Goal: Communication & Community: Answer question/provide support

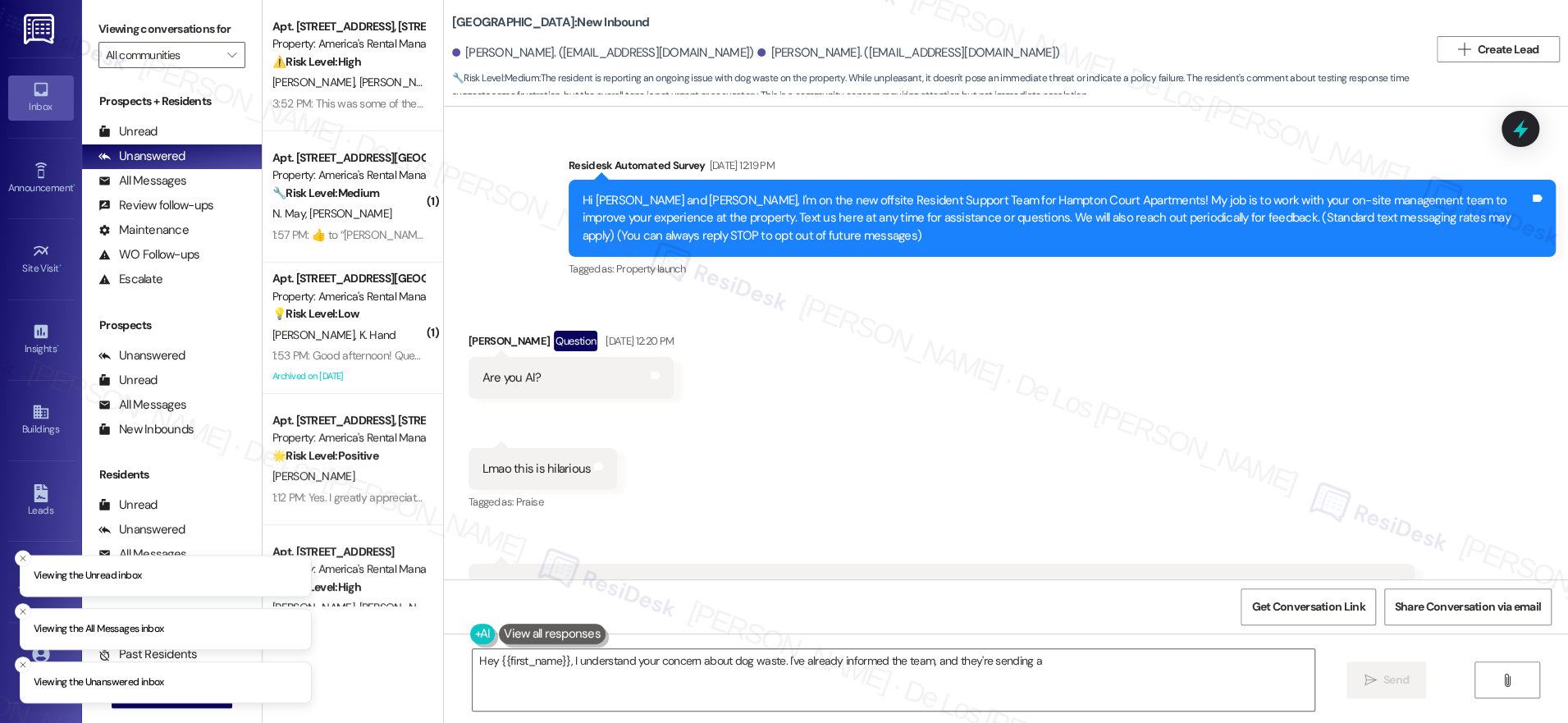
scroll to position [2506, 0]
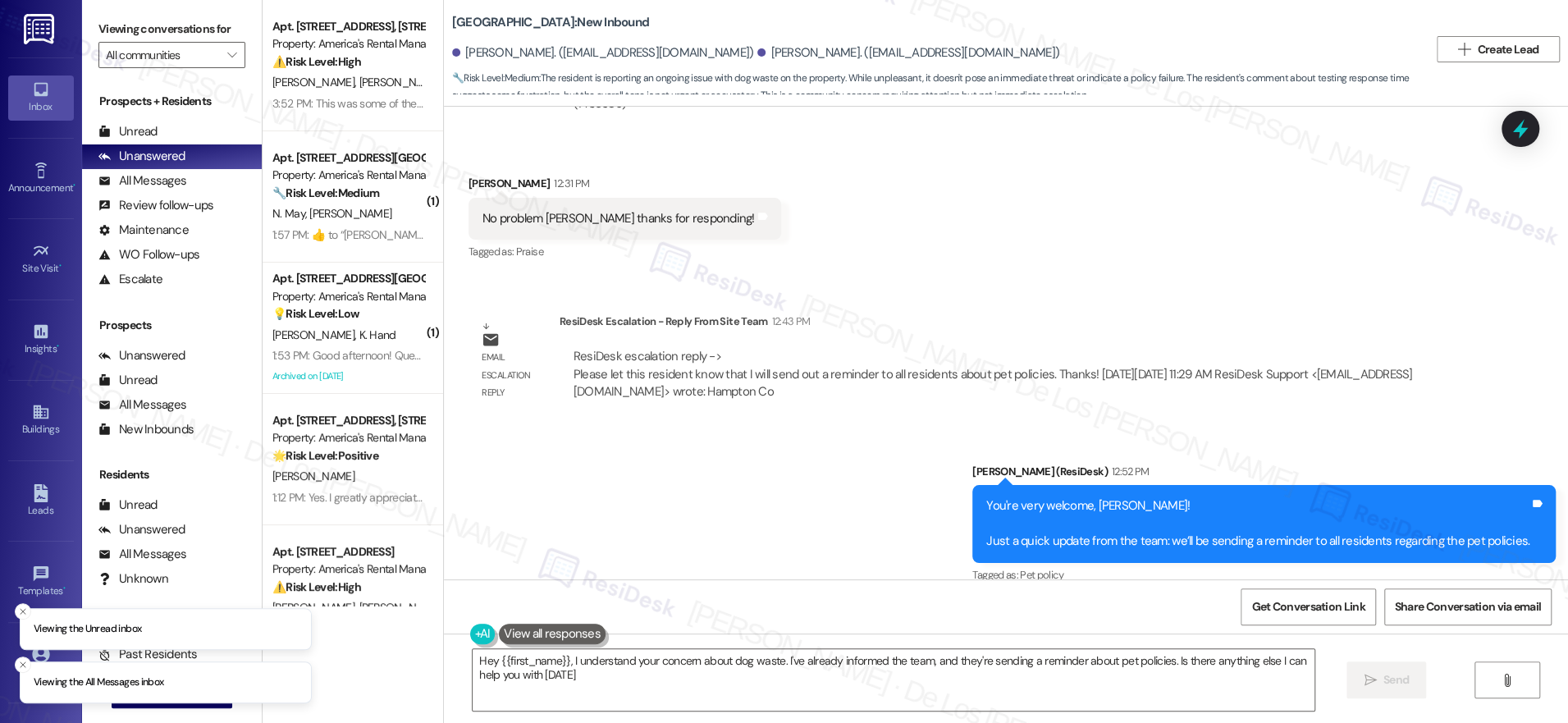
type textarea "Hey {{first_name}}, I understand your concern about dog waste. I've already inf…"
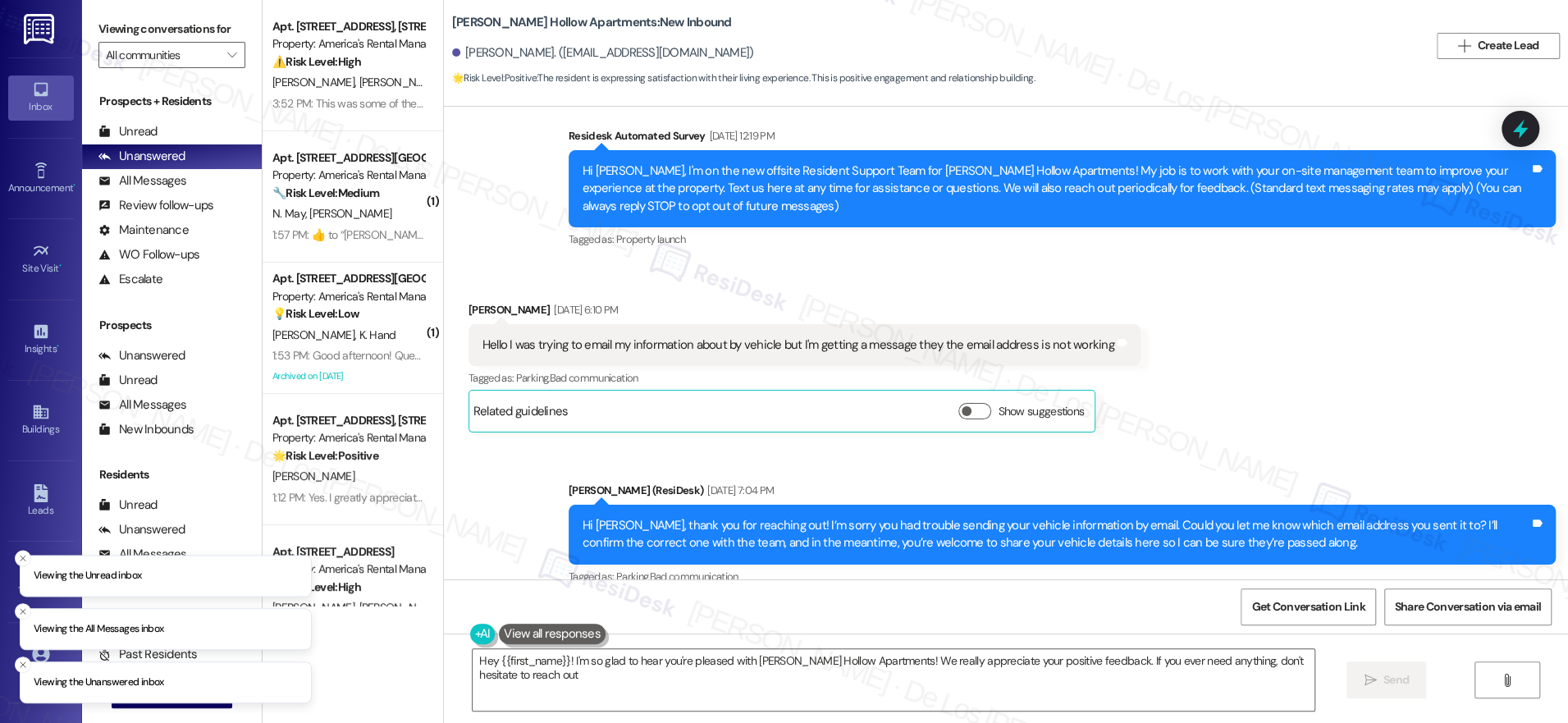
type textarea "Hey {{first_name}}! I'm so glad to hear you're pleased with [PERSON_NAME] Hollo…"
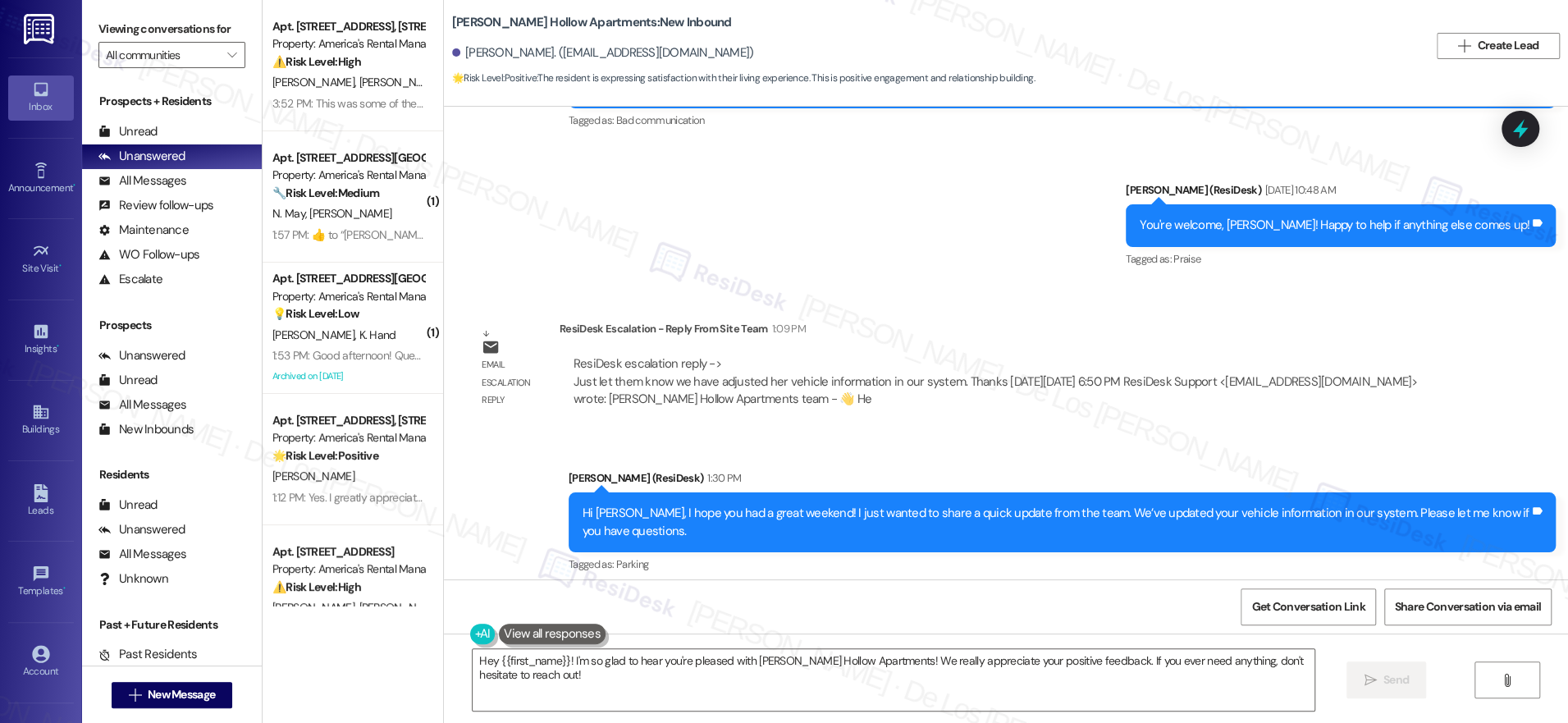
scroll to position [1852, 0]
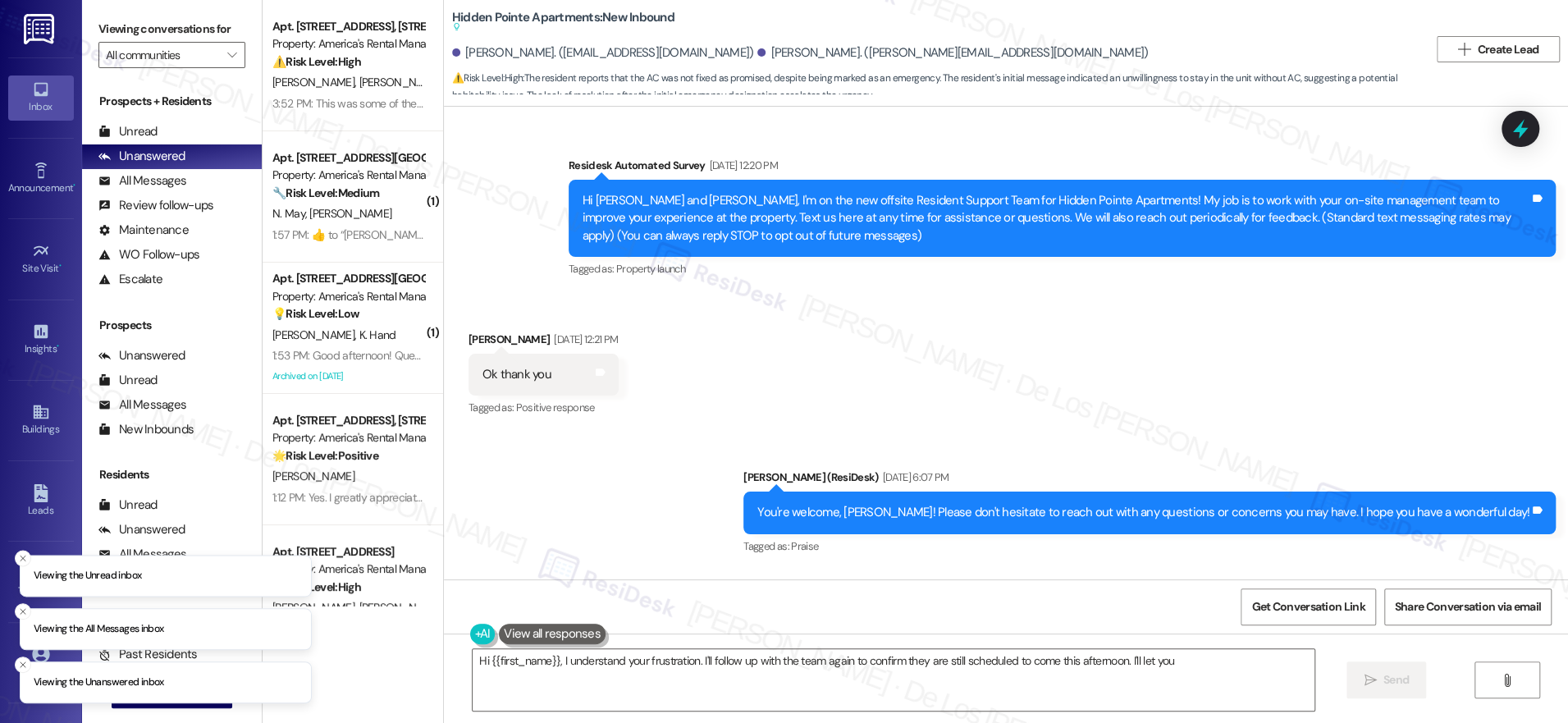
scroll to position [4073, 0]
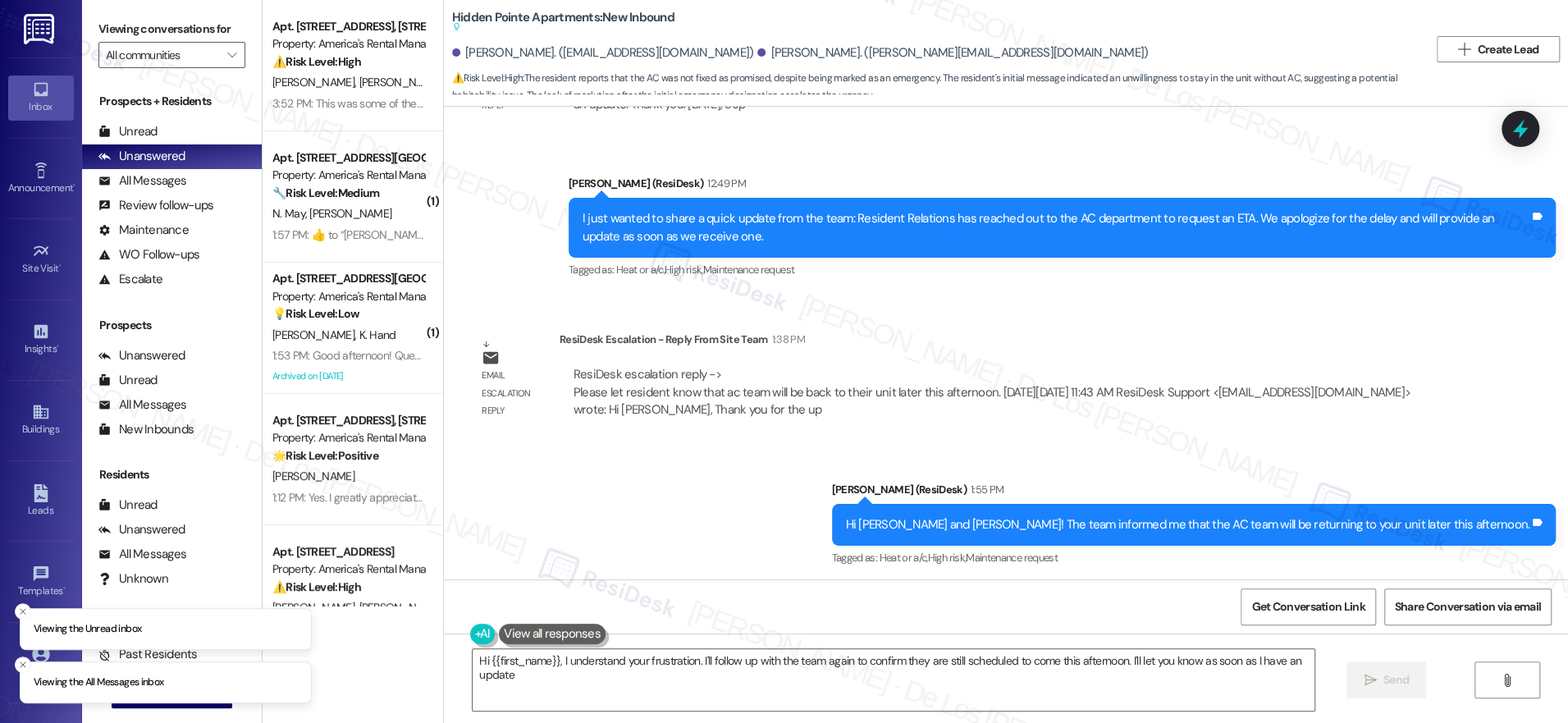
type textarea "Hi {{first_name}}, I understand your frustration. I'll follow up with the team …"
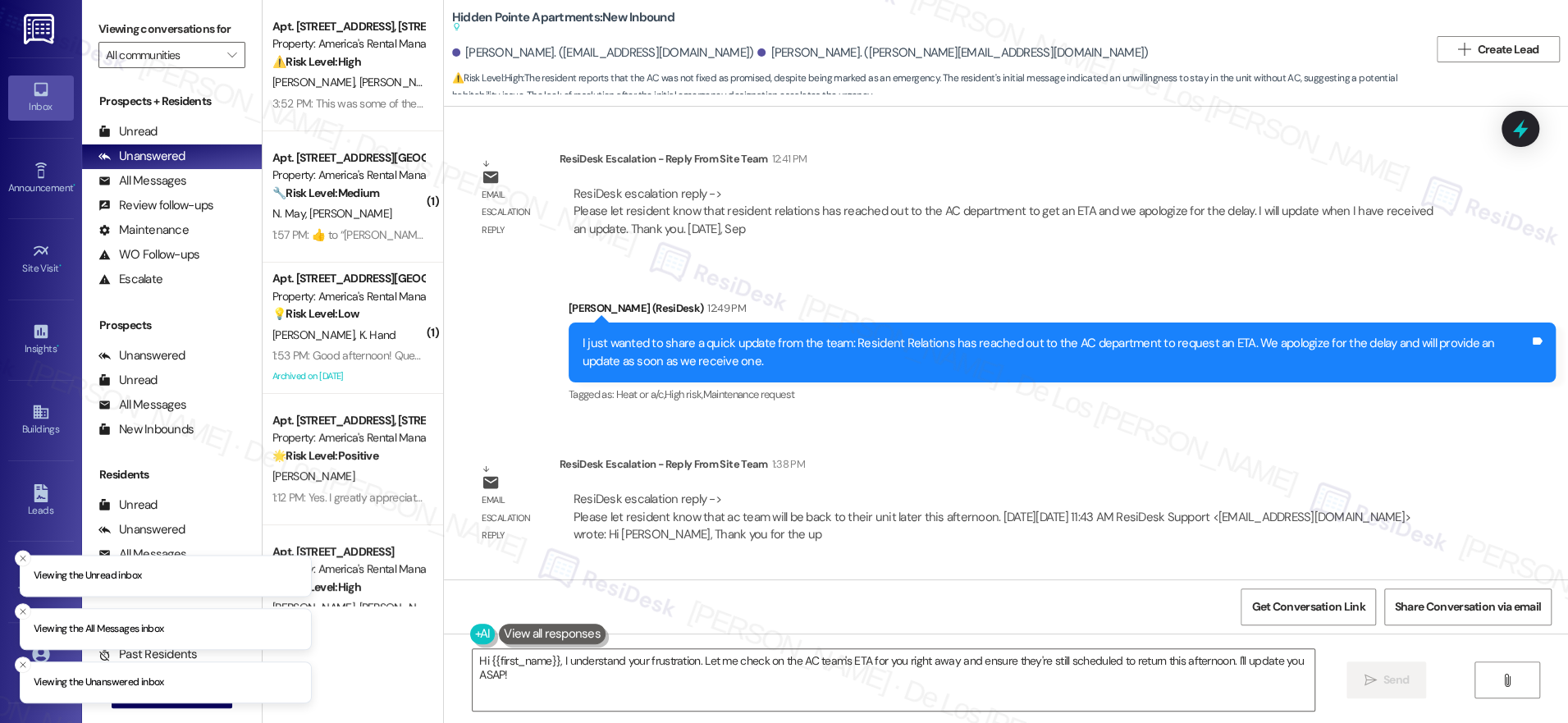
scroll to position [3943, 0]
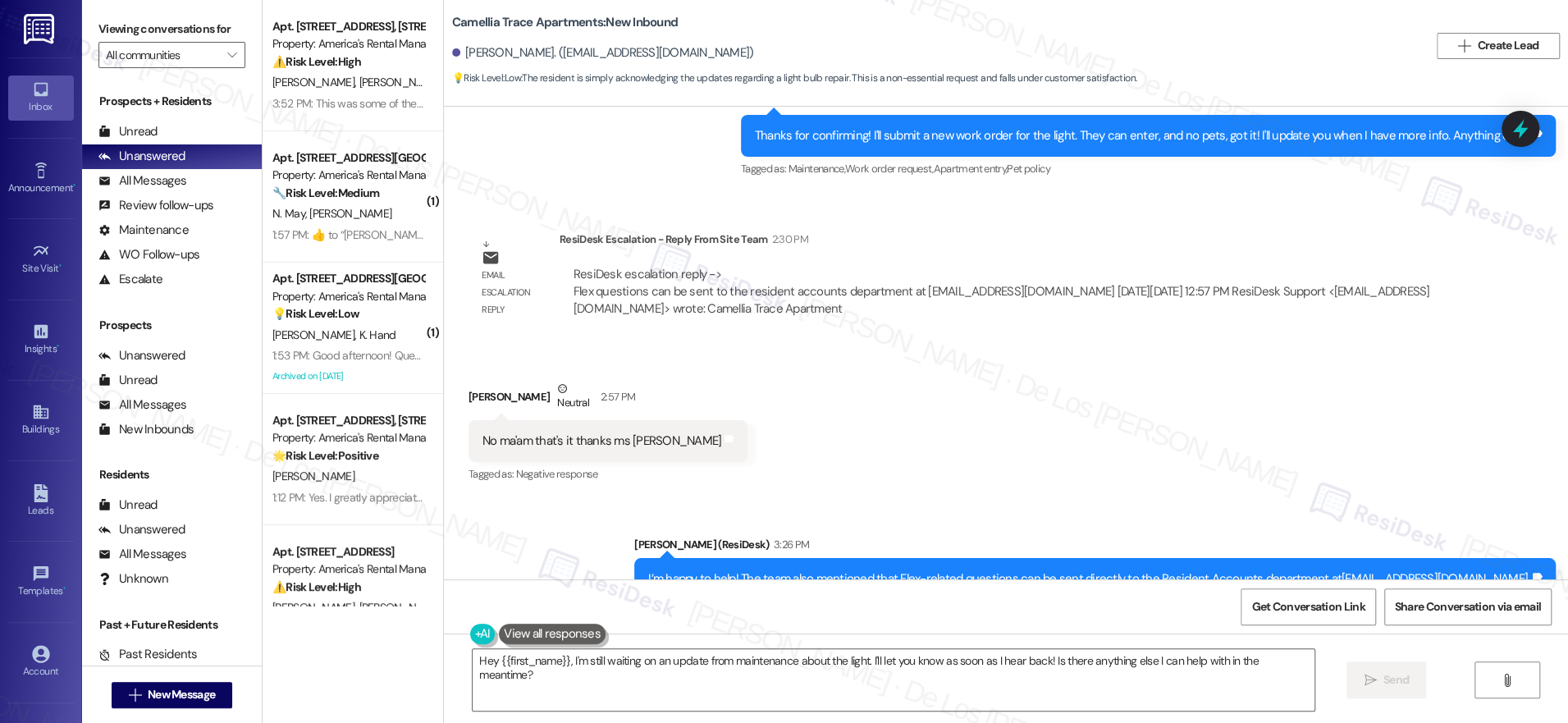
scroll to position [2752, 0]
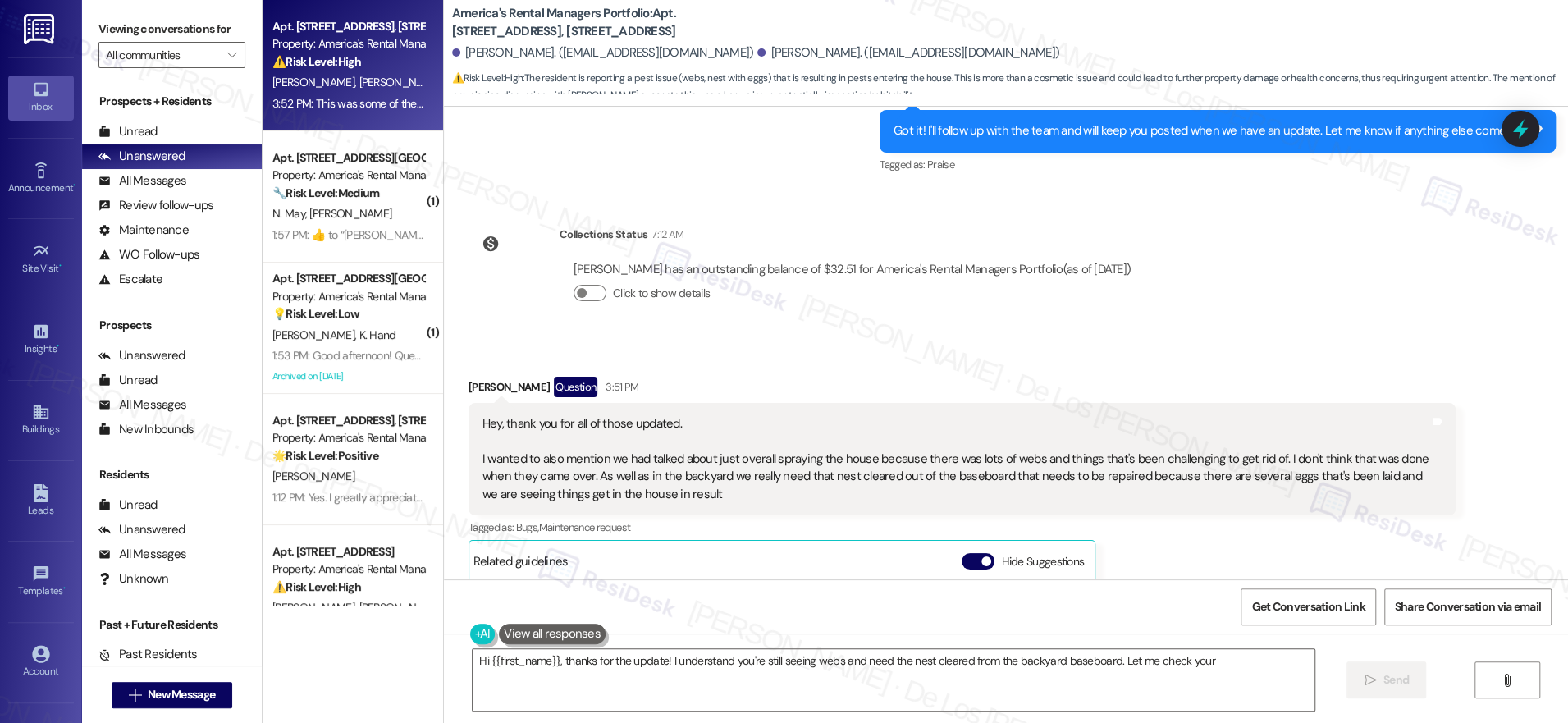
scroll to position [7604, 0]
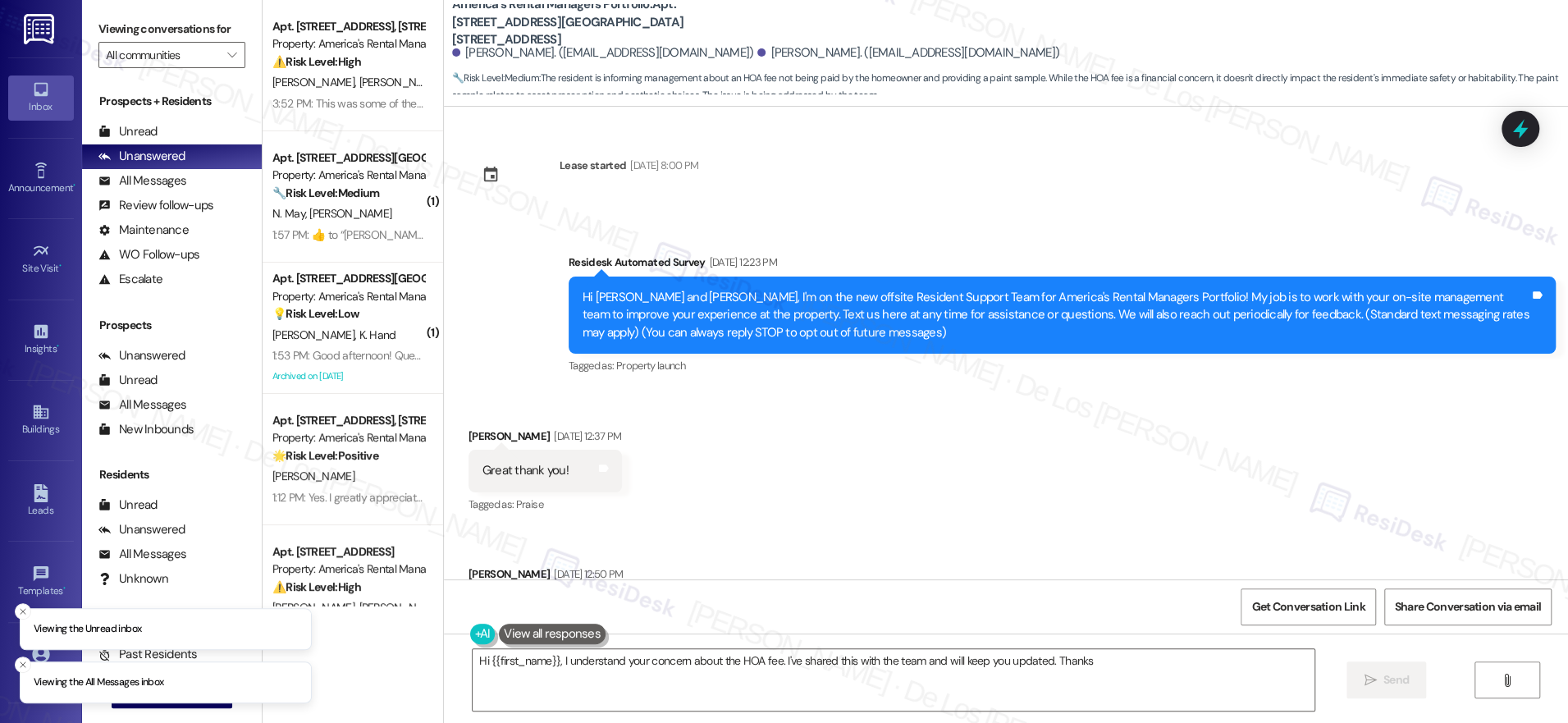
scroll to position [11626, 0]
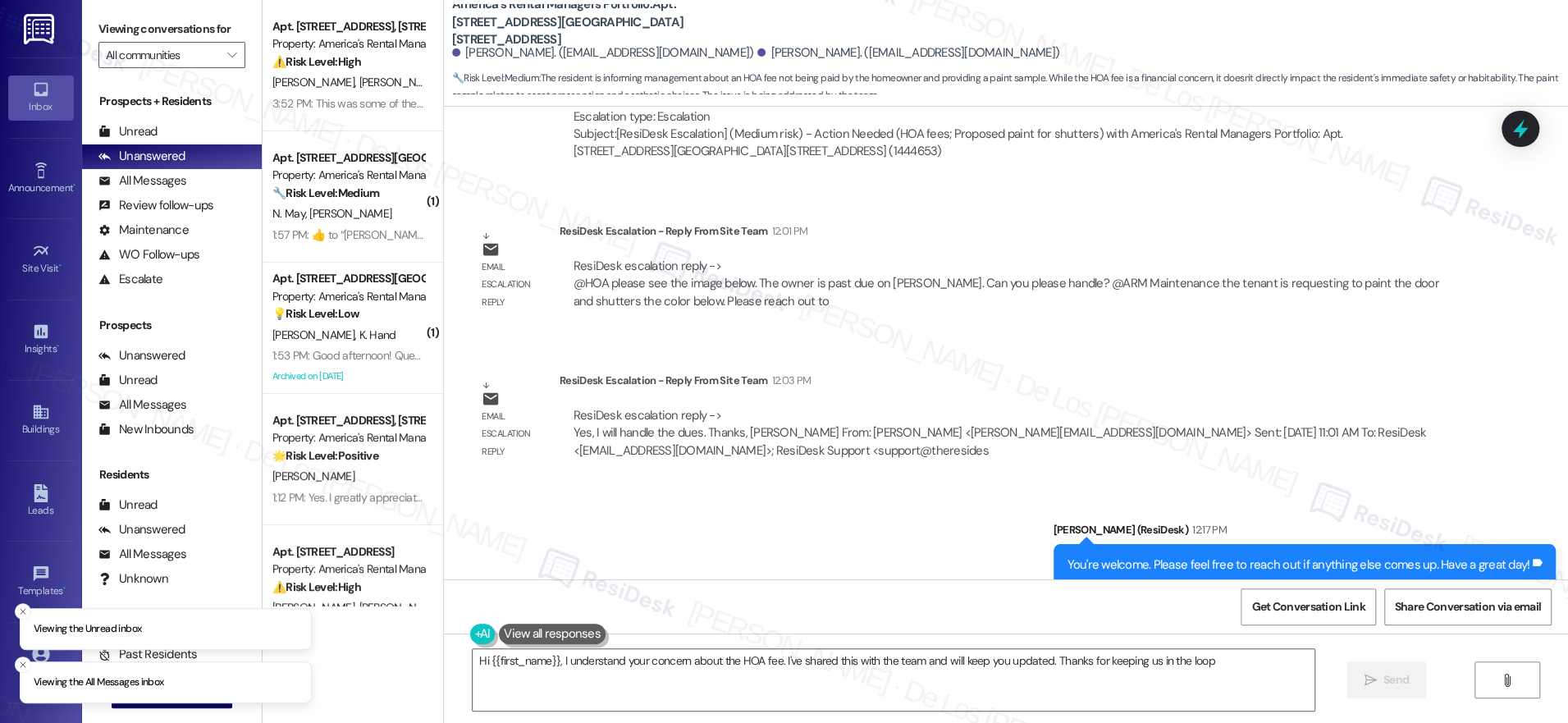
type textarea "Hi {{first_name}}, I understand your concern about the HOA fee. I've shared thi…"
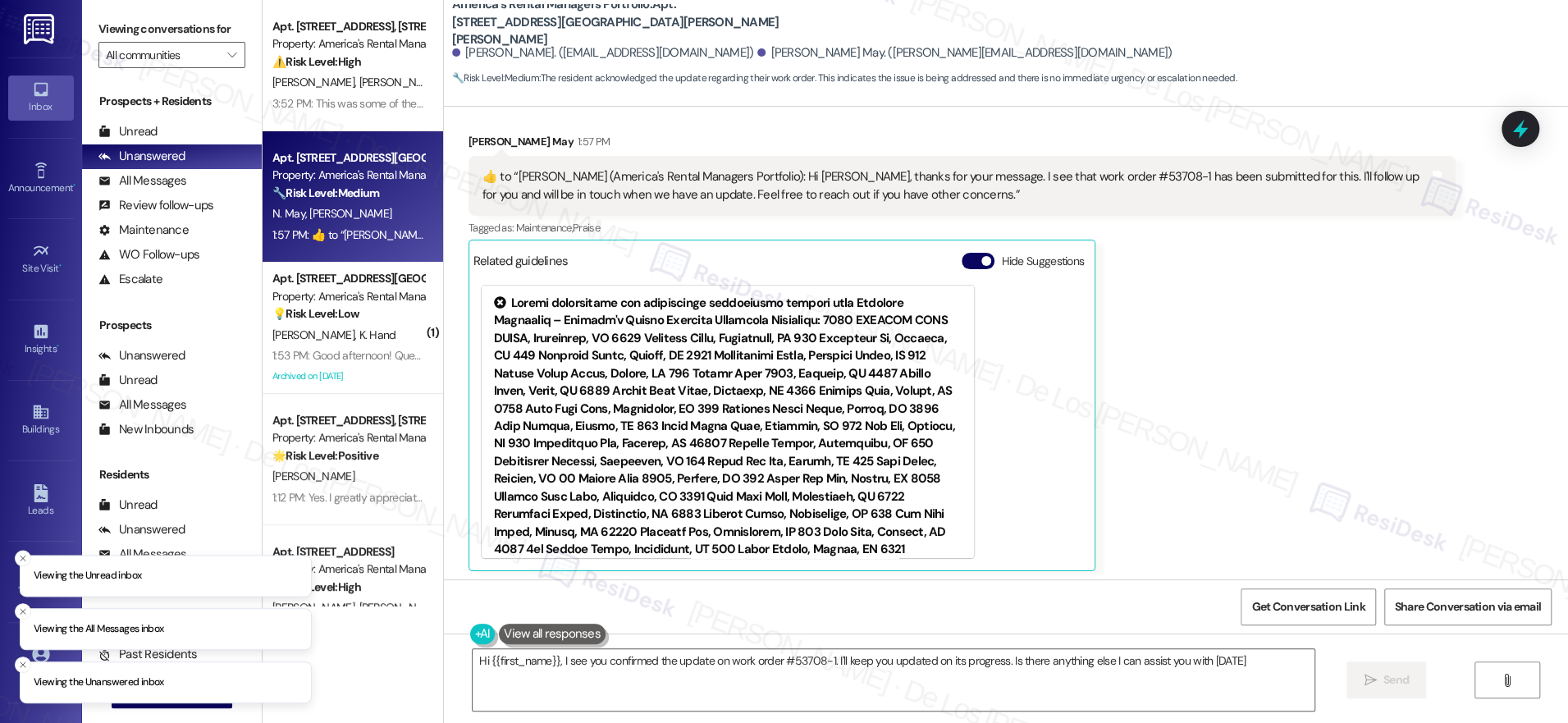
type textarea "Hi {{first_name}}, I see you confirmed the update on work order #53708-1. I'll …"
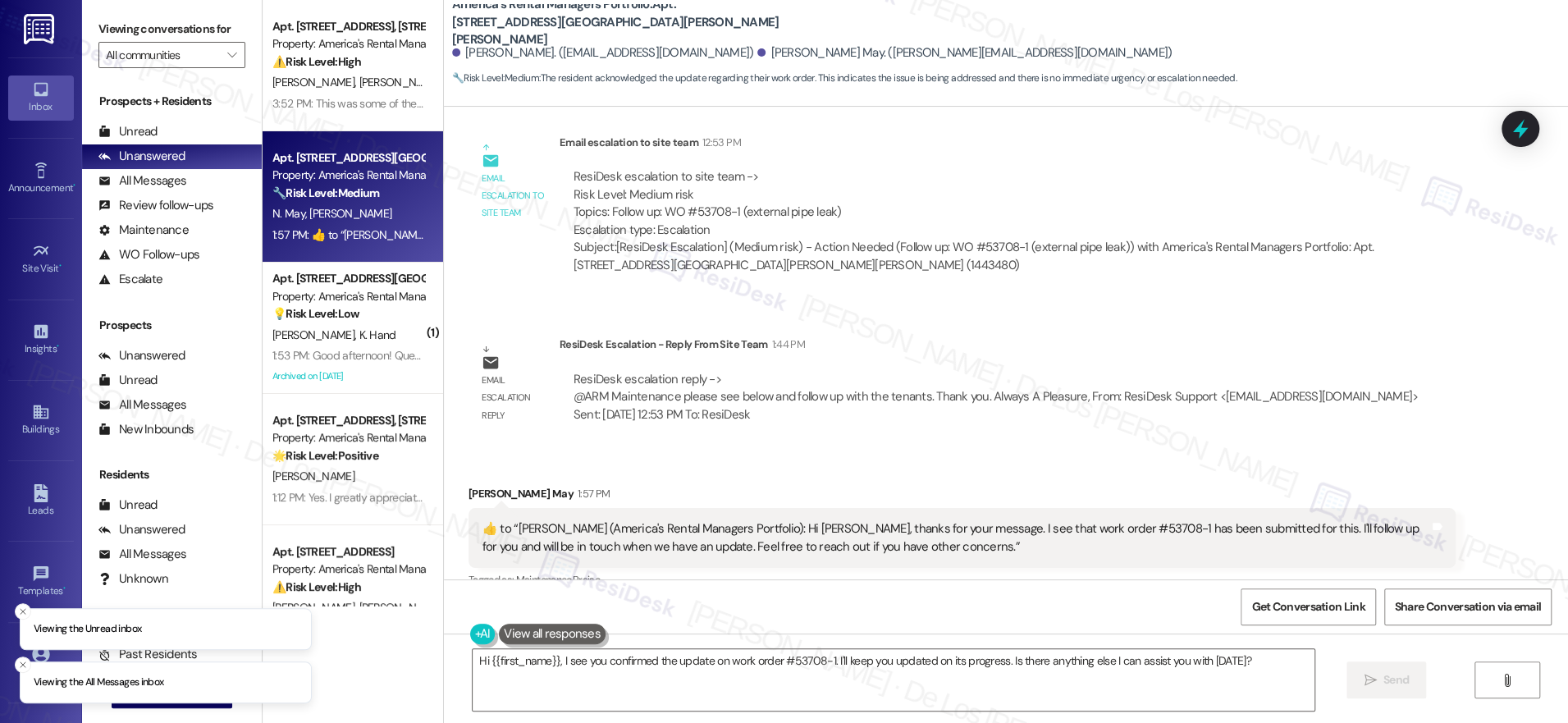
scroll to position [4189, 0]
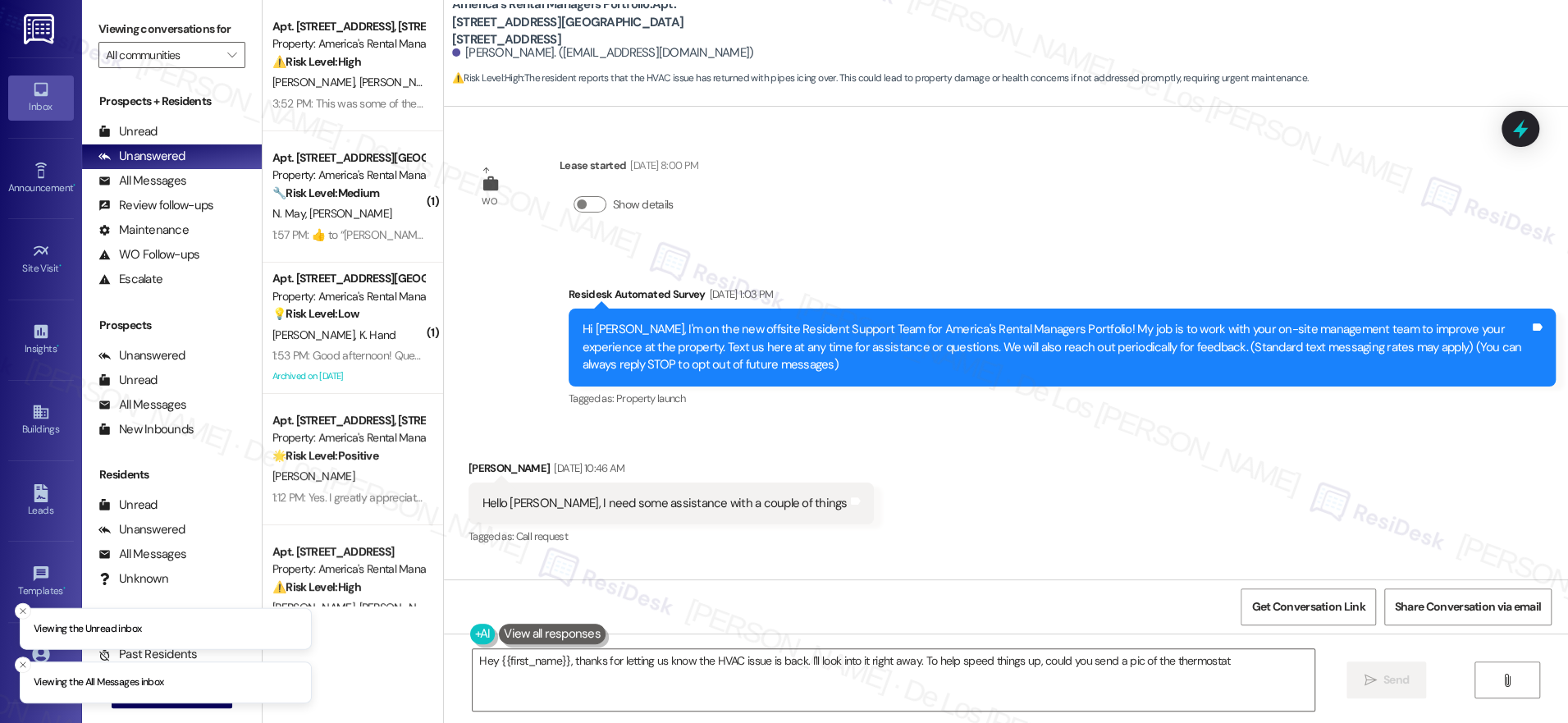
scroll to position [6743, 0]
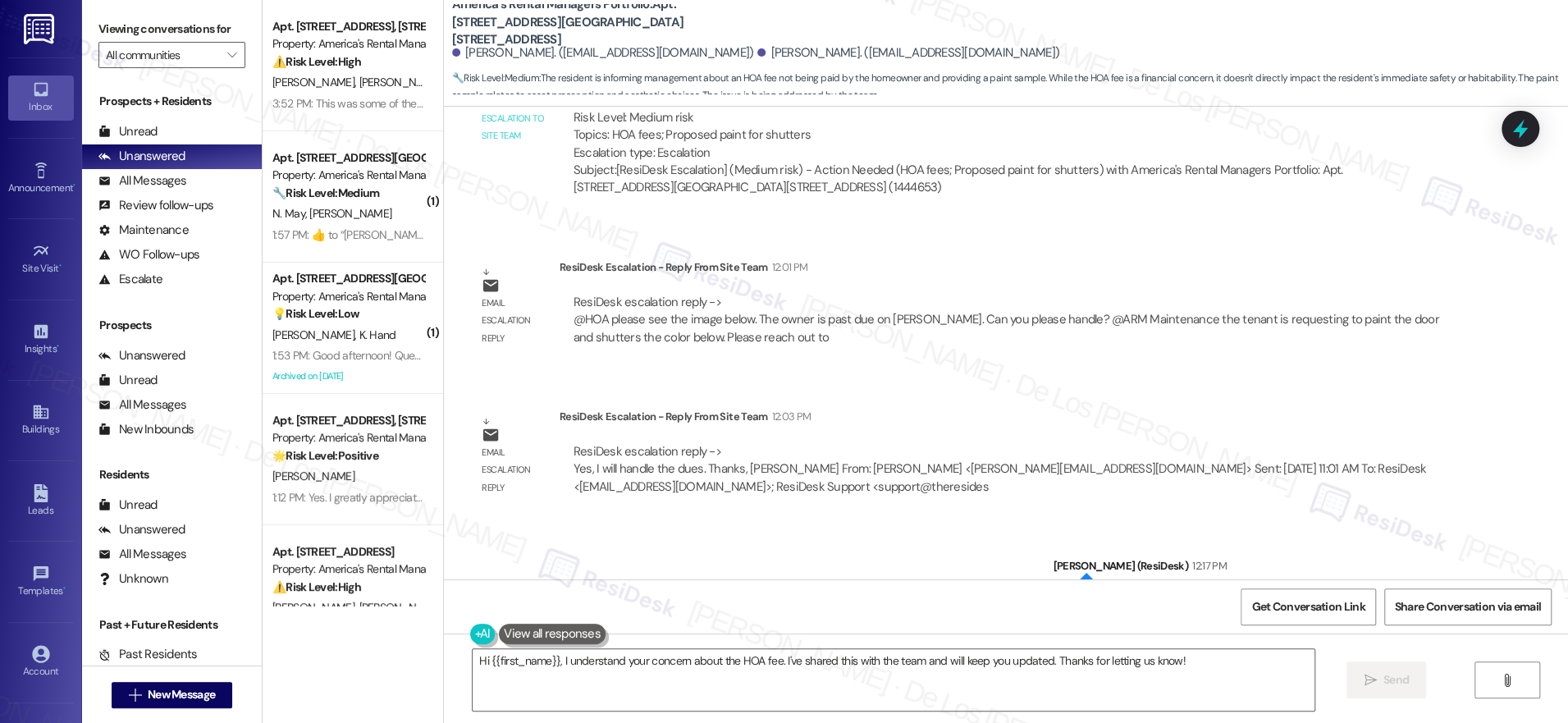
scroll to position [11626, 0]
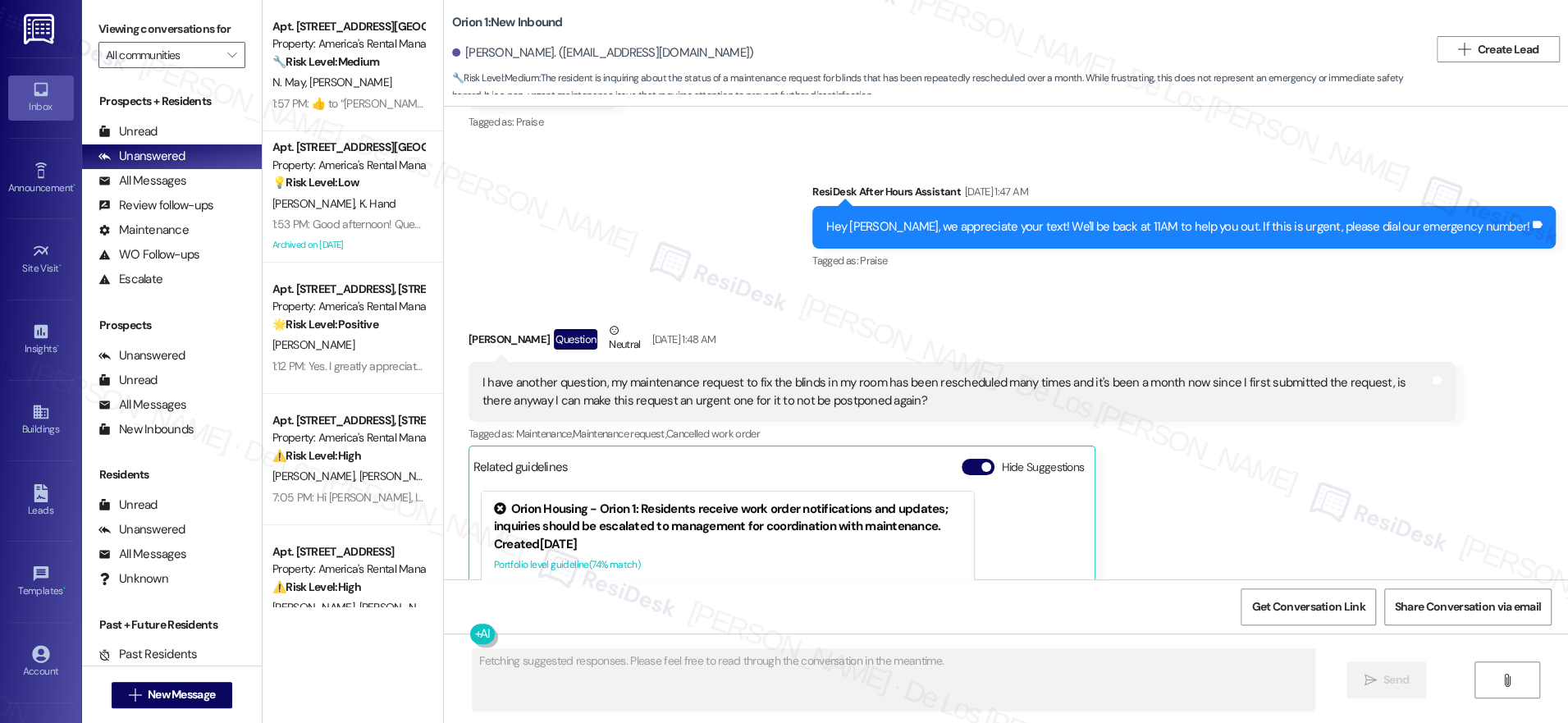
scroll to position [7337, 0]
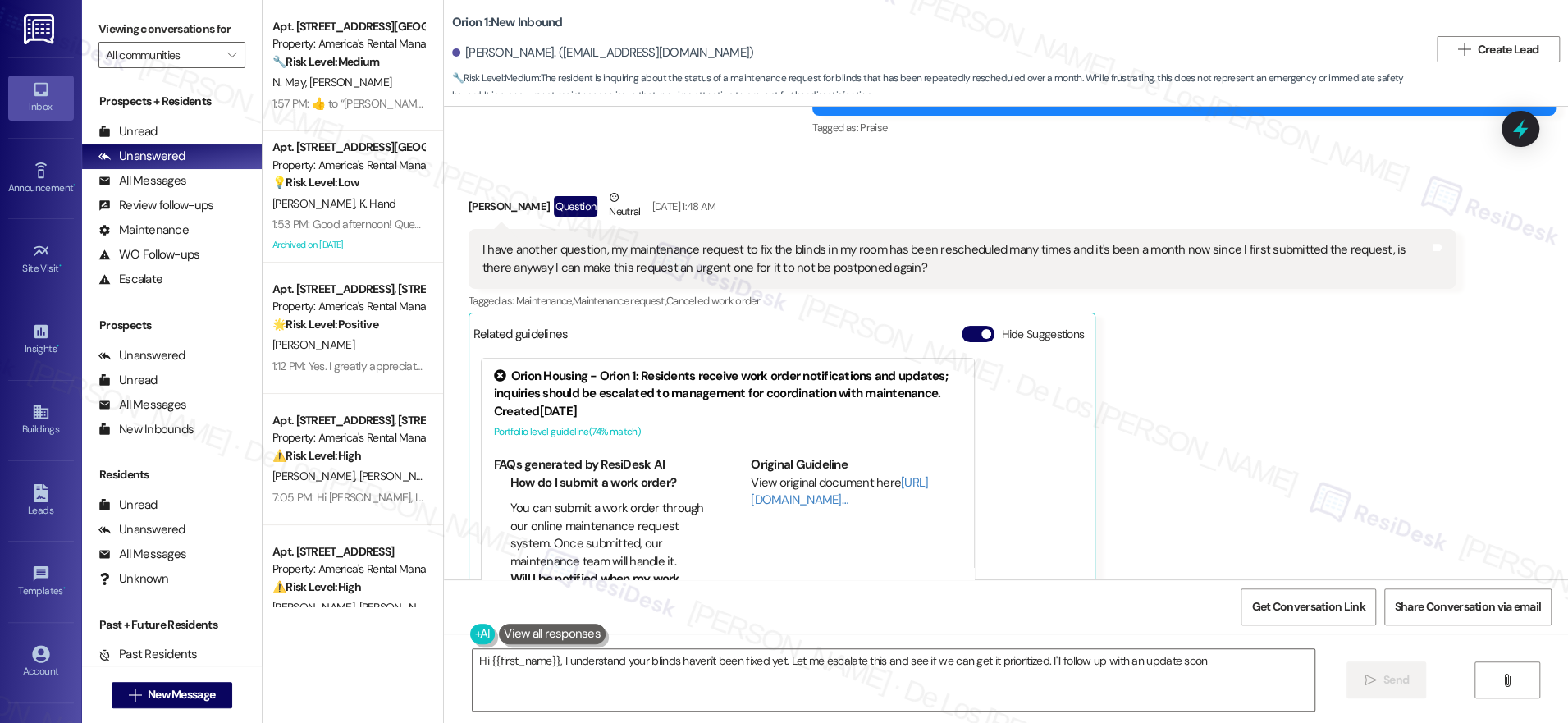
type textarea "Hi {{first_name}}, I understand your blinds haven't been fixed yet. Let me esca…"
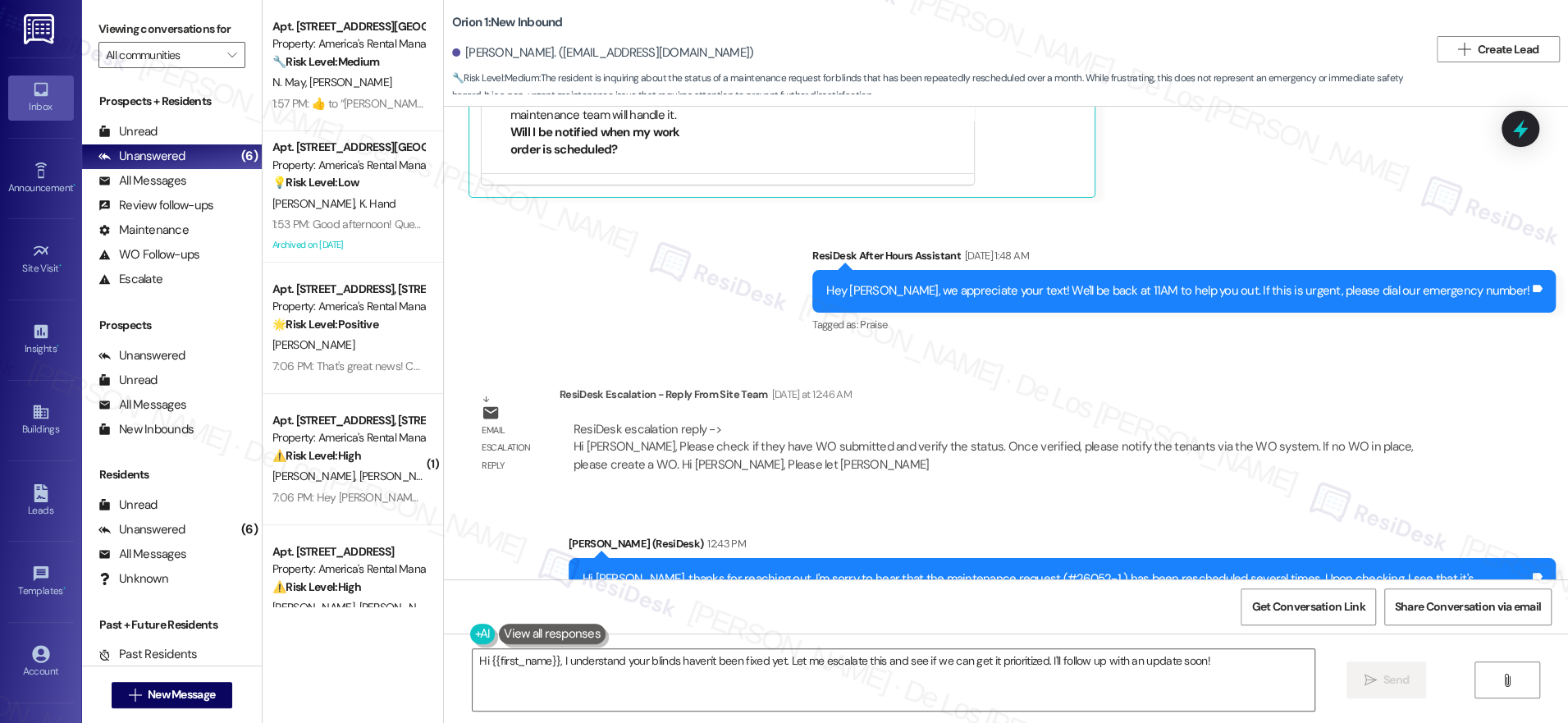
scroll to position [7835, 0]
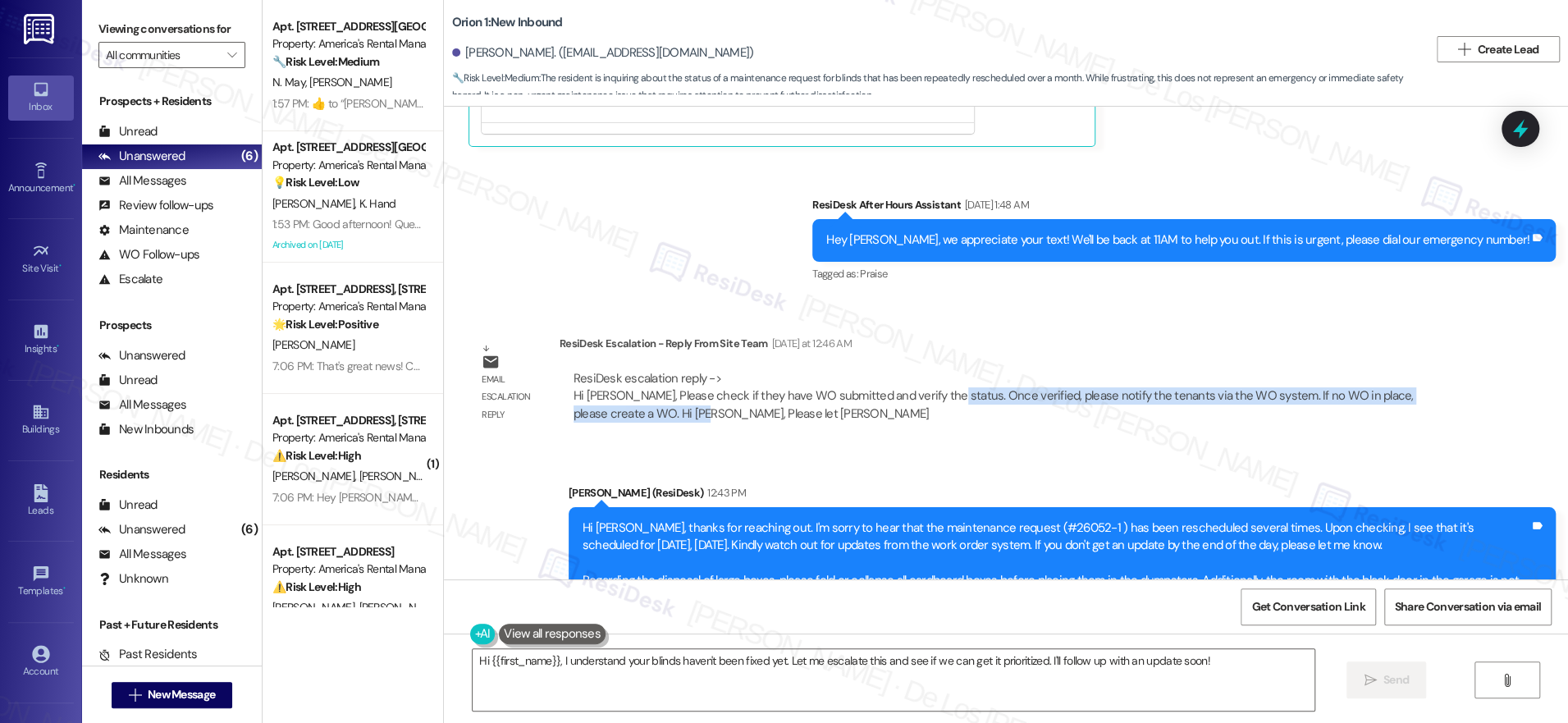
drag, startPoint x: 621, startPoint y: 330, endPoint x: 929, endPoint y: 315, distance: 308.4
click at [929, 371] on div "ResiDesk escalation reply -> Hi Jerome, Please check if they have WO submitted …" at bounding box center [994, 396] width 840 height 52
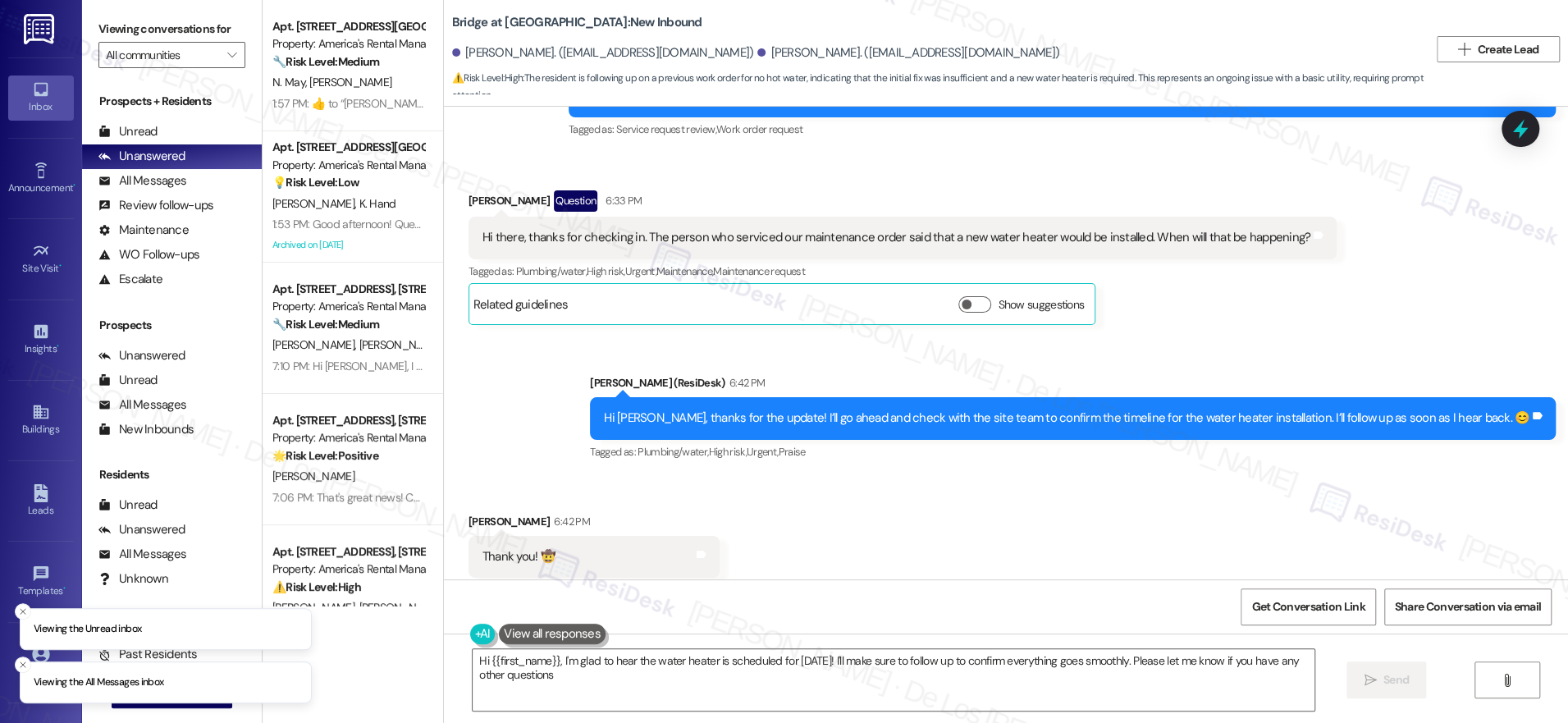
type textarea "Hi {{first_name}}, I'm glad to hear the water heater is scheduled for [DATE]! I…"
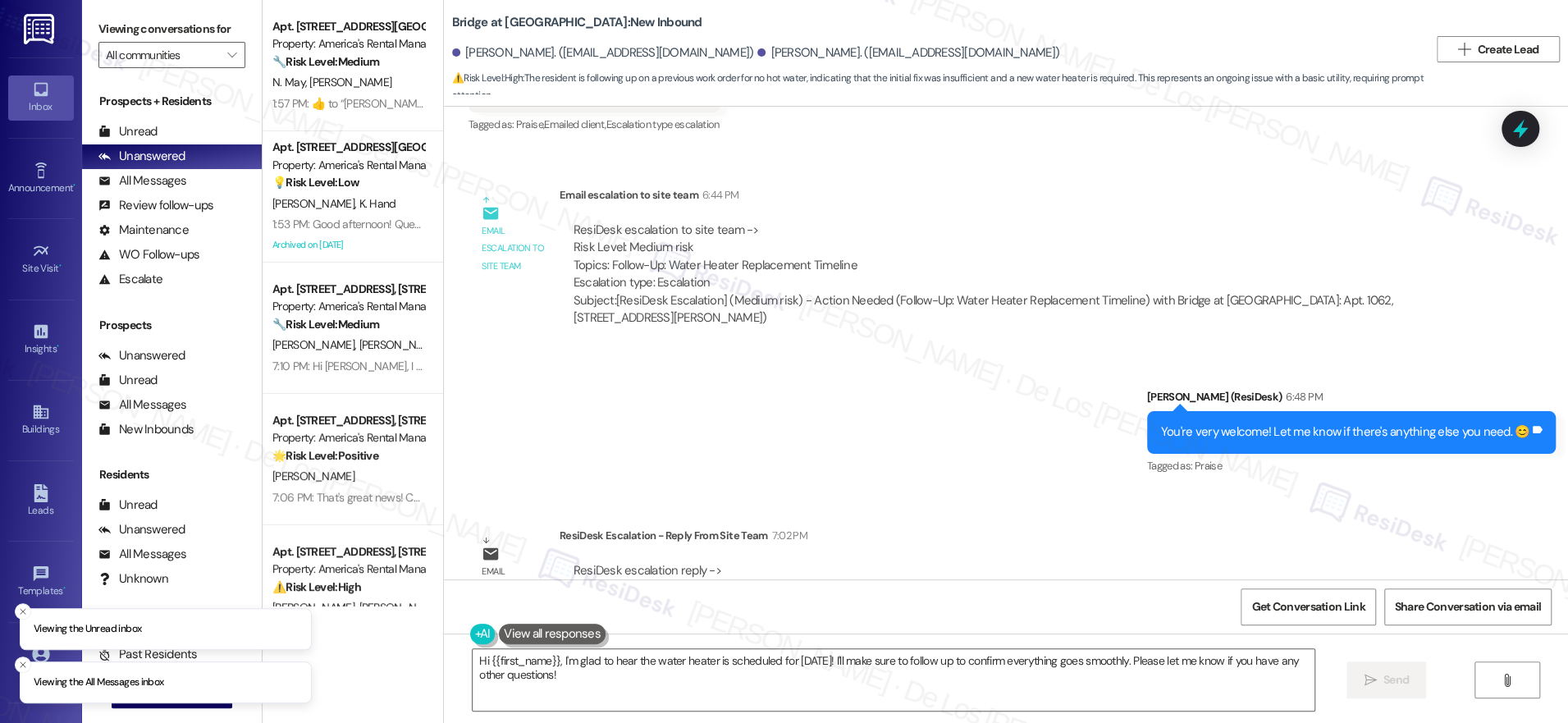
scroll to position [787, 0]
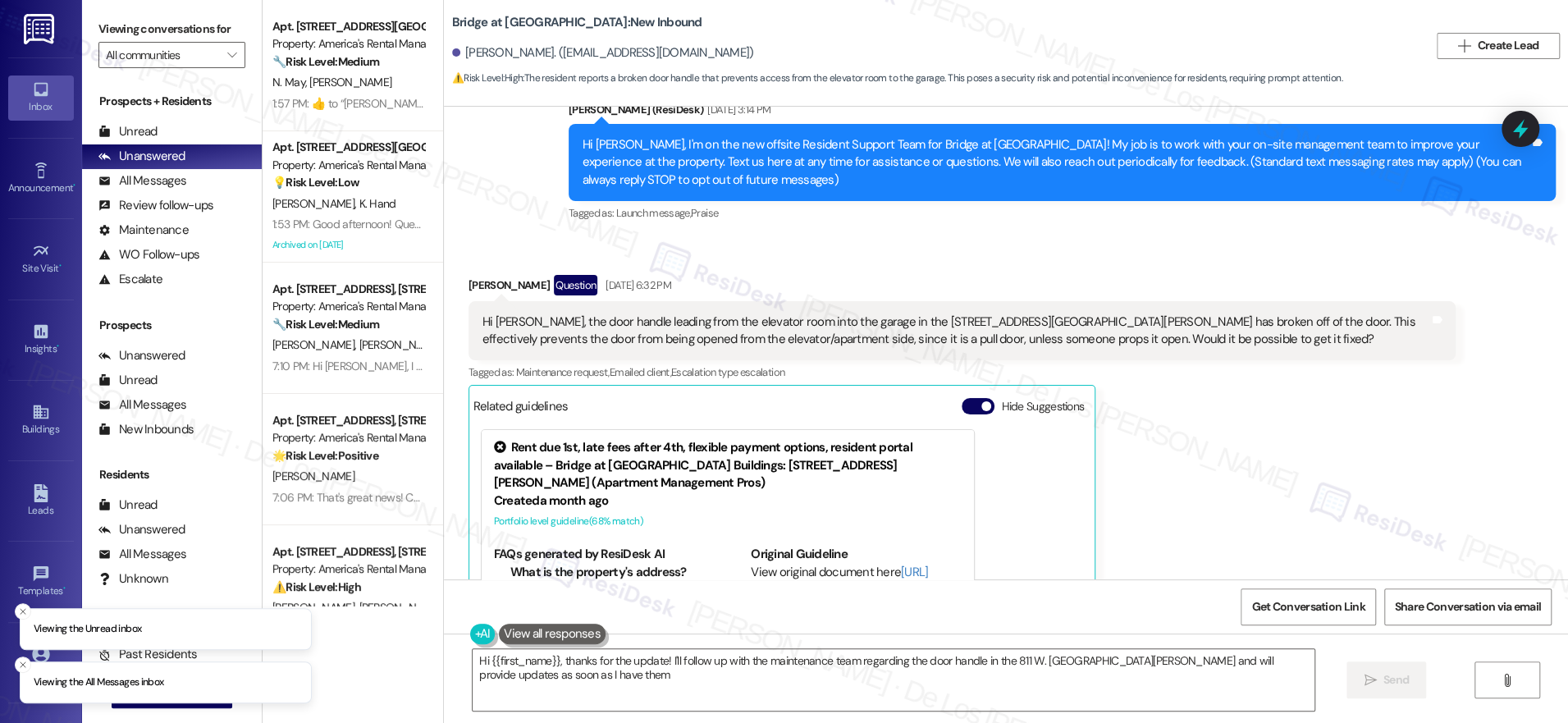
type textarea "Hi {{first_name}}, thanks for the update! I'll follow up with the maintenance t…"
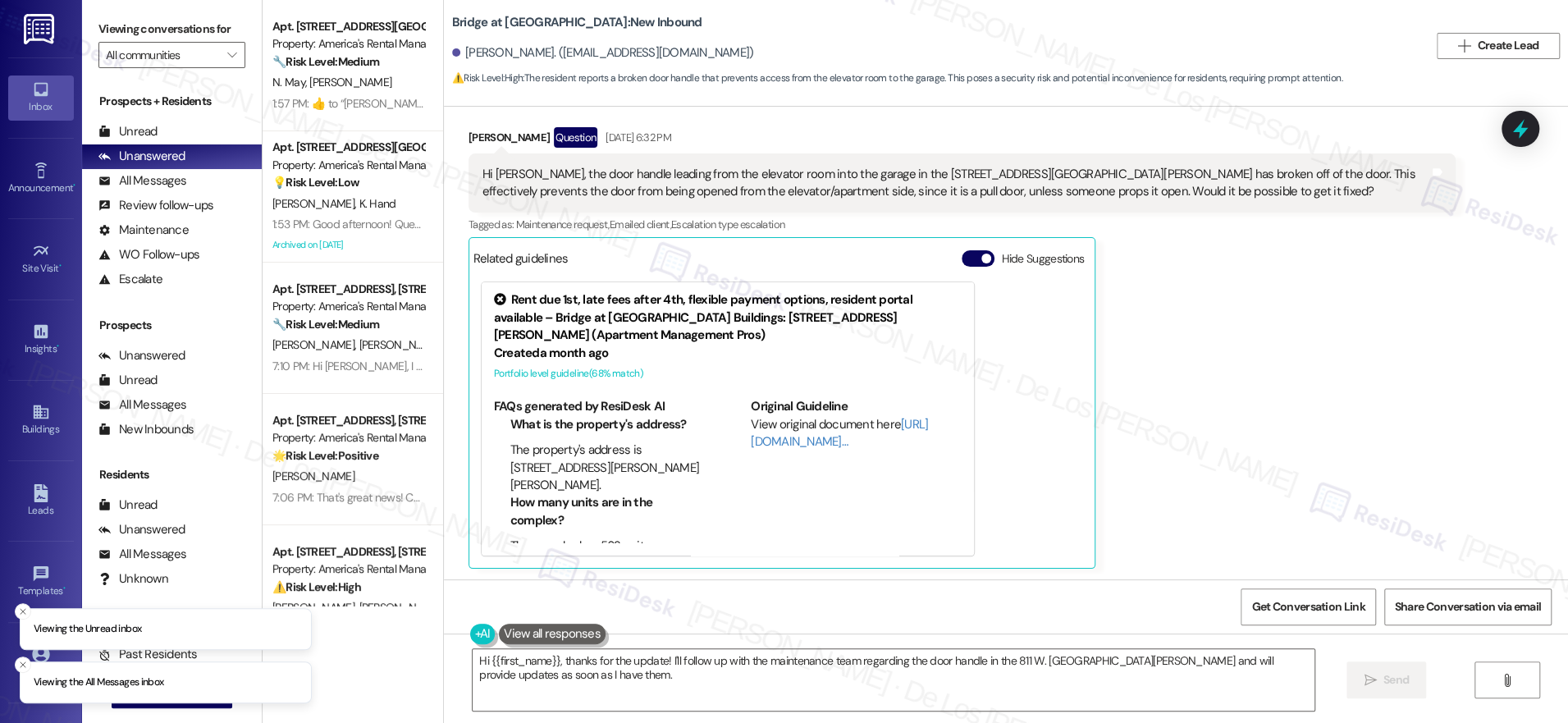
scroll to position [677, 0]
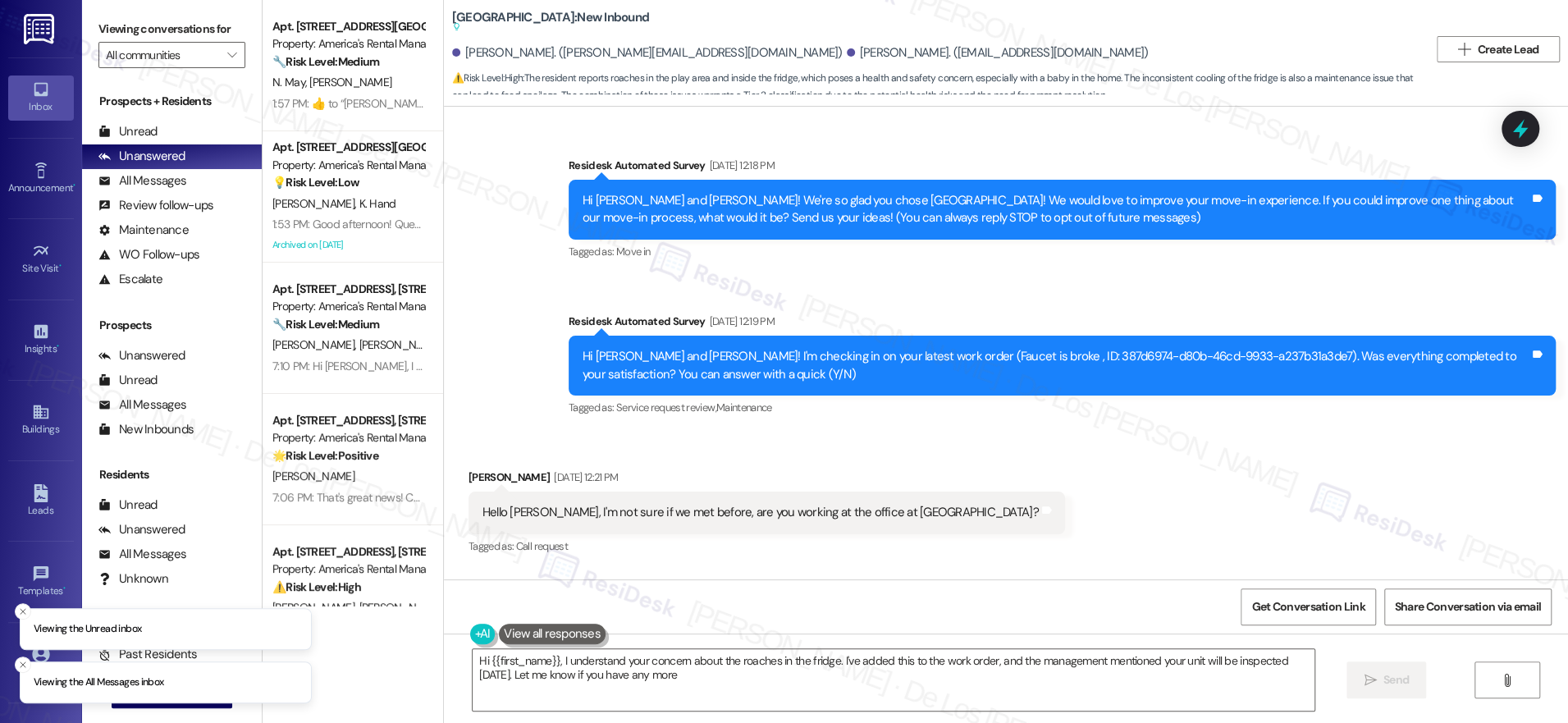
scroll to position [4909, 0]
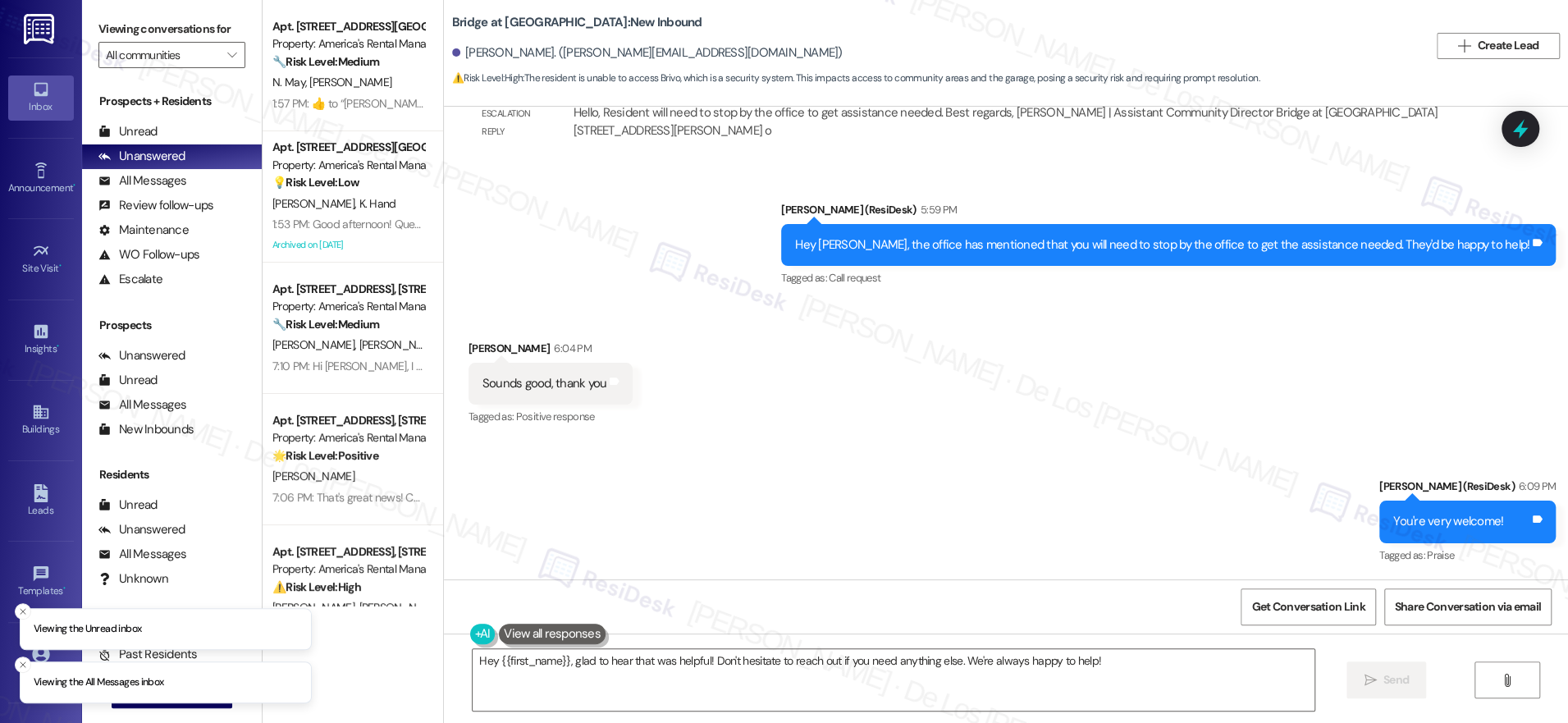
scroll to position [1480, 0]
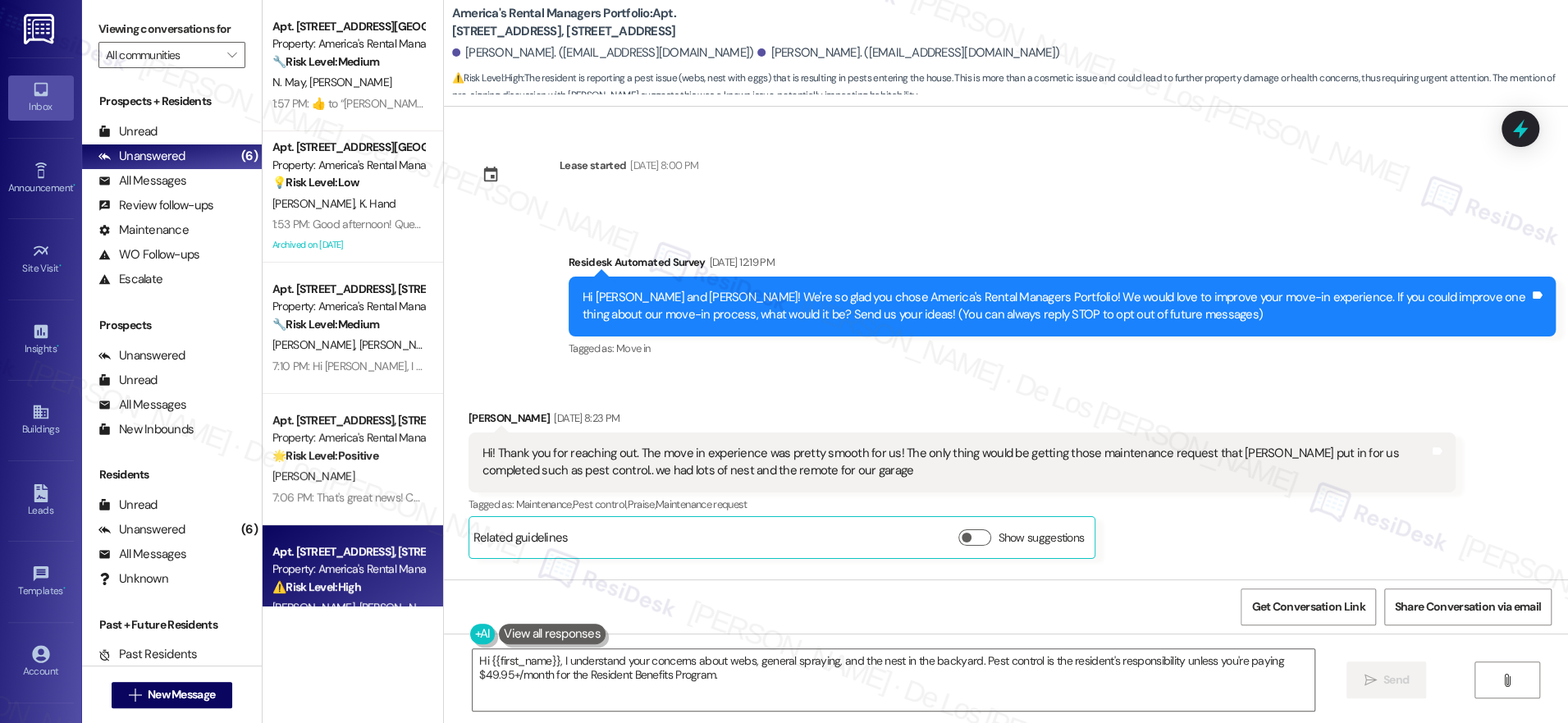
scroll to position [7867, 0]
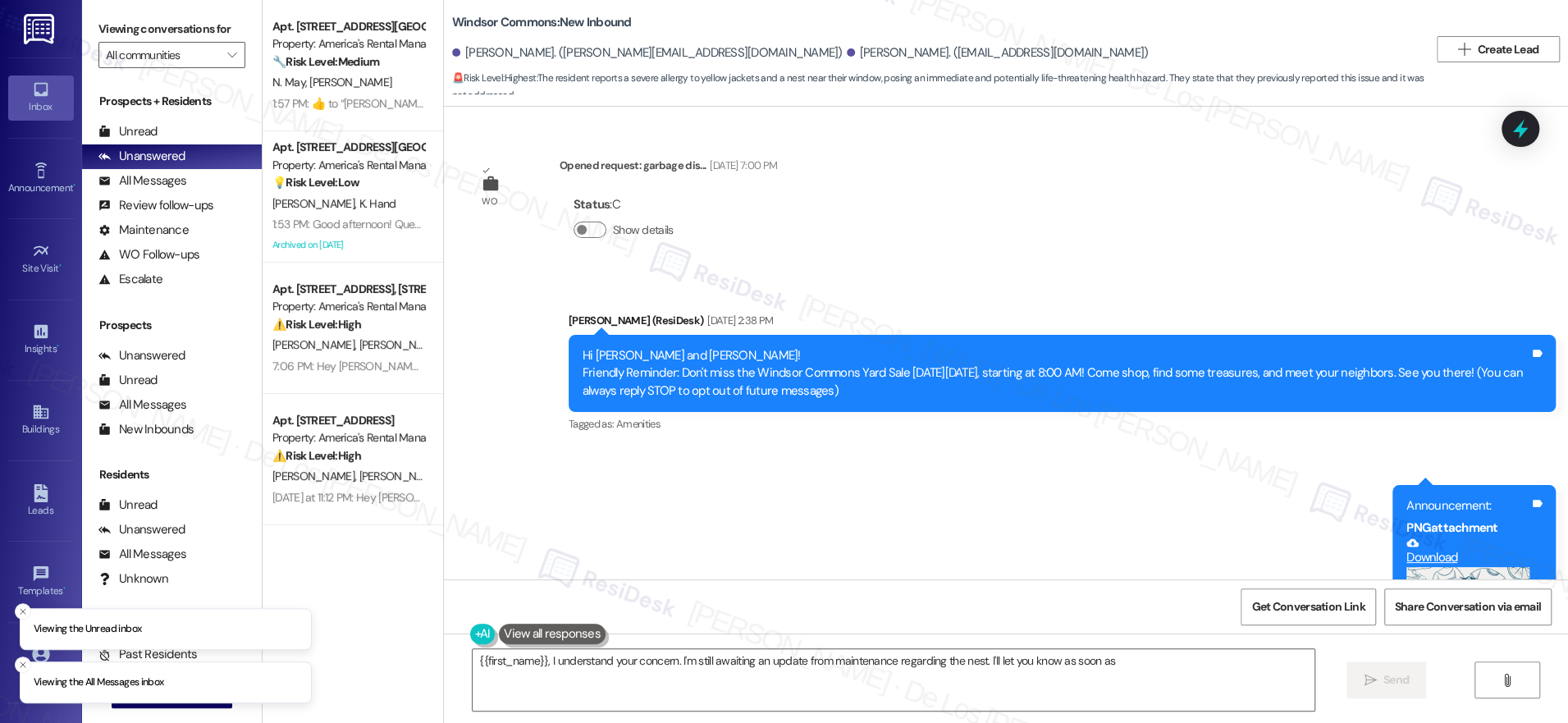
scroll to position [3486, 0]
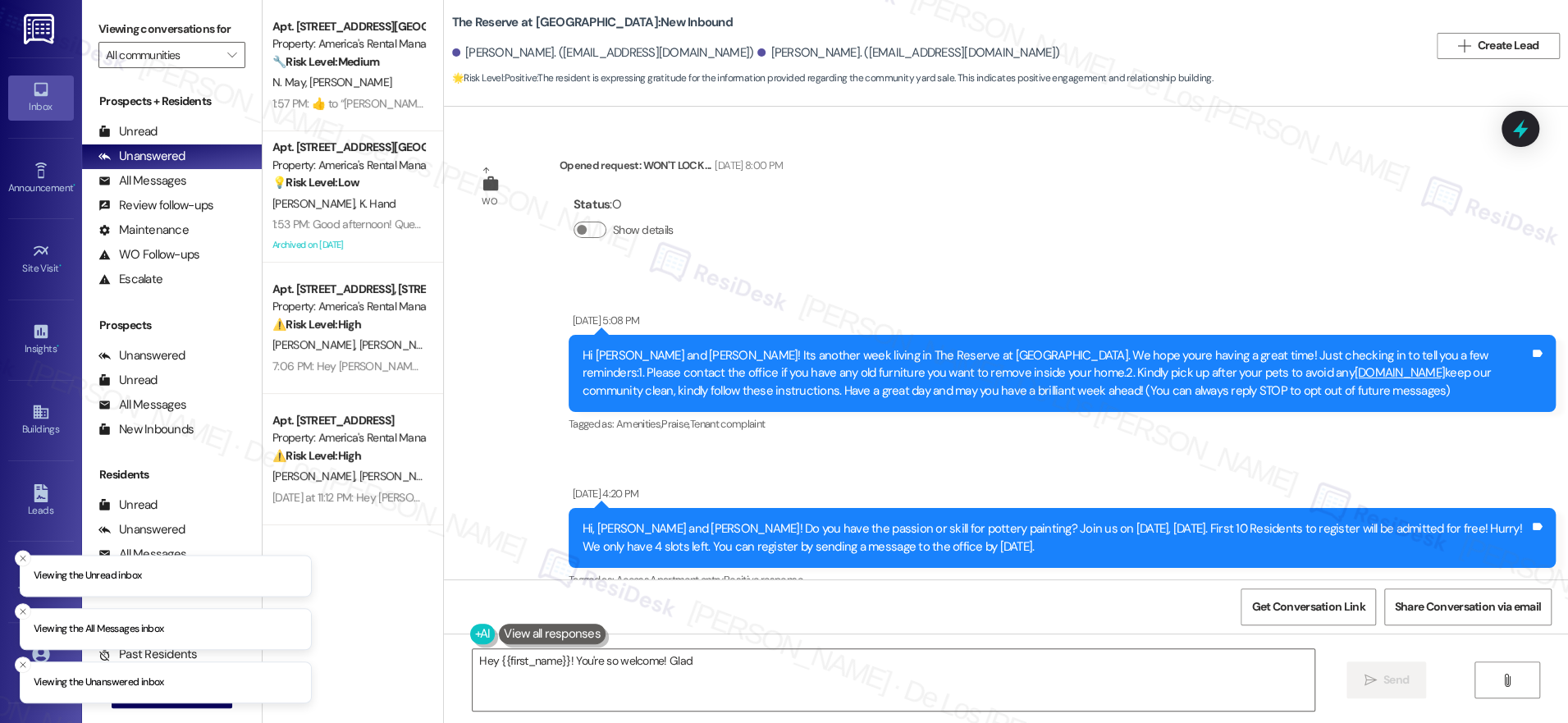
scroll to position [17424, 0]
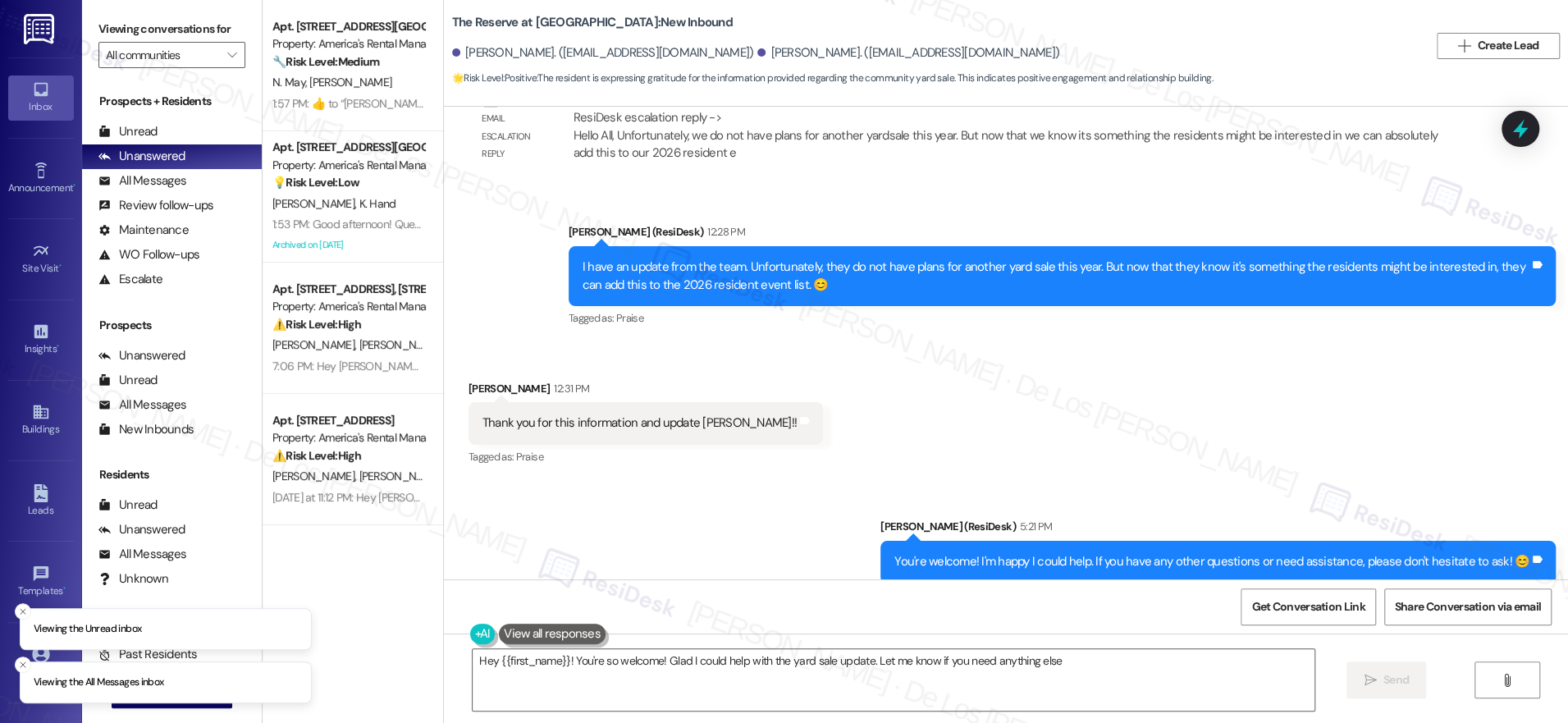
type textarea "Hey {{first_name}}! You're so welcome! Glad I could help with the yard sale upd…"
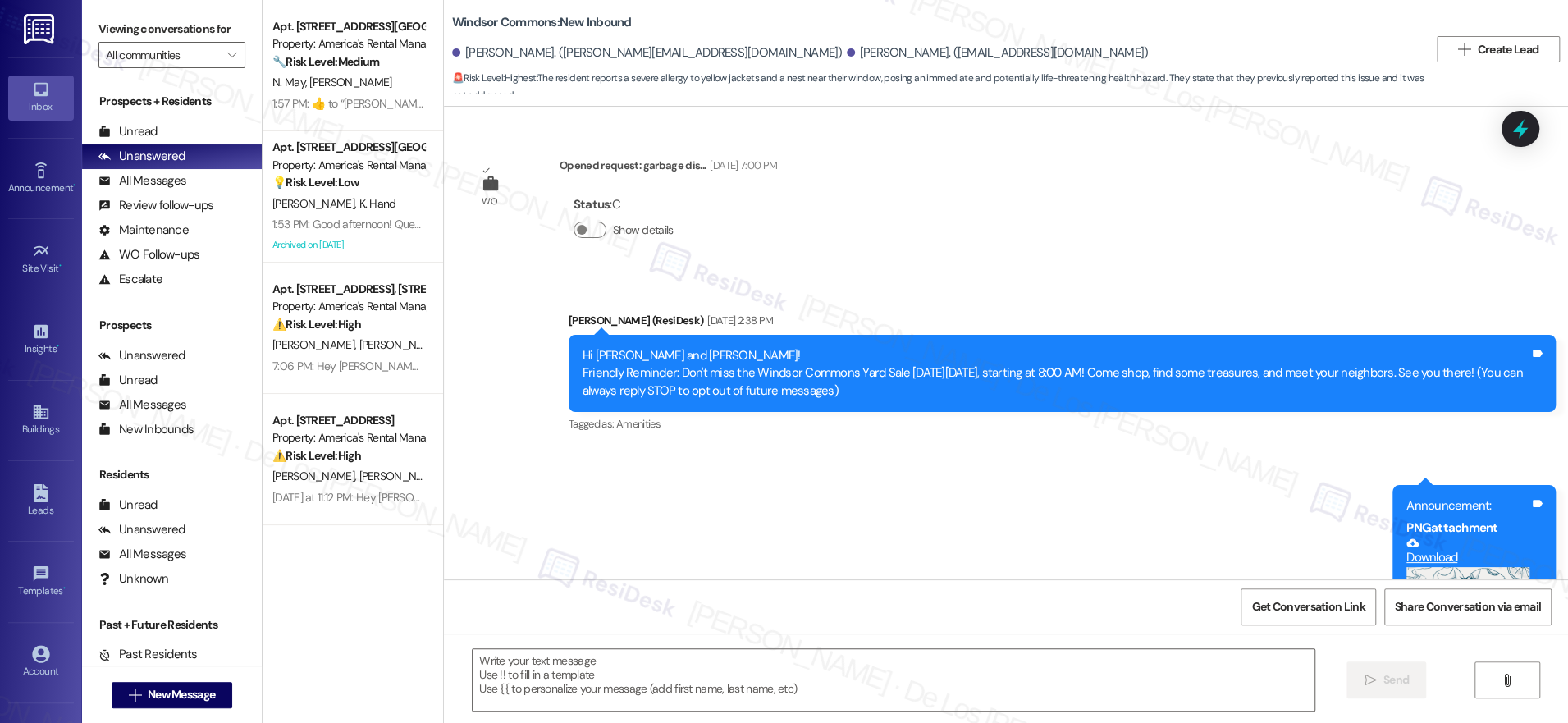
scroll to position [3486, 0]
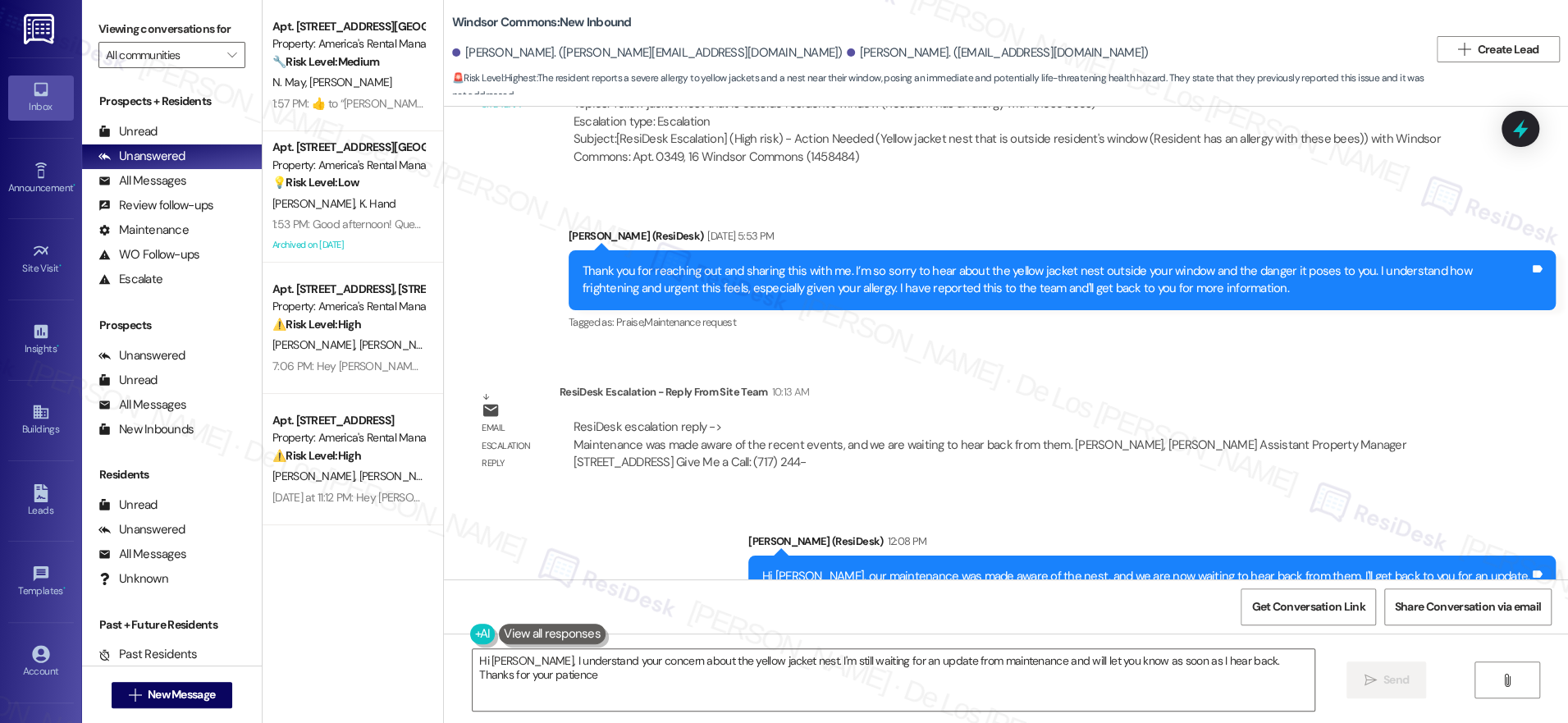
type textarea "Hi Elisha, I understand your concern about the yellow jacket nest. I'm still wa…"
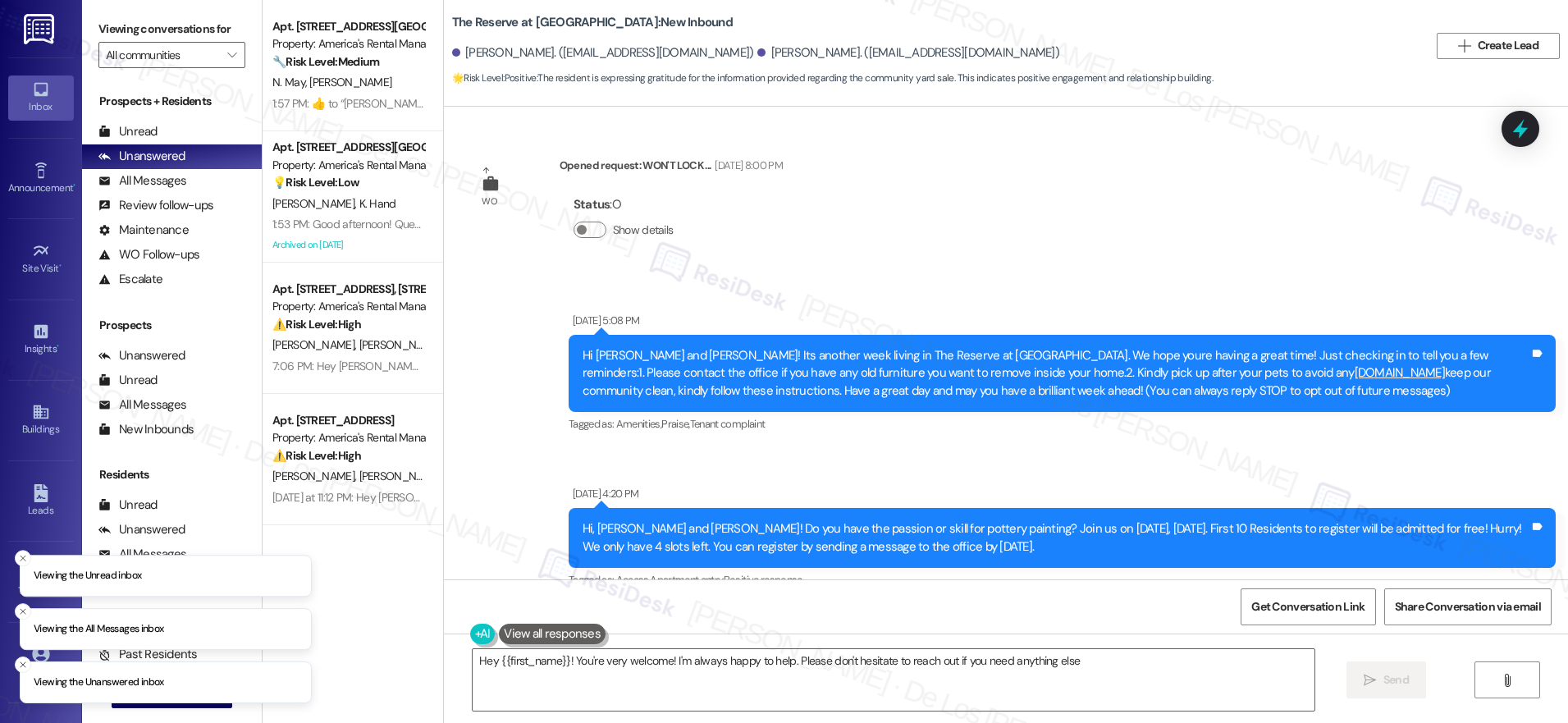
type textarea "Hey {{first_name}}! You're very welcome! I'm always happy to help. Please don't…"
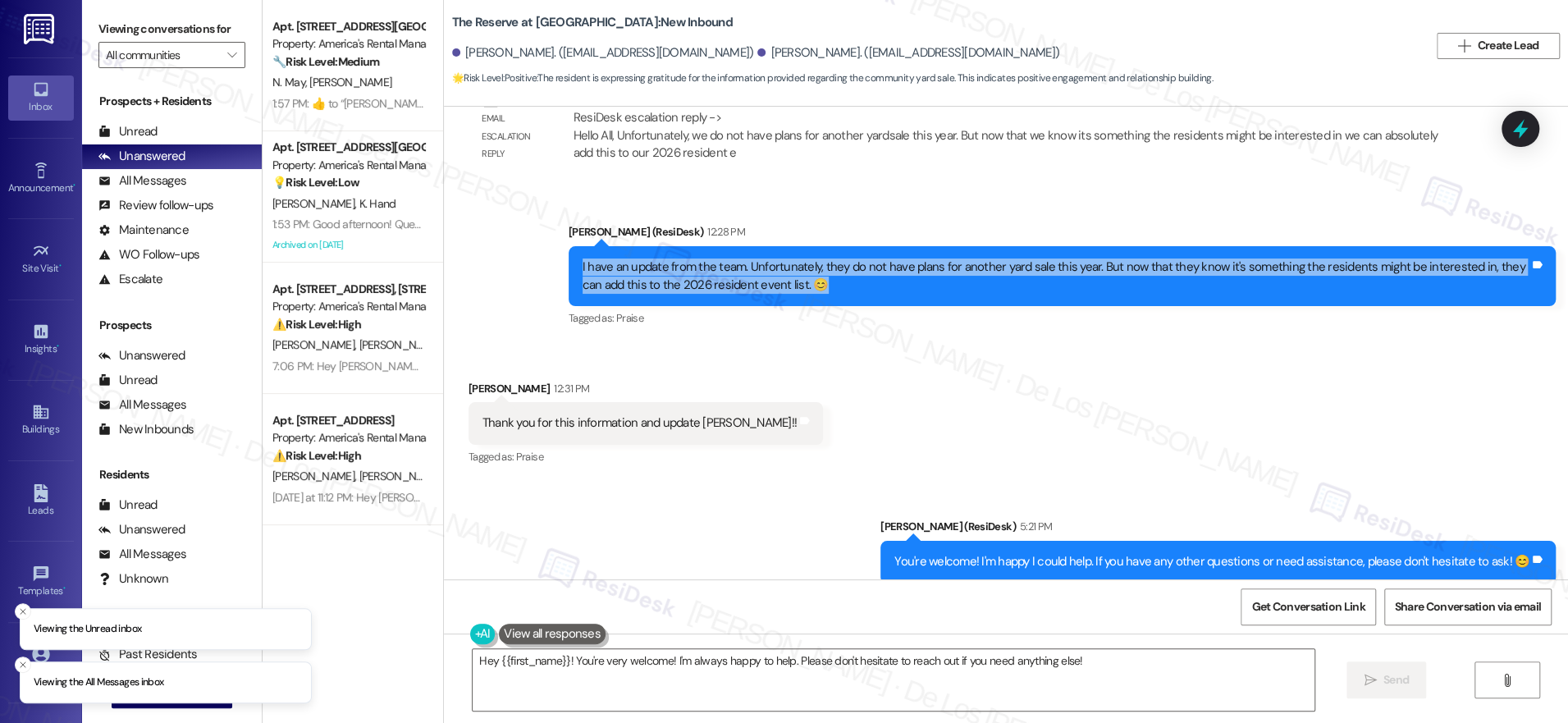
drag, startPoint x: 726, startPoint y: 217, endPoint x: 887, endPoint y: 247, distance: 163.8
click at [887, 247] on div "I have an update from the team. Unfortunately, they do not have plans for anoth…" at bounding box center [1062, 276] width 987 height 60
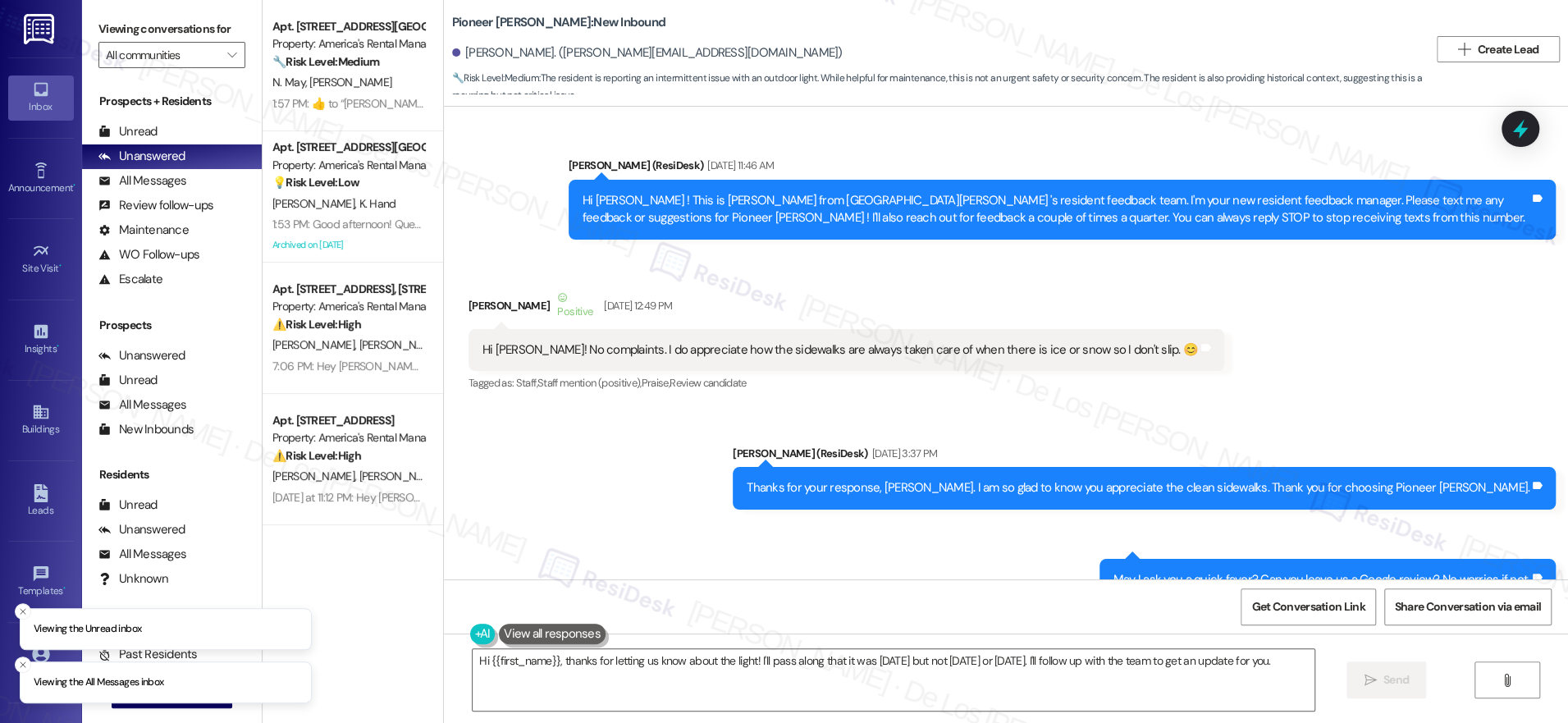
scroll to position [24688, 0]
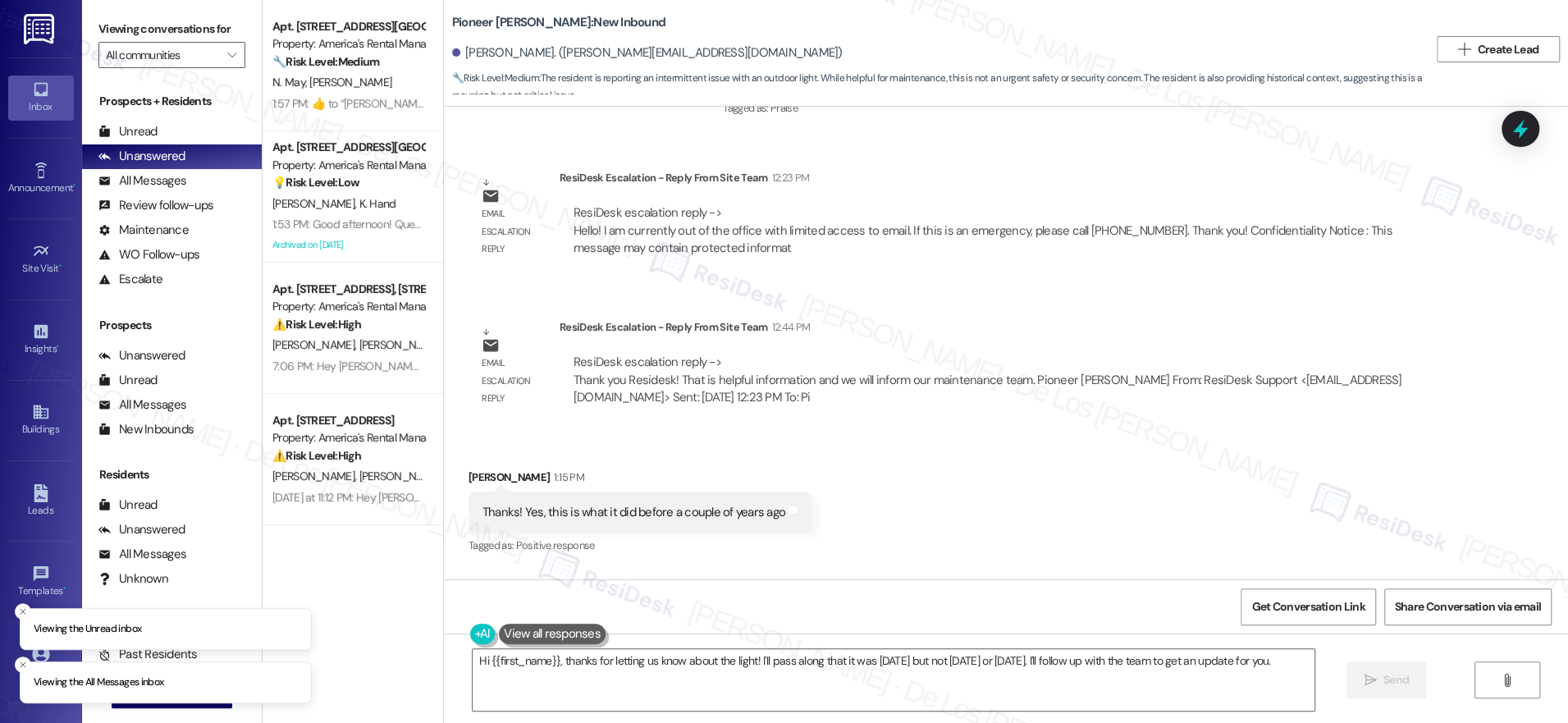
drag, startPoint x: 590, startPoint y: 248, endPoint x: 916, endPoint y: 266, distance: 326.5
click at [907, 354] on div "ResiDesk escalation reply -> Thank you Residesk! That is helpful information an…" at bounding box center [1007, 380] width 871 height 52
drag, startPoint x: 916, startPoint y: 266, endPoint x: 929, endPoint y: 278, distance: 17.7
click at [919, 354] on div "ResiDesk escalation reply -> Thank you Residesk! That is helpful information an…" at bounding box center [1007, 380] width 871 height 52
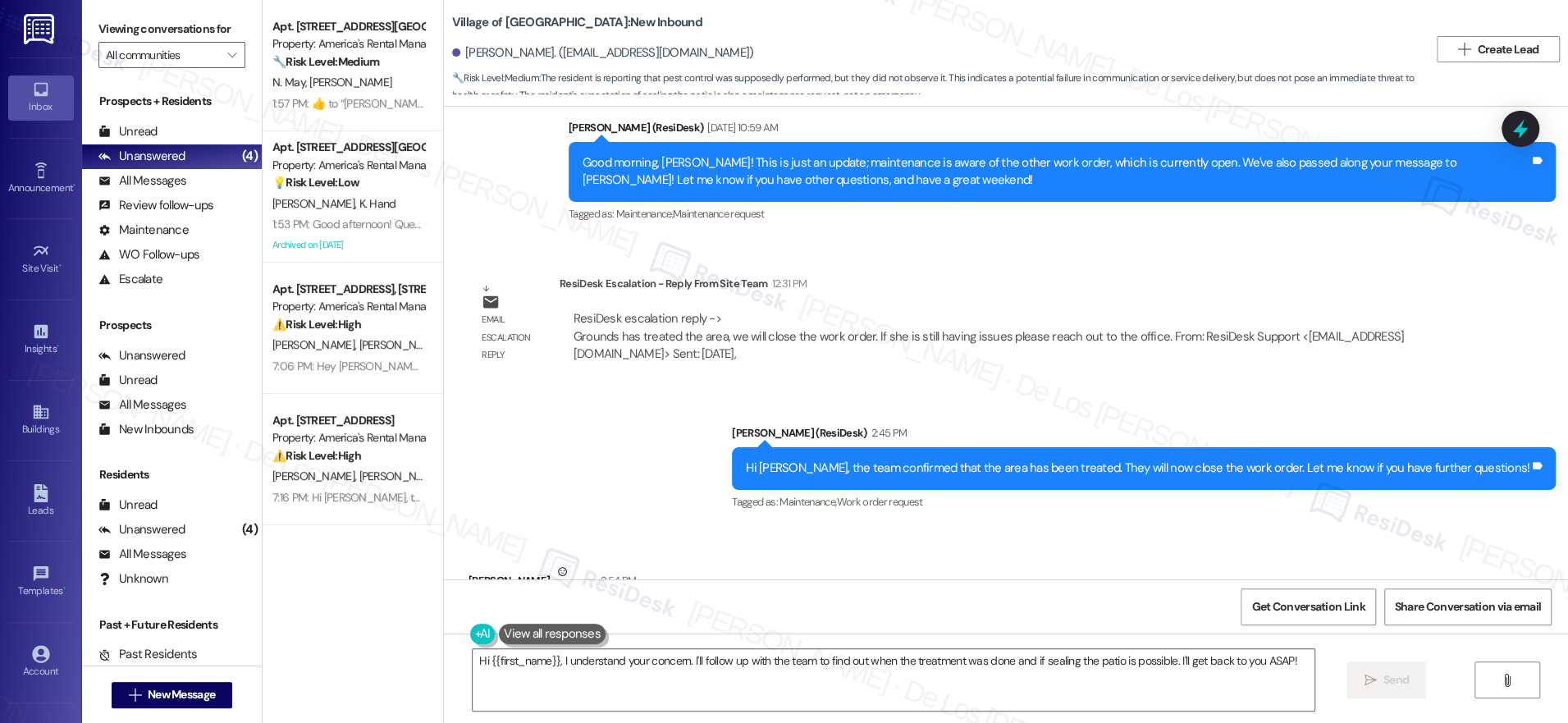
scroll to position [7382, 0]
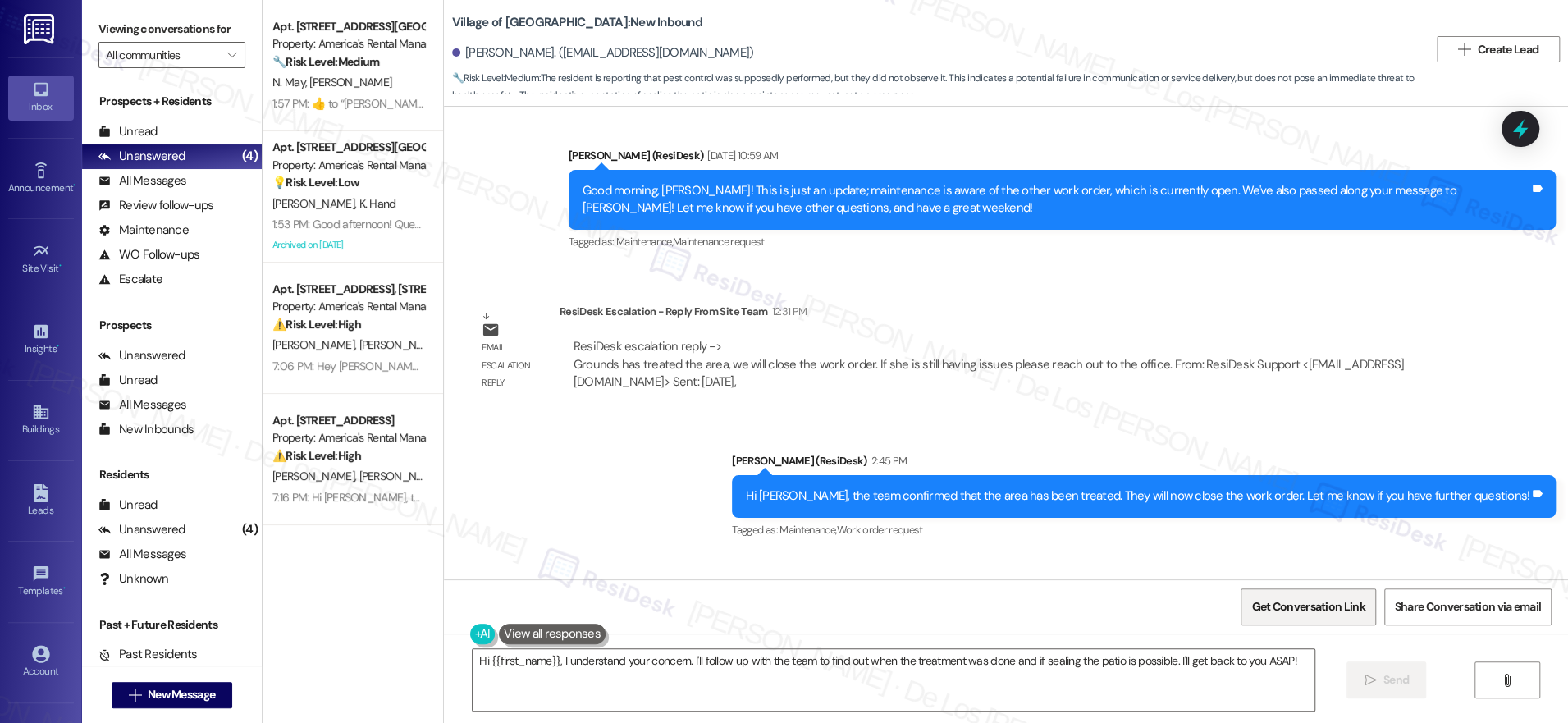
click at [1322, 607] on span "Get Conversation Link" at bounding box center [1308, 607] width 113 height 17
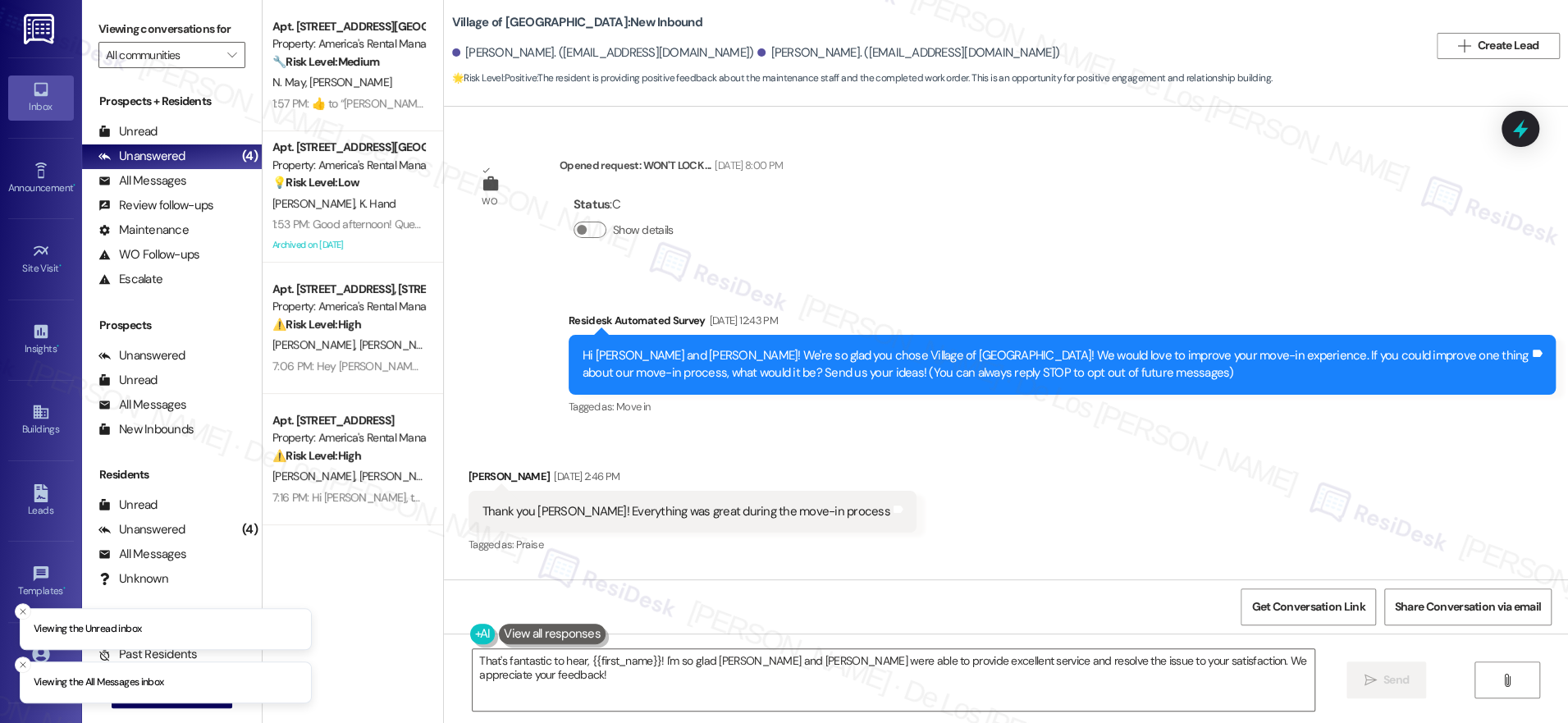
scroll to position [2257, 0]
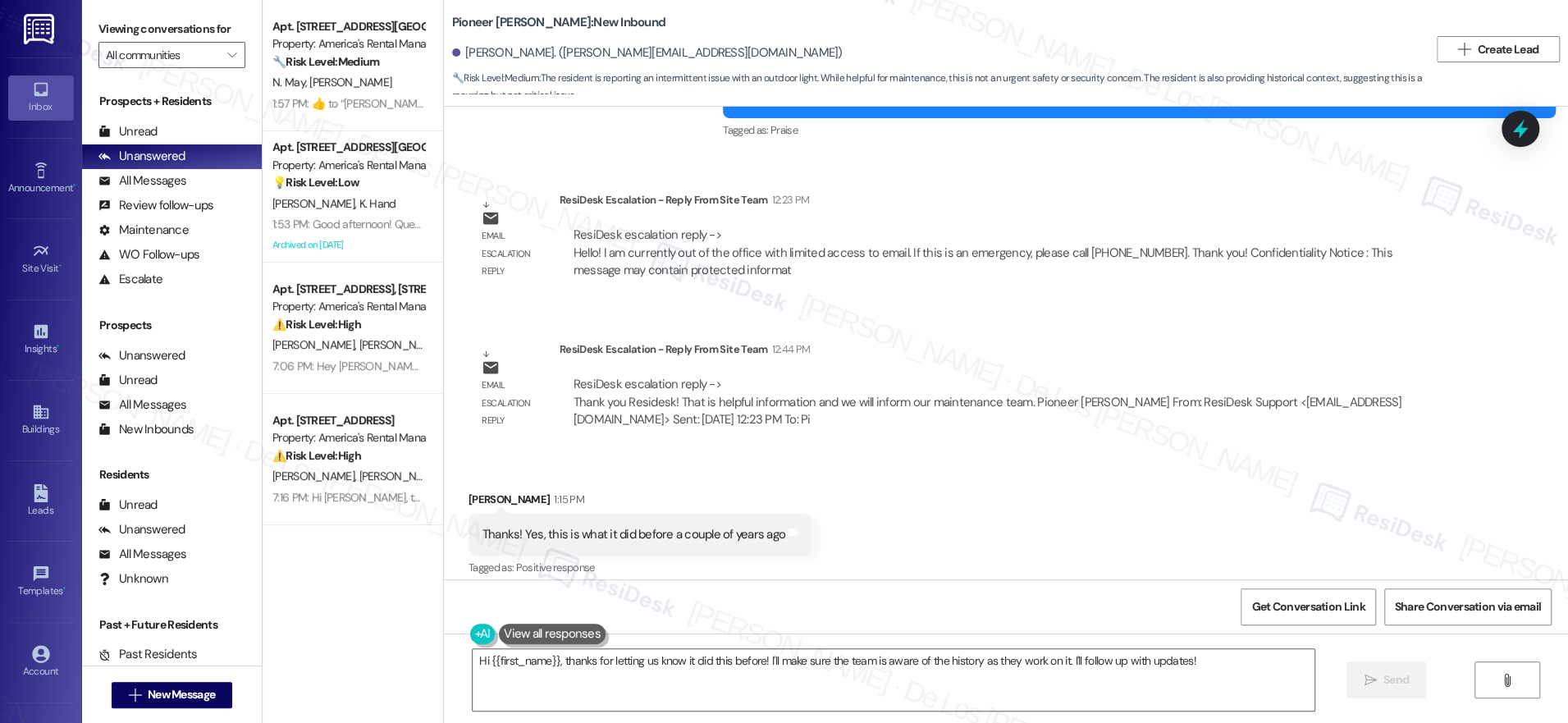
scroll to position [24667, 0]
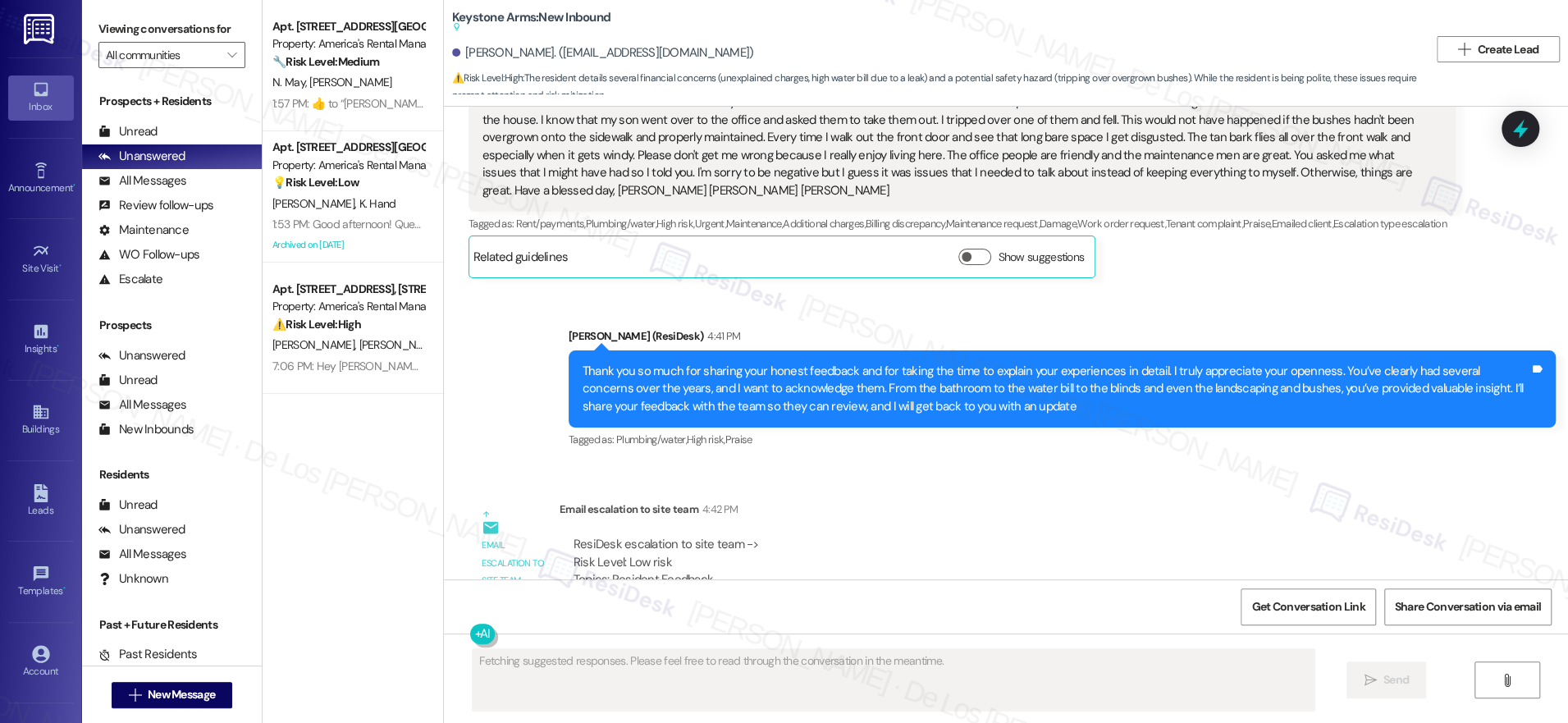
scroll to position [28015, 0]
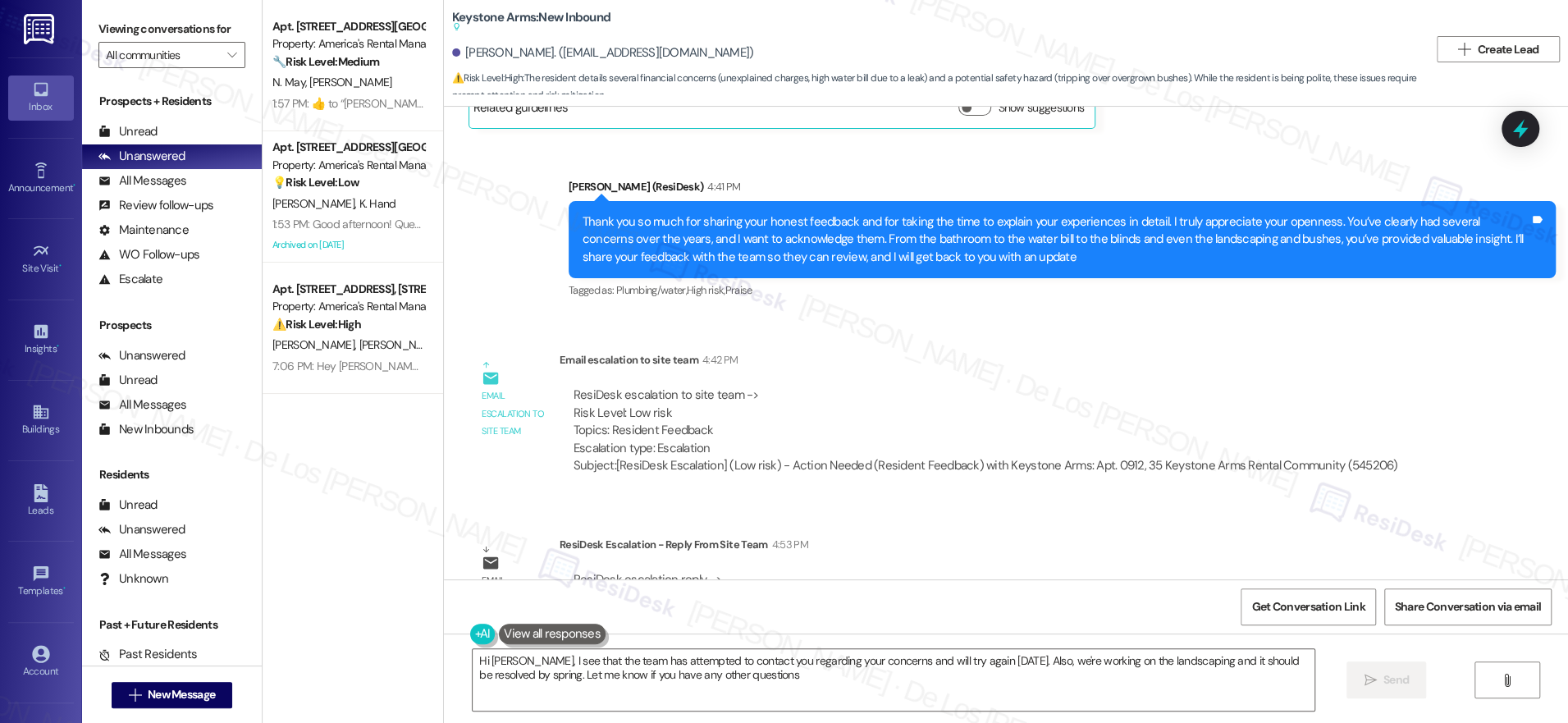
type textarea "Hi [PERSON_NAME], I see that the team has attempted to contact you regarding yo…"
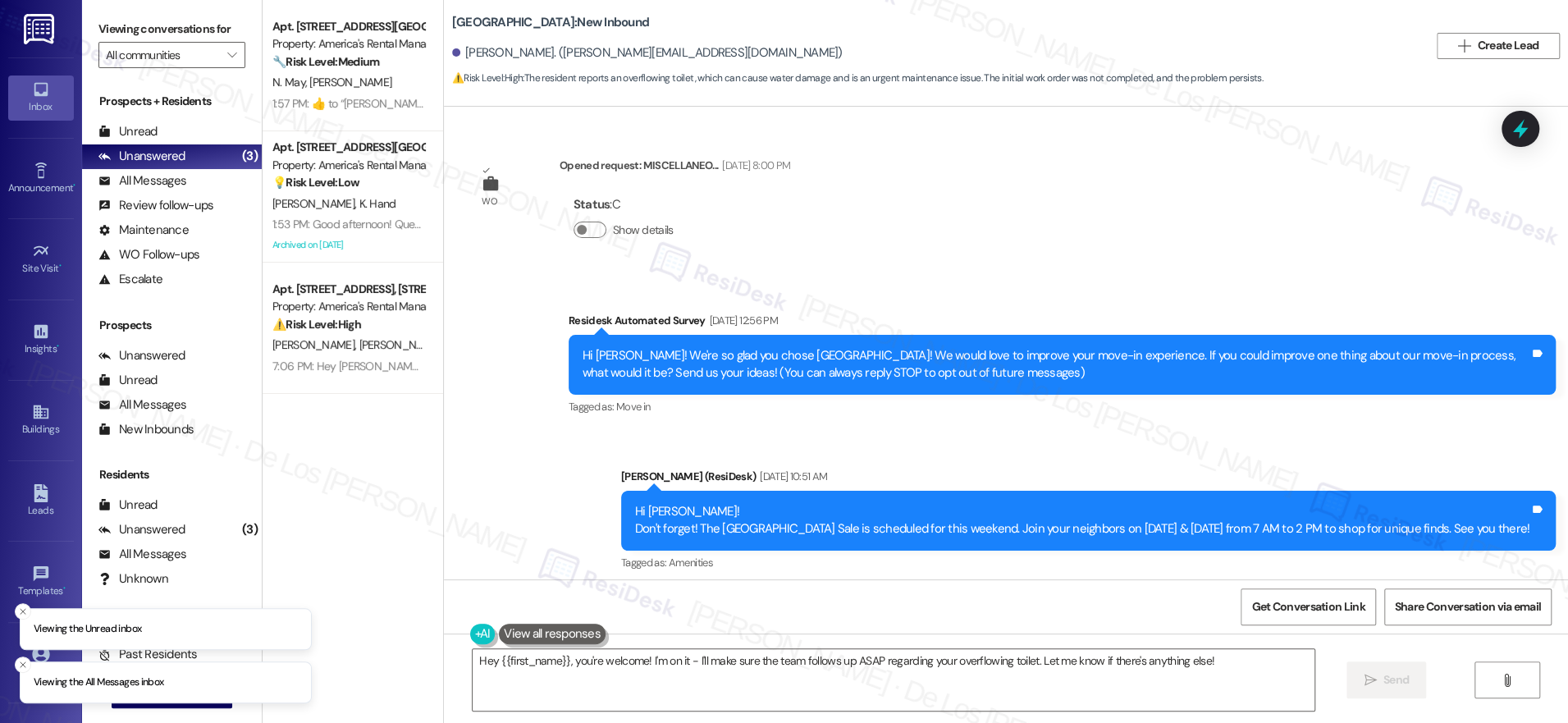
scroll to position [1666, 0]
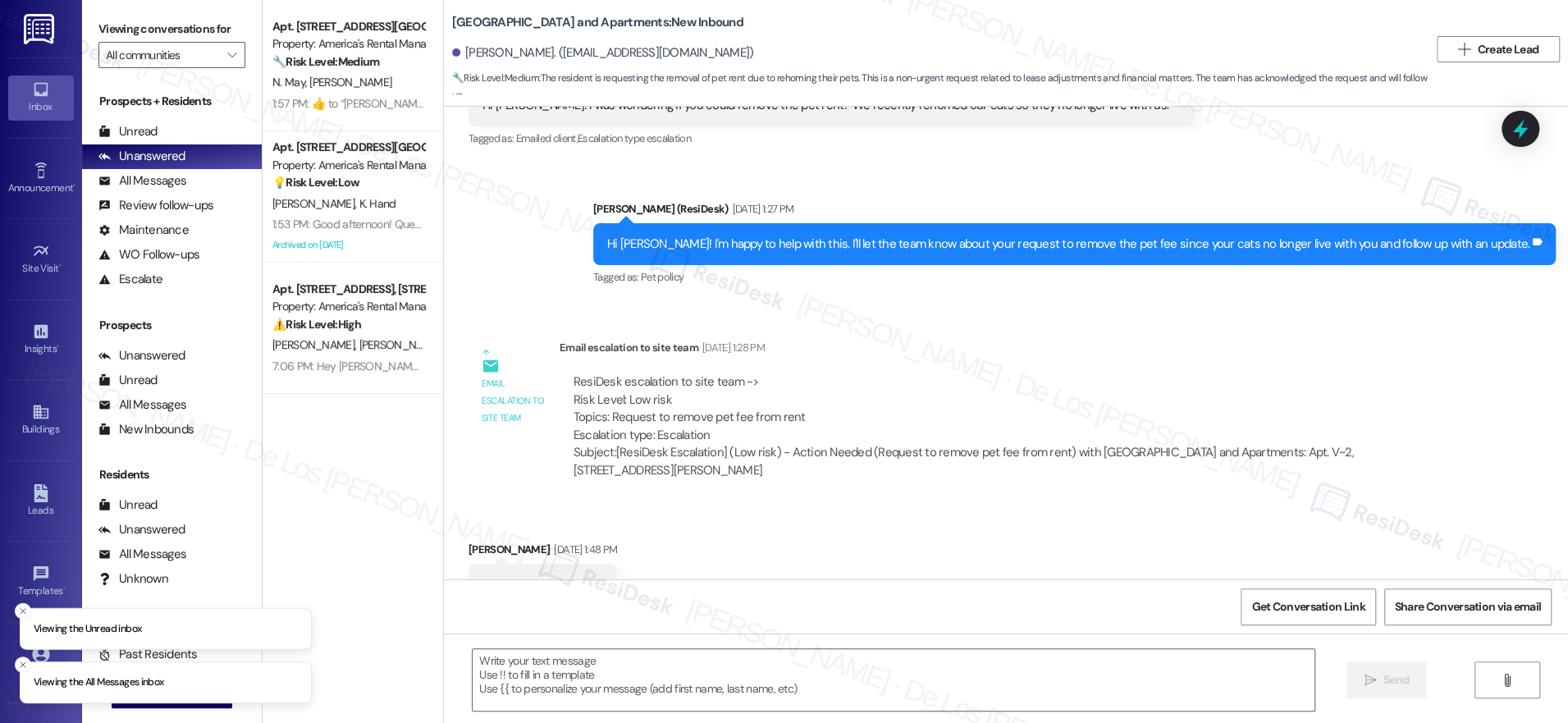
scroll to position [447, 0]
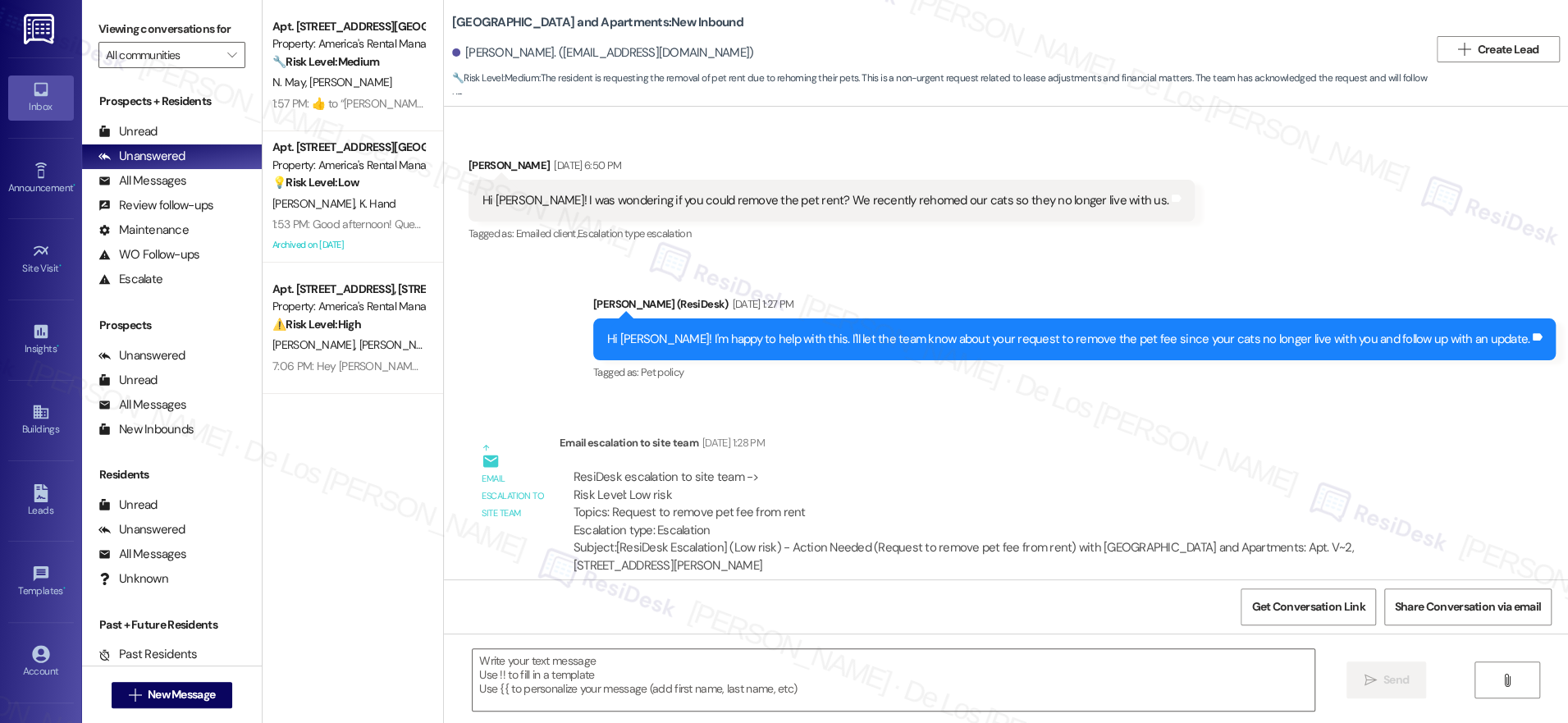
type textarea "Fetching suggested responses. Please feel free to read through the conversation…"
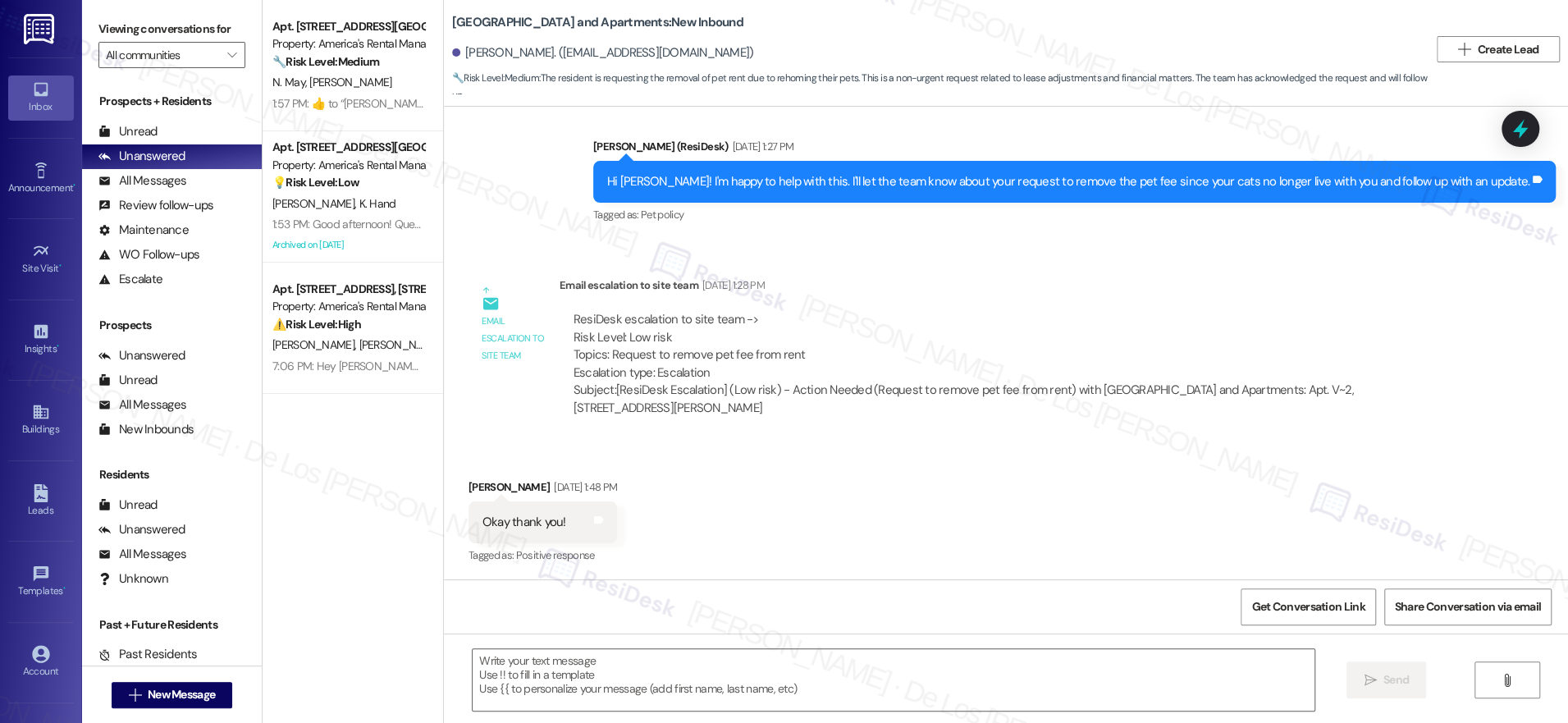
scroll to position [447, 0]
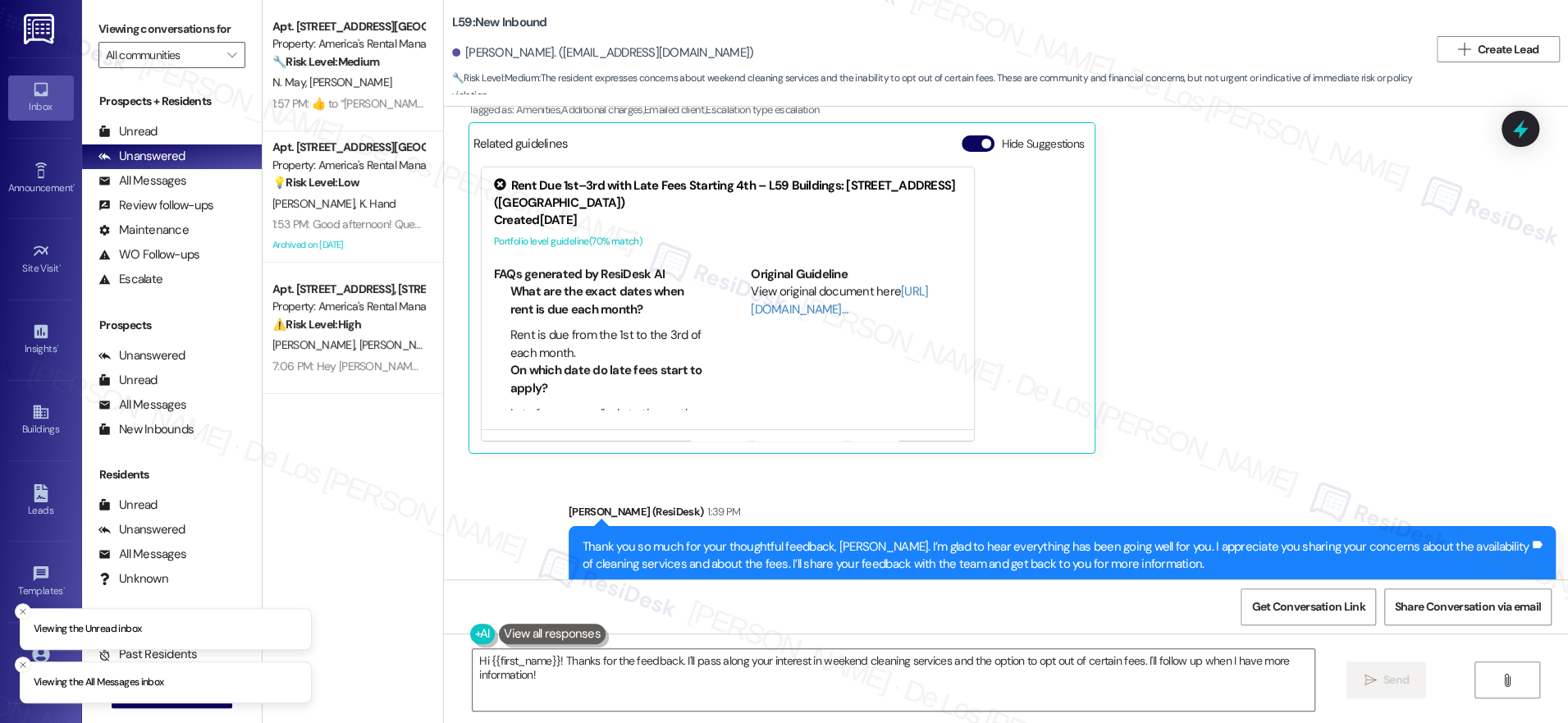
scroll to position [5368, 0]
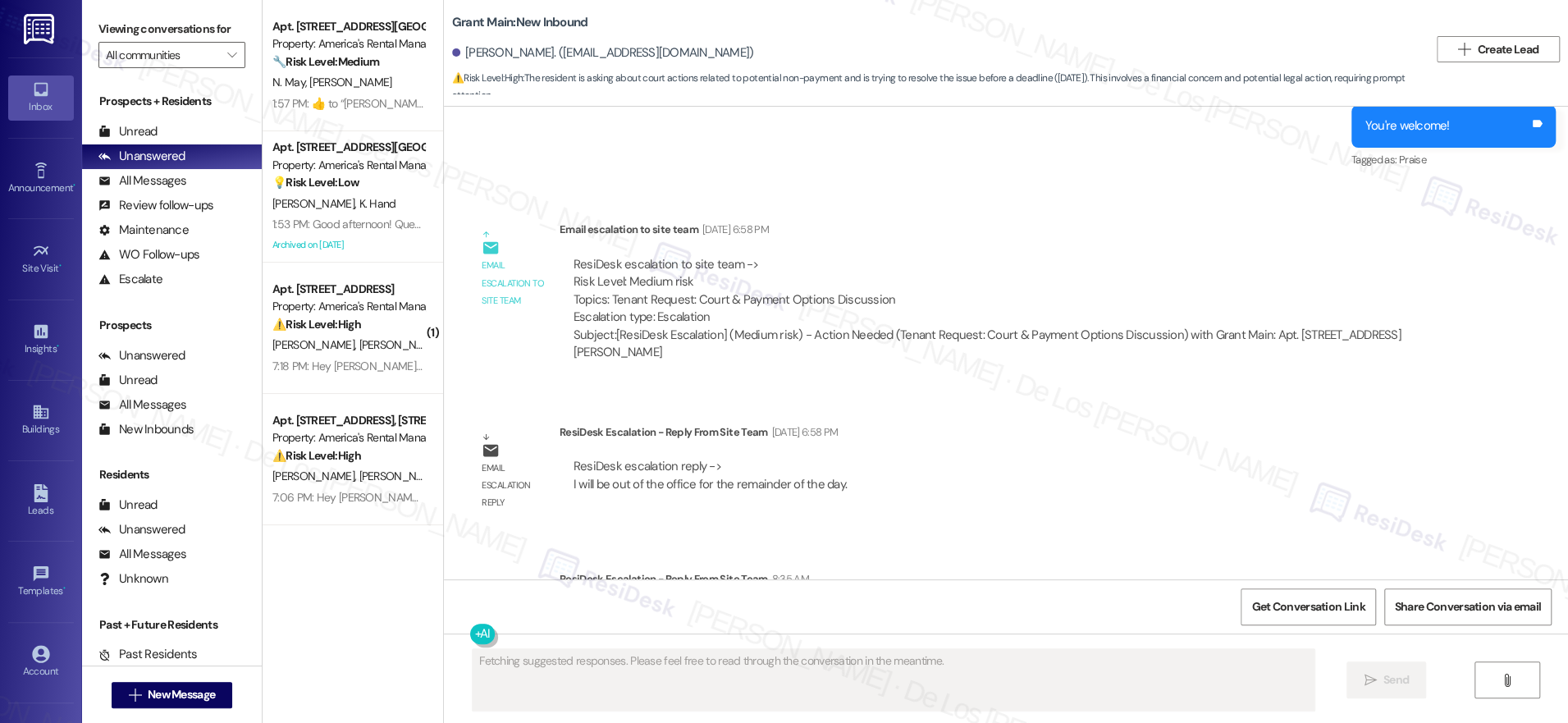
scroll to position [24722, 0]
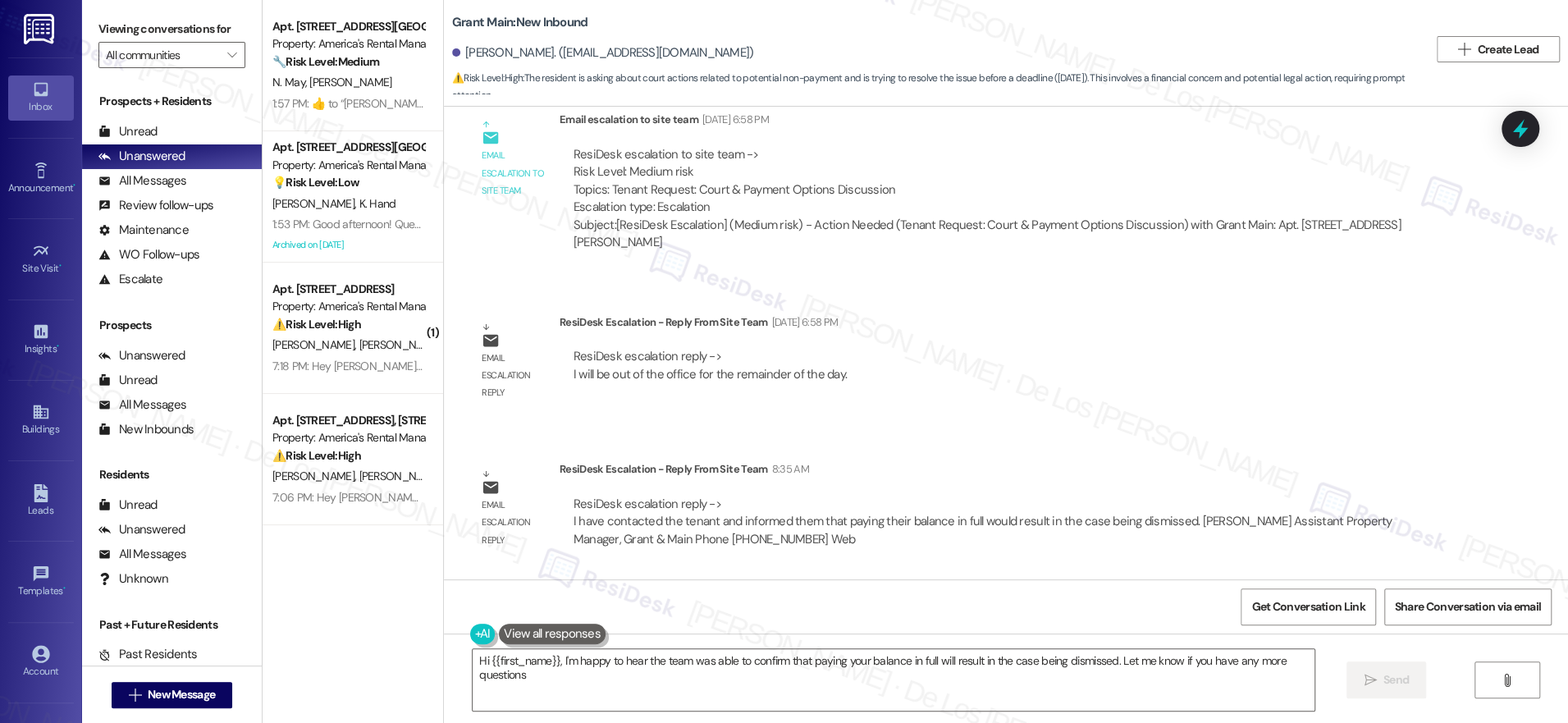
type textarea "Hi {{first_name}}, I'm happy to hear the team was able to confirm that paying y…"
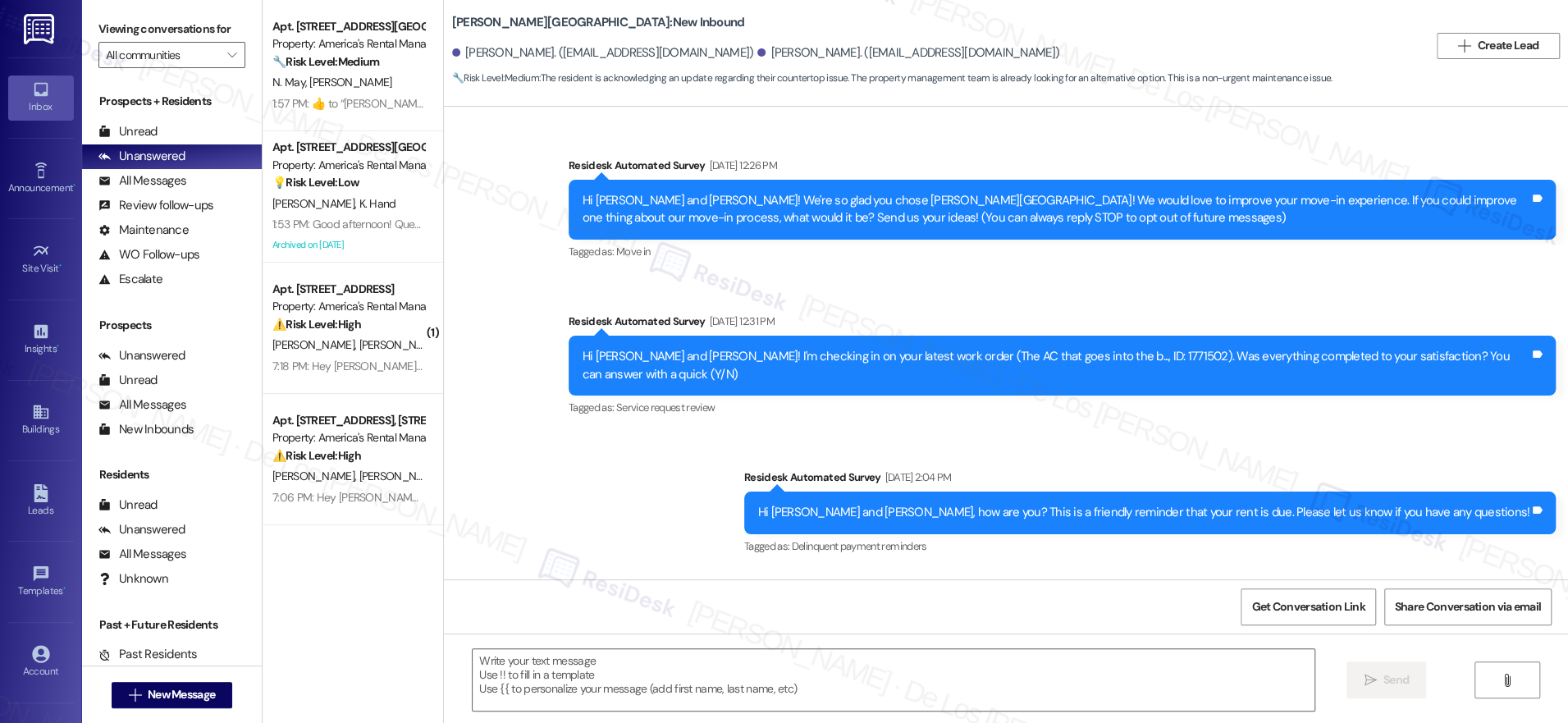
scroll to position [3654, 0]
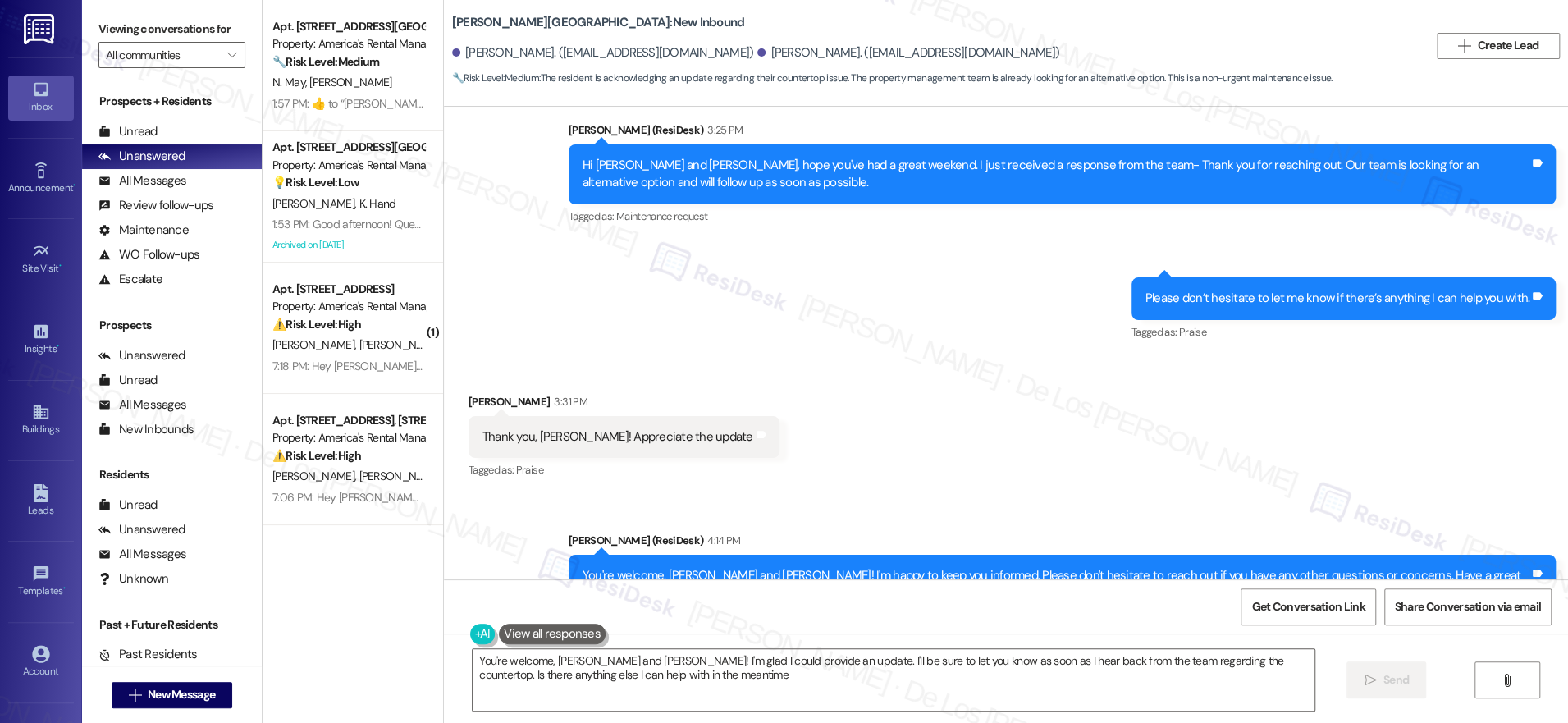
type textarea "You're welcome, Elle and Luke! I'm glad I could provide an update. I'll be sure…"
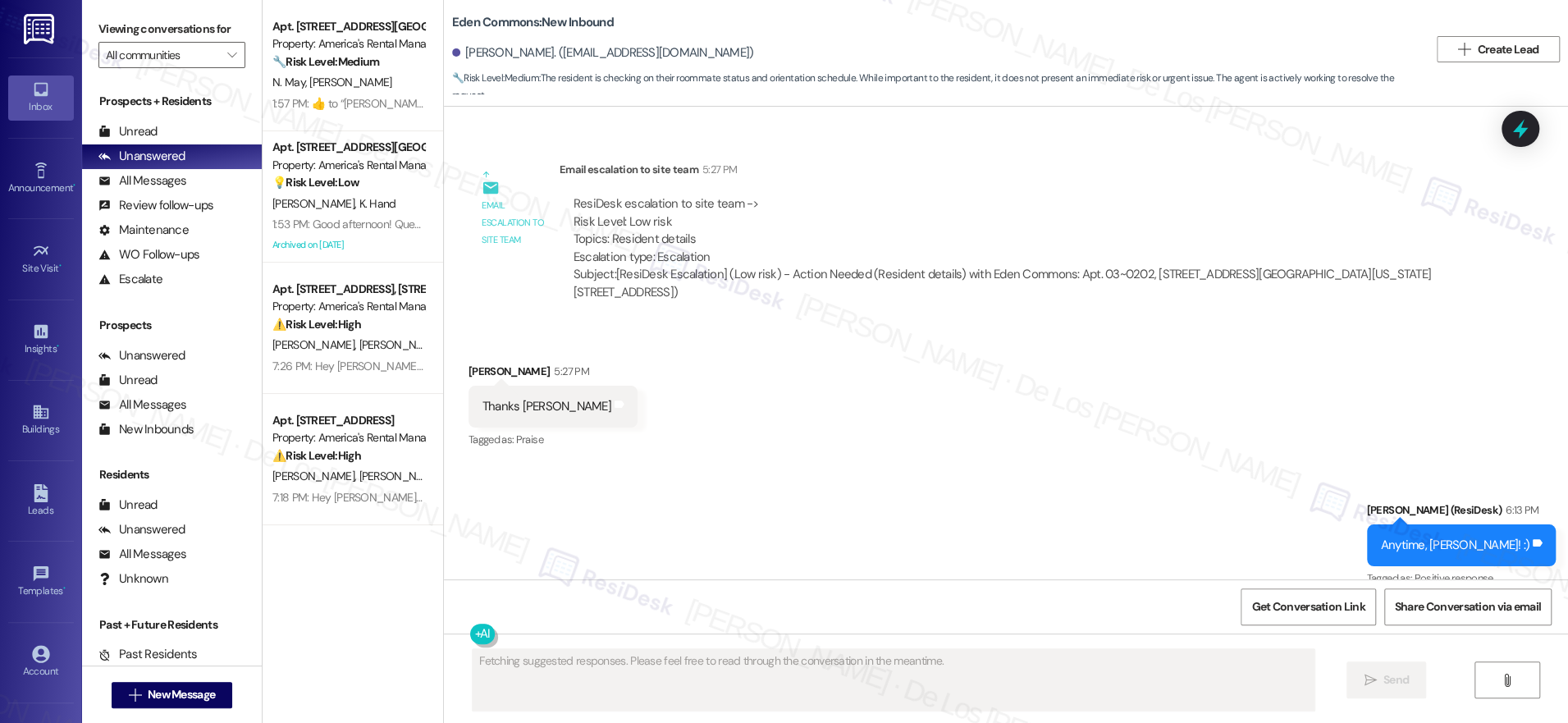
scroll to position [2175, 0]
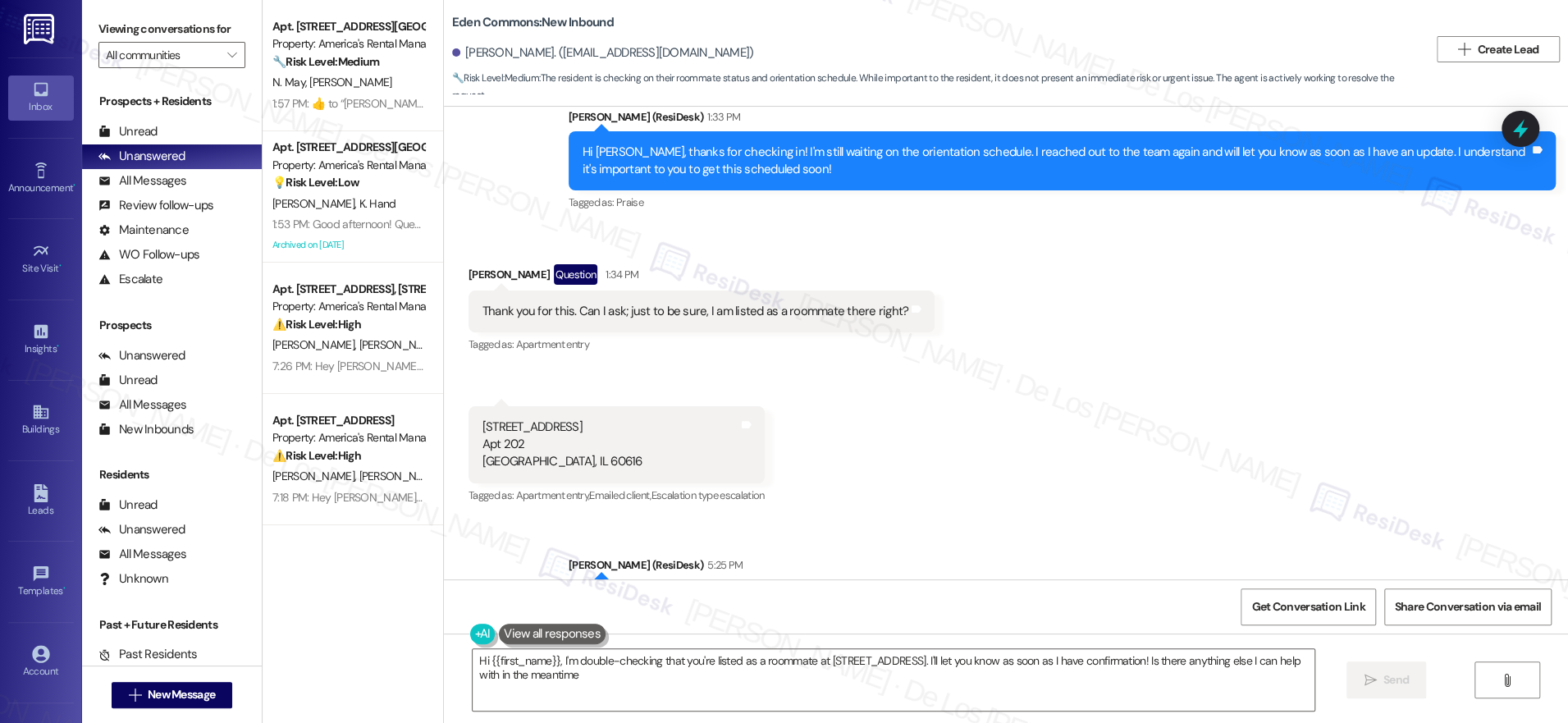
type textarea "Hi {{first_name}}, I'm double-checking that you're listed as a roommate at [STR…"
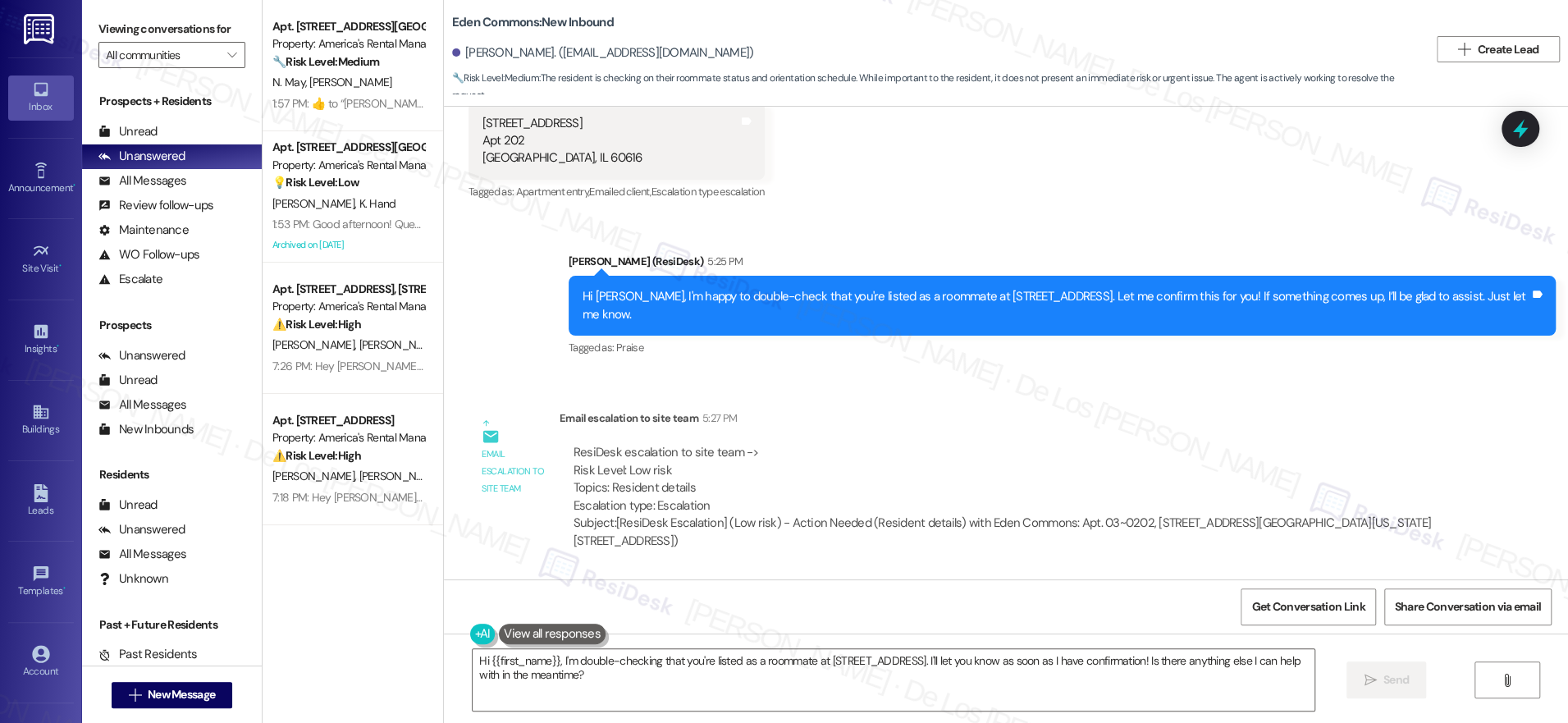
scroll to position [1920, 0]
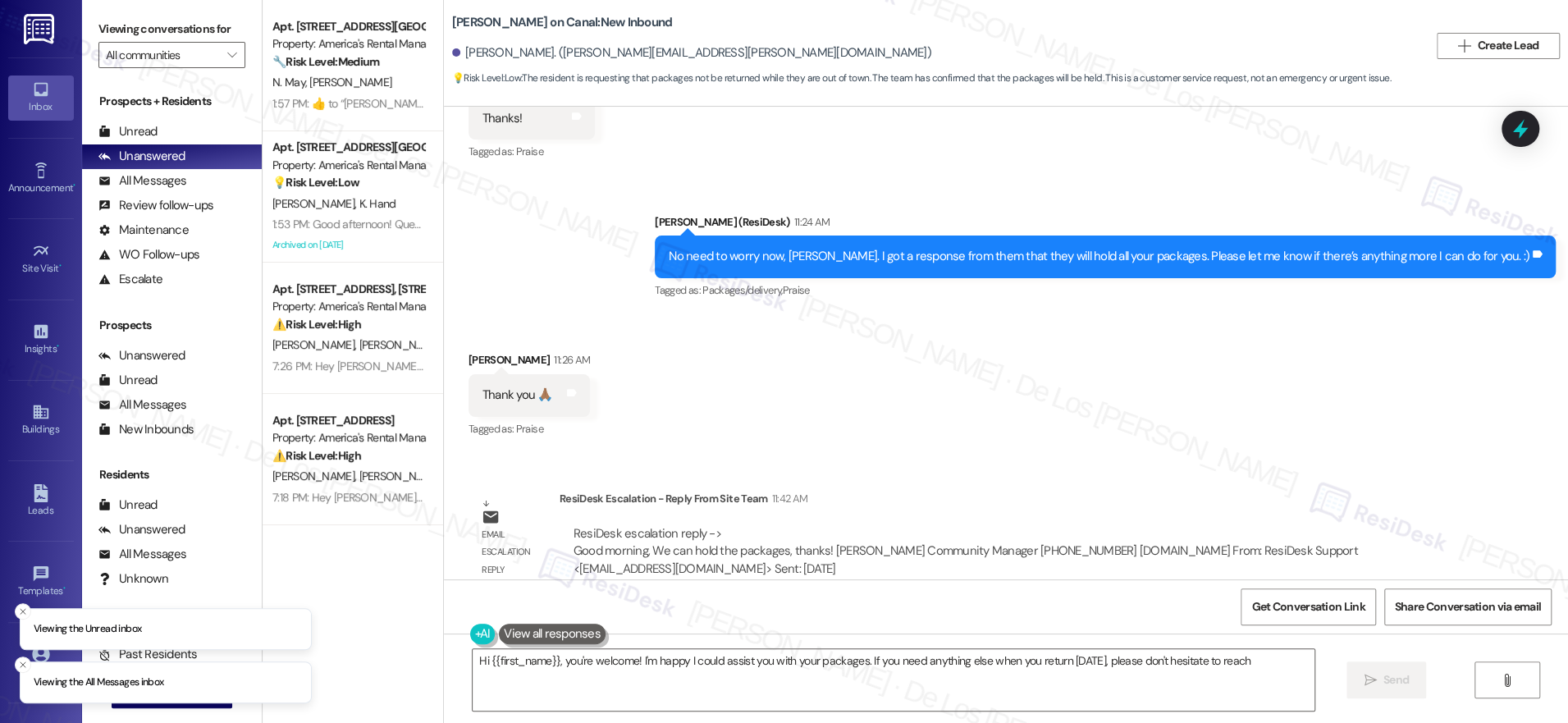
scroll to position [7480, 0]
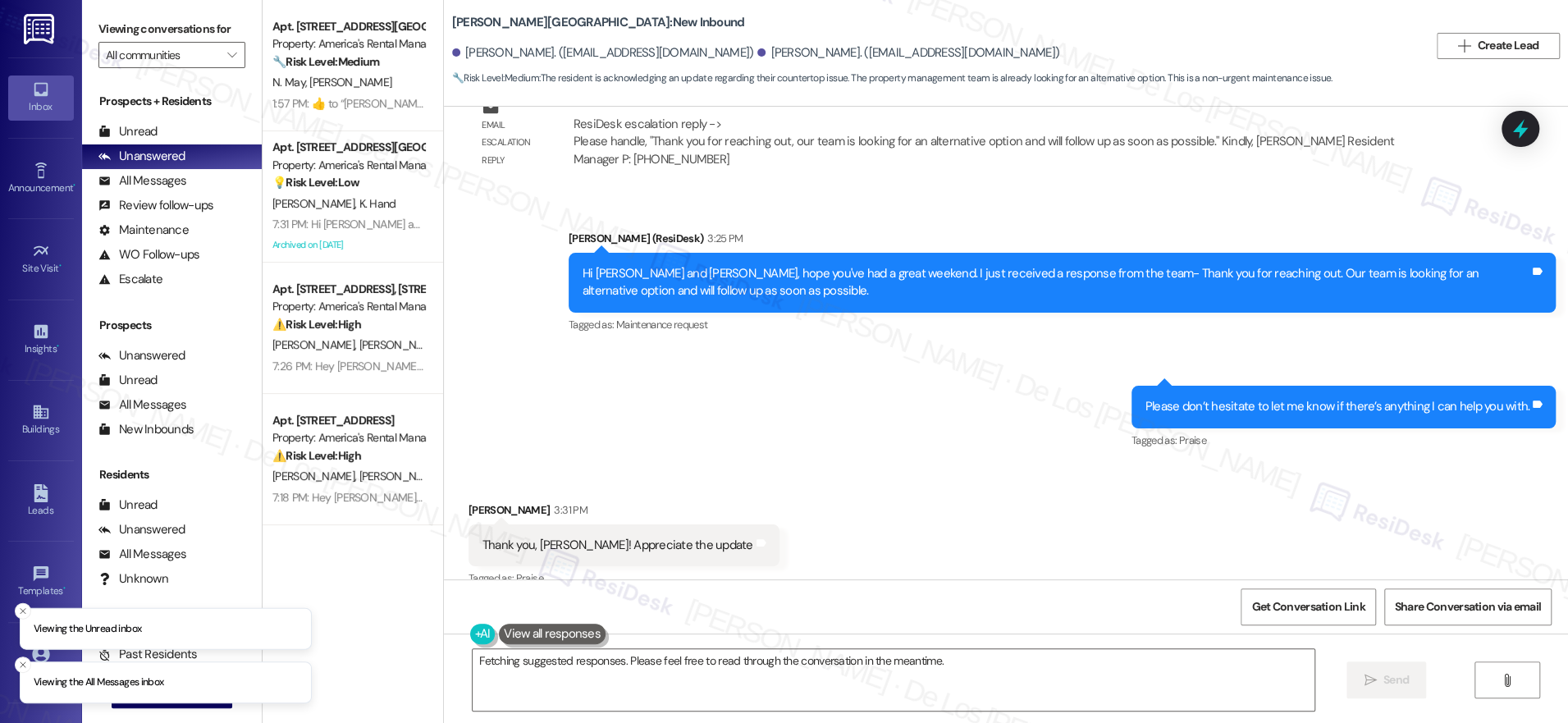
scroll to position [3537, 0]
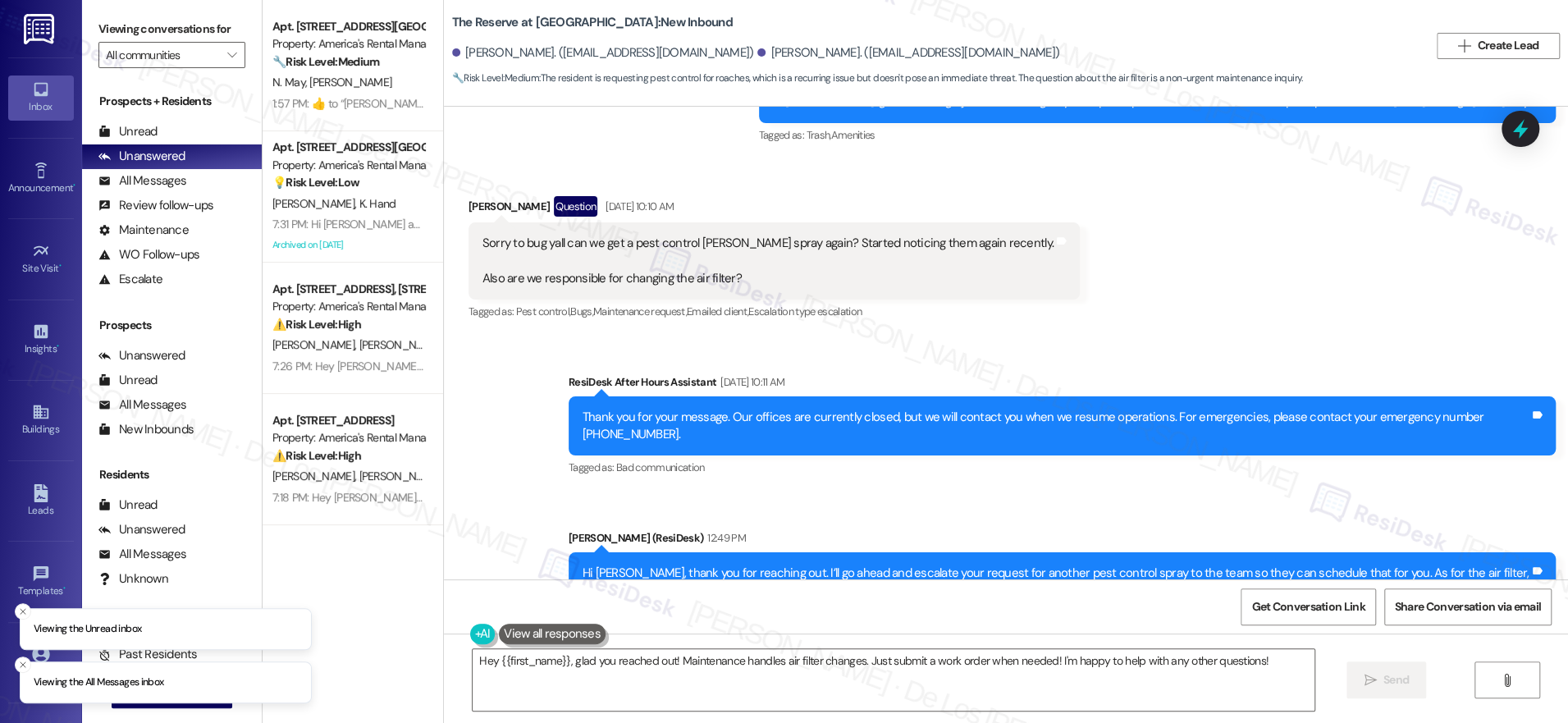
scroll to position [5108, 0]
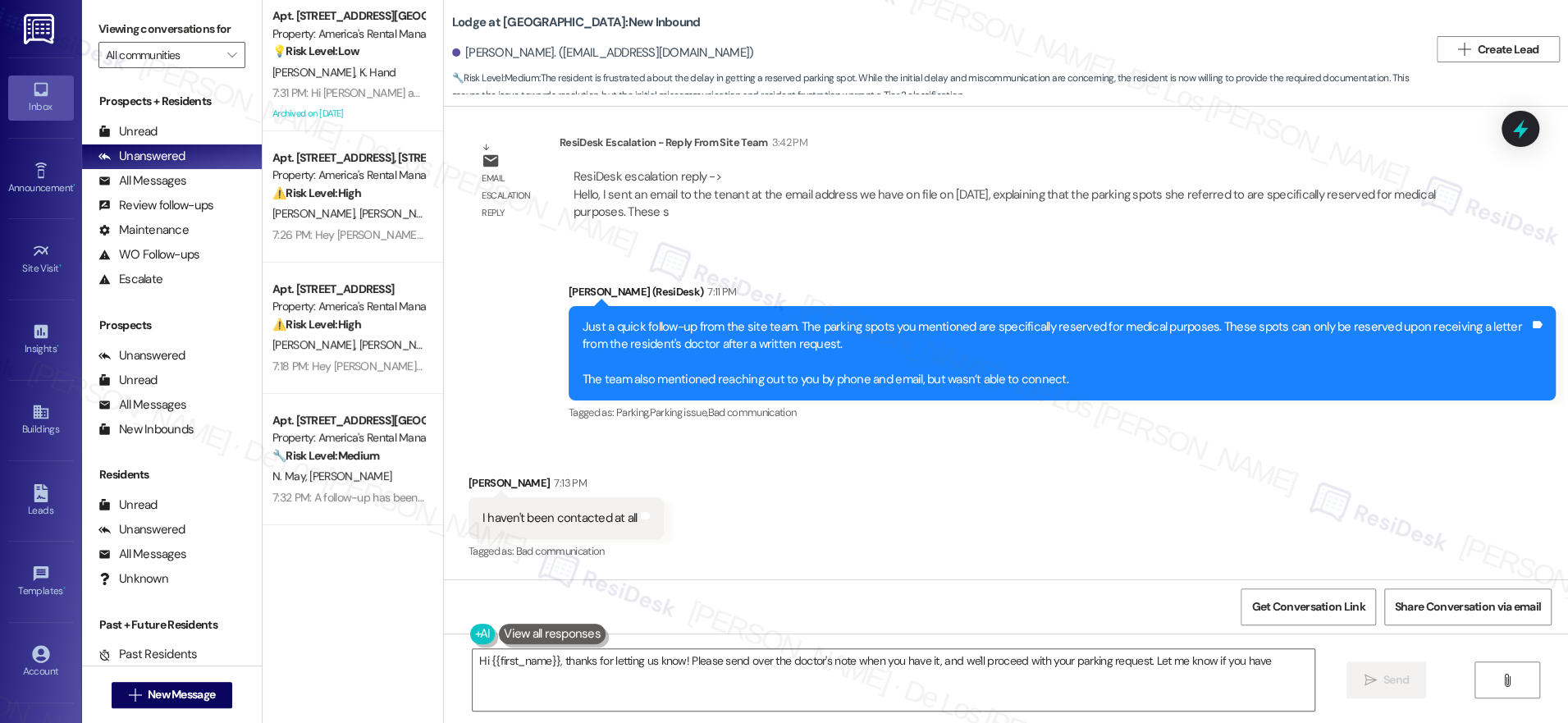
scroll to position [5618, 0]
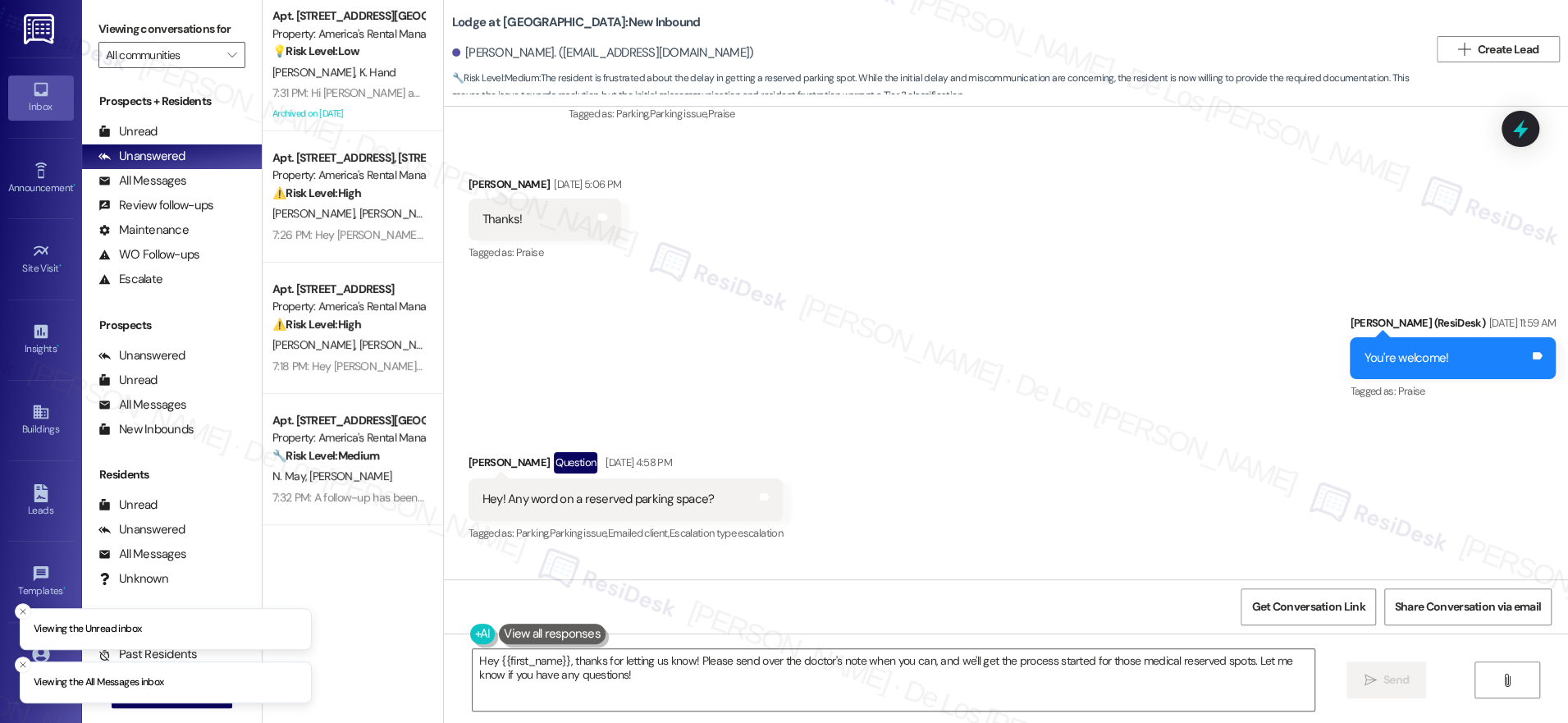
scroll to position [4820, 0]
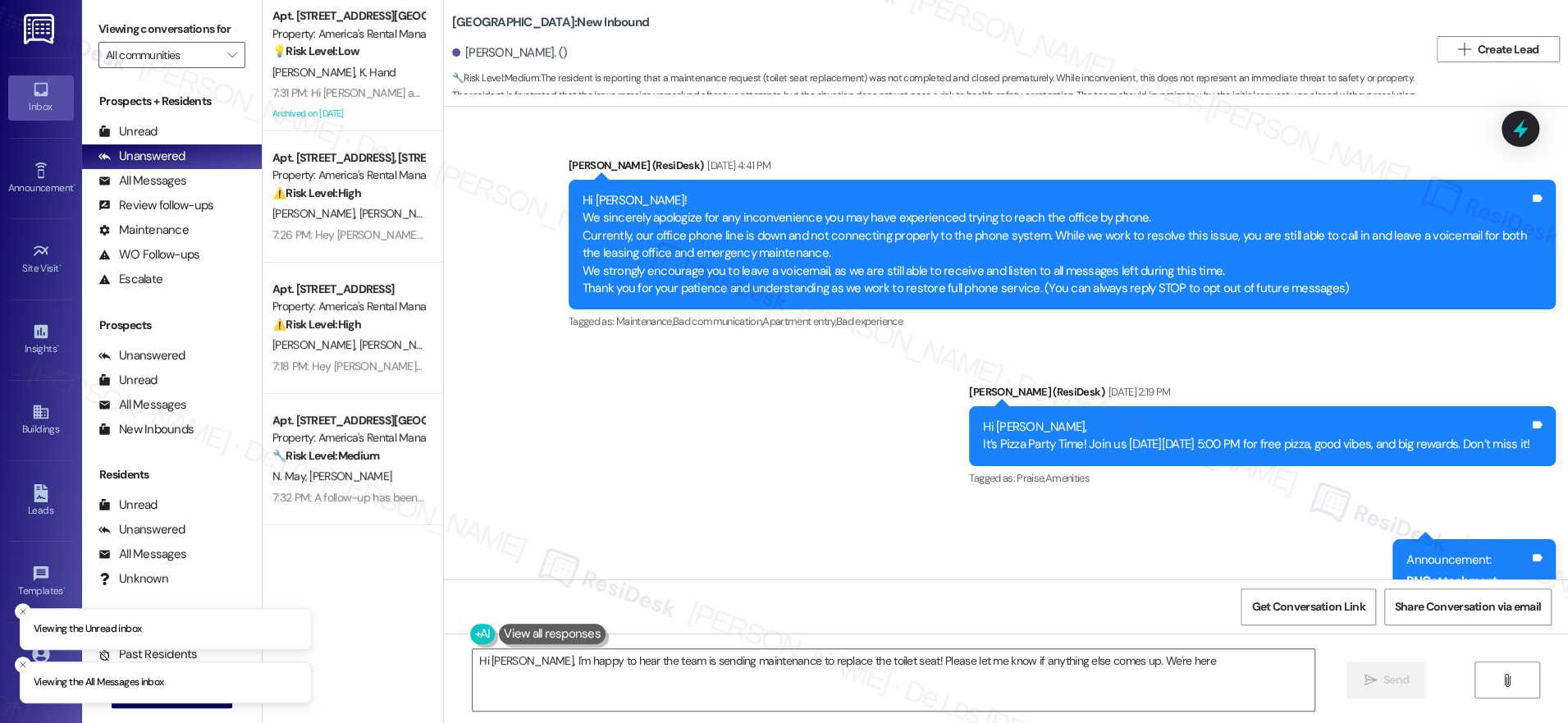
scroll to position [1900, 0]
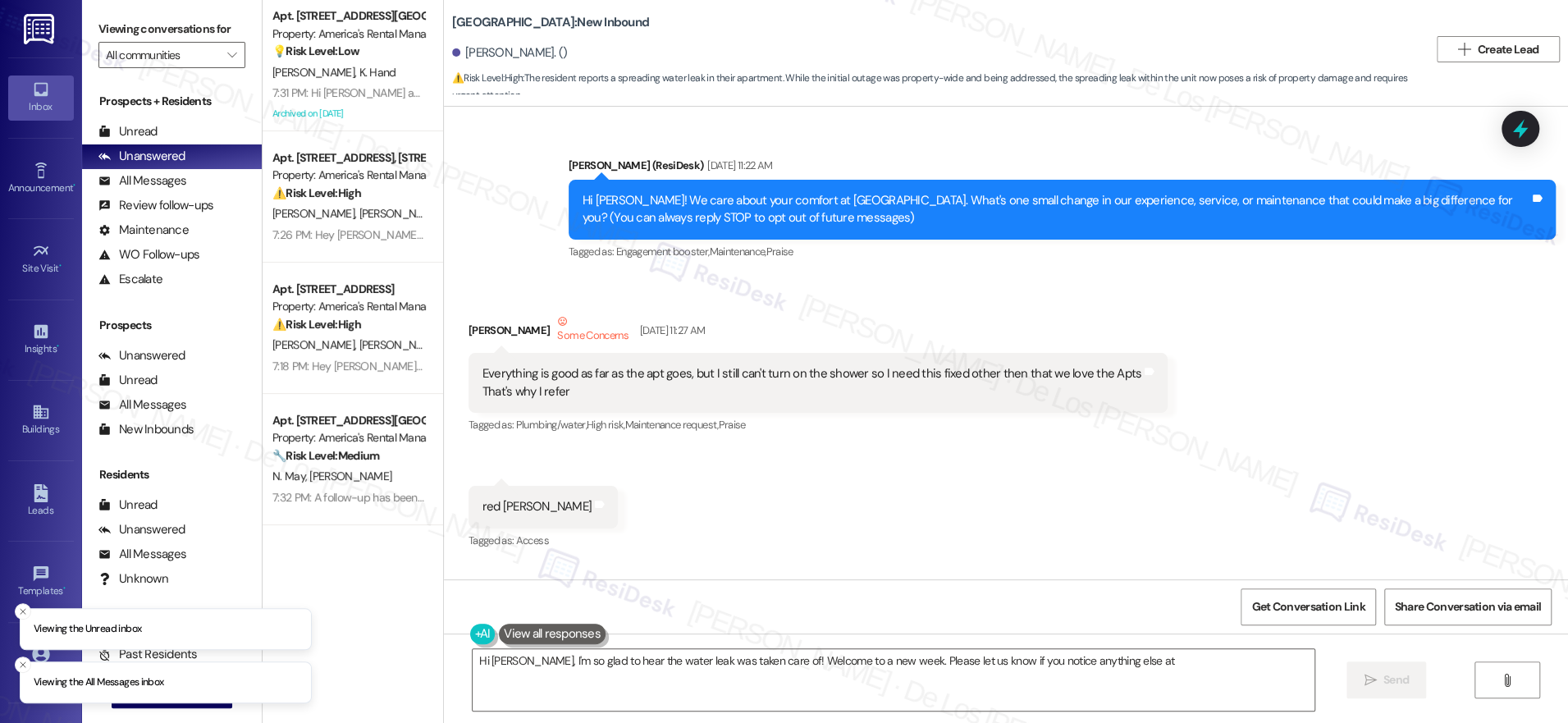
scroll to position [22572, 0]
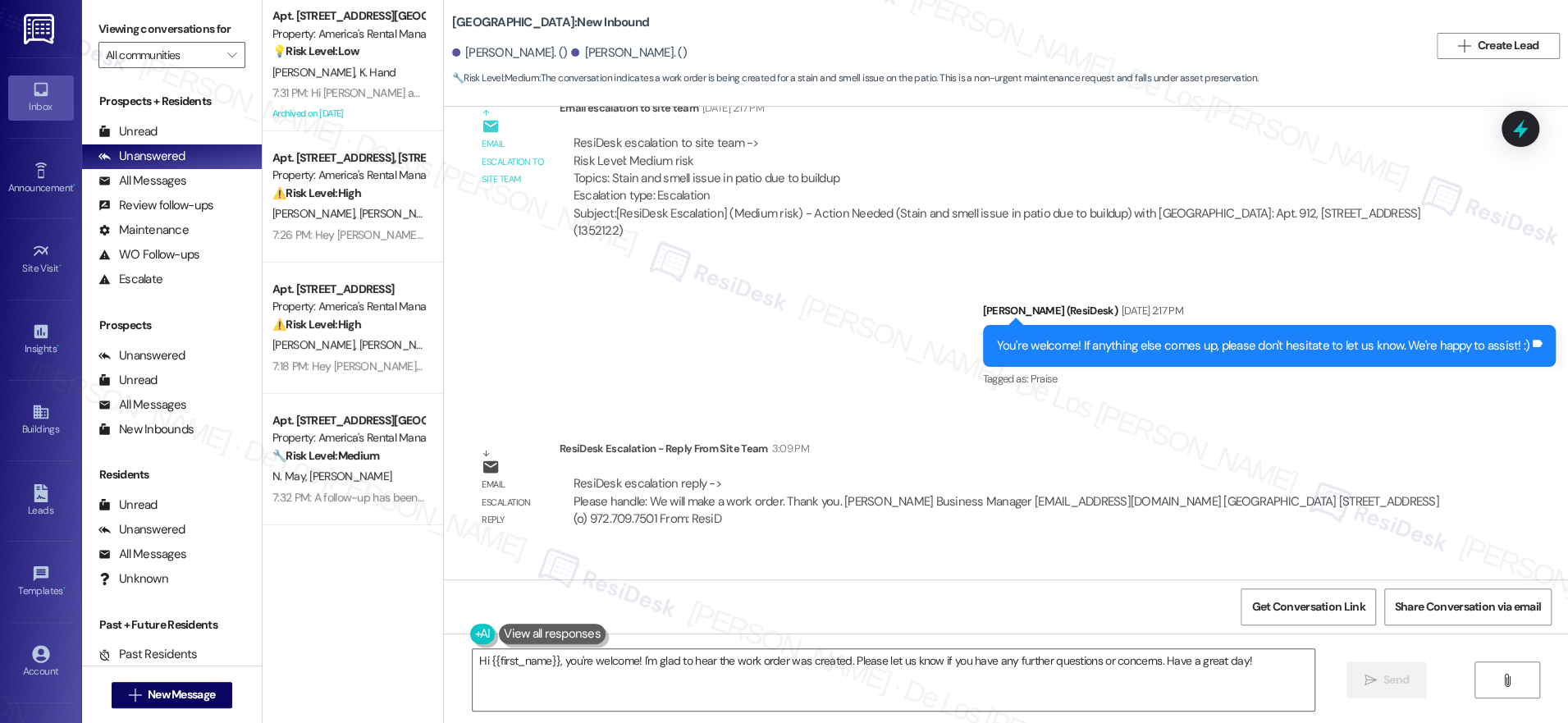
scroll to position [27187, 0]
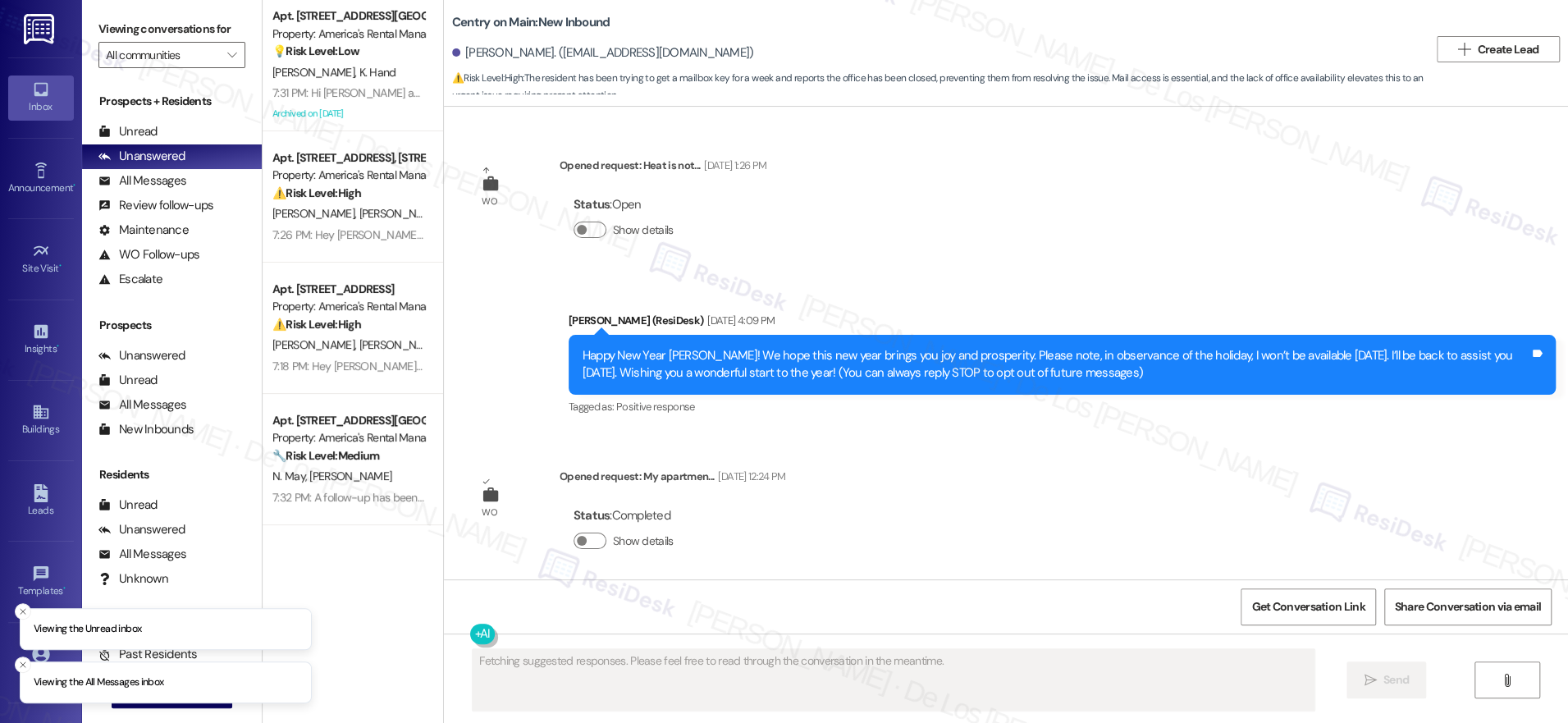
scroll to position [11239, 0]
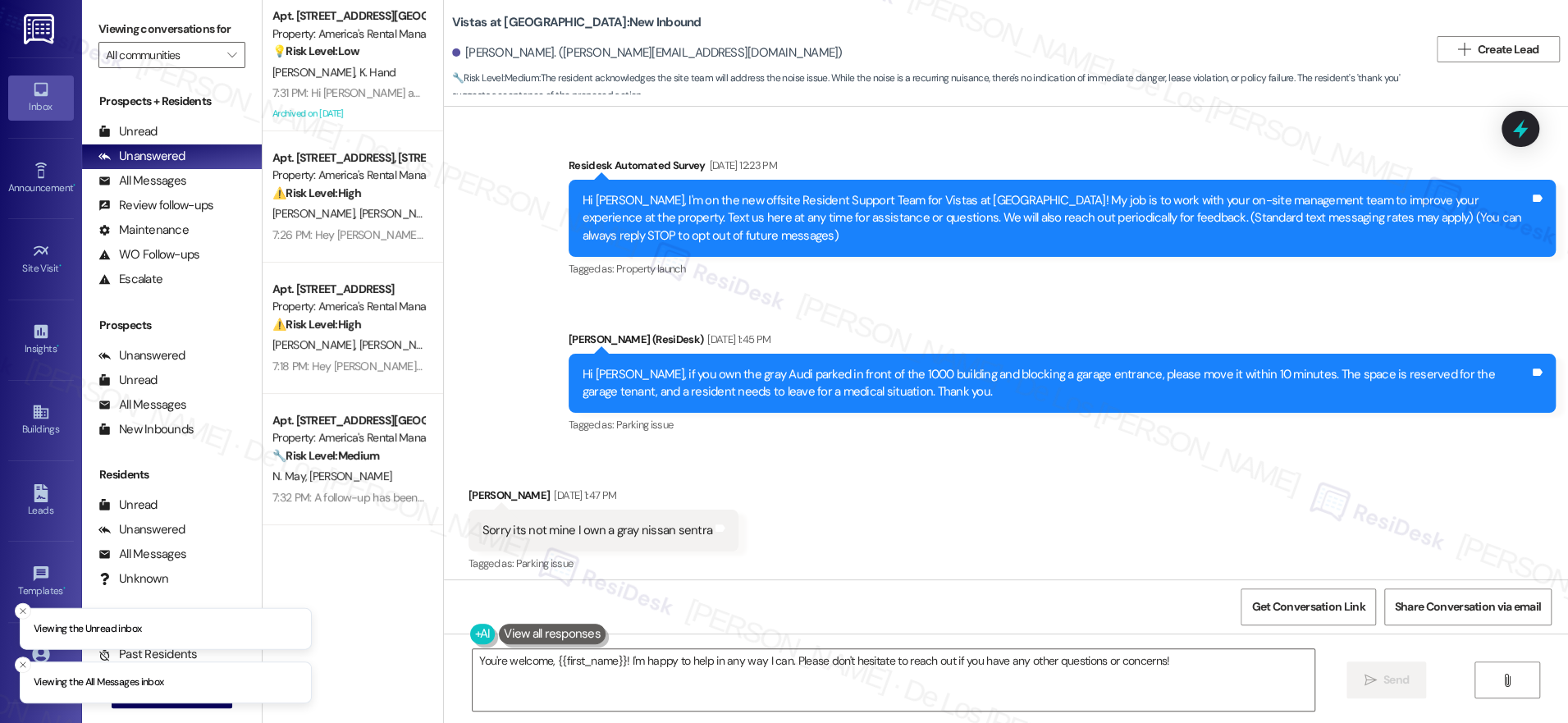
scroll to position [2872, 0]
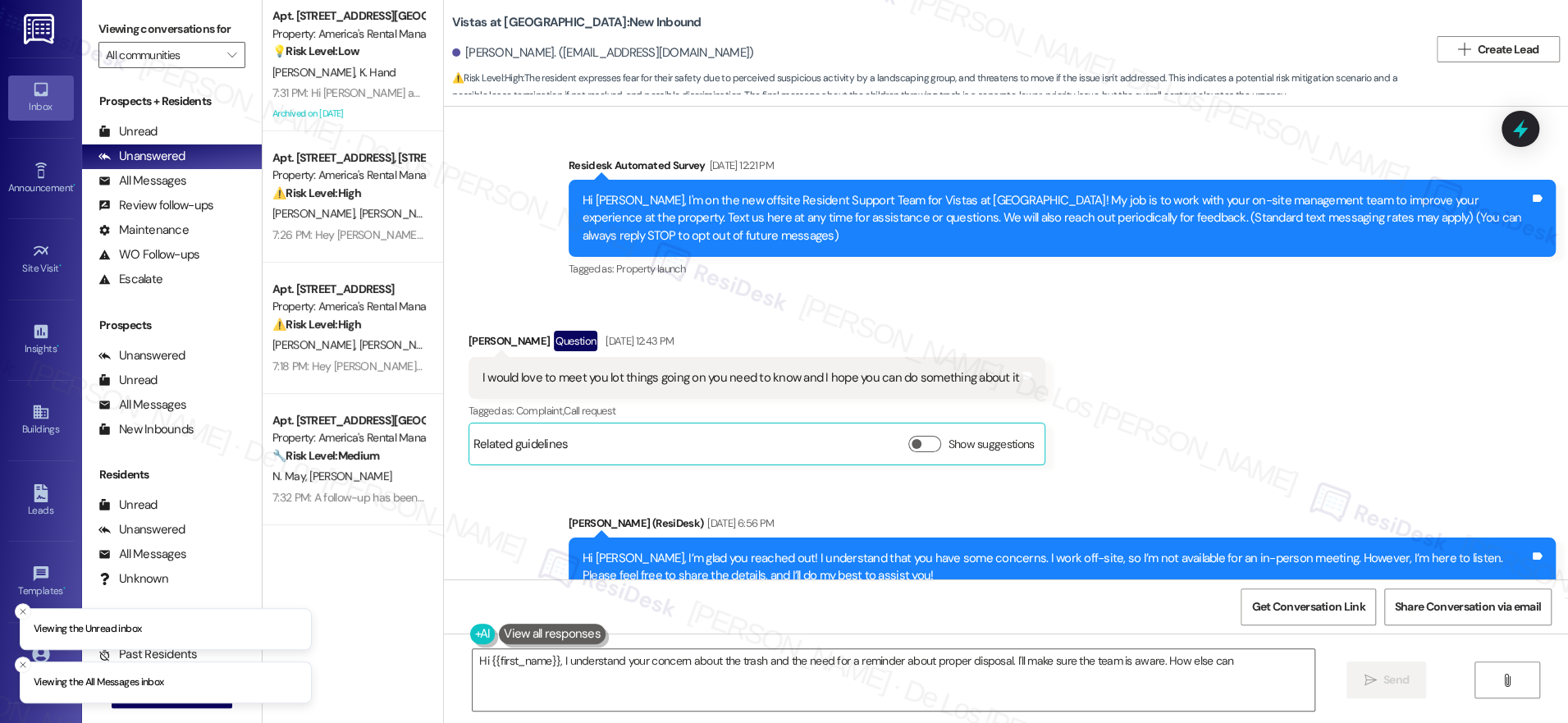
scroll to position [10492, 0]
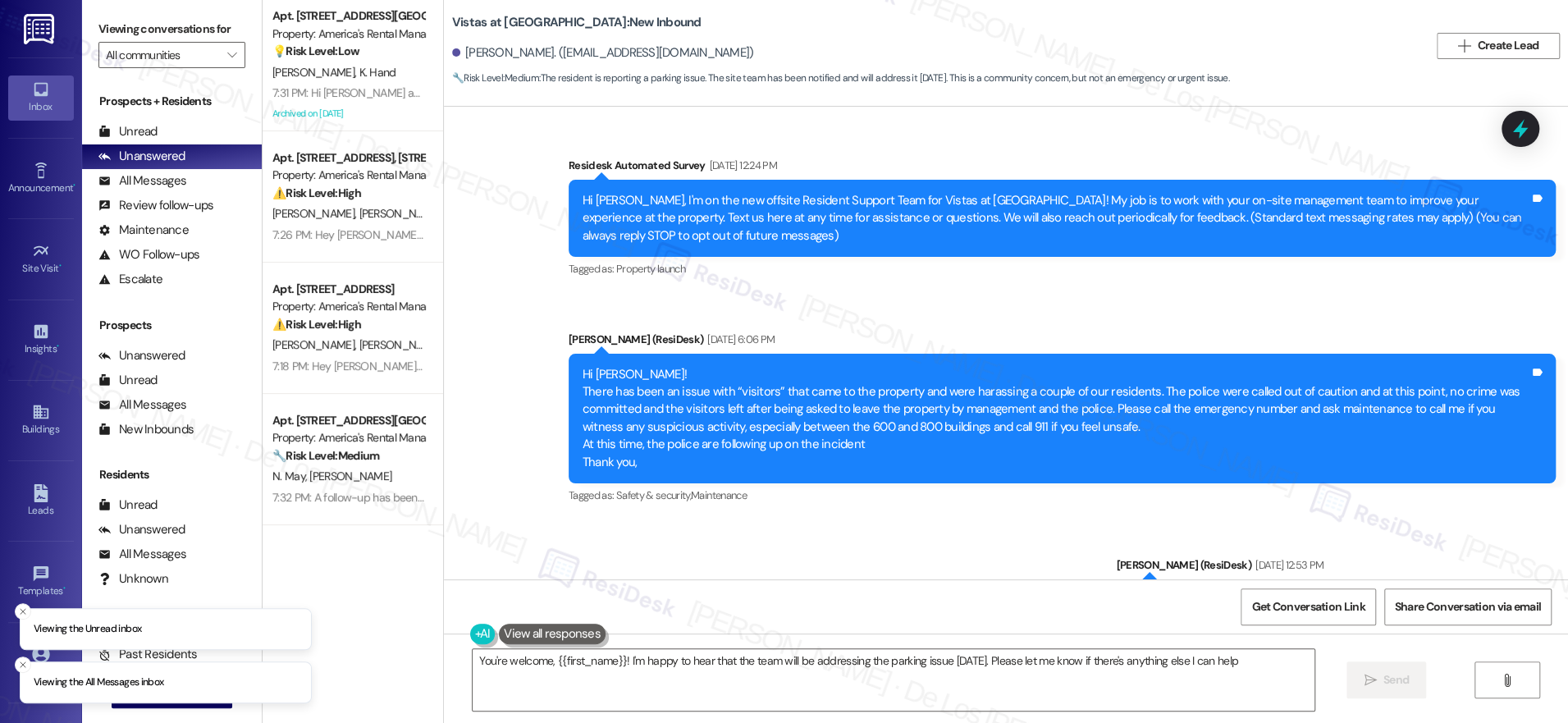
scroll to position [9913, 0]
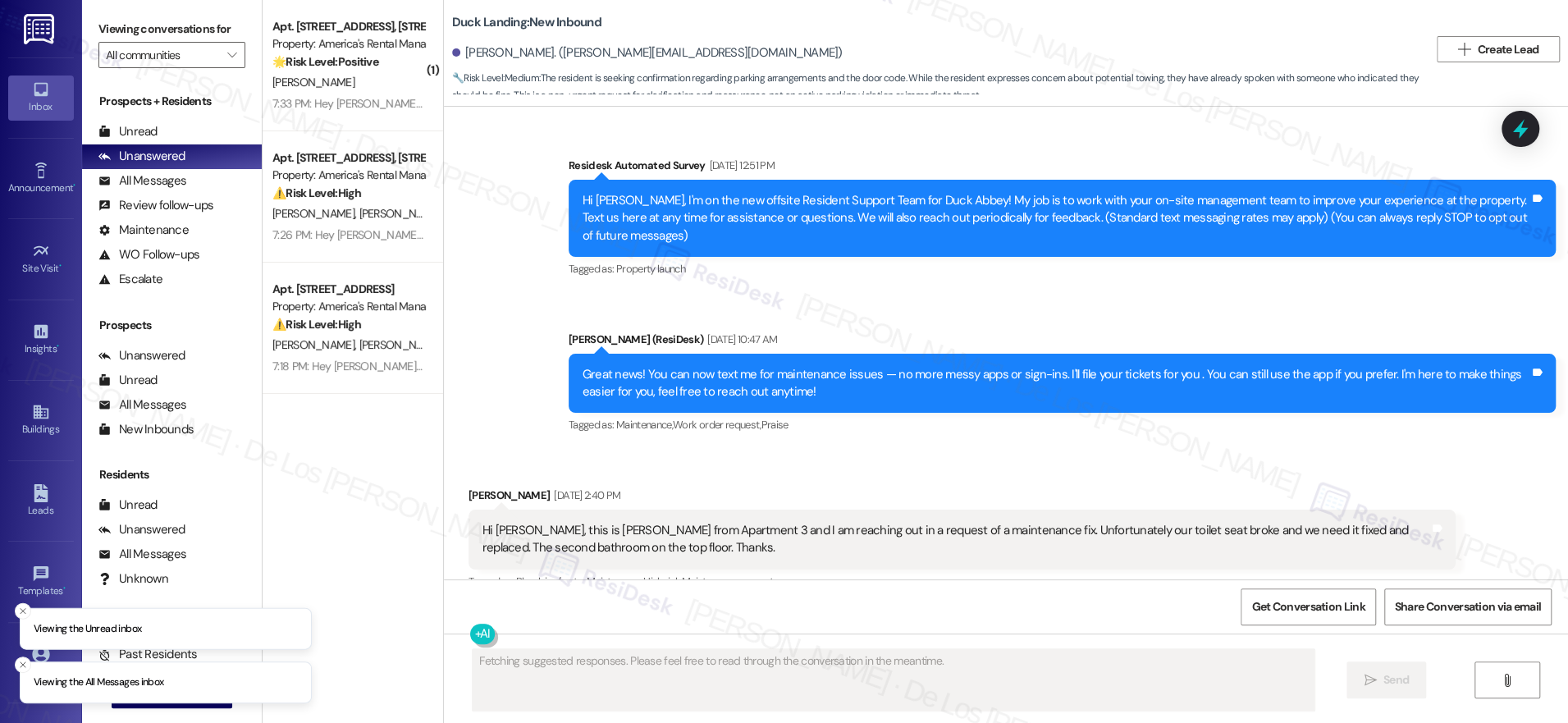
scroll to position [7066, 0]
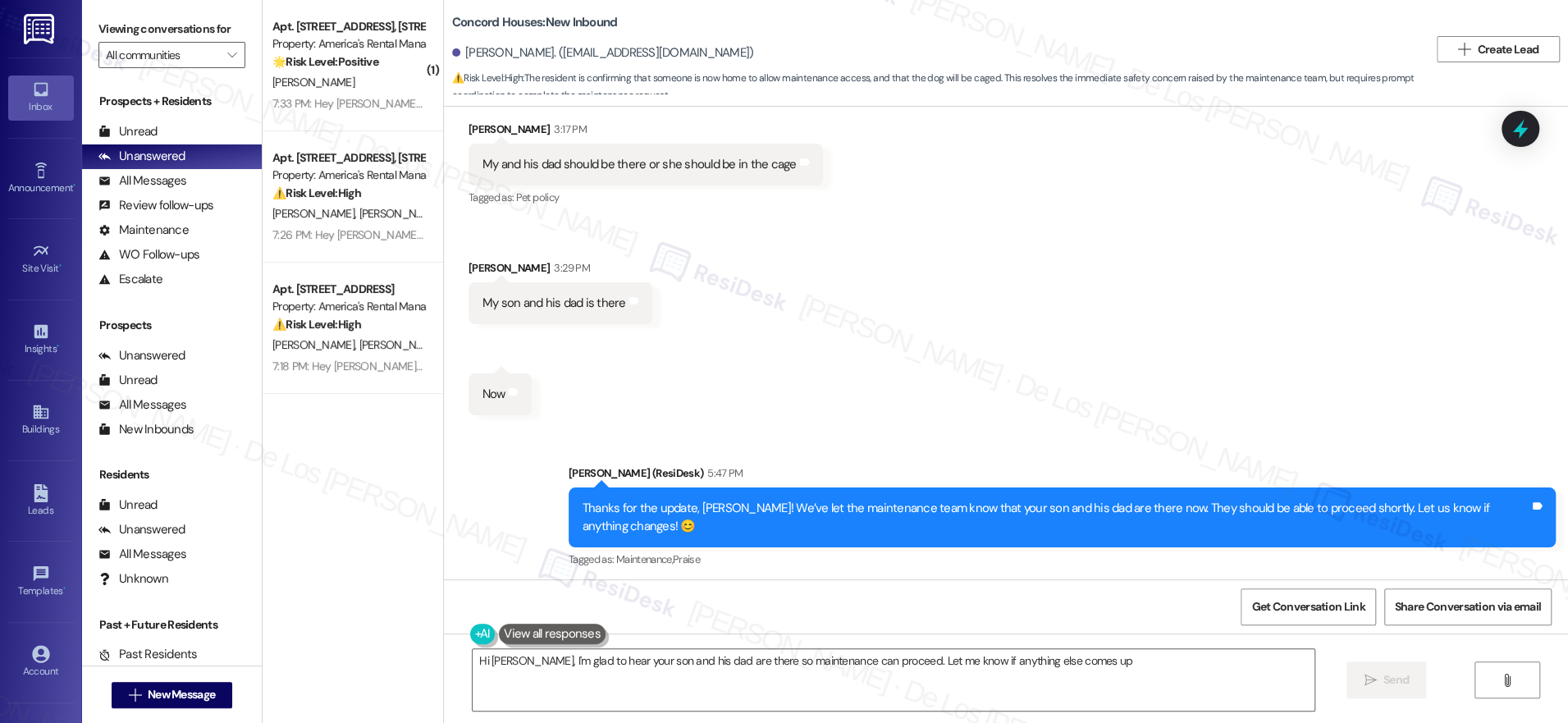
scroll to position [2929, 0]
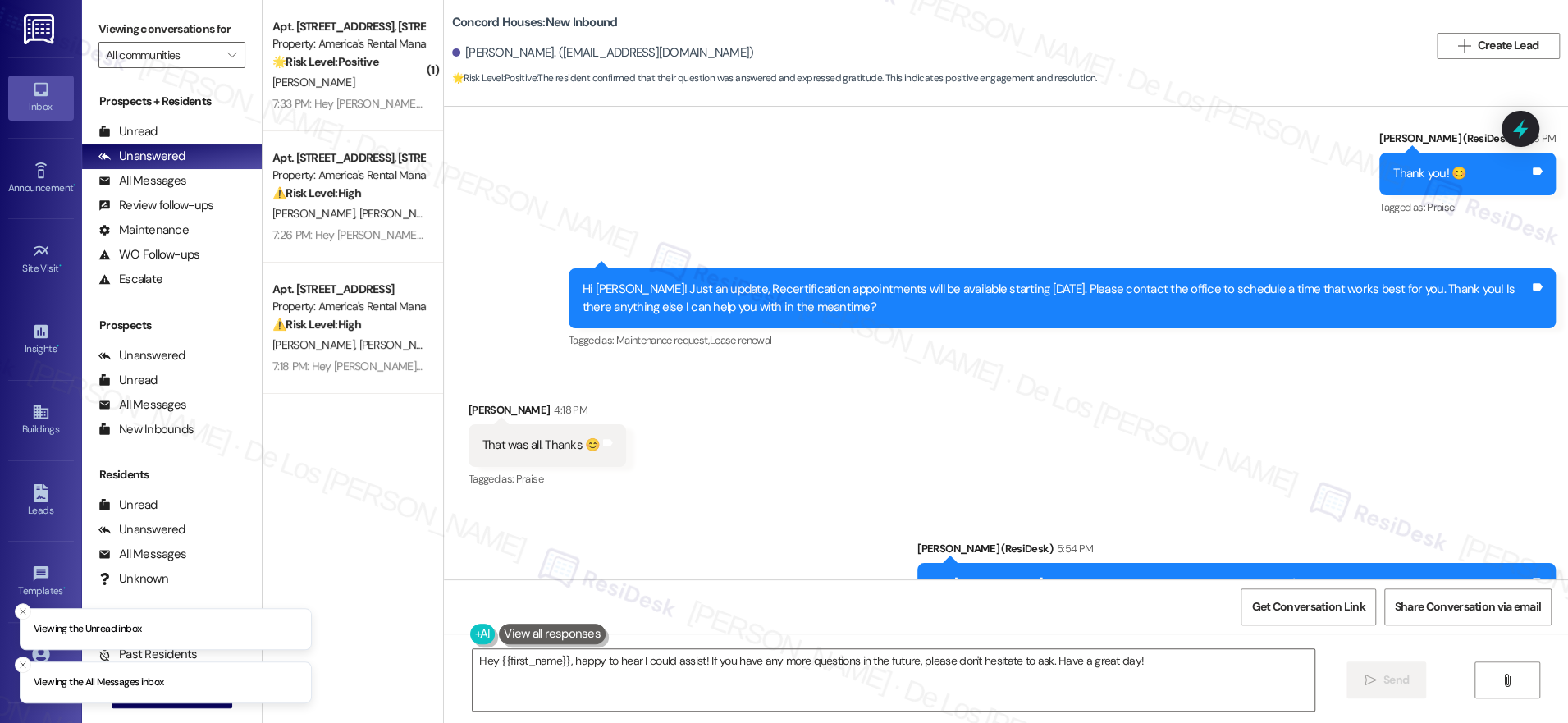
scroll to position [2529, 0]
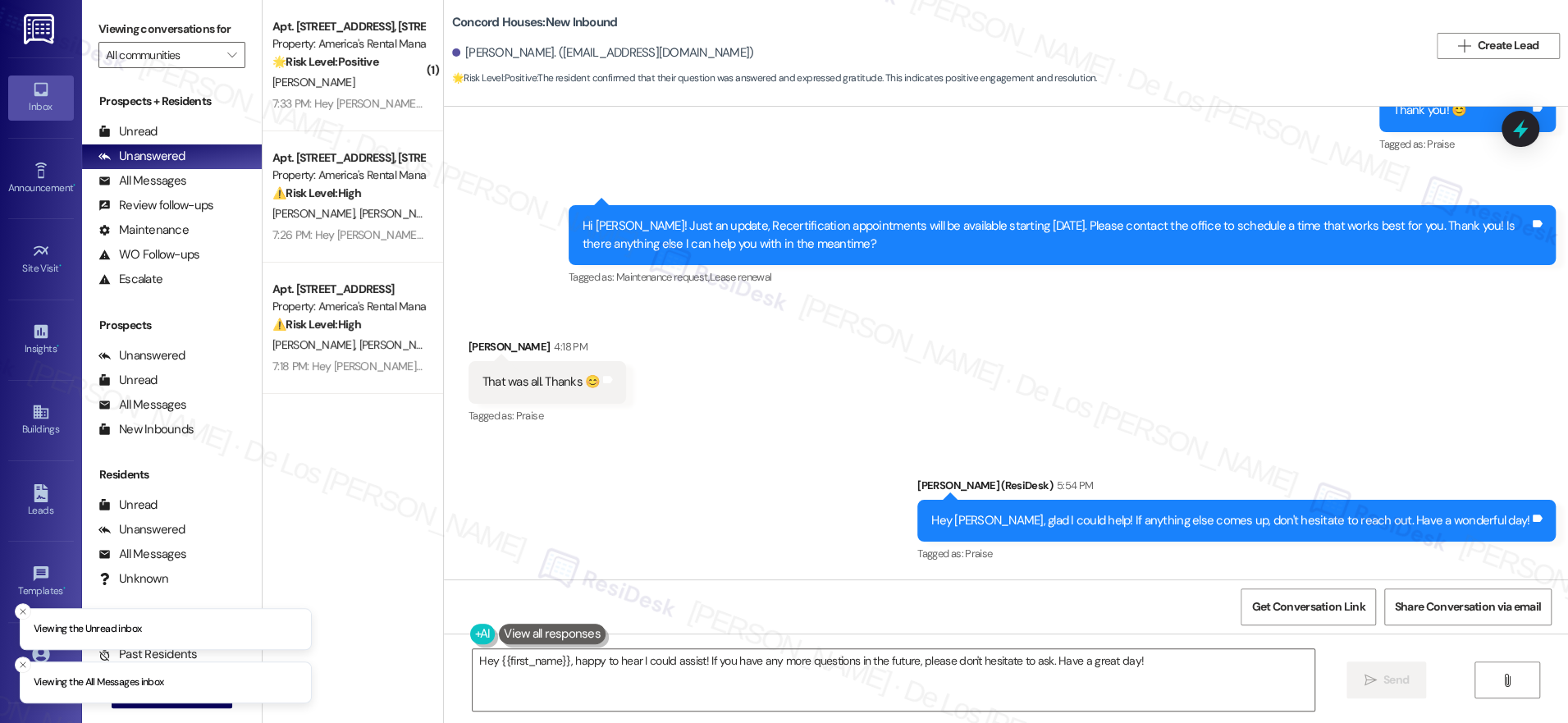
drag, startPoint x: 579, startPoint y: 237, endPoint x: 920, endPoint y: 243, distance: 341.1
click at [920, 243] on div "Hi [PERSON_NAME]! Just an update, Recertification appointments will be availabl…" at bounding box center [1056, 235] width 947 height 35
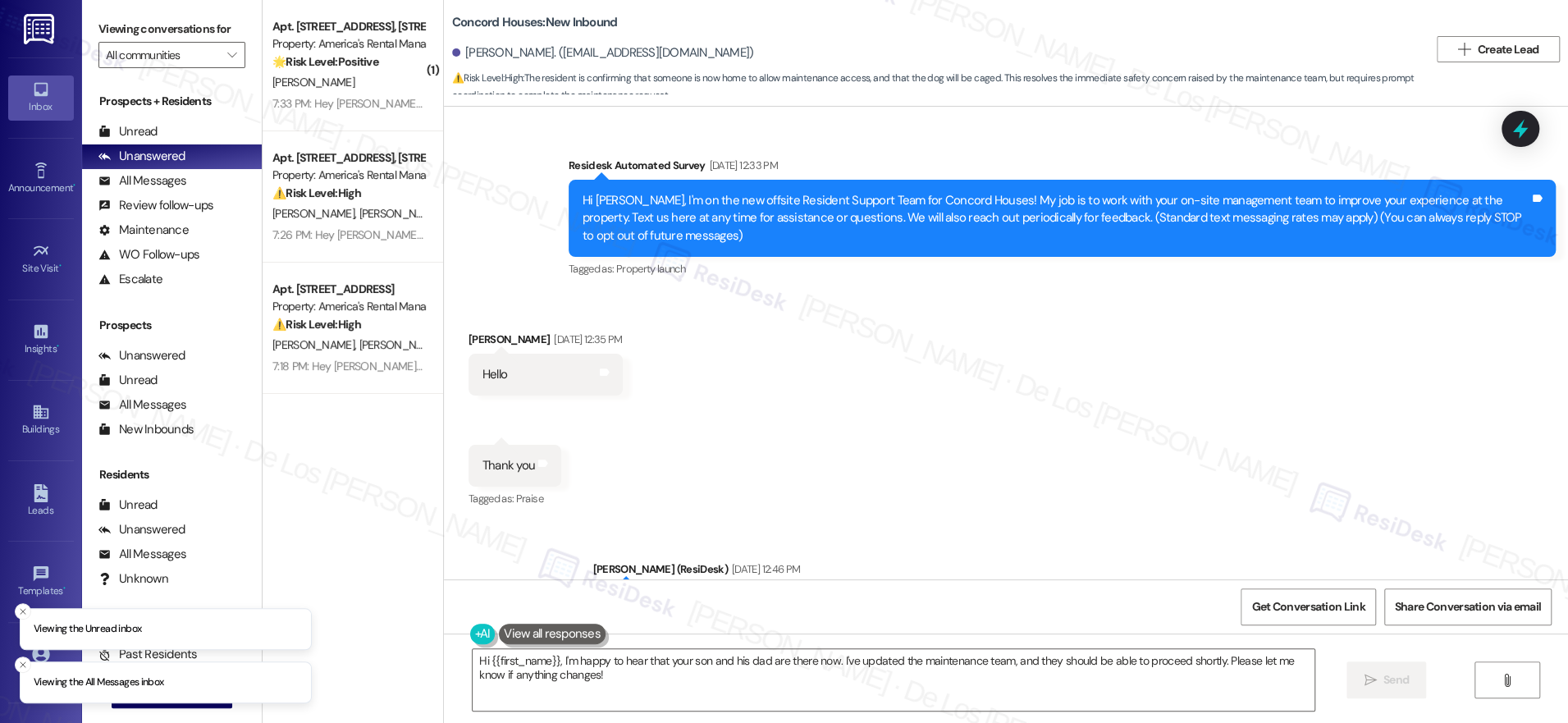
scroll to position [1843, 0]
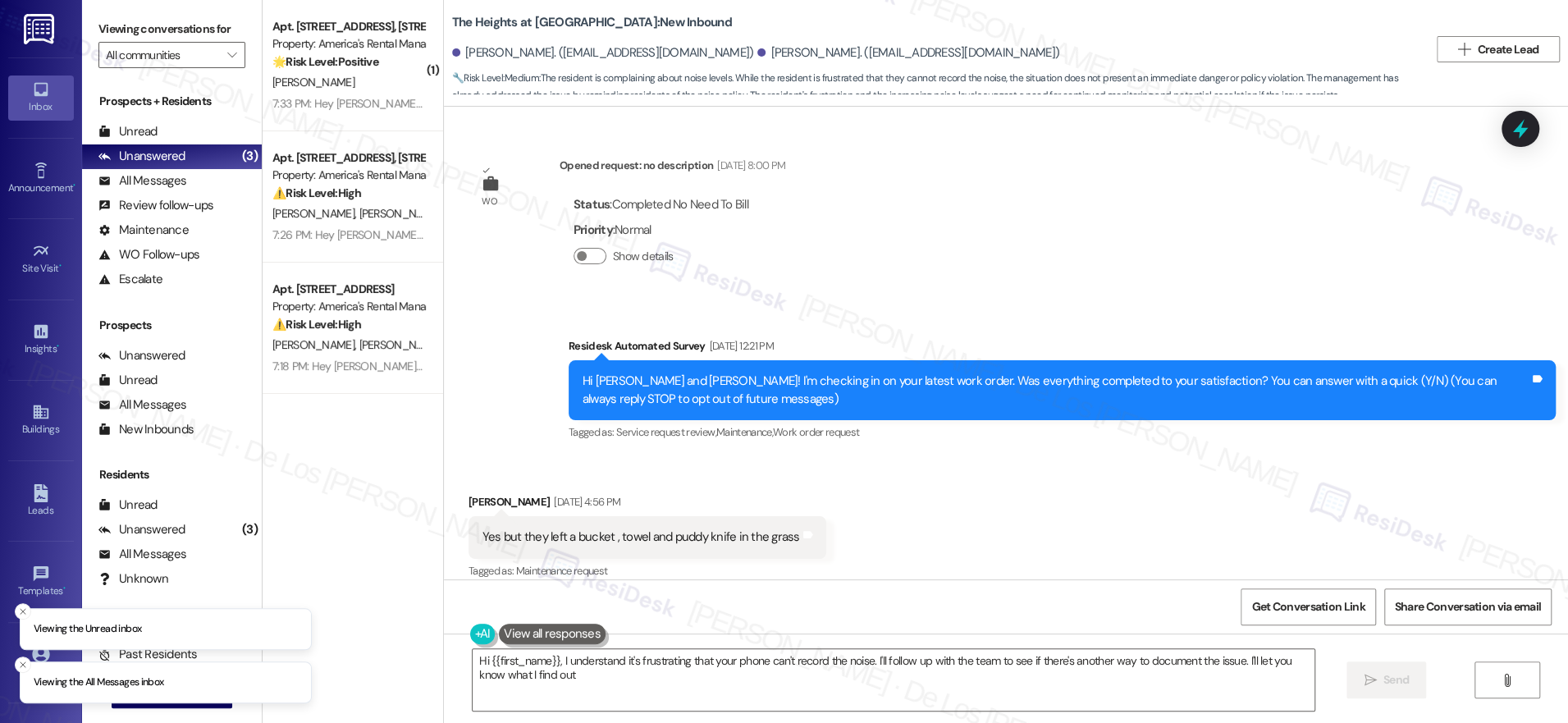
type textarea "Hi {{first_name}}, I understand it's frustrating that your phone can't record t…"
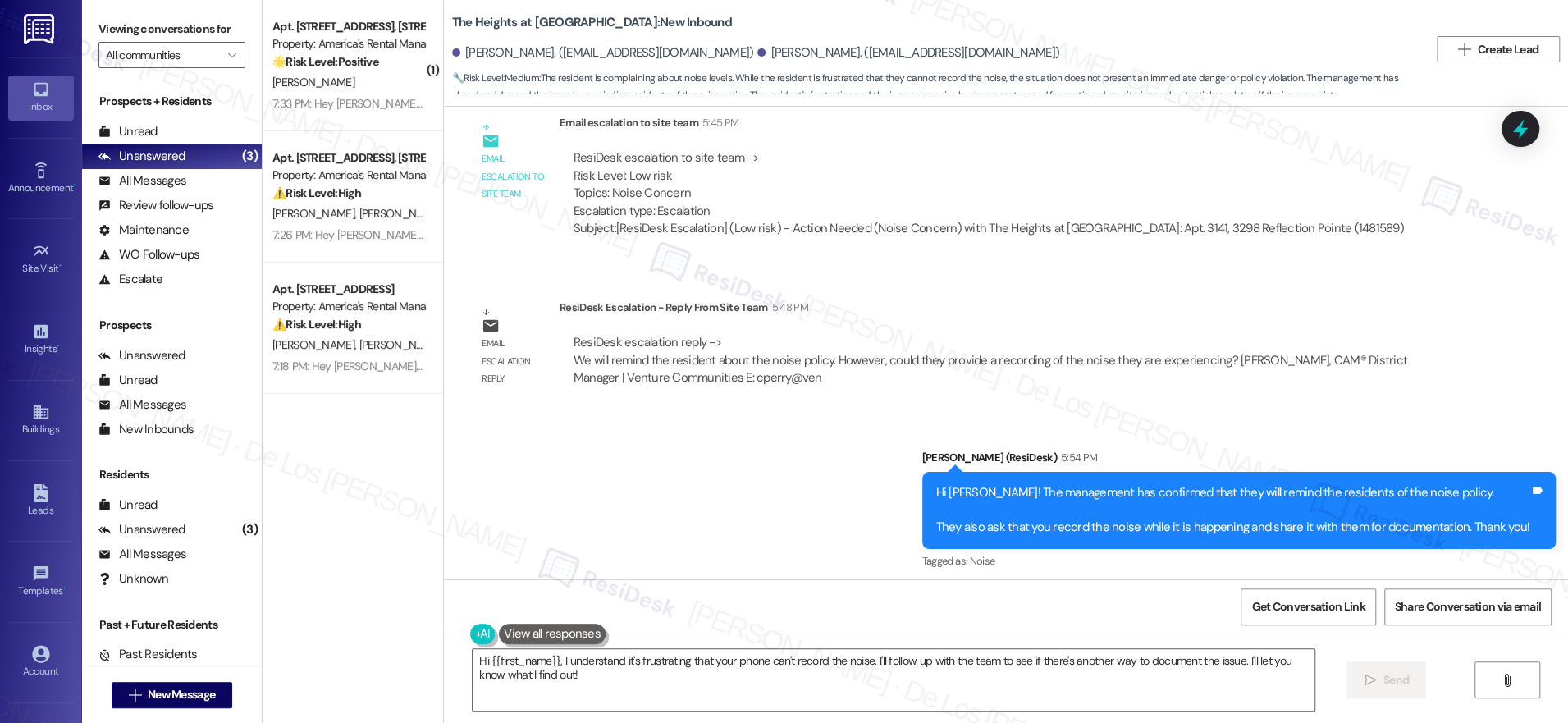
scroll to position [2186, 0]
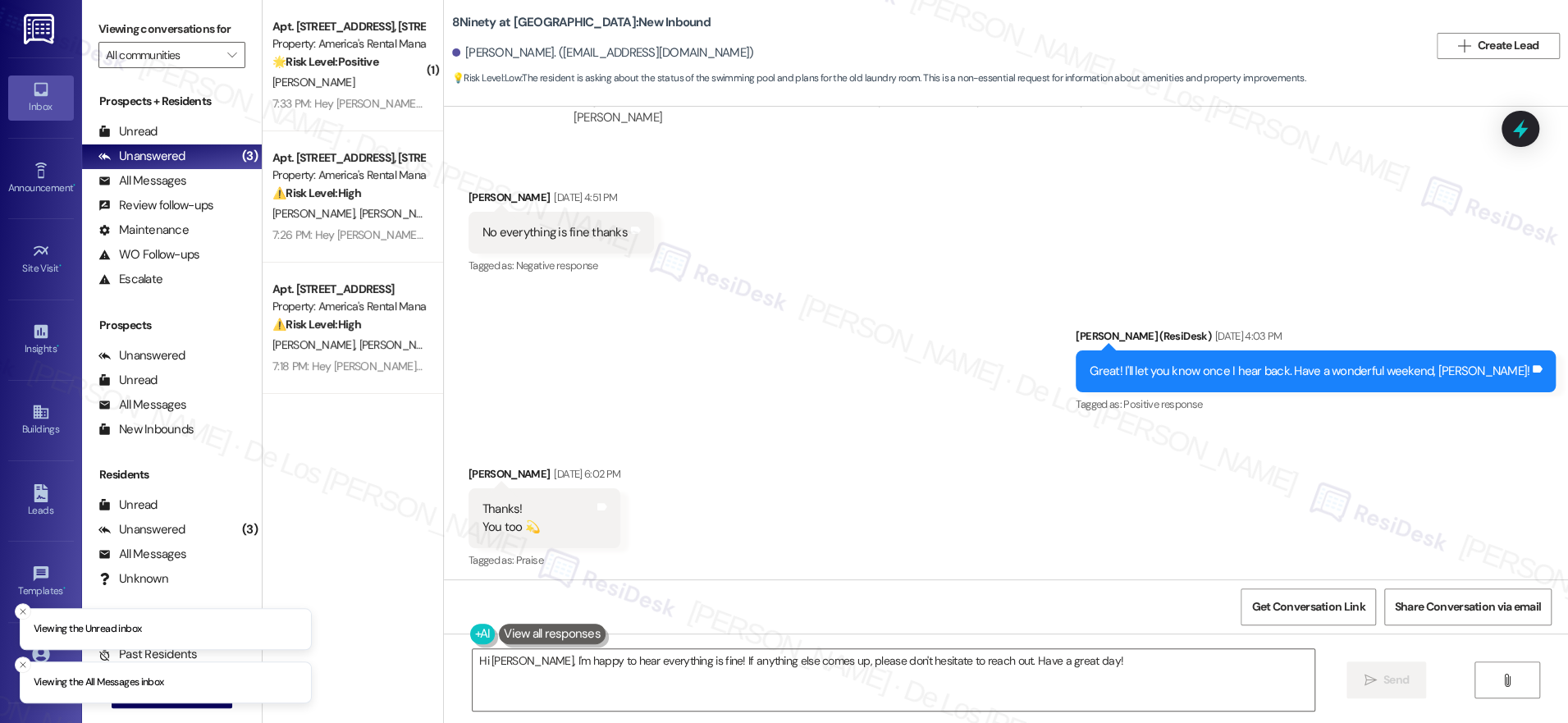
scroll to position [1455, 0]
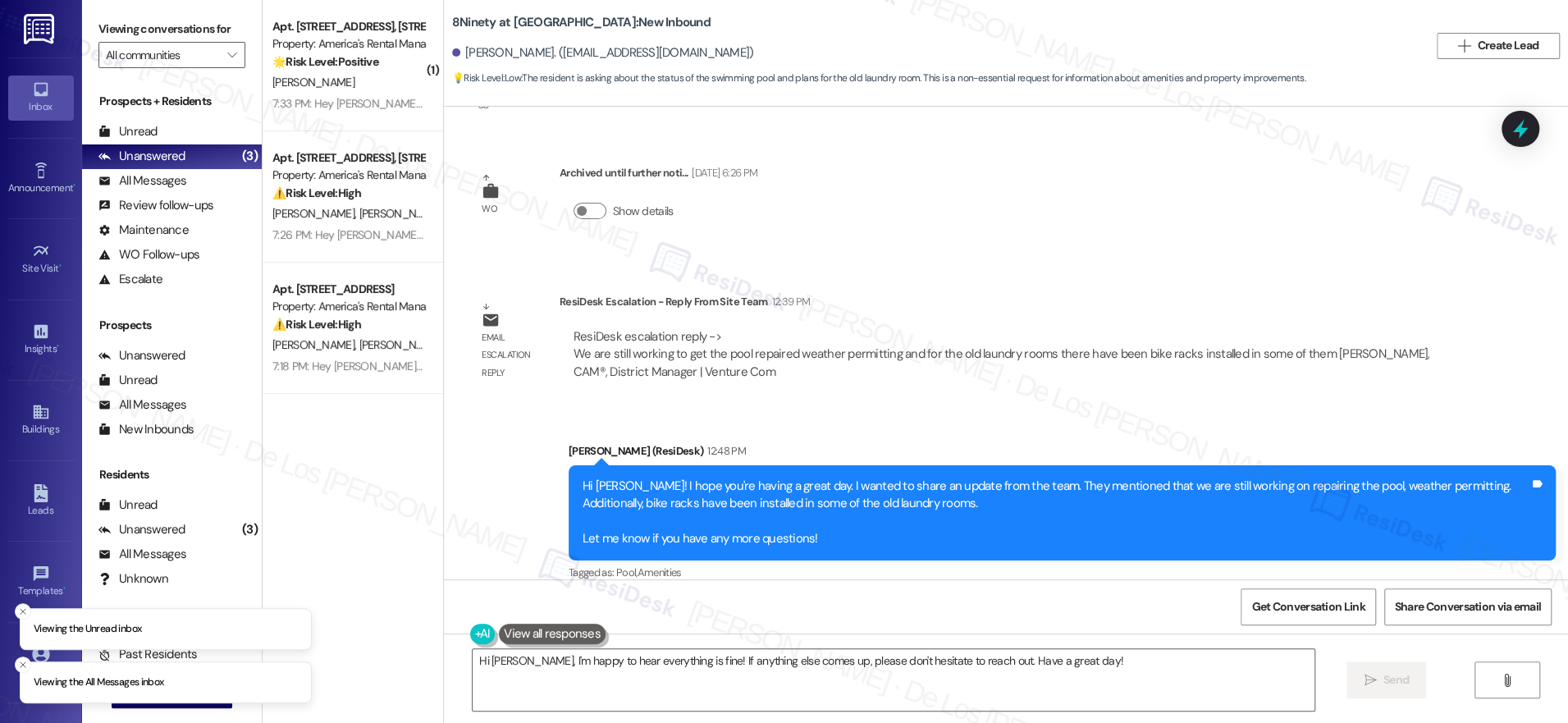
drag, startPoint x: 529, startPoint y: 348, endPoint x: 796, endPoint y: 364, distance: 267.5
click at [796, 364] on div "Email escalation reply ResiDesk Escalation - Reply From Site Team 12:39 PM Resi…" at bounding box center [962, 343] width 1012 height 125
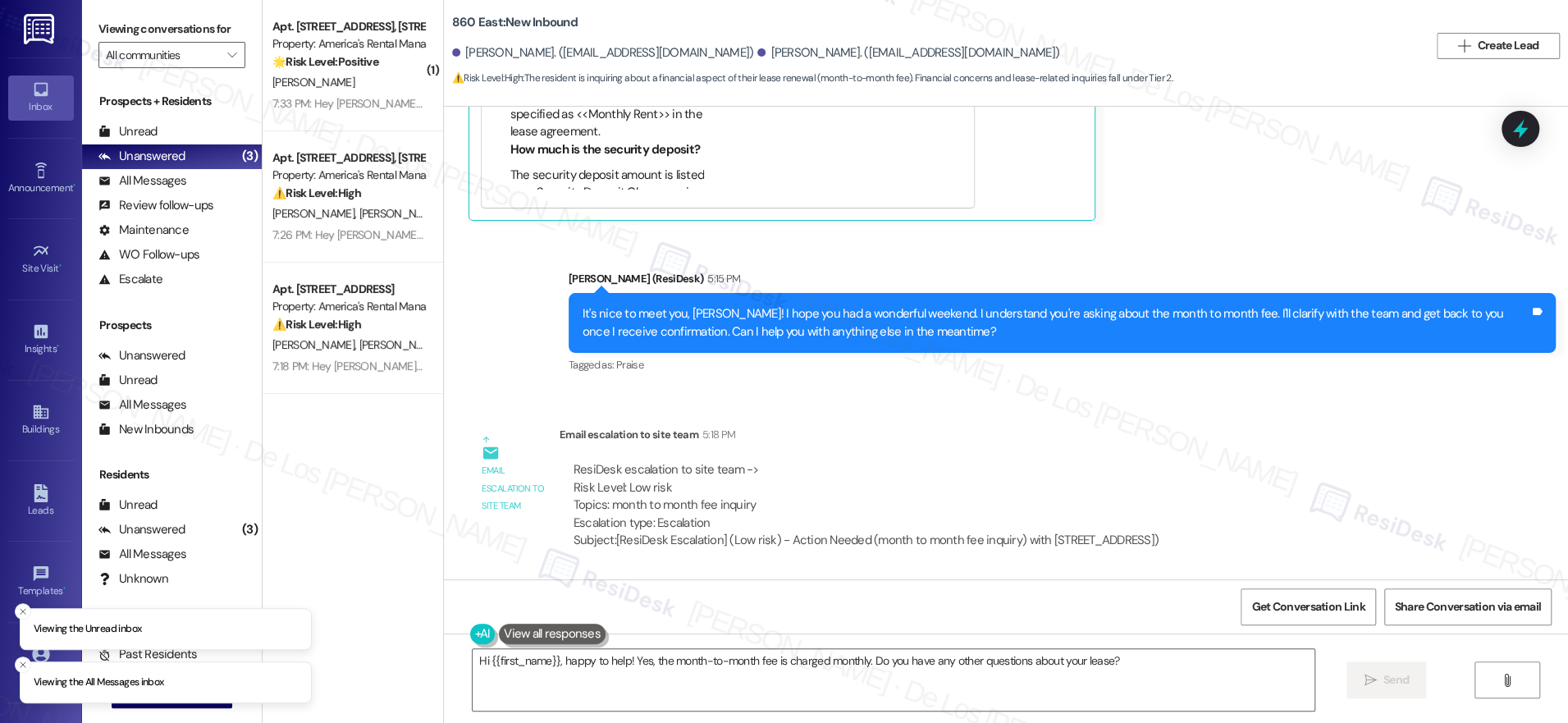
scroll to position [990, 0]
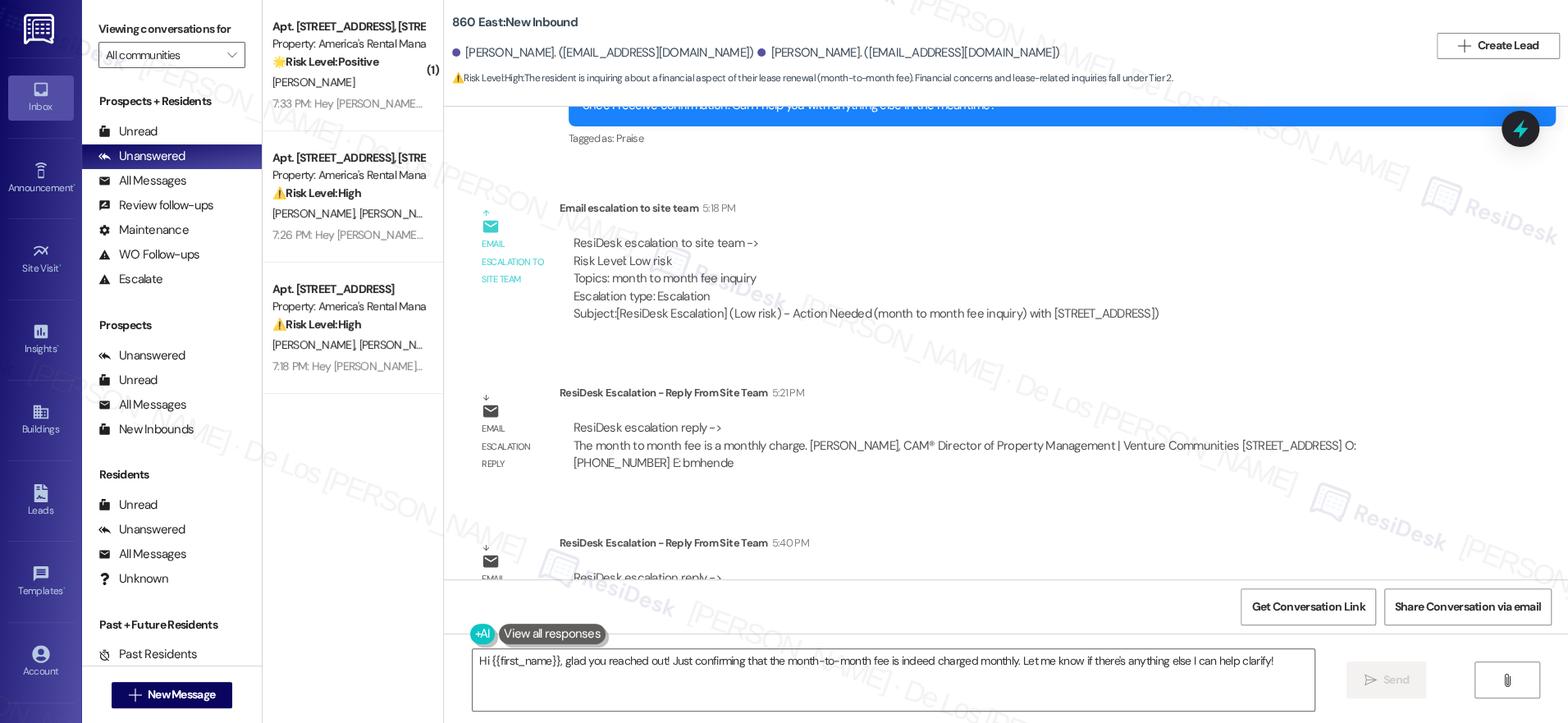
scroll to position [749, 0]
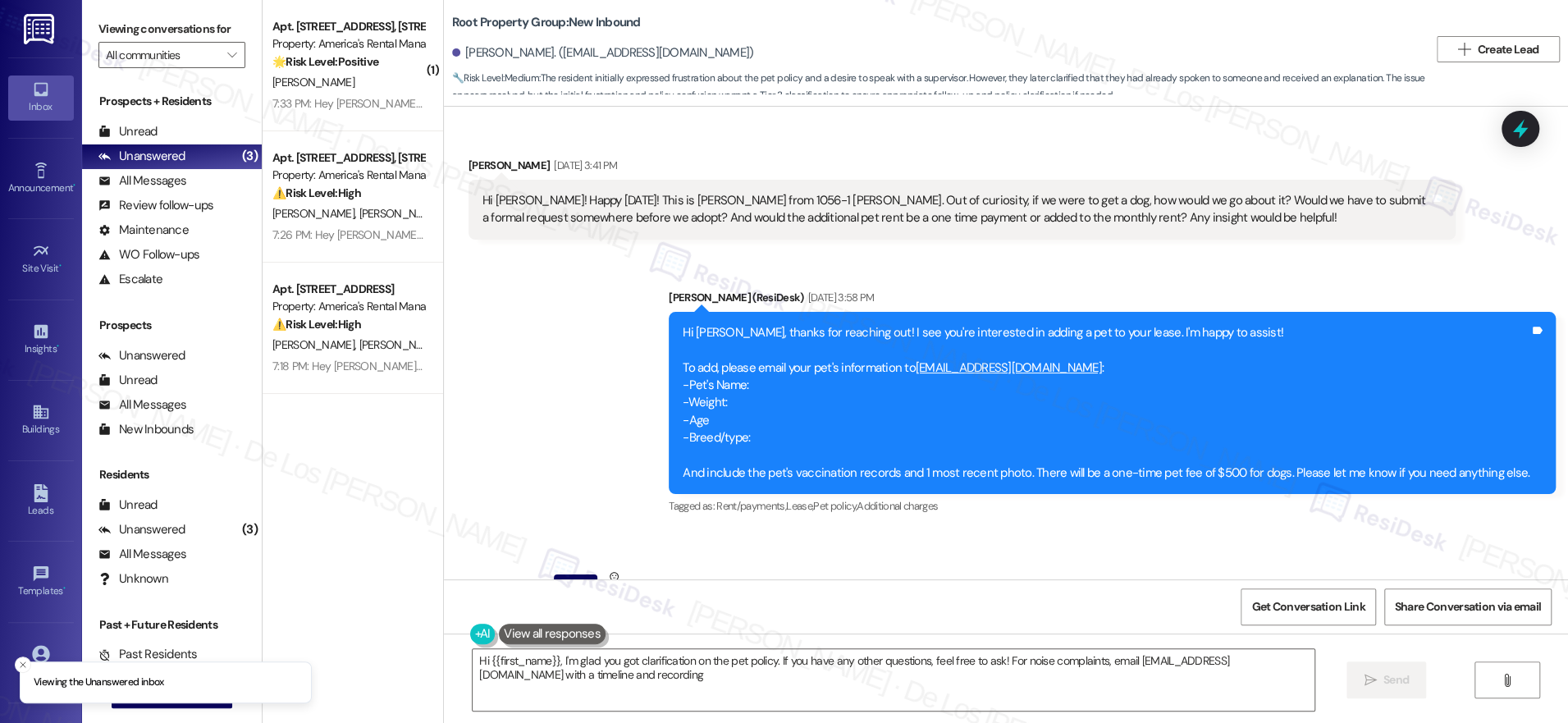
type textarea "Hi {{first_name}}, I'm glad you got clarification on the pet policy. If you hav…"
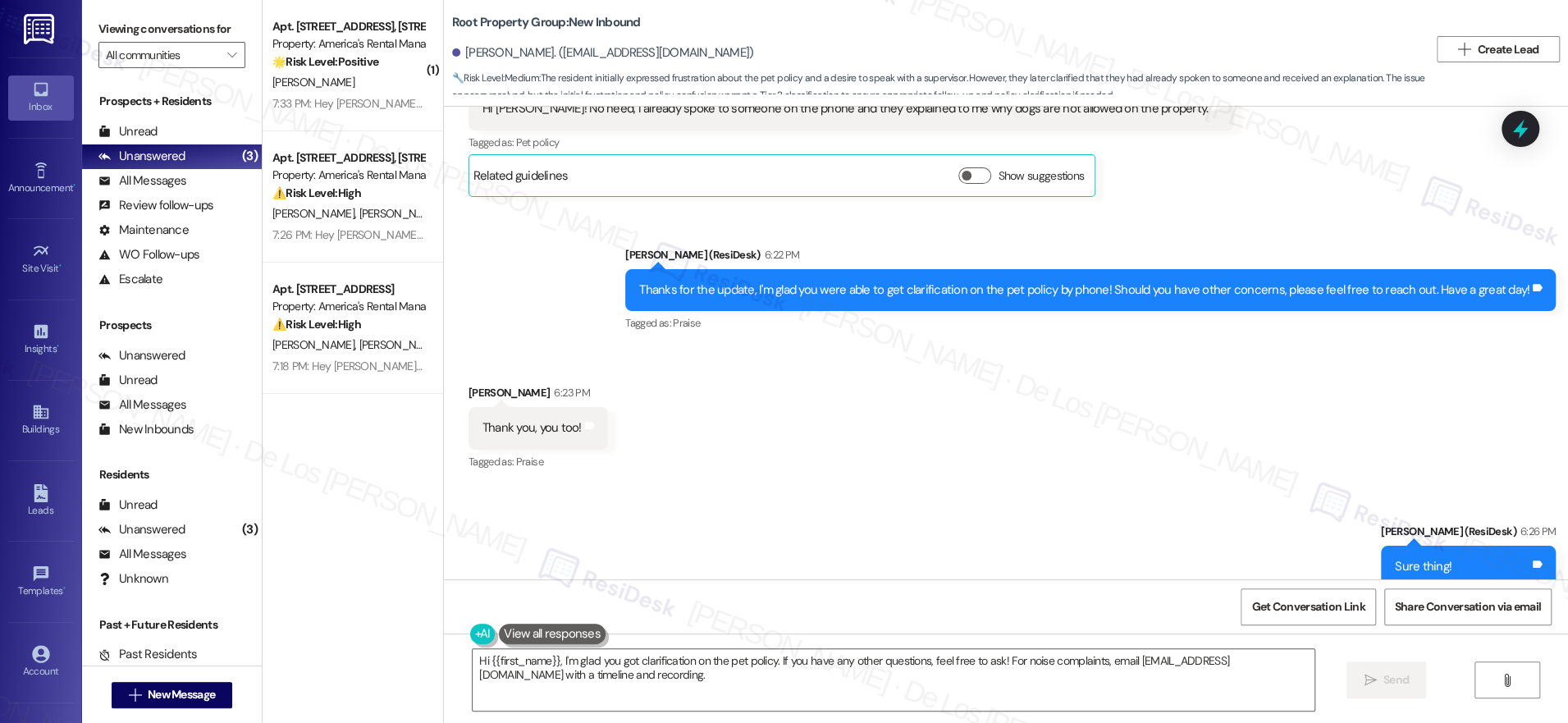
scroll to position [4305, 0]
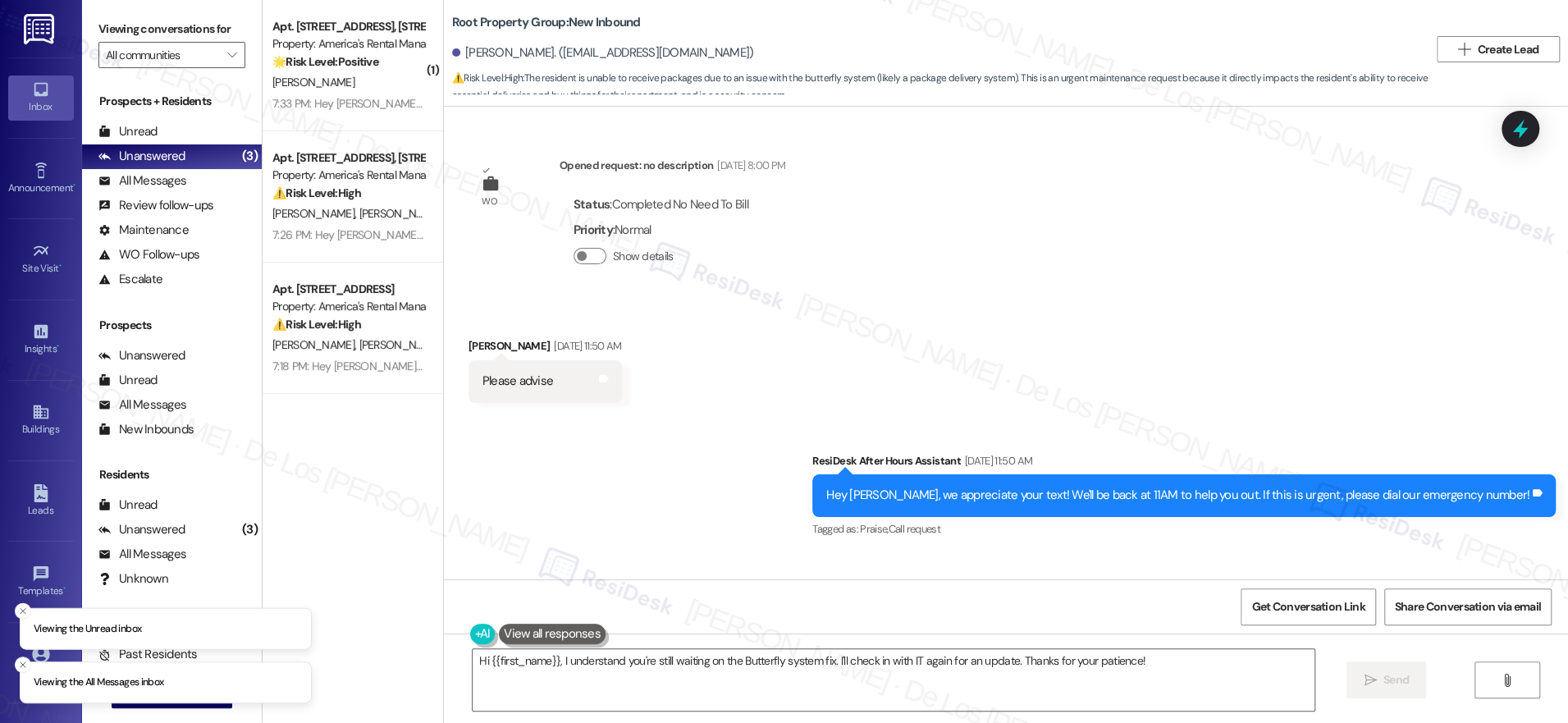
scroll to position [5249, 0]
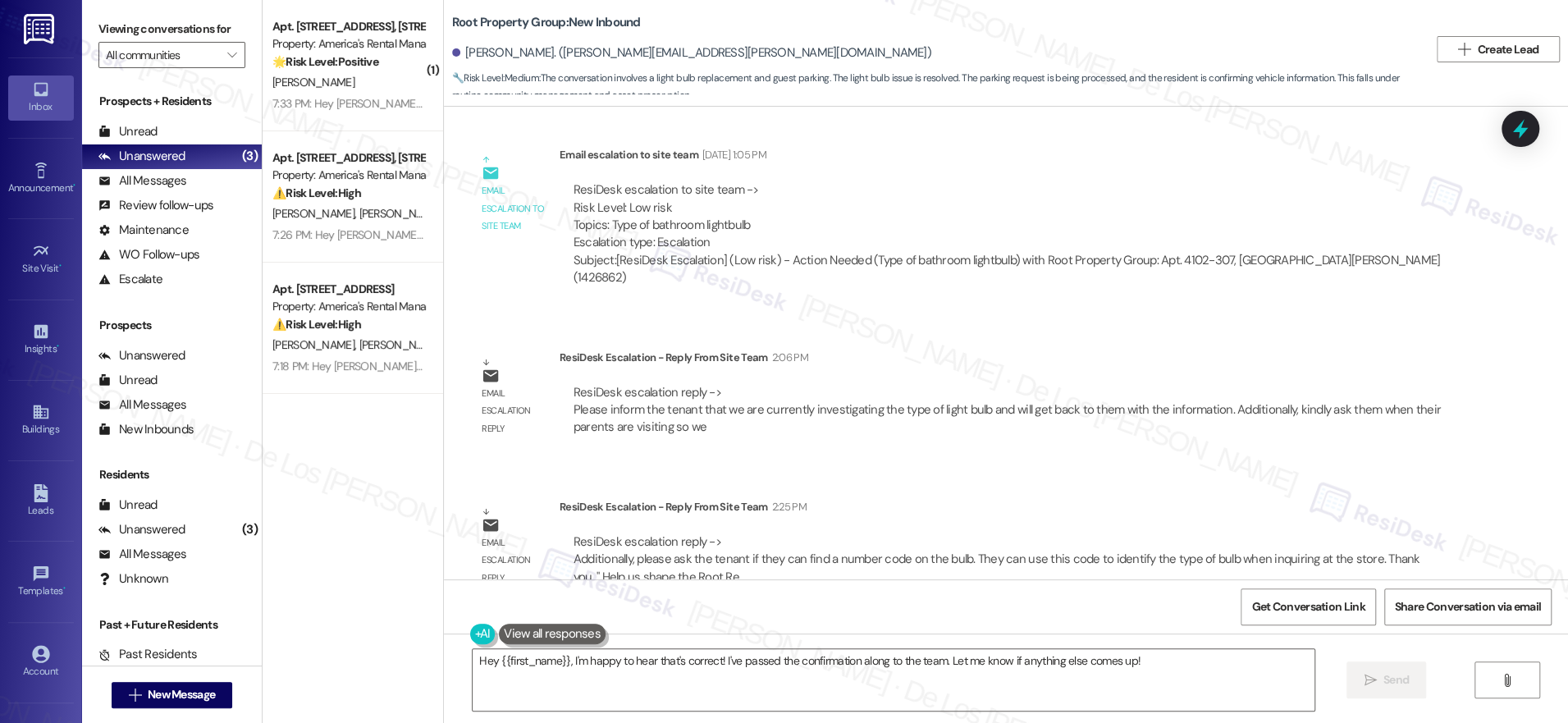
scroll to position [2147, 0]
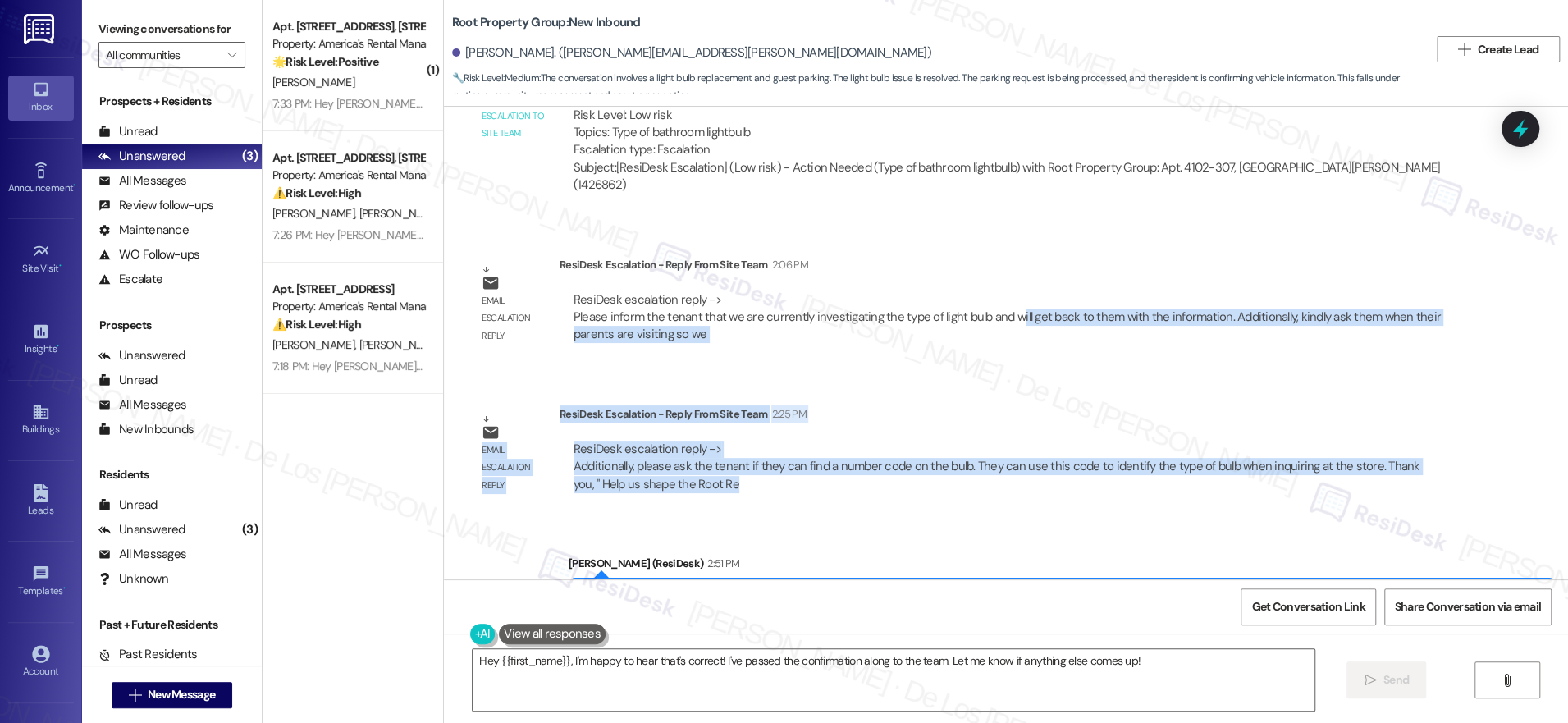
drag, startPoint x: 997, startPoint y: 283, endPoint x: 1149, endPoint y: 452, distance: 227.3
click at [1143, 461] on div "Survey, sent via SMS Residesk Automated Survey Jul 24, 2025 at 12:35 PM Hi Jack…" at bounding box center [1007, 342] width 1125 height 473
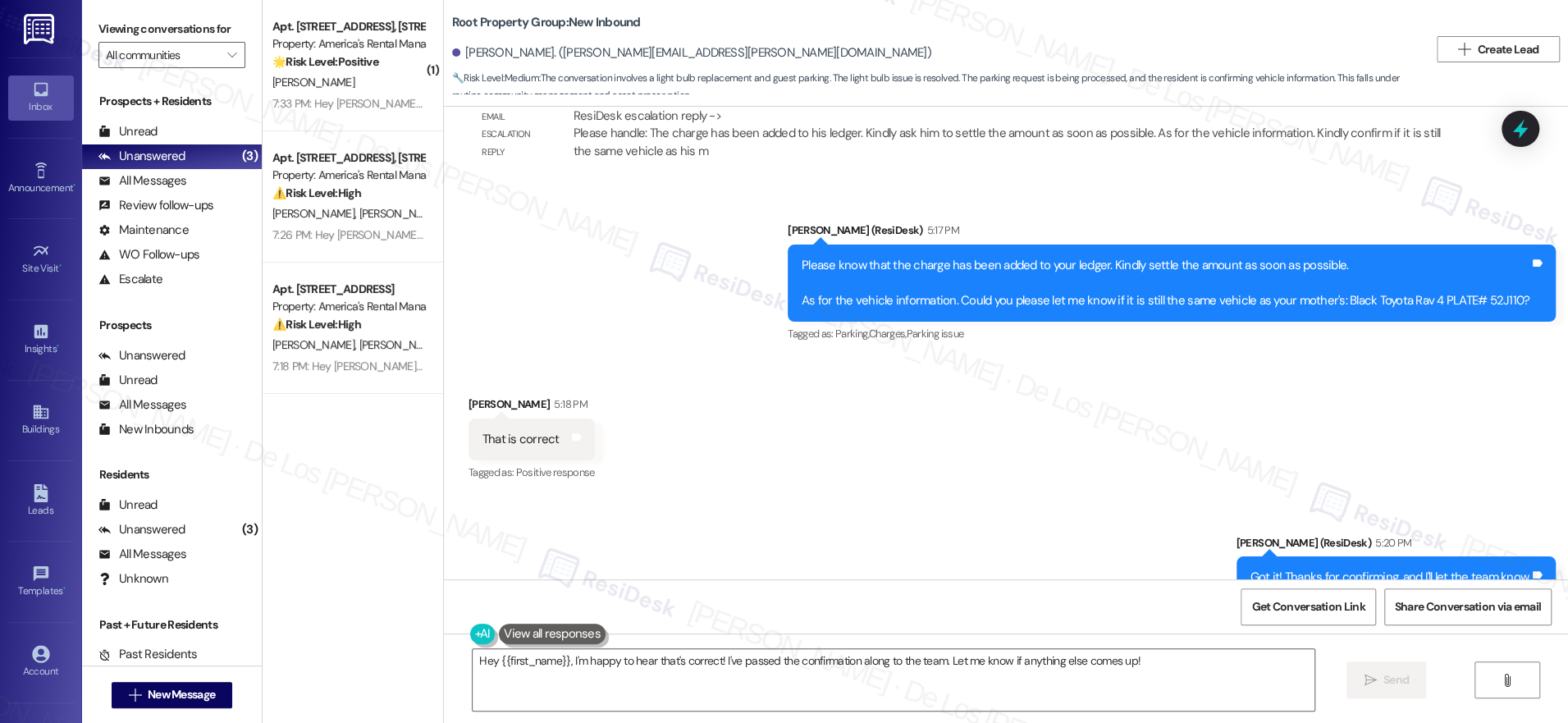
scroll to position [3483, 0]
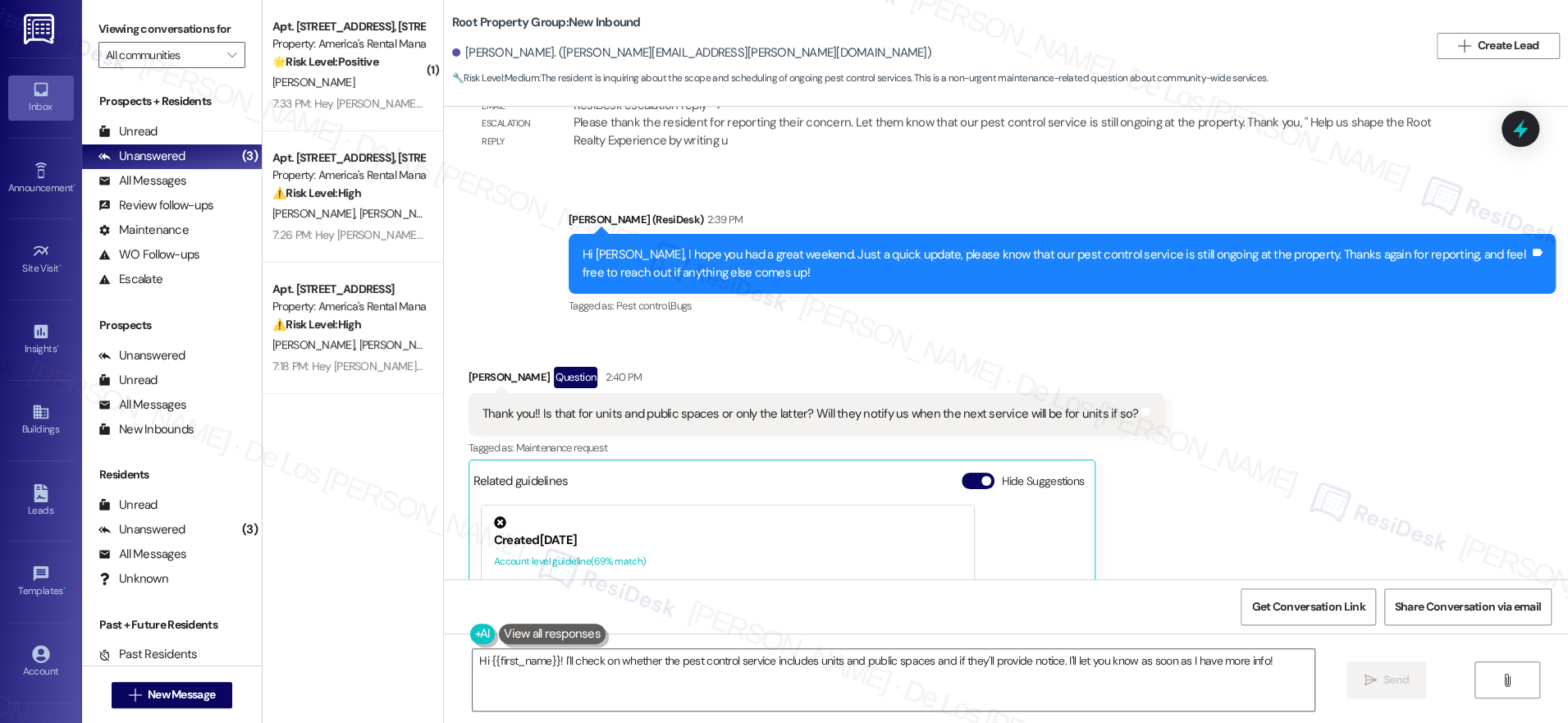
scroll to position [10744, 0]
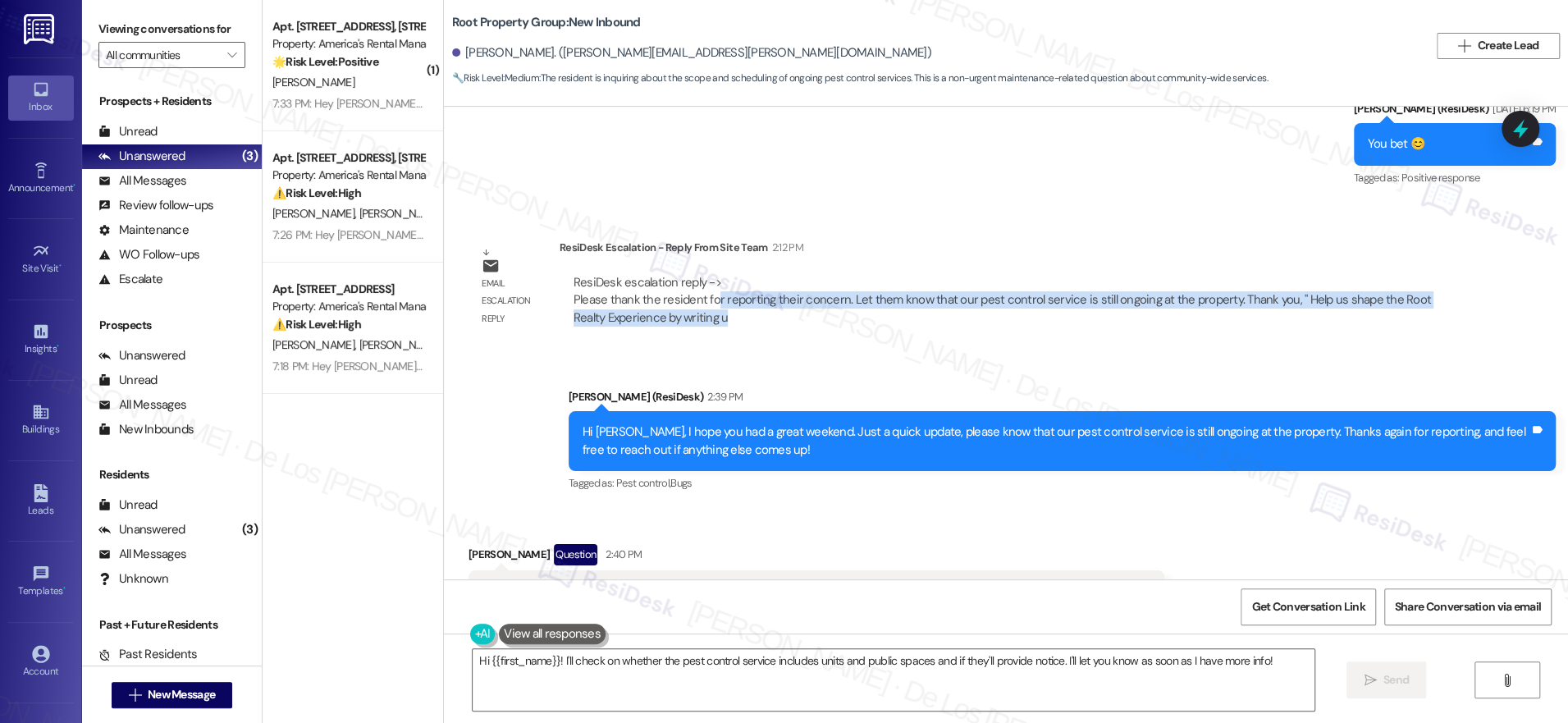
drag, startPoint x: 698, startPoint y: 291, endPoint x: 1000, endPoint y: 304, distance: 302.3
click at [1000, 304] on div "ResiDesk escalation reply -> Please thank the resident for reporting their conc…" at bounding box center [1007, 300] width 871 height 52
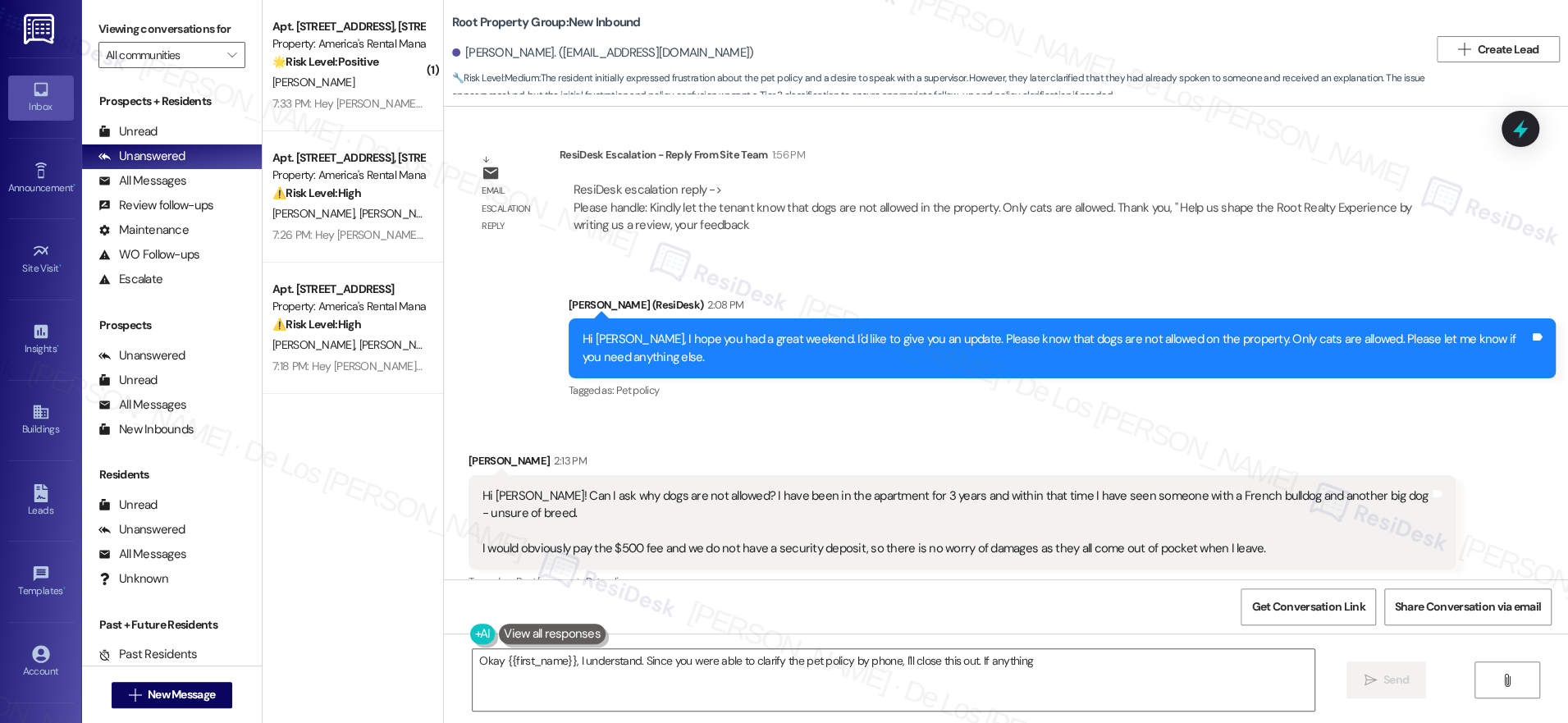
scroll to position [3275, 0]
type textarea "Okay {{first_name}}, I understand. Since you were able to clarify the pet polic…"
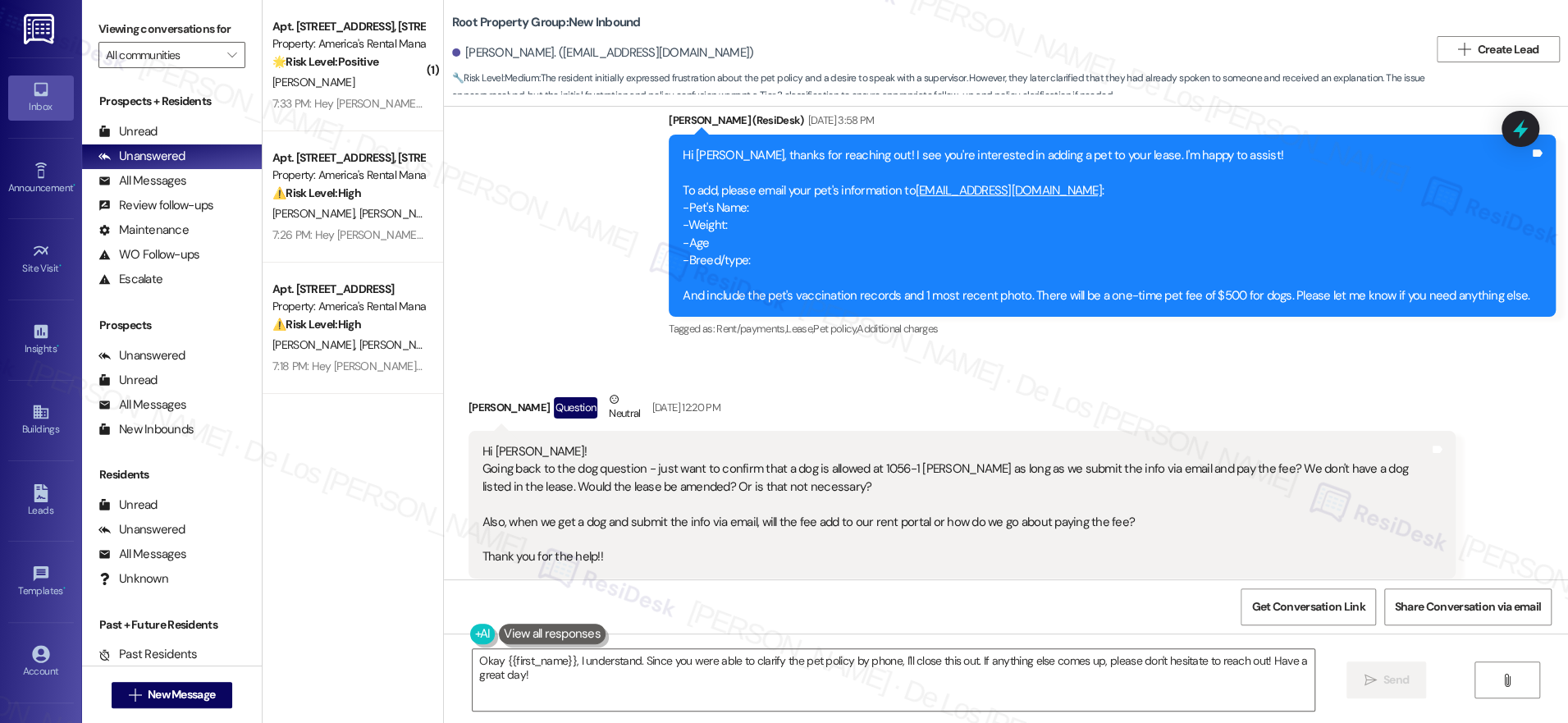
scroll to position [175, 0]
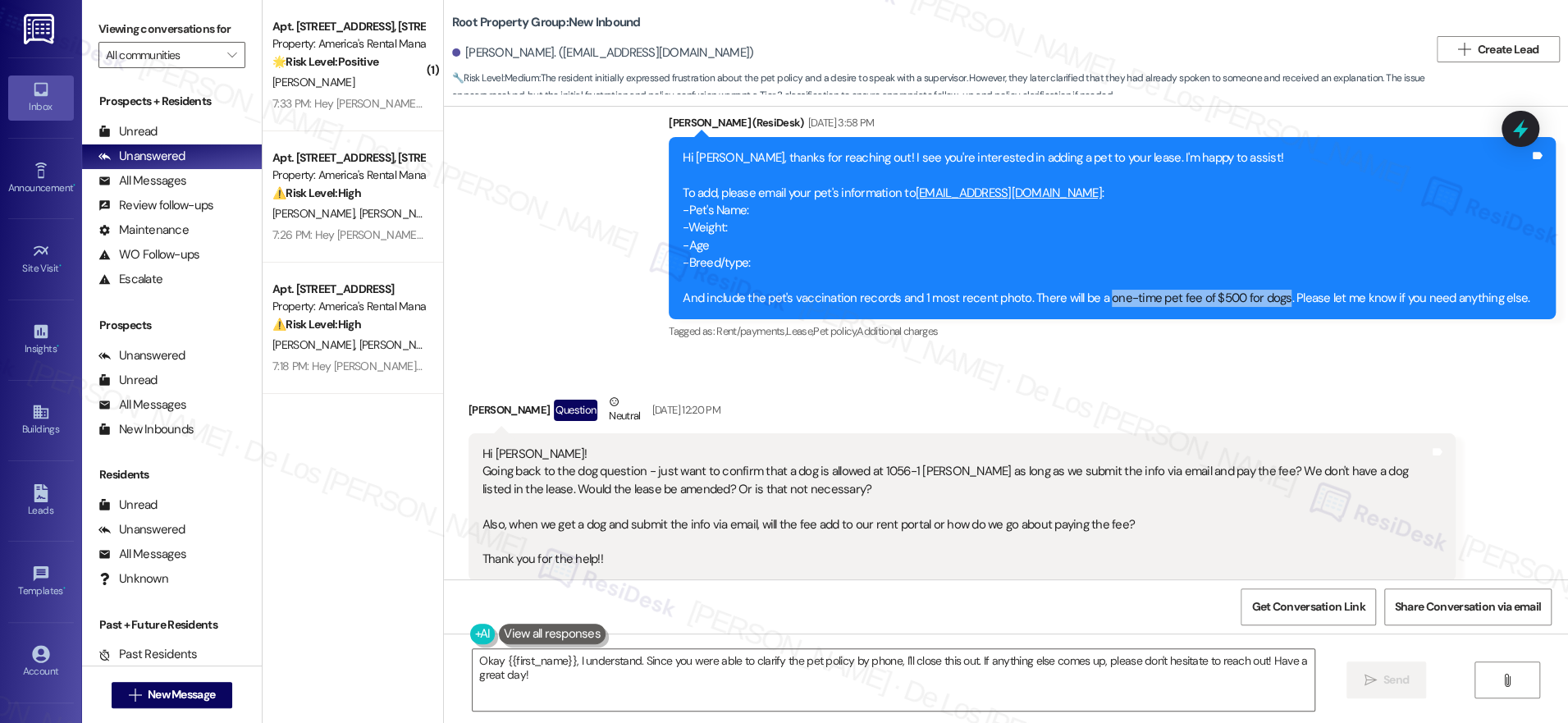
drag, startPoint x: 1290, startPoint y: 298, endPoint x: 1114, endPoint y: 302, distance: 176.0
click at [1114, 302] on div "Hi [PERSON_NAME], thanks for reaching out! I see you're interested in adding a …" at bounding box center [1106, 229] width 847 height 159
copy div "one-time pet fee of $500 for dogs"
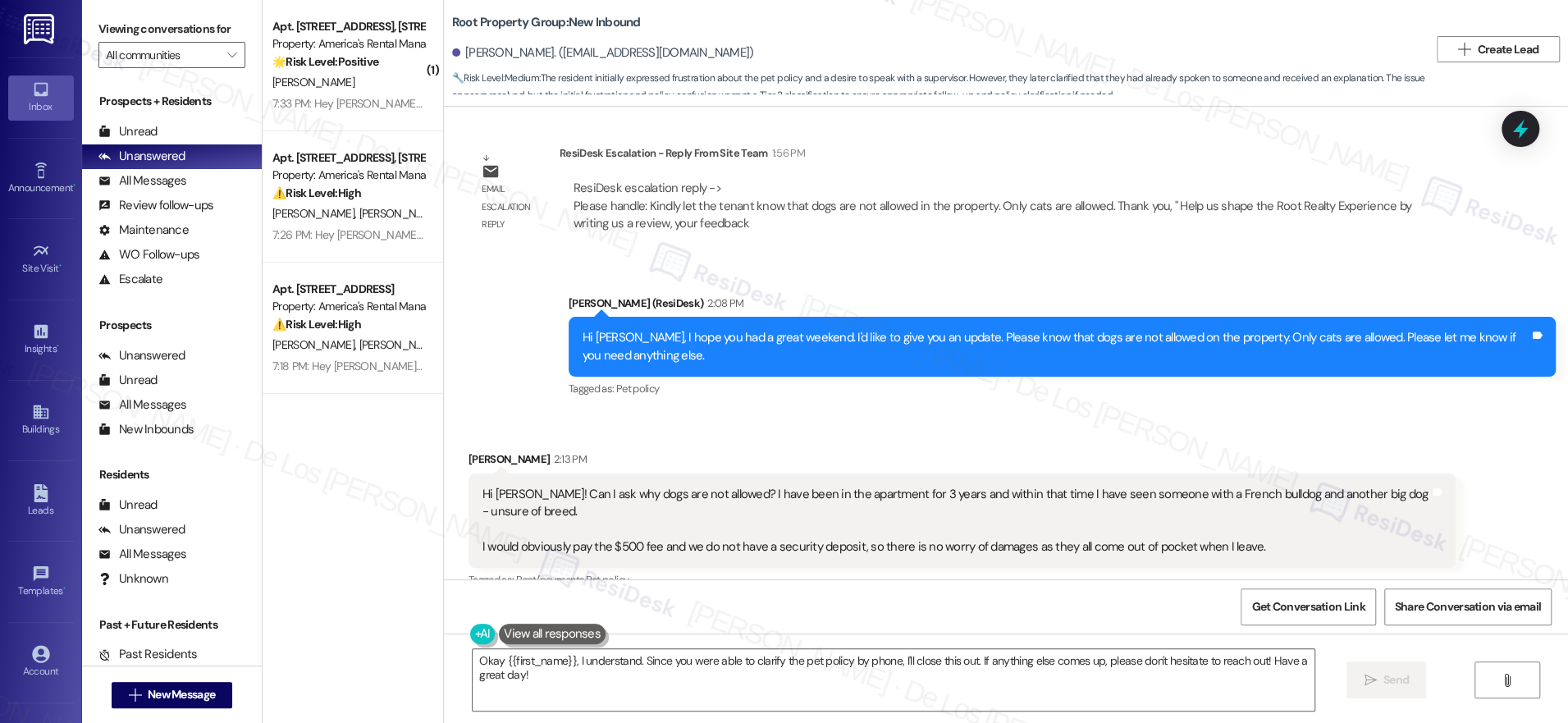
scroll to position [3277, 0]
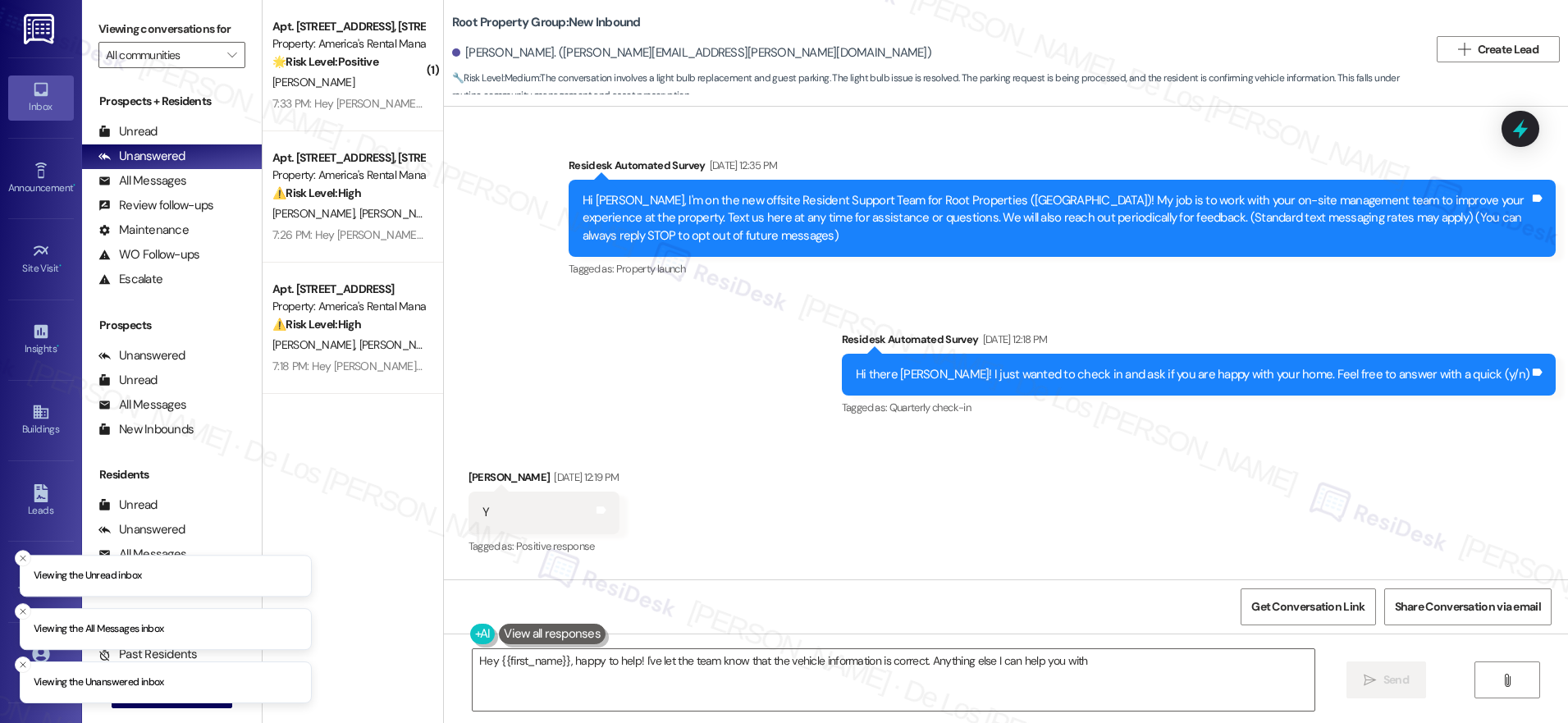
type textarea "Hey {{first_name}}, happy to help! I've let the team know that the vehicle info…"
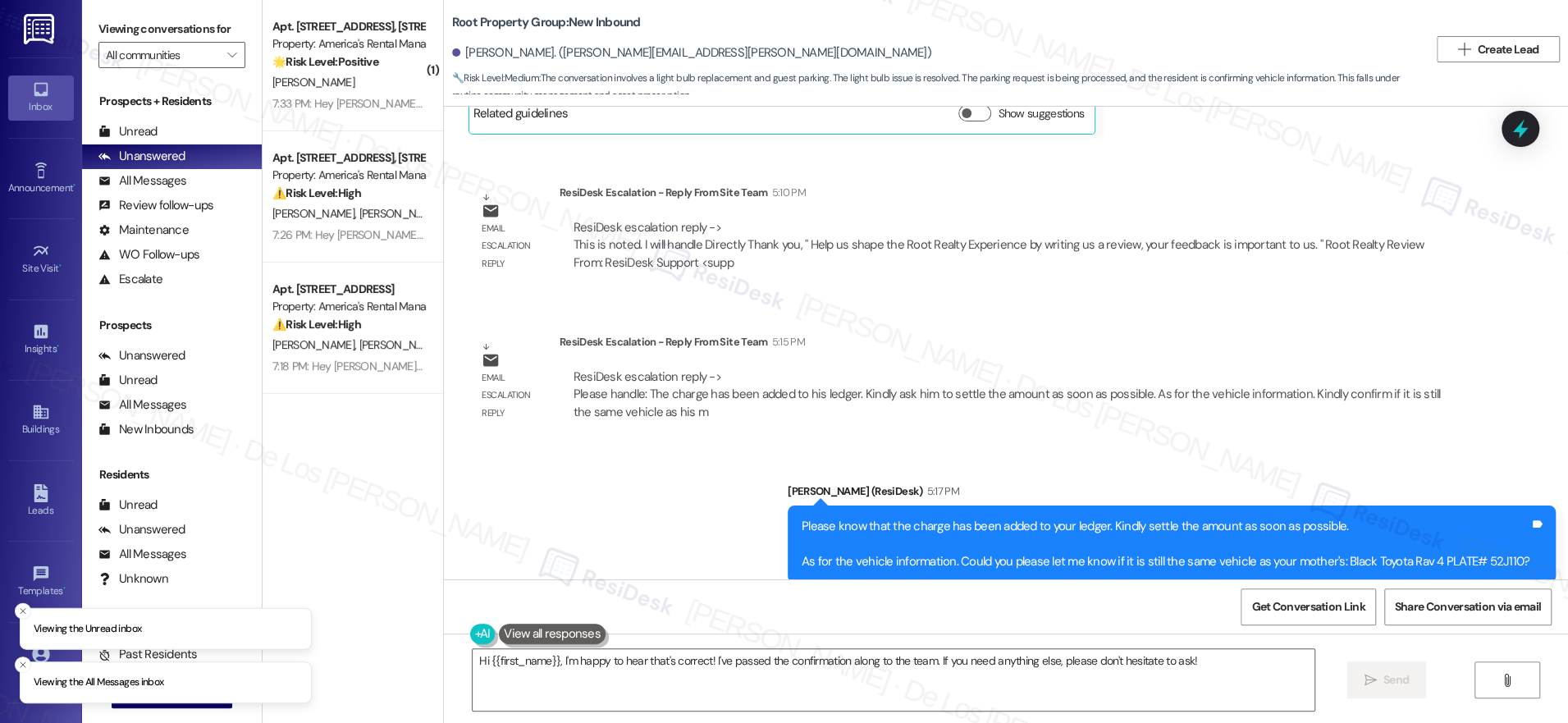
scroll to position [3217, 0]
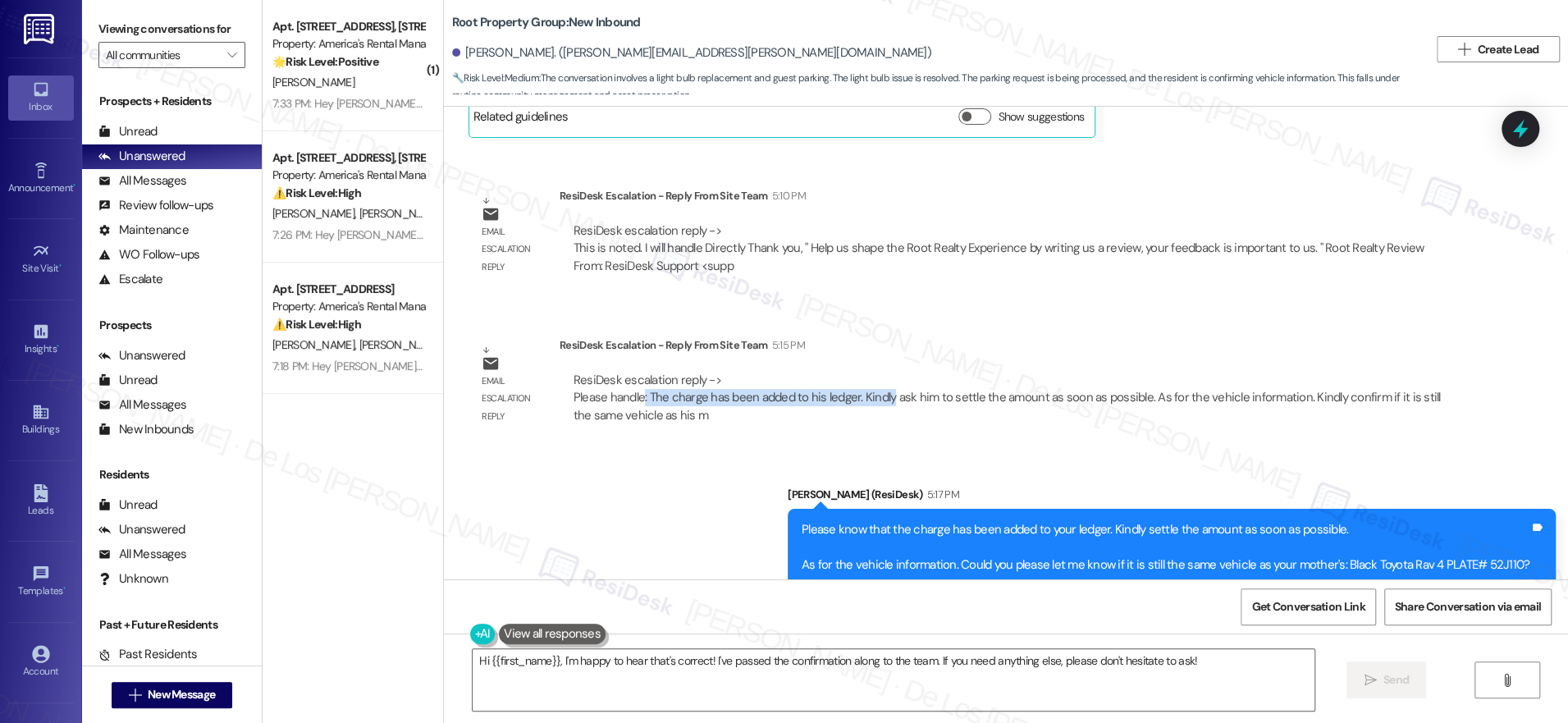
drag, startPoint x: 626, startPoint y: 347, endPoint x: 873, endPoint y: 351, distance: 247.0
click at [873, 372] on div "ResiDesk escalation reply -> Please handle: The charge has been added to his le…" at bounding box center [1007, 398] width 871 height 52
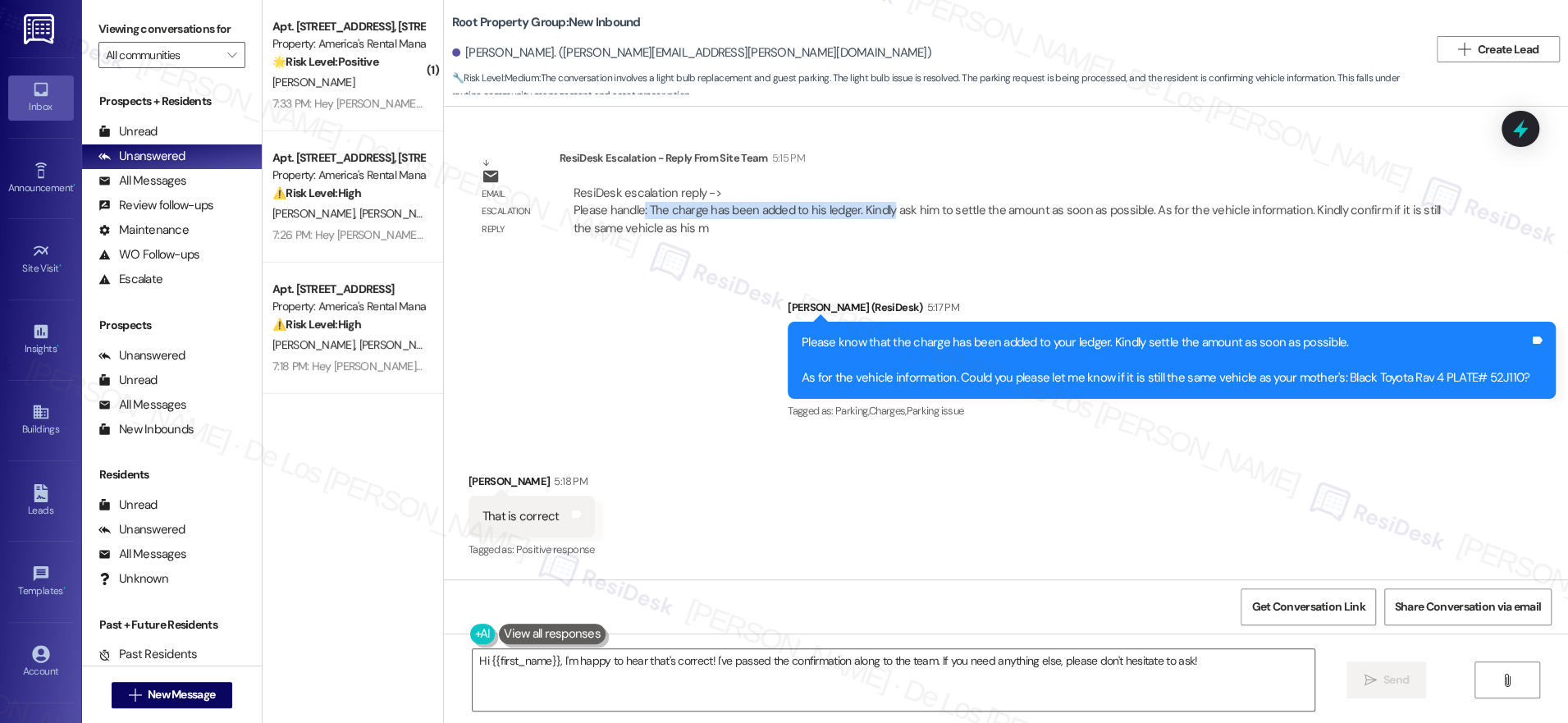
scroll to position [3483, 0]
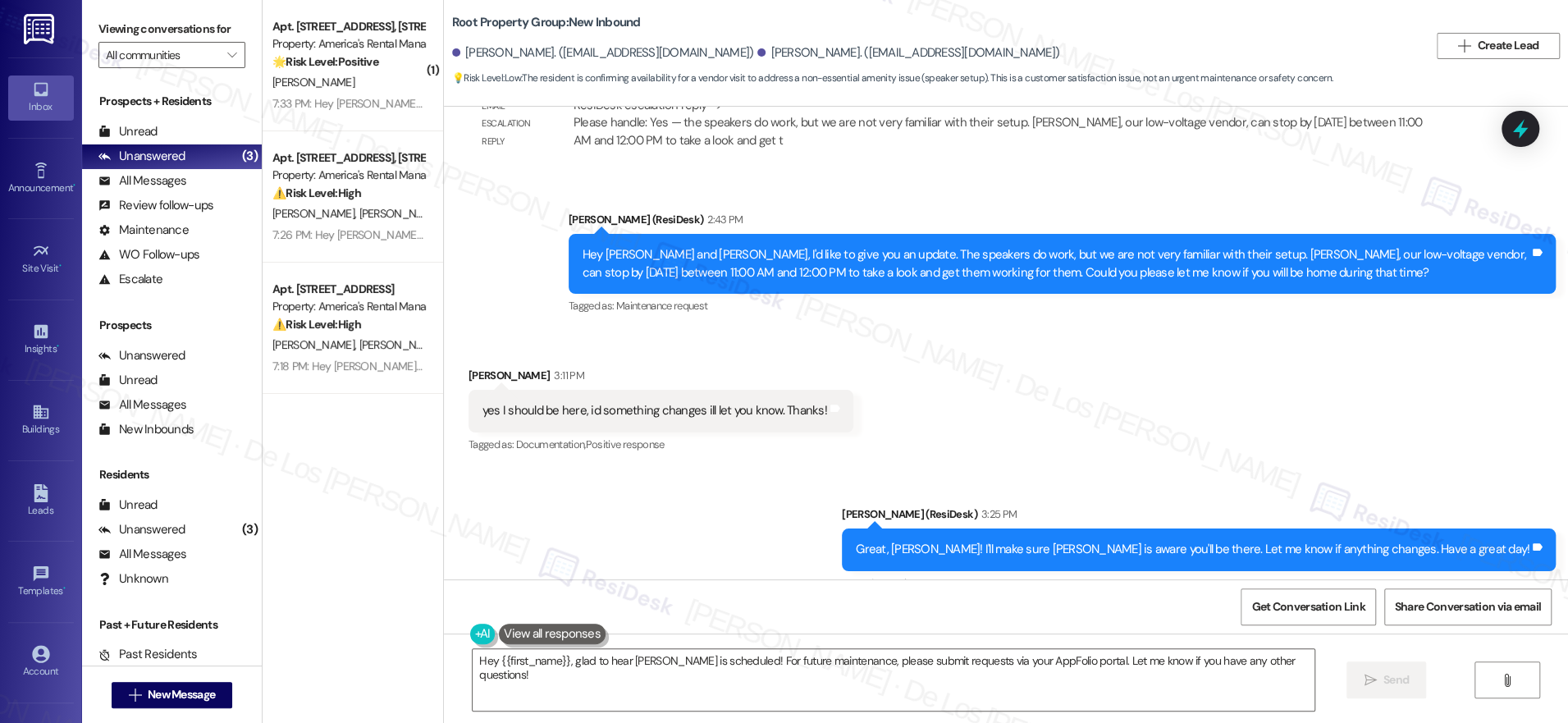
scroll to position [18381, 0]
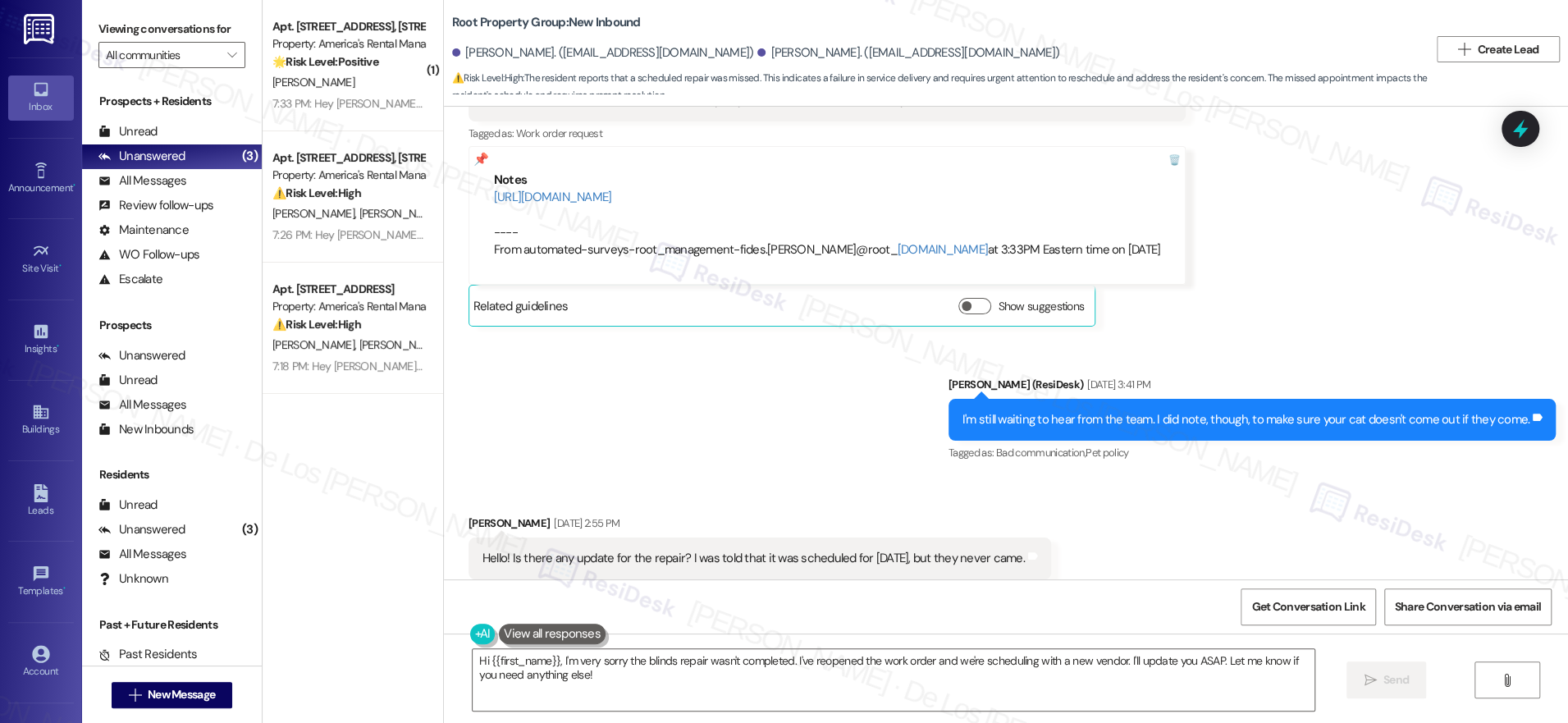
scroll to position [6994, 0]
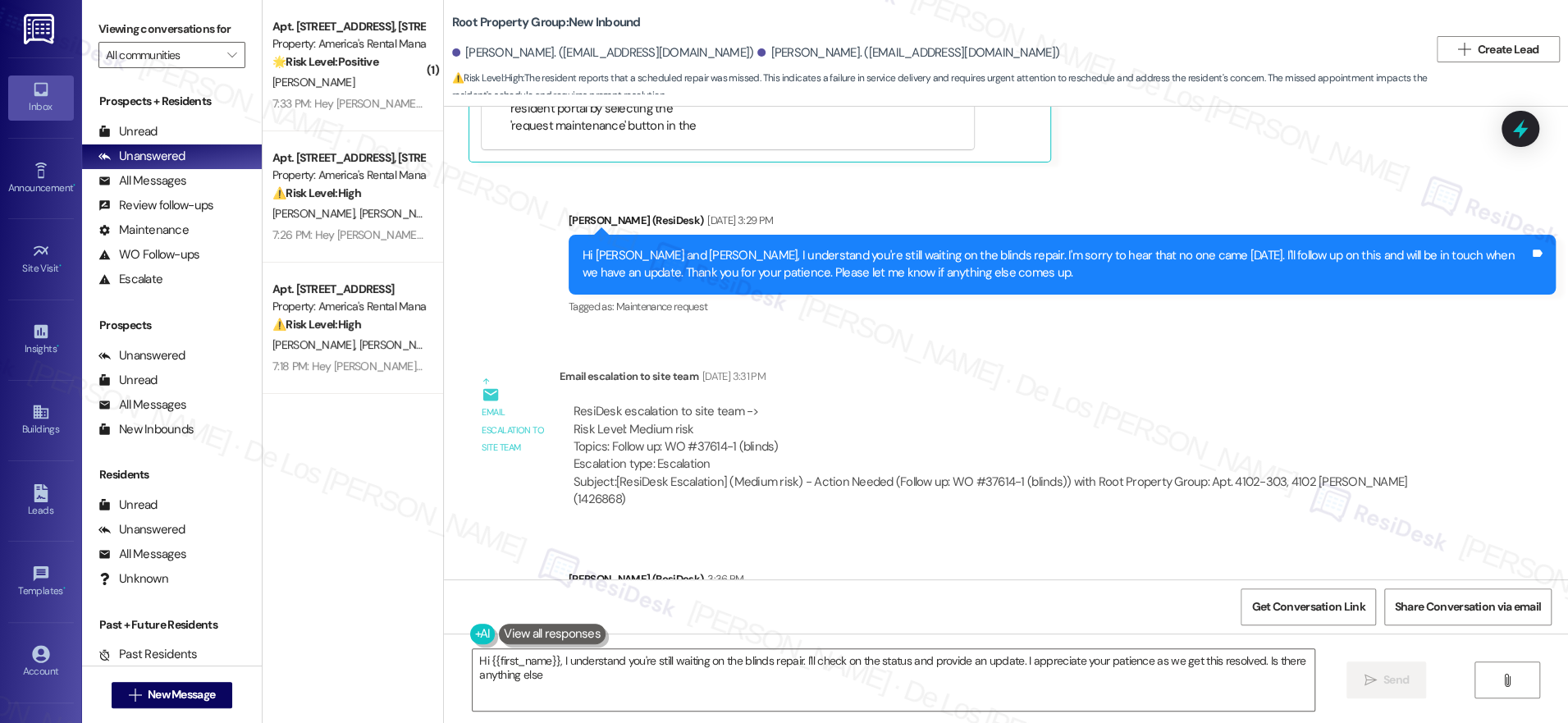
scroll to position [6994, 0]
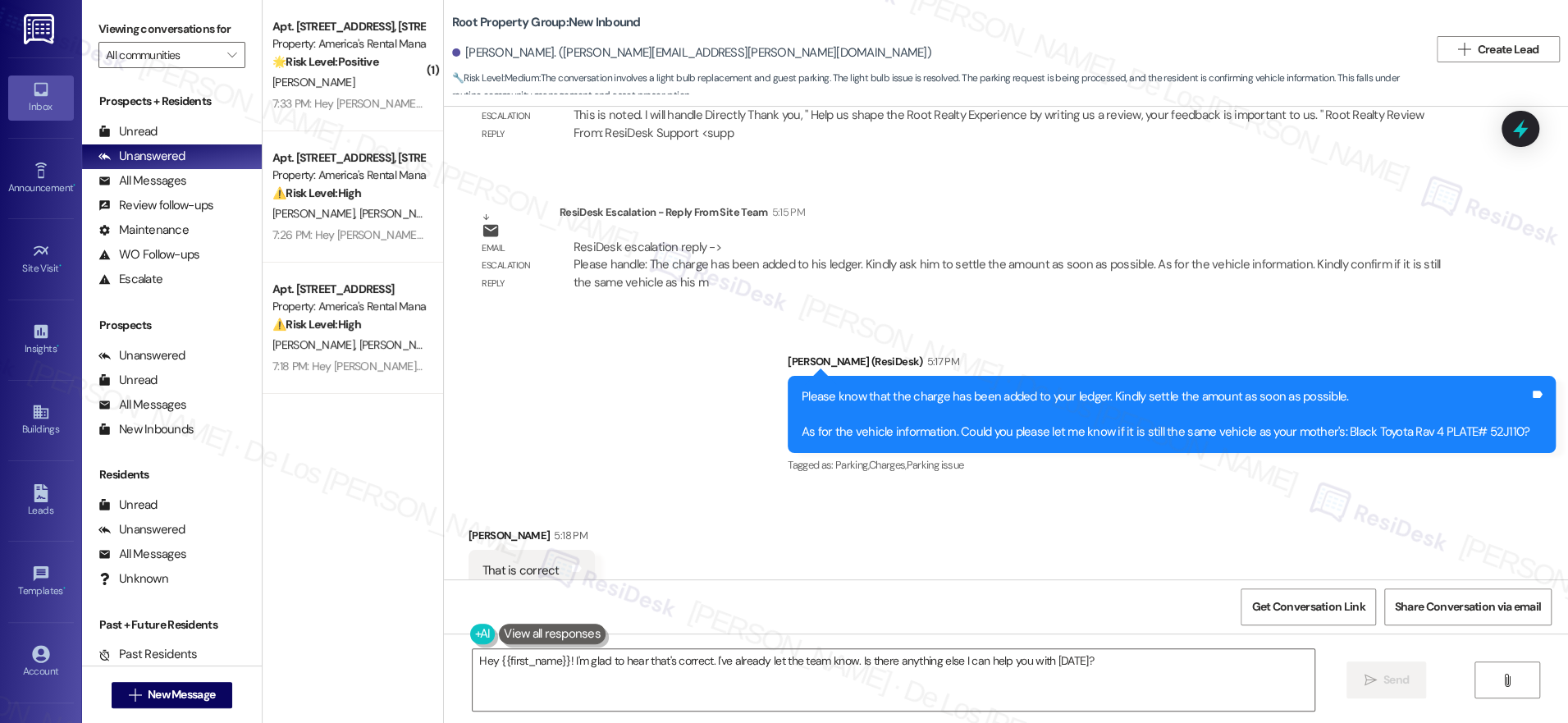
scroll to position [3358, 0]
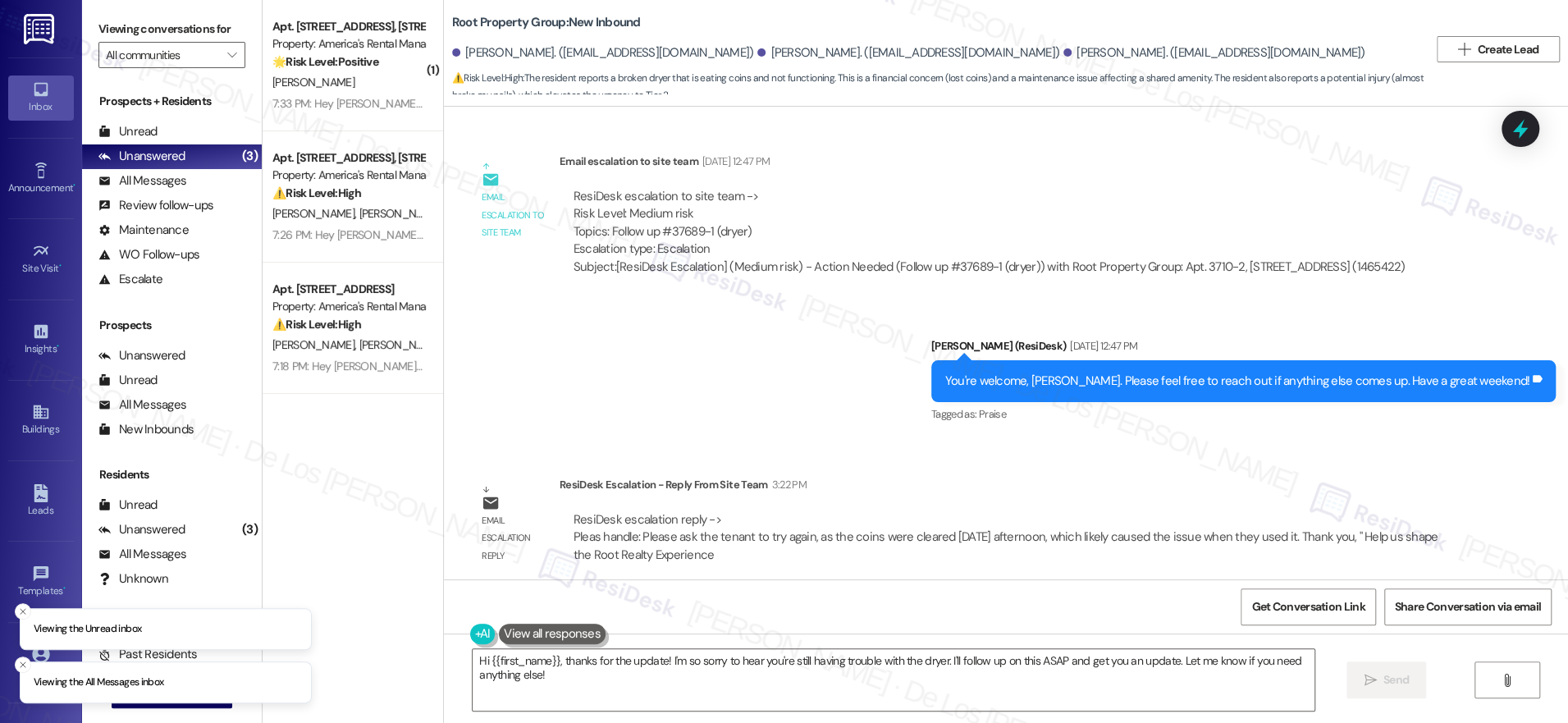
scroll to position [2702, 0]
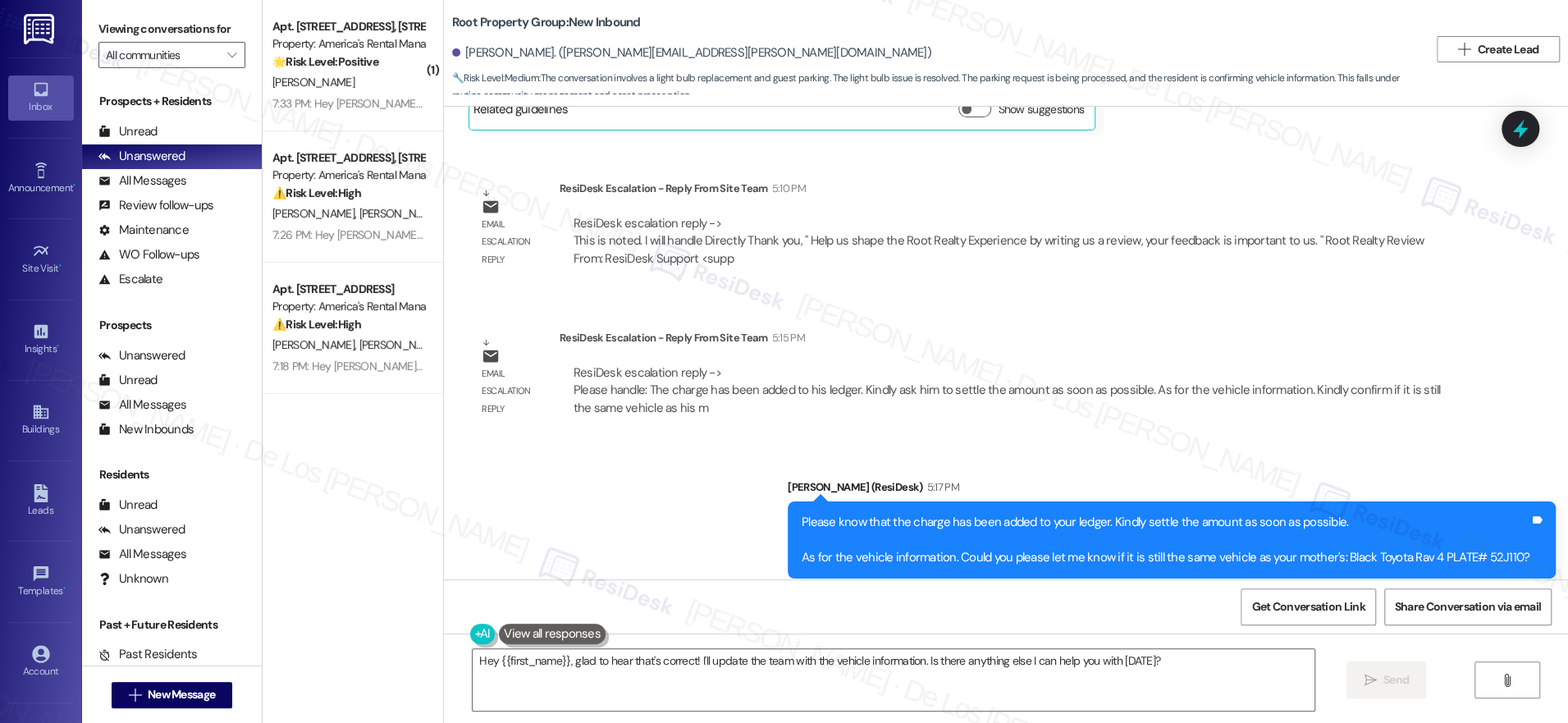
scroll to position [3483, 0]
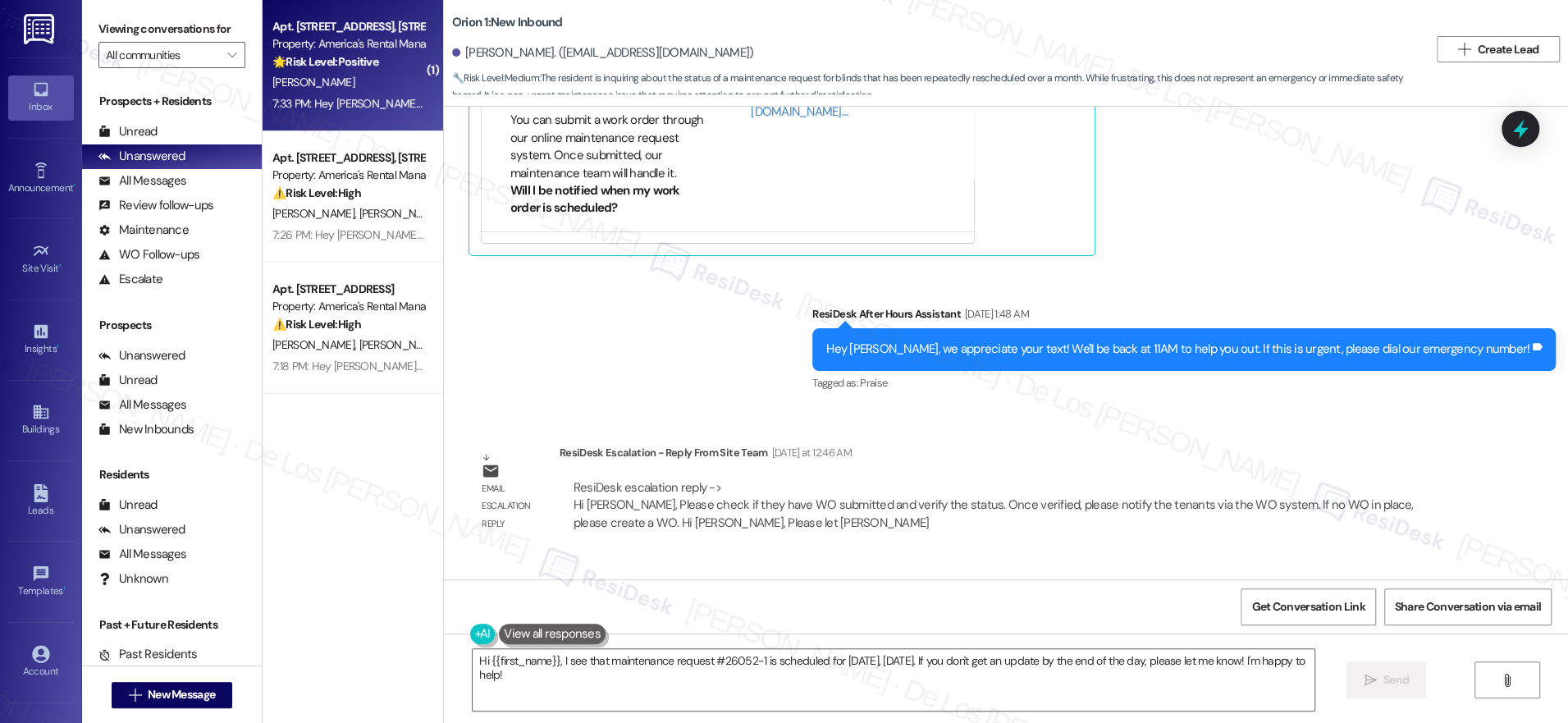
scroll to position [7709, 0]
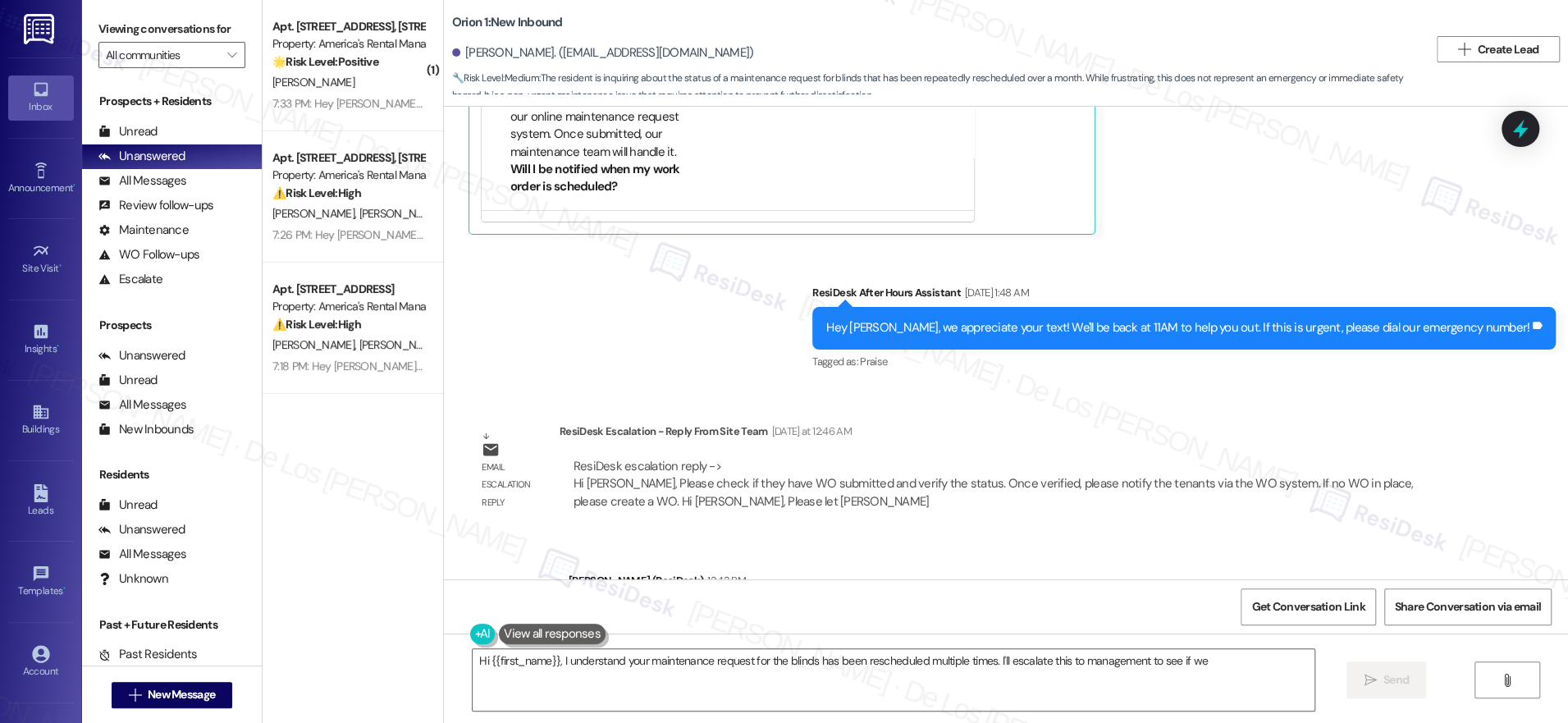
scroll to position [7788, 0]
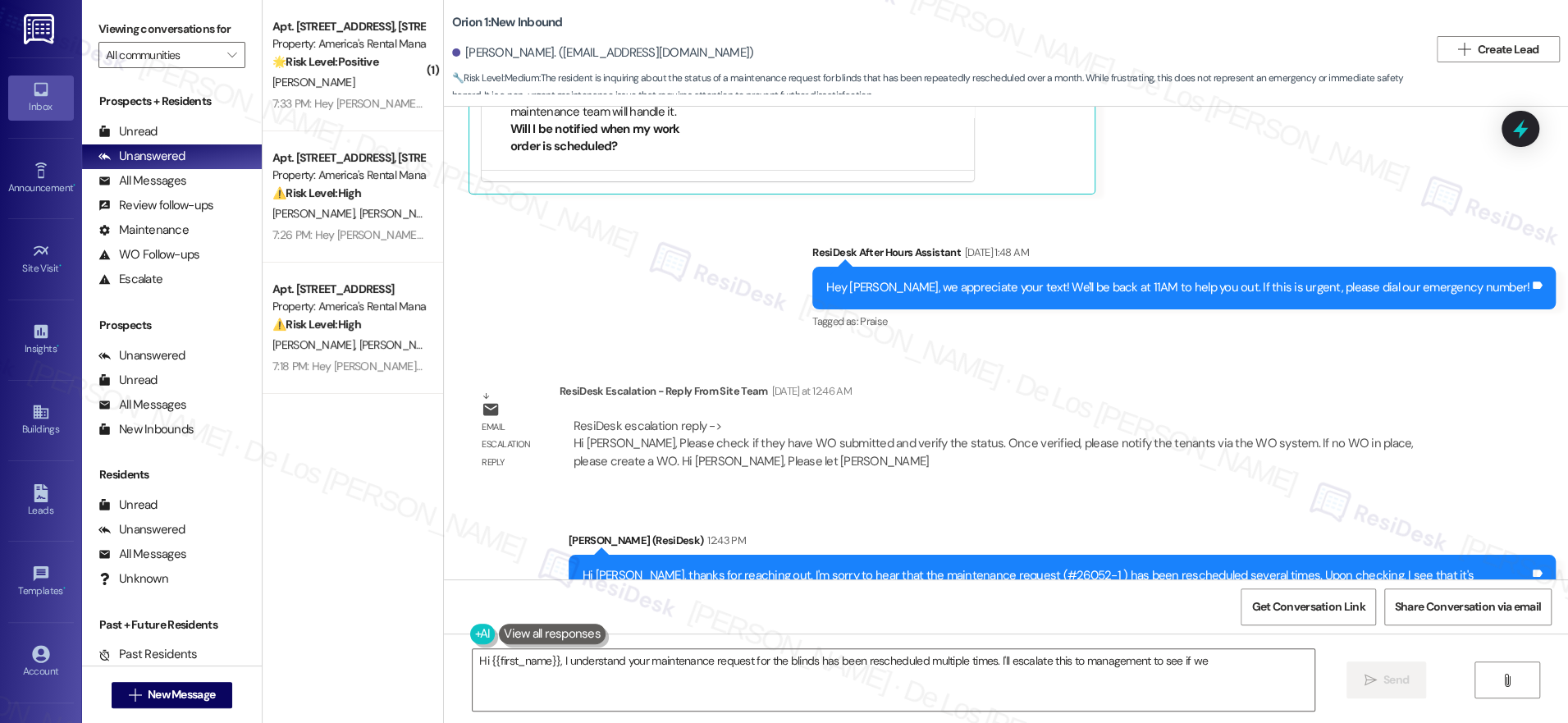
drag, startPoint x: 733, startPoint y: 511, endPoint x: 1274, endPoint y: 519, distance: 541.1
click at [1274, 568] on div "Hi [PERSON_NAME], thanks for reaching out. I'm sorry to hear that the maintenan…" at bounding box center [1056, 612] width 947 height 88
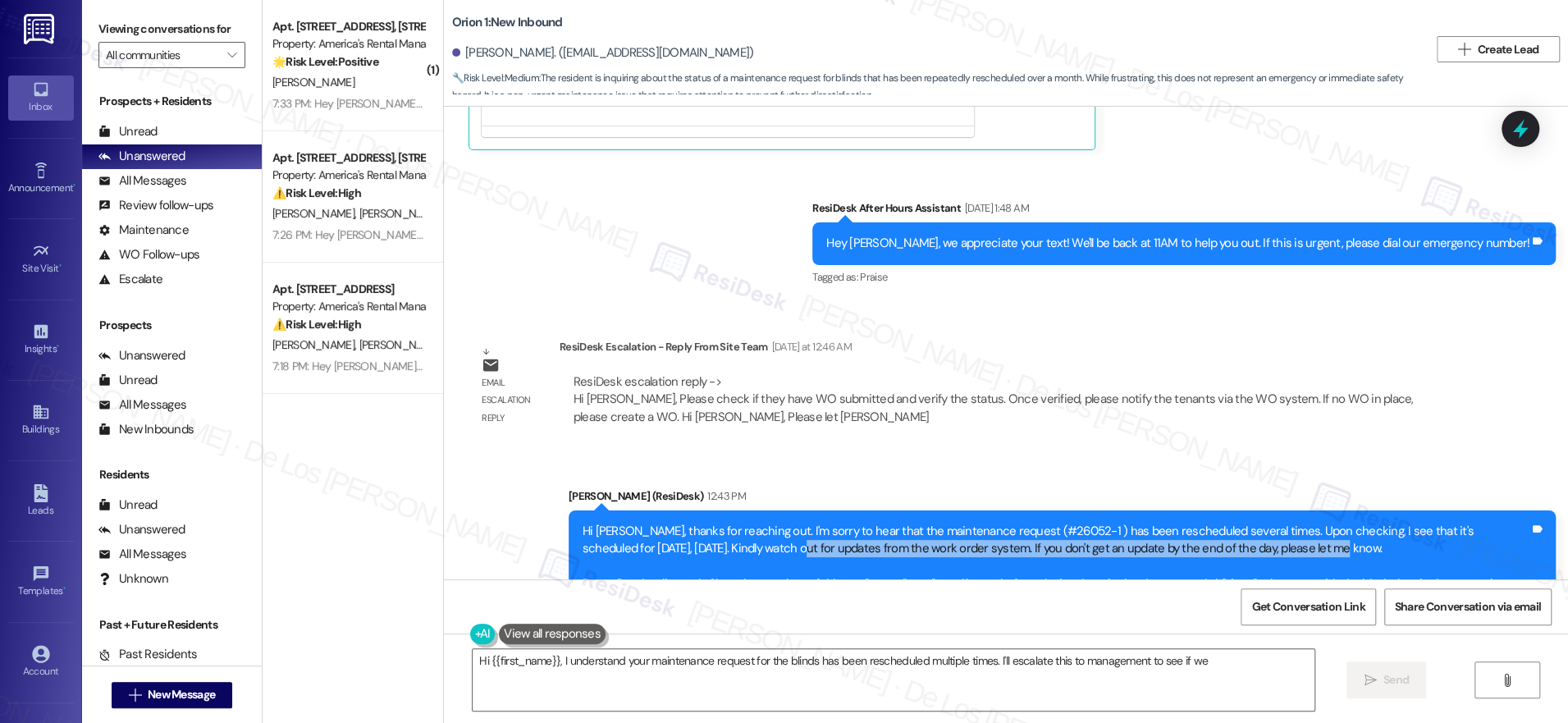
scroll to position [7835, 0]
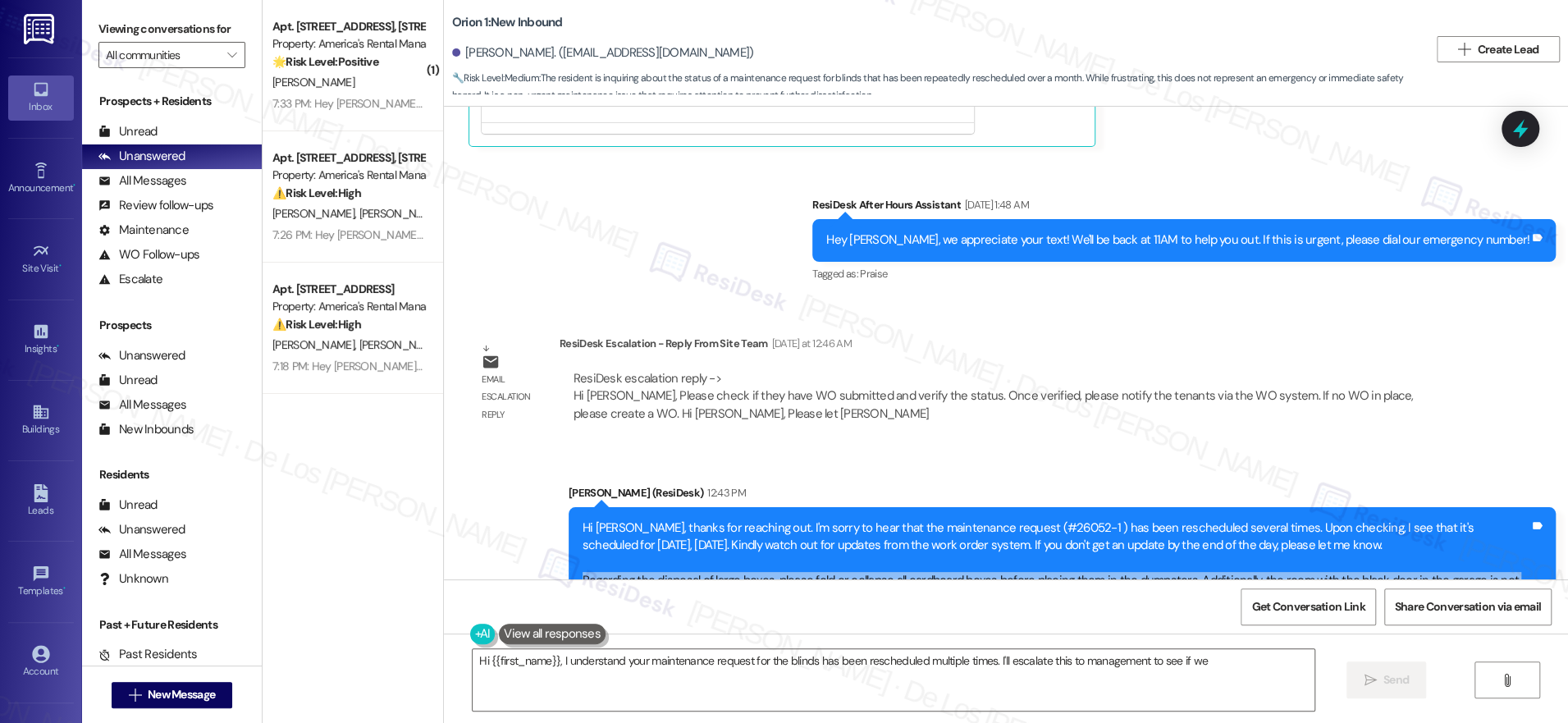
drag, startPoint x: 570, startPoint y: 505, endPoint x: 1300, endPoint y: 515, distance: 730.1
click at [1300, 519] on div "Hi Penny, thanks for reaching out. I'm sorry to hear that the maintenance reque…" at bounding box center [1056, 563] width 947 height 88
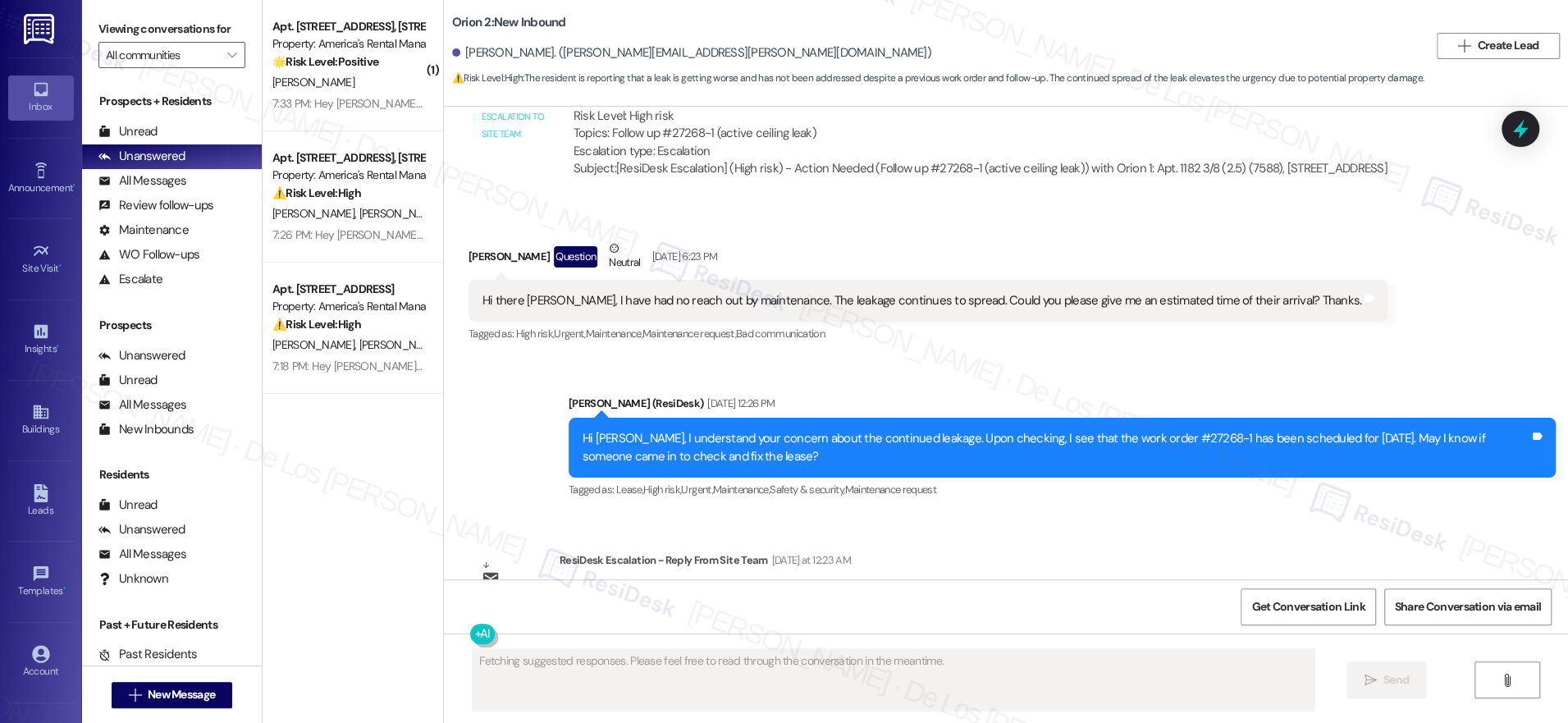
scroll to position [4838, 0]
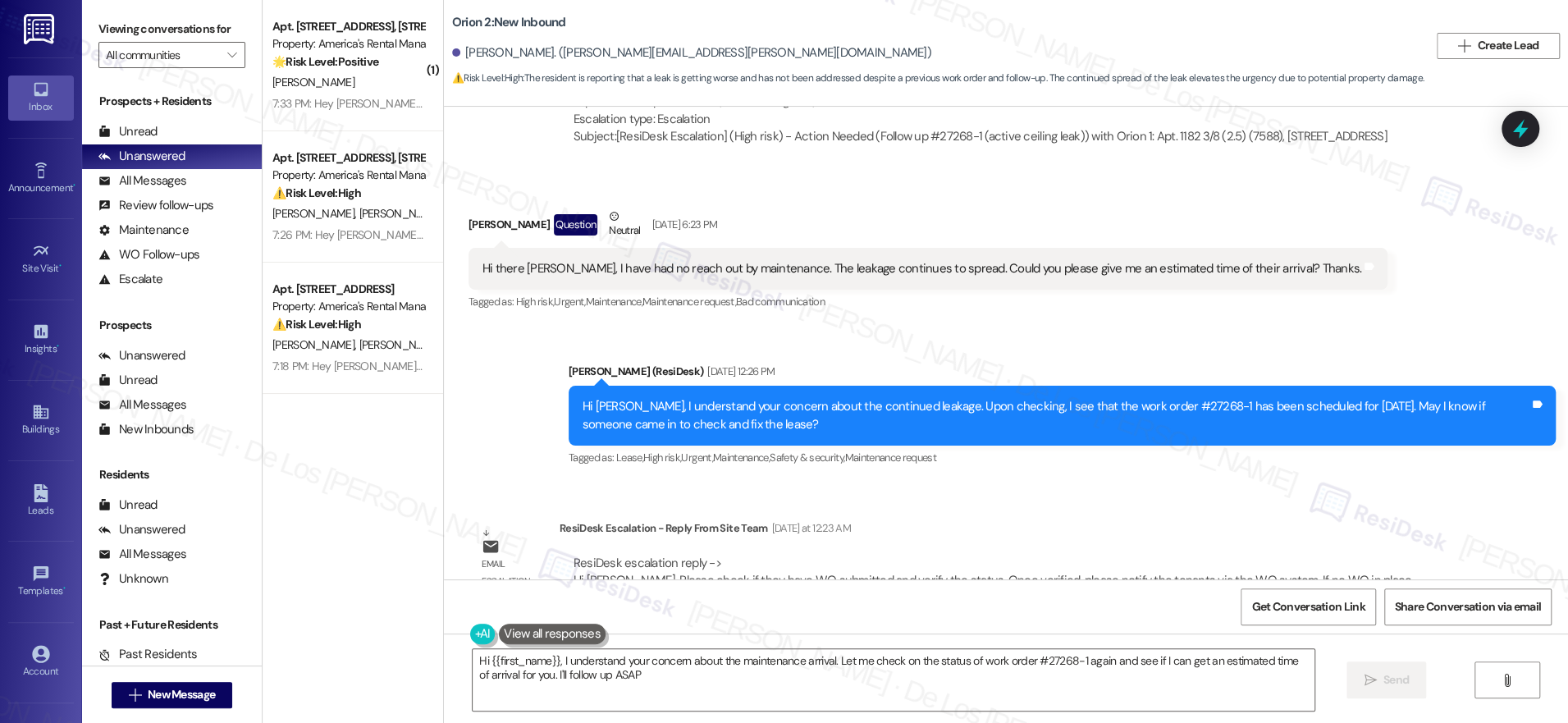
type textarea "Hi {{first_name}}, I understand your concern about the maintenance arrival. Let…"
drag, startPoint x: 776, startPoint y: 355, endPoint x: 911, endPoint y: 379, distance: 137.1
click at [911, 398] on div "Hi Ricca, I understand your concern about the continued leakage. Upon checking,…" at bounding box center [1056, 416] width 947 height 35
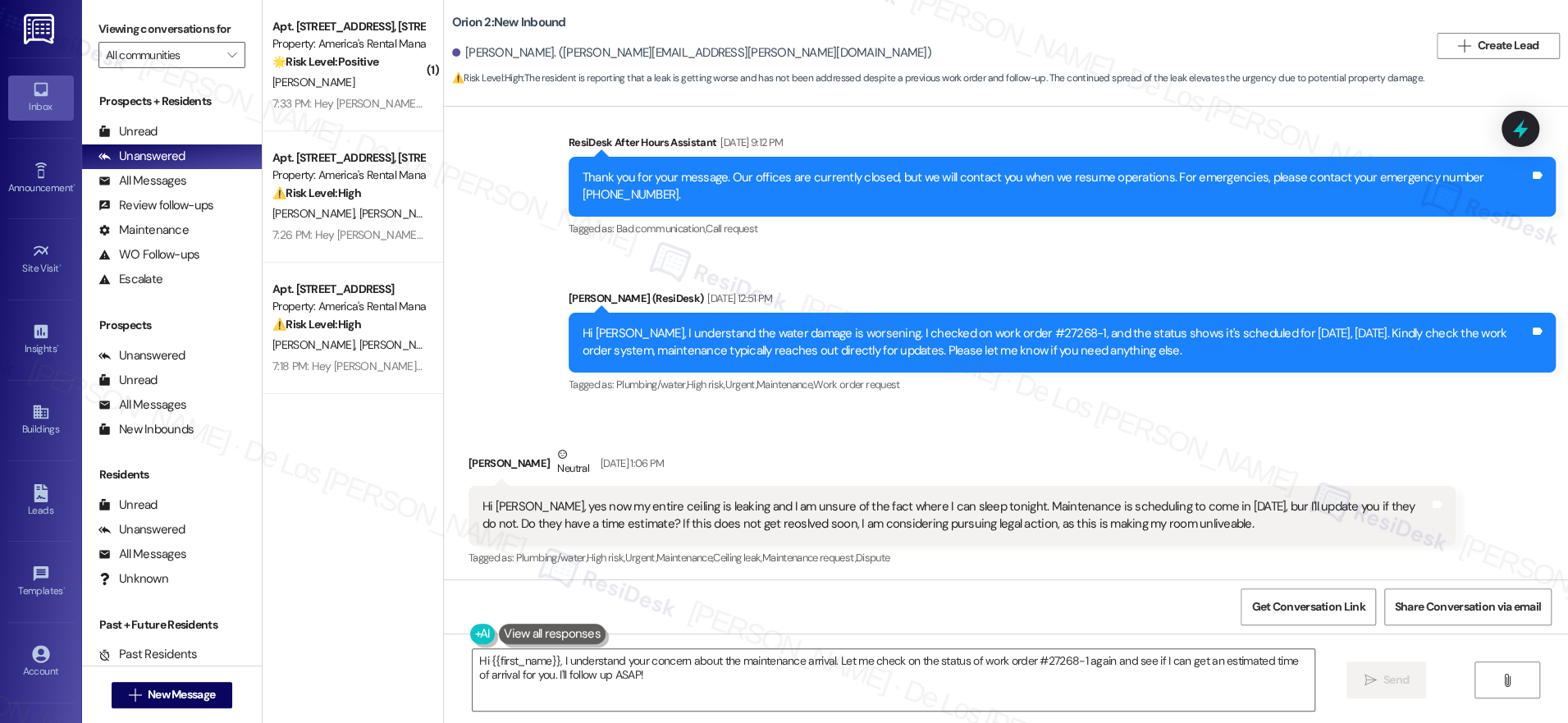
scroll to position [3112, 0]
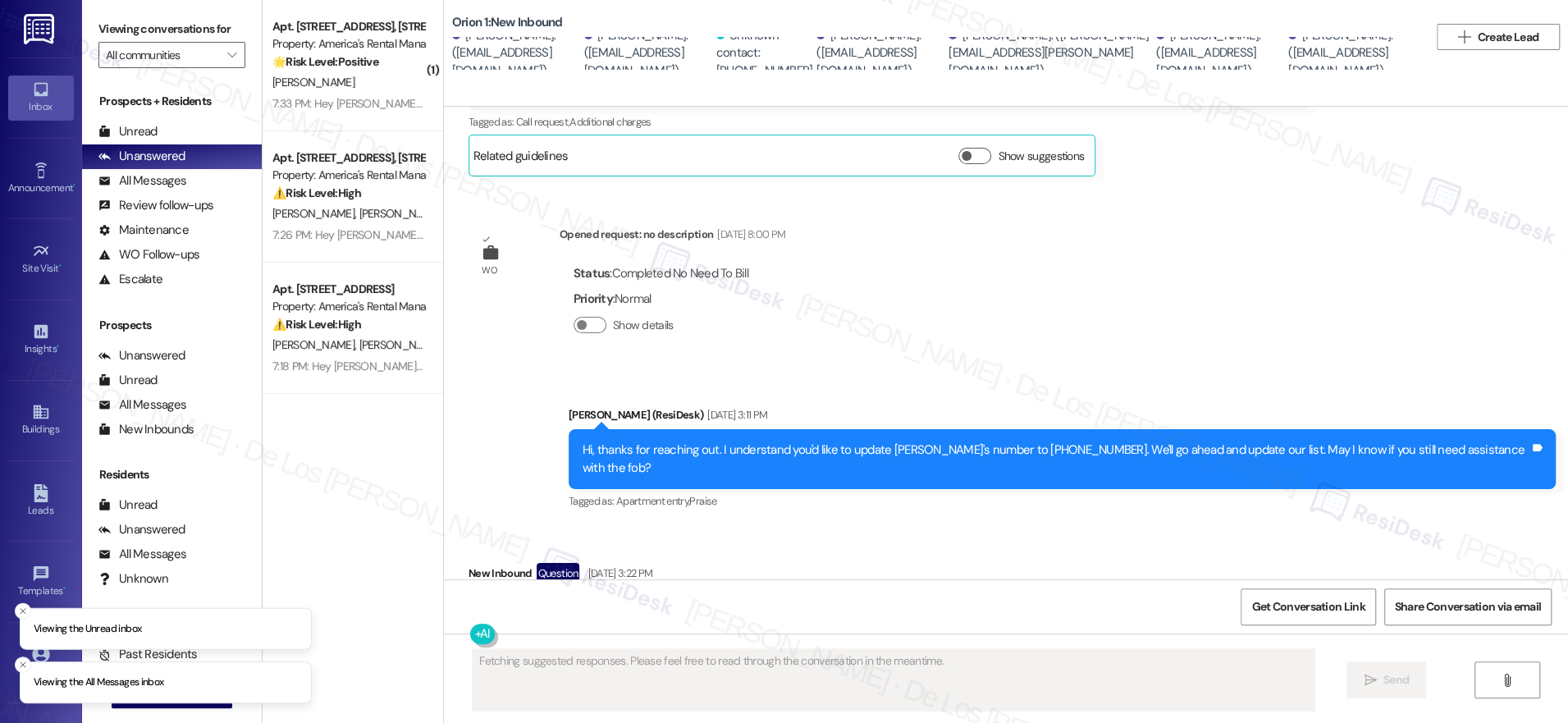
scroll to position [3052, 0]
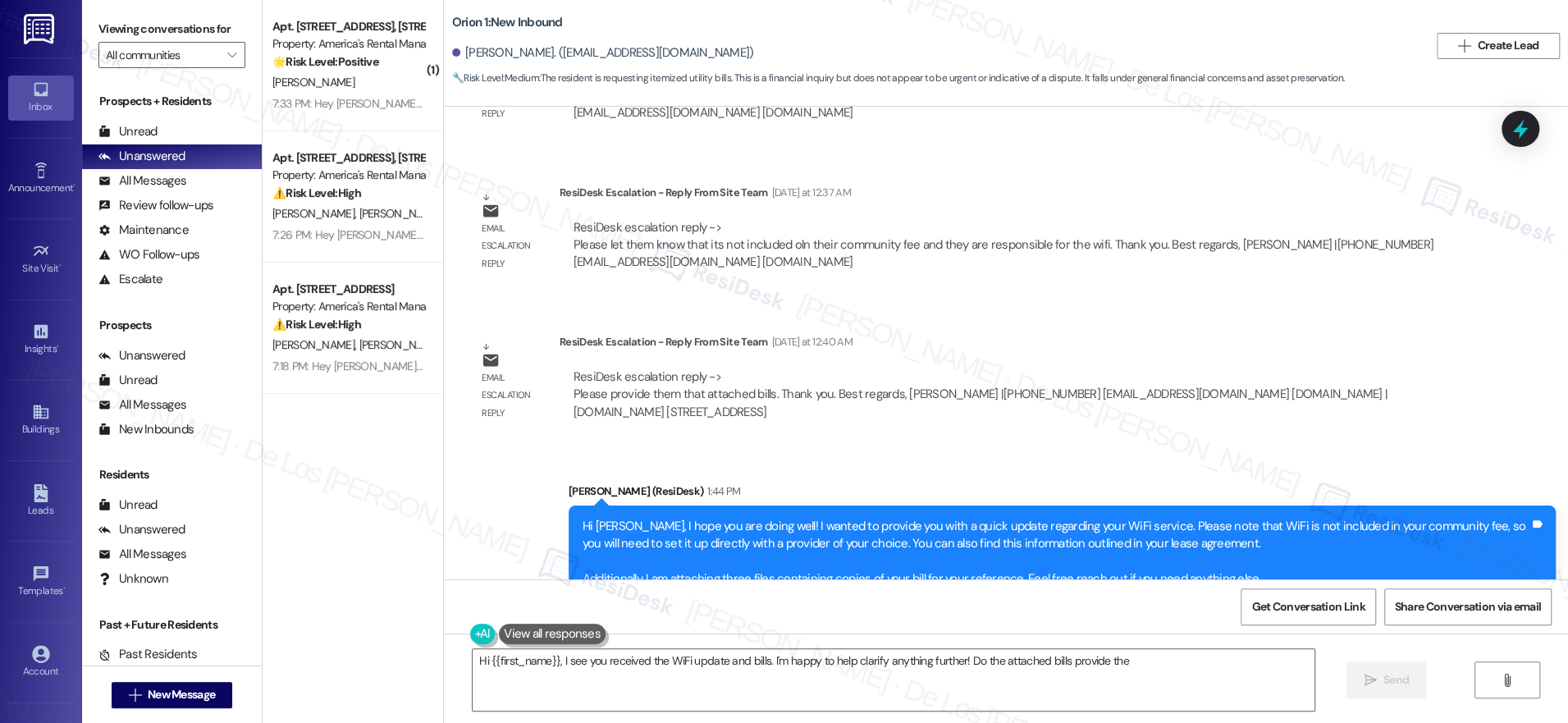
scroll to position [5373, 0]
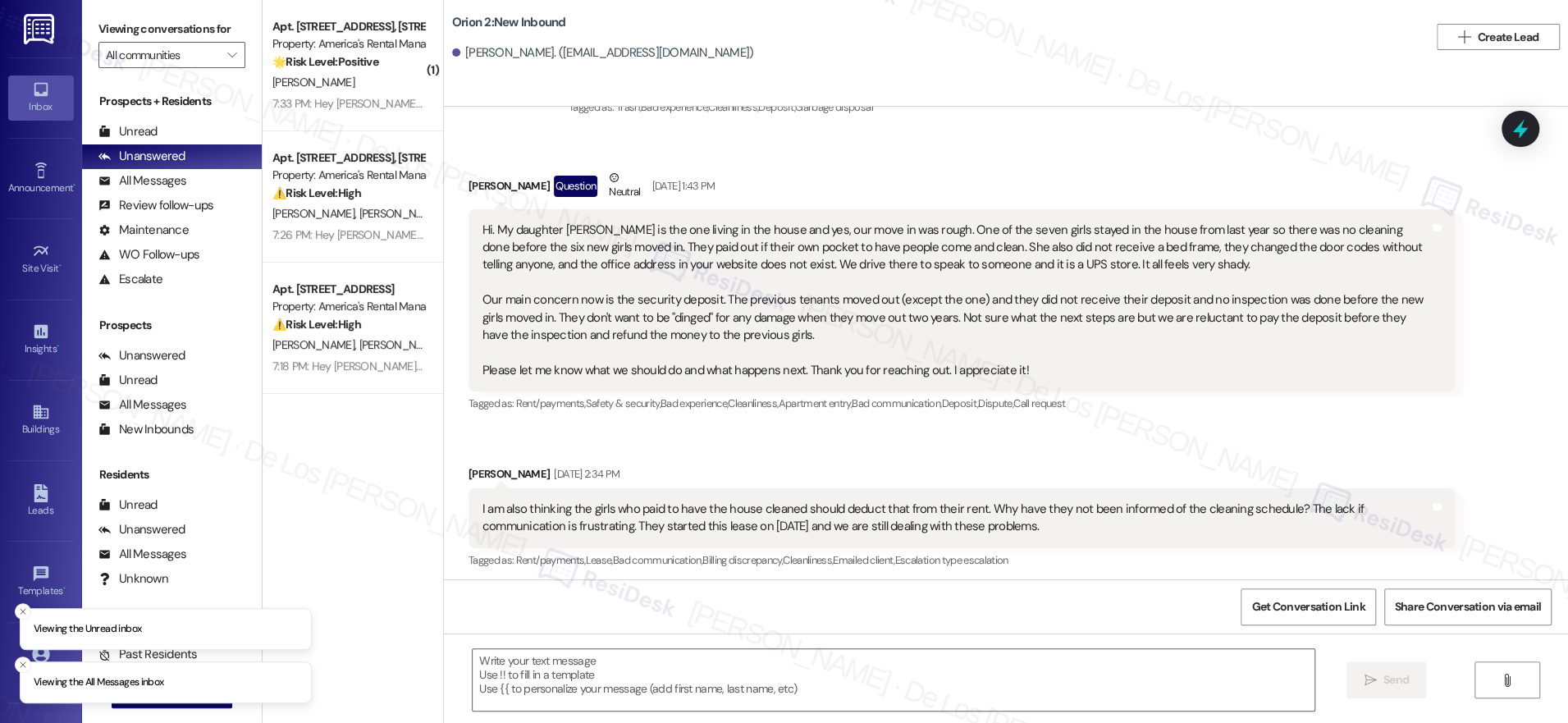
scroll to position [872, 0]
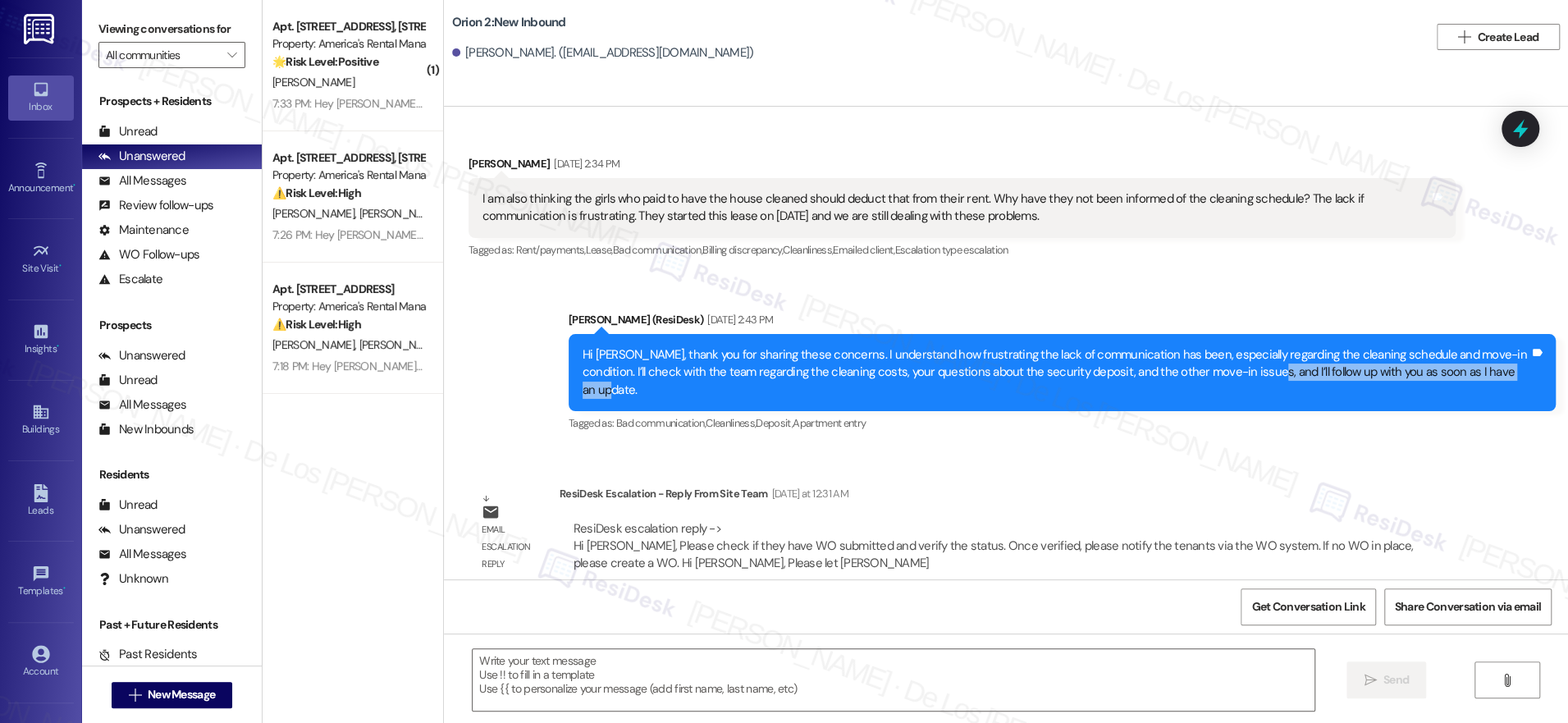
drag, startPoint x: 905, startPoint y: 381, endPoint x: 1213, endPoint y: 370, distance: 308.2
click at [1213, 370] on div "Hi Michelle, thank you for sharing these concerns. I understand how frustrating…" at bounding box center [1062, 372] width 987 height 77
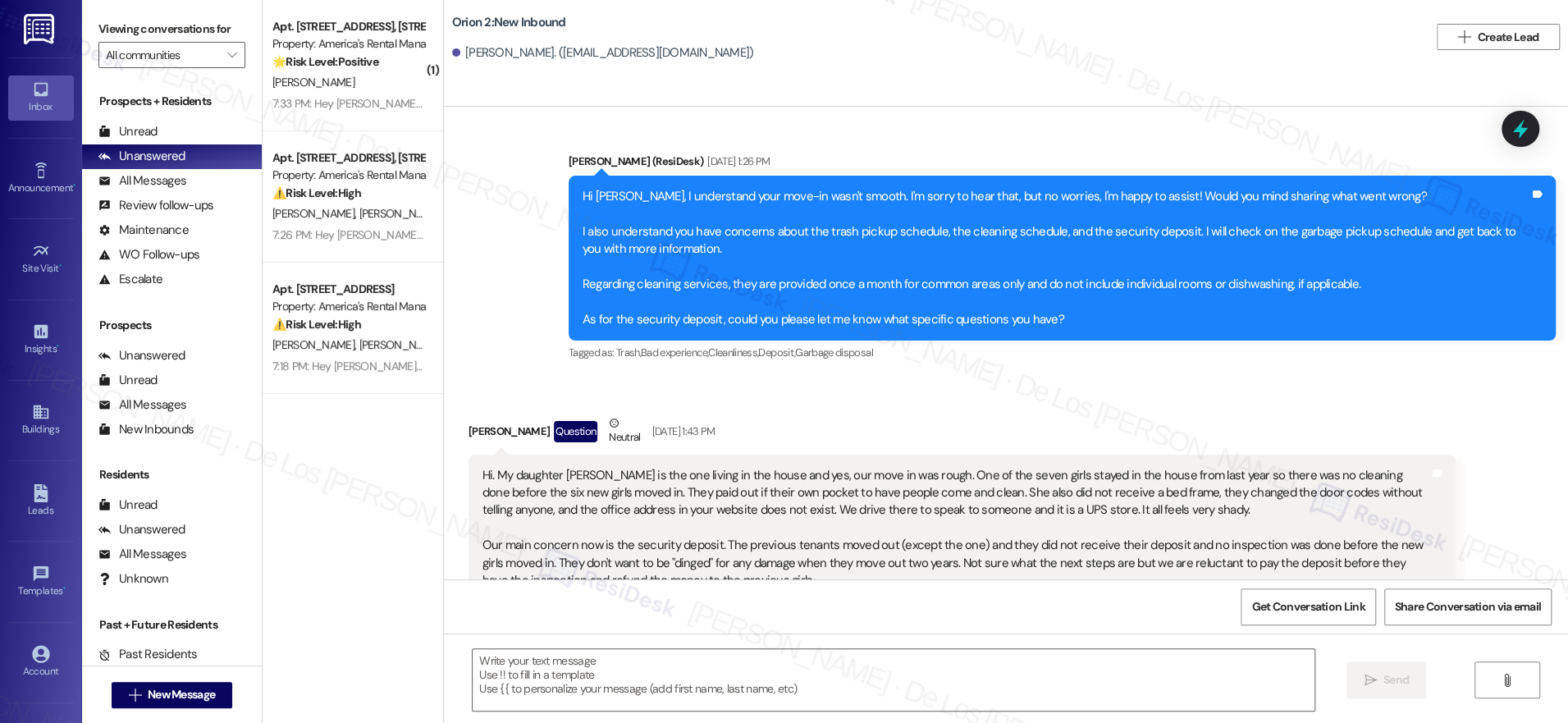
scroll to position [288, 0]
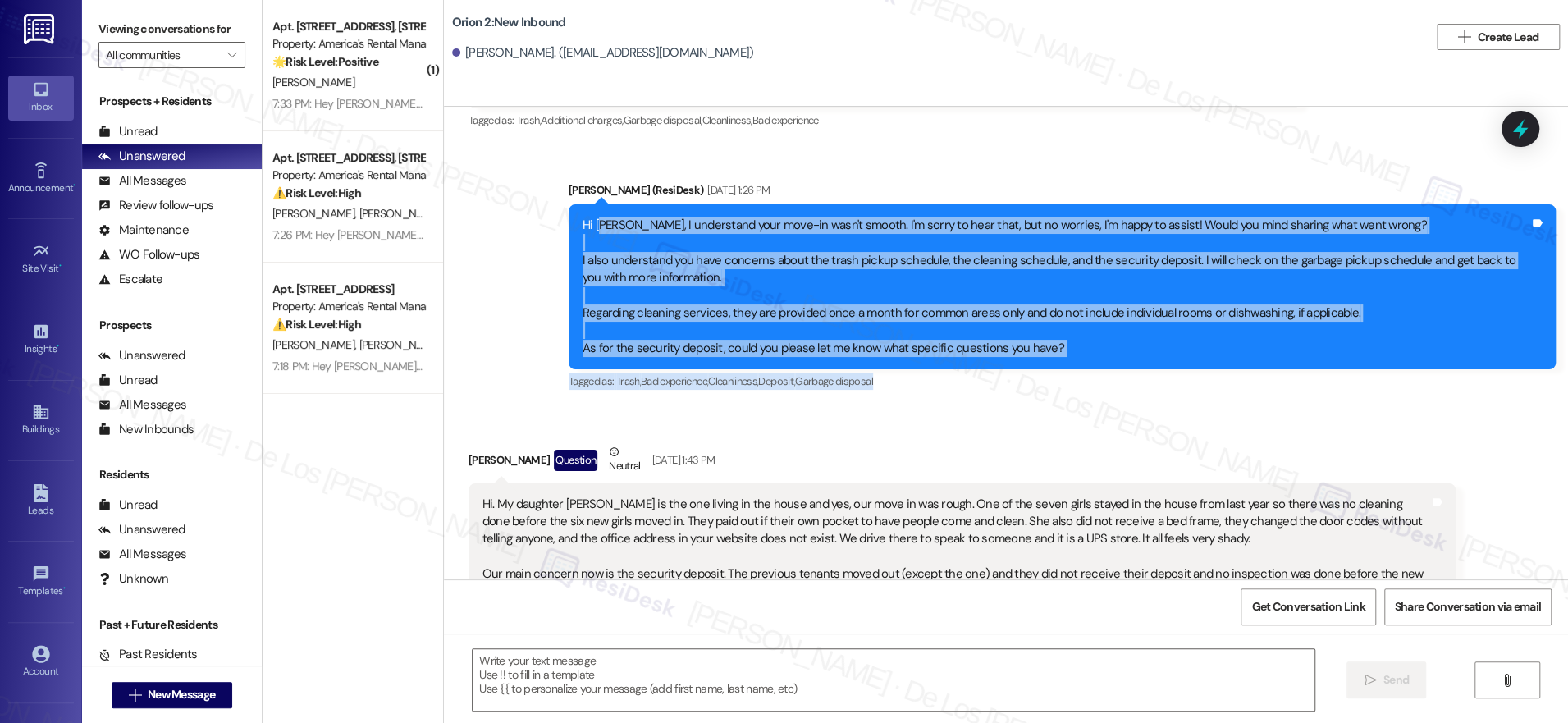
drag, startPoint x: 591, startPoint y: 225, endPoint x: 1007, endPoint y: 379, distance: 443.6
click at [1007, 379] on div "Sarah (ResiDesk) Aug 29, 2025 at 1:26 PM Hi Michelle, I understand your move-in…" at bounding box center [1062, 288] width 987 height 213
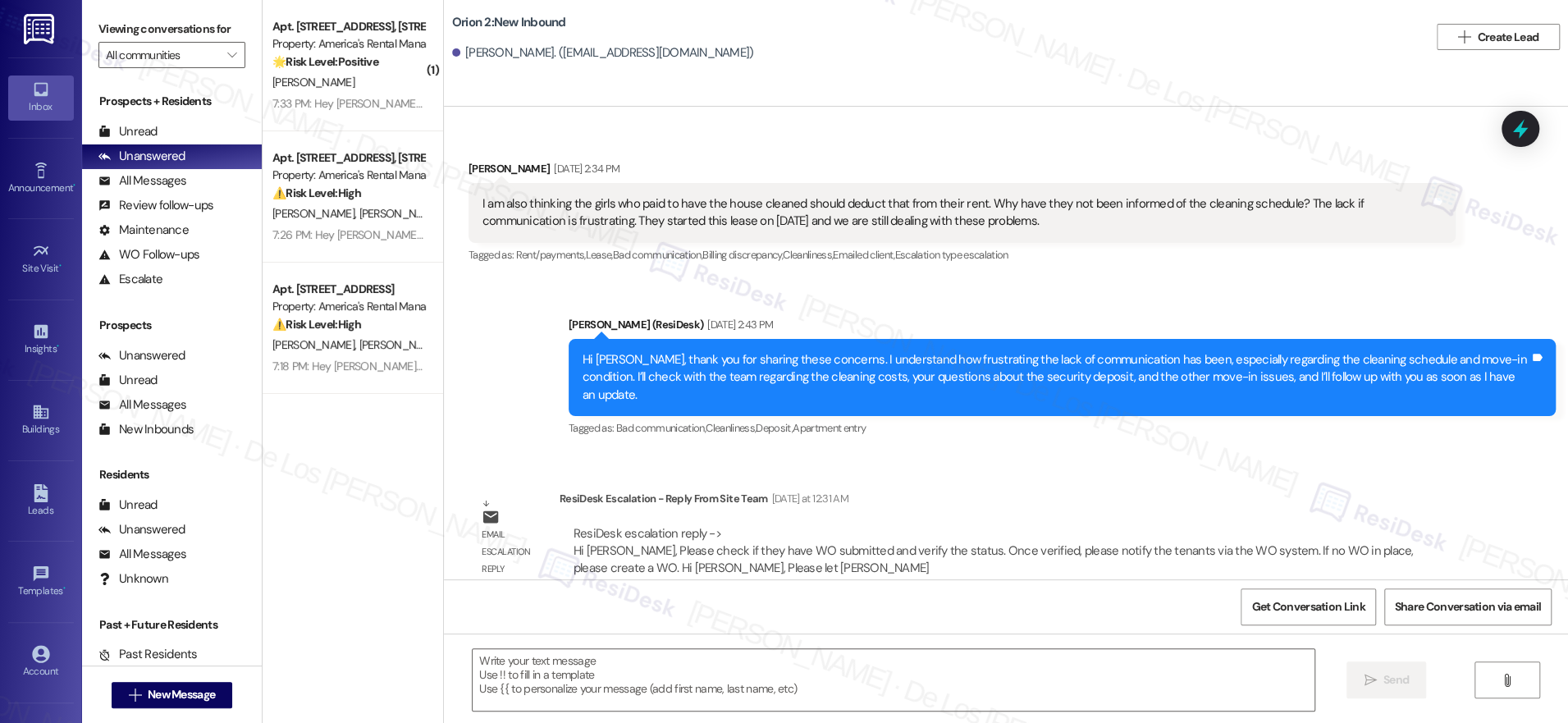
scroll to position [872, 0]
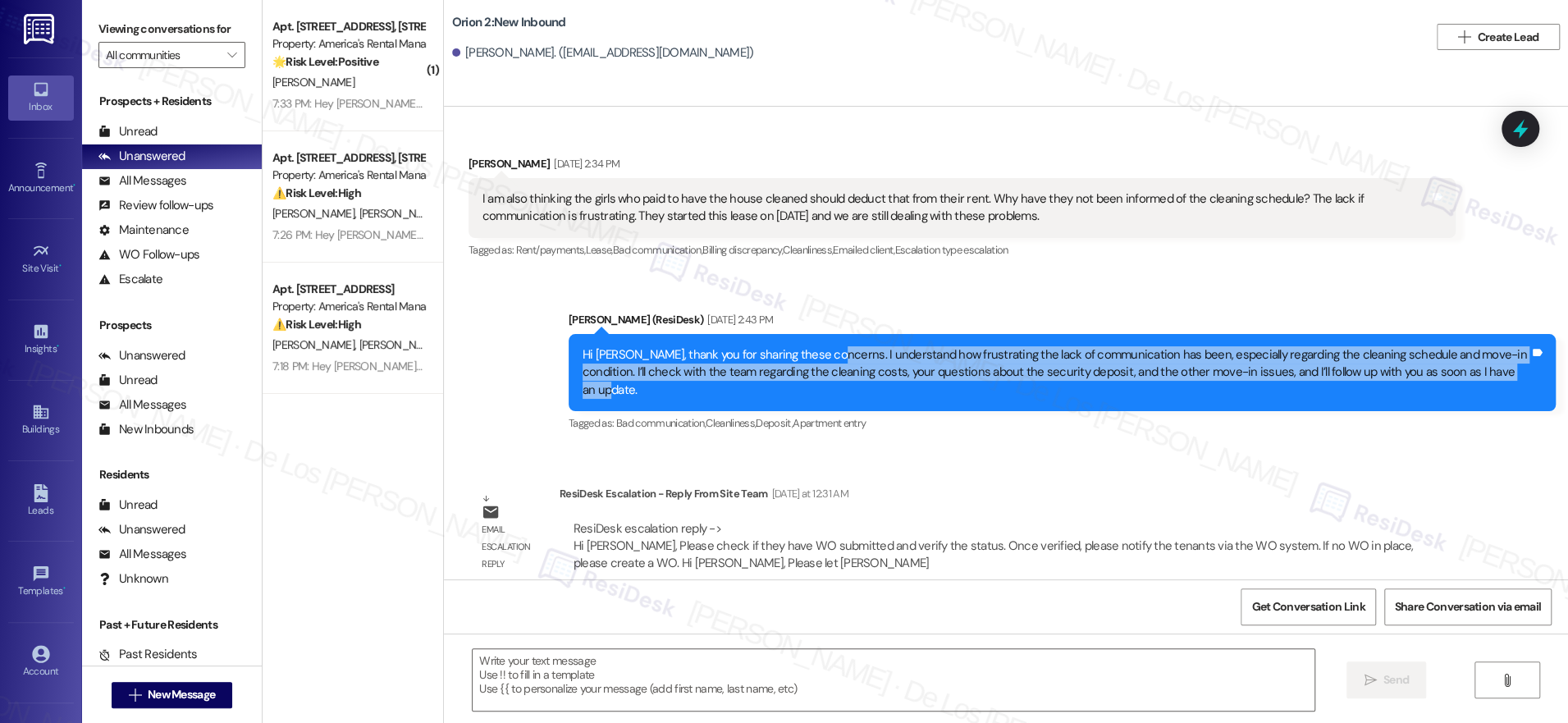
drag, startPoint x: 809, startPoint y: 351, endPoint x: 992, endPoint y: 383, distance: 185.8
click at [992, 383] on div "Hi Michelle, thank you for sharing these concerns. I understand how frustrating…" at bounding box center [1062, 372] width 987 height 77
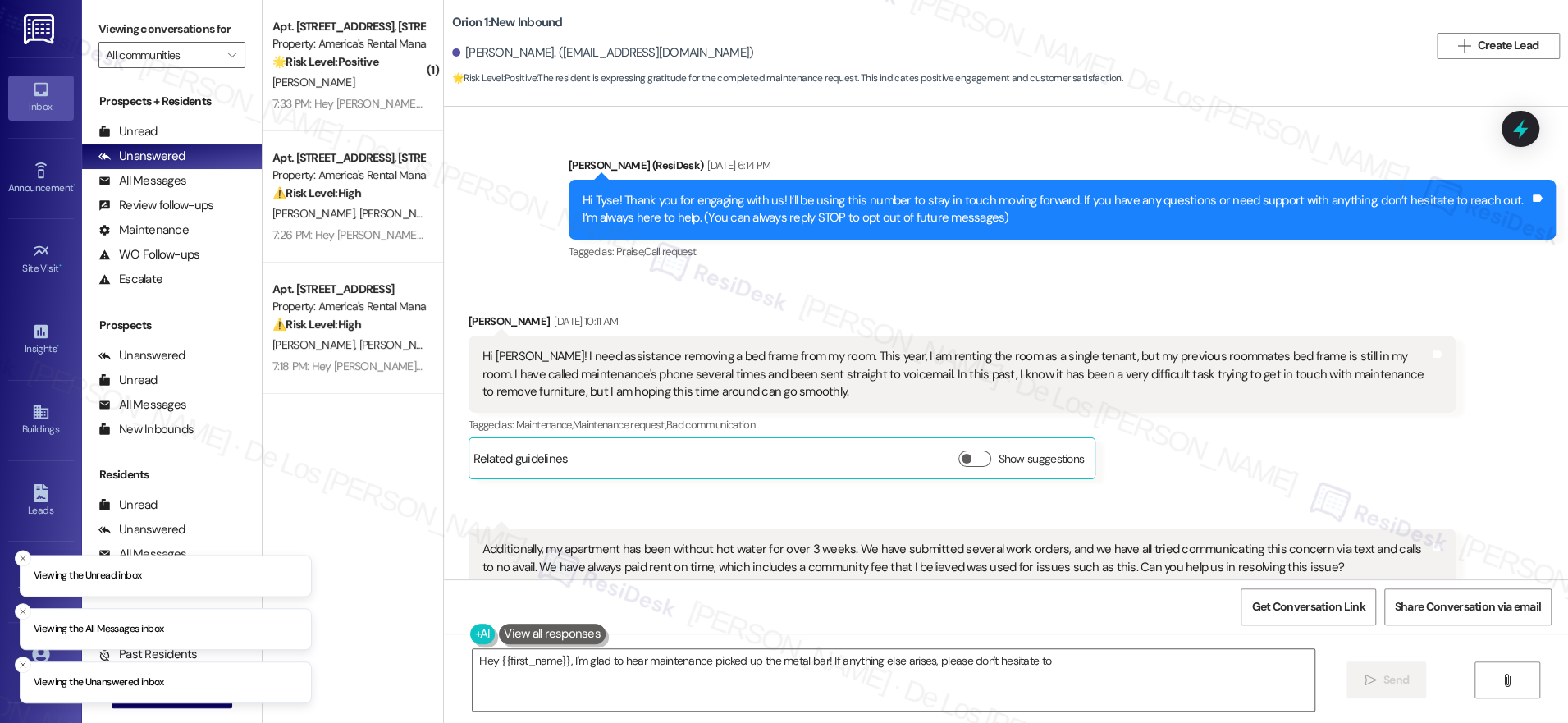
scroll to position [3513, 0]
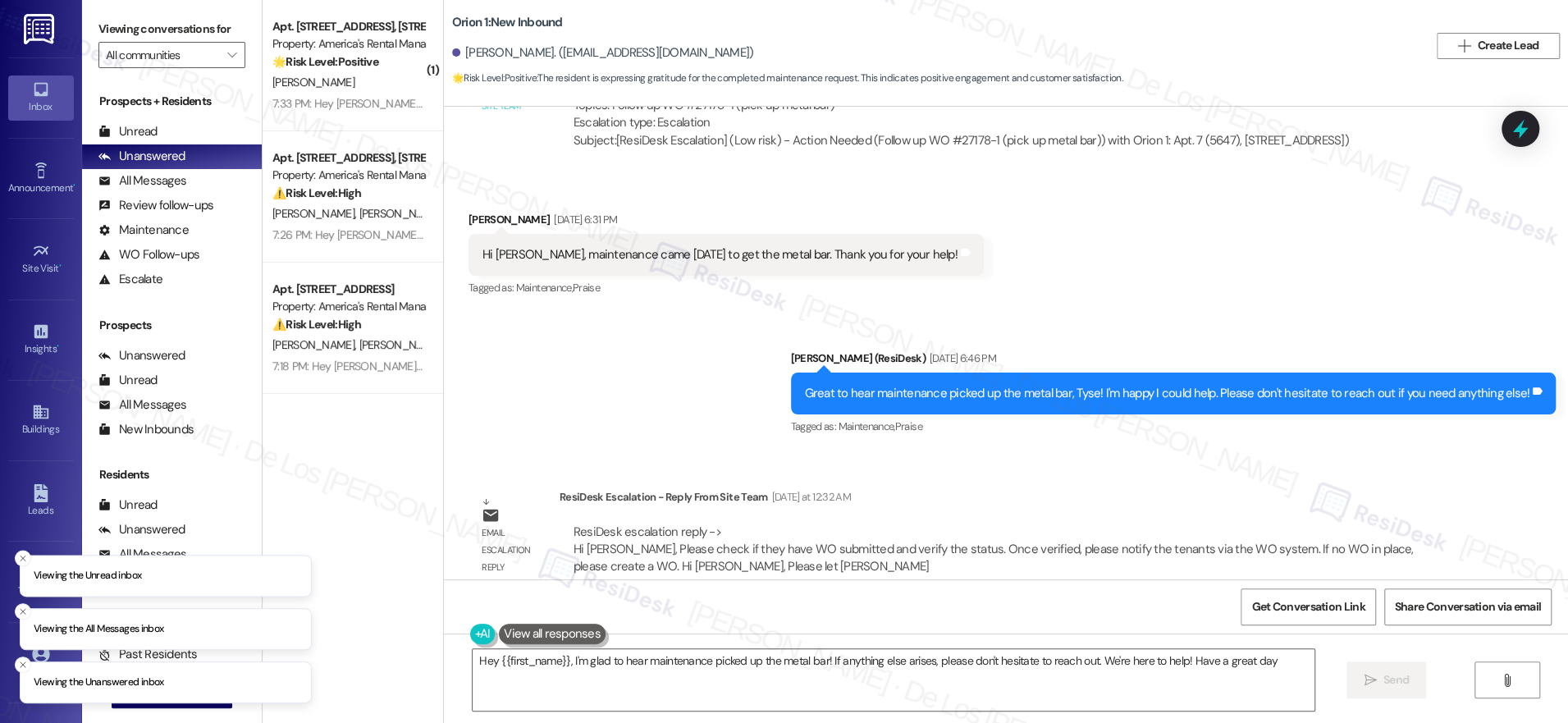
type textarea "Hey {{first_name}}, I'm glad to hear maintenance picked up the metal bar! If an…"
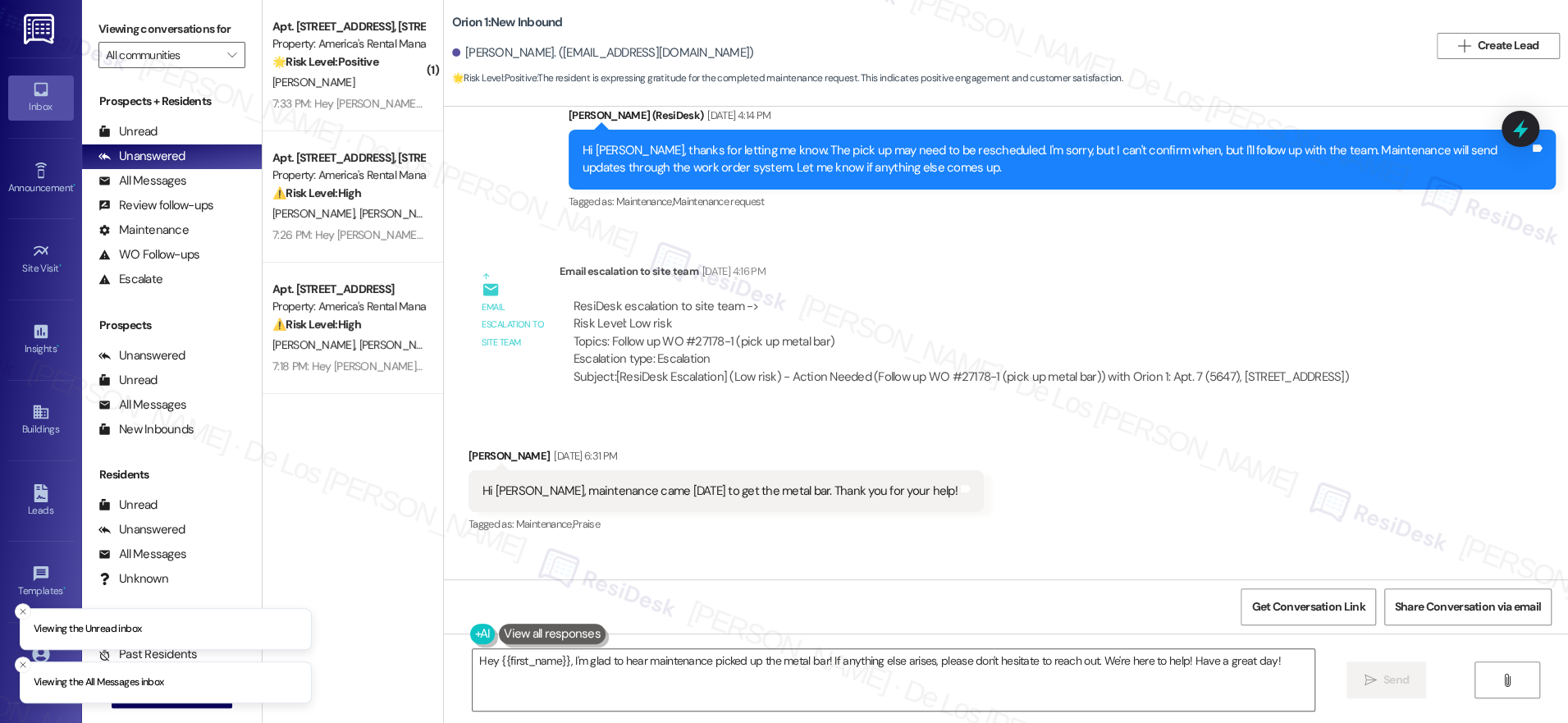
scroll to position [3274, 0]
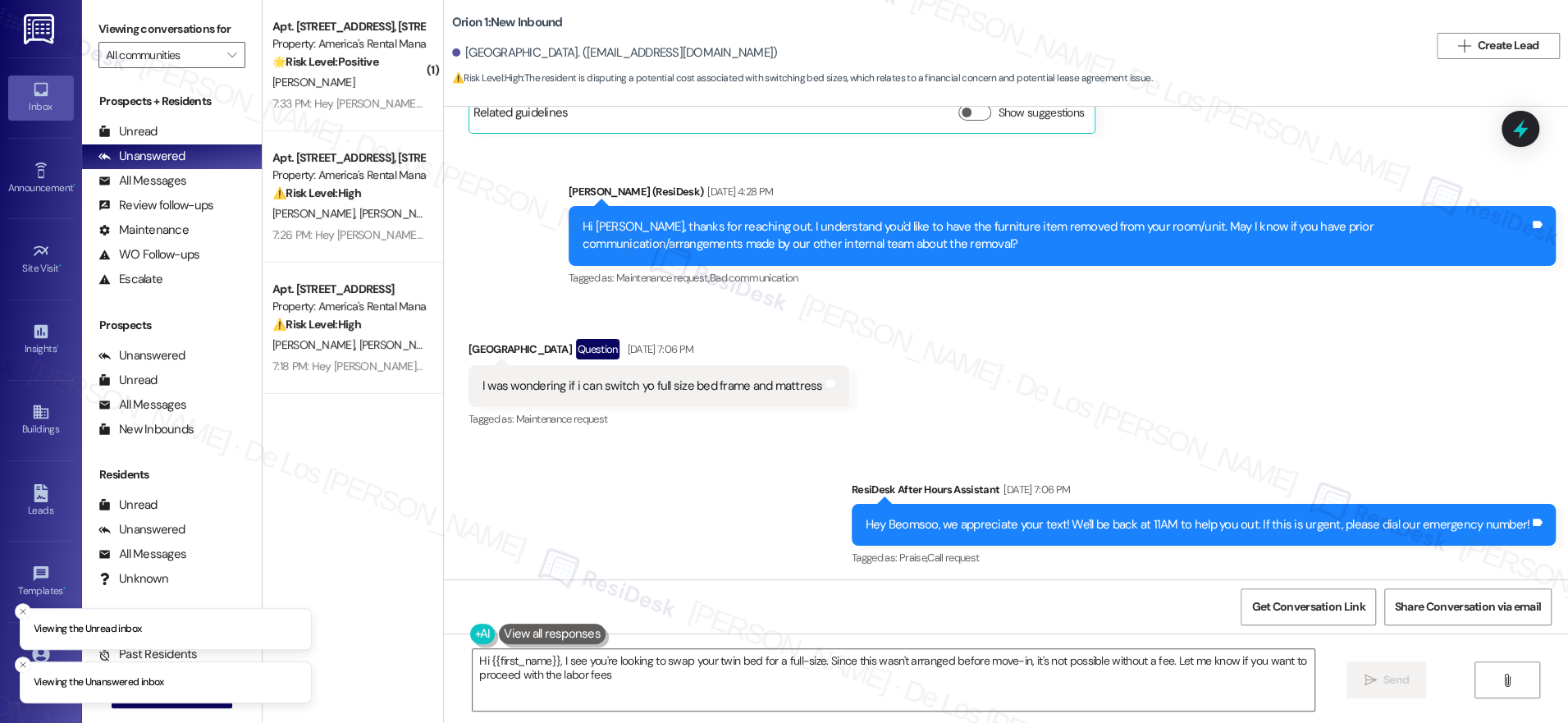
type textarea "Hi {{first_name}}, I see you're looking to swap your twin bed for a full-size. …"
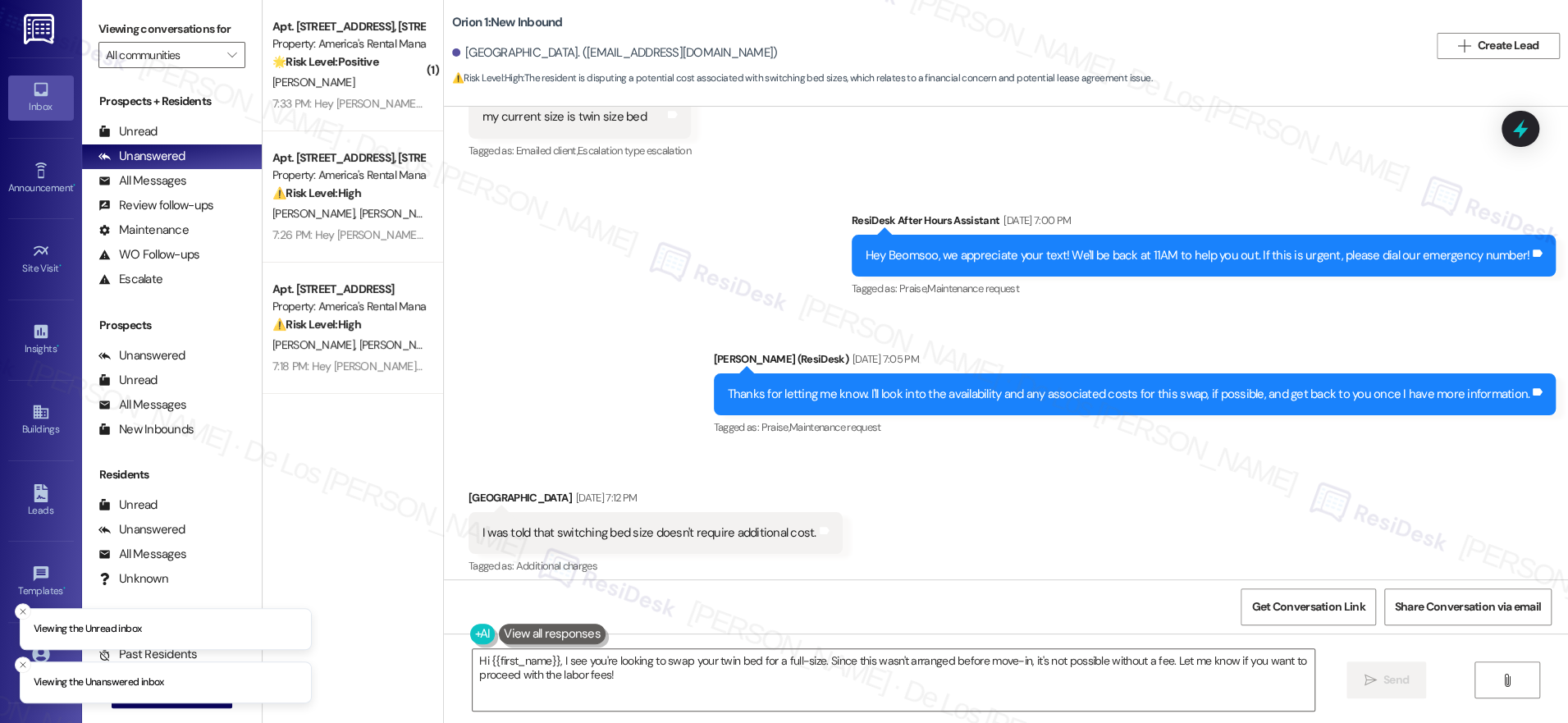
scroll to position [1709, 0]
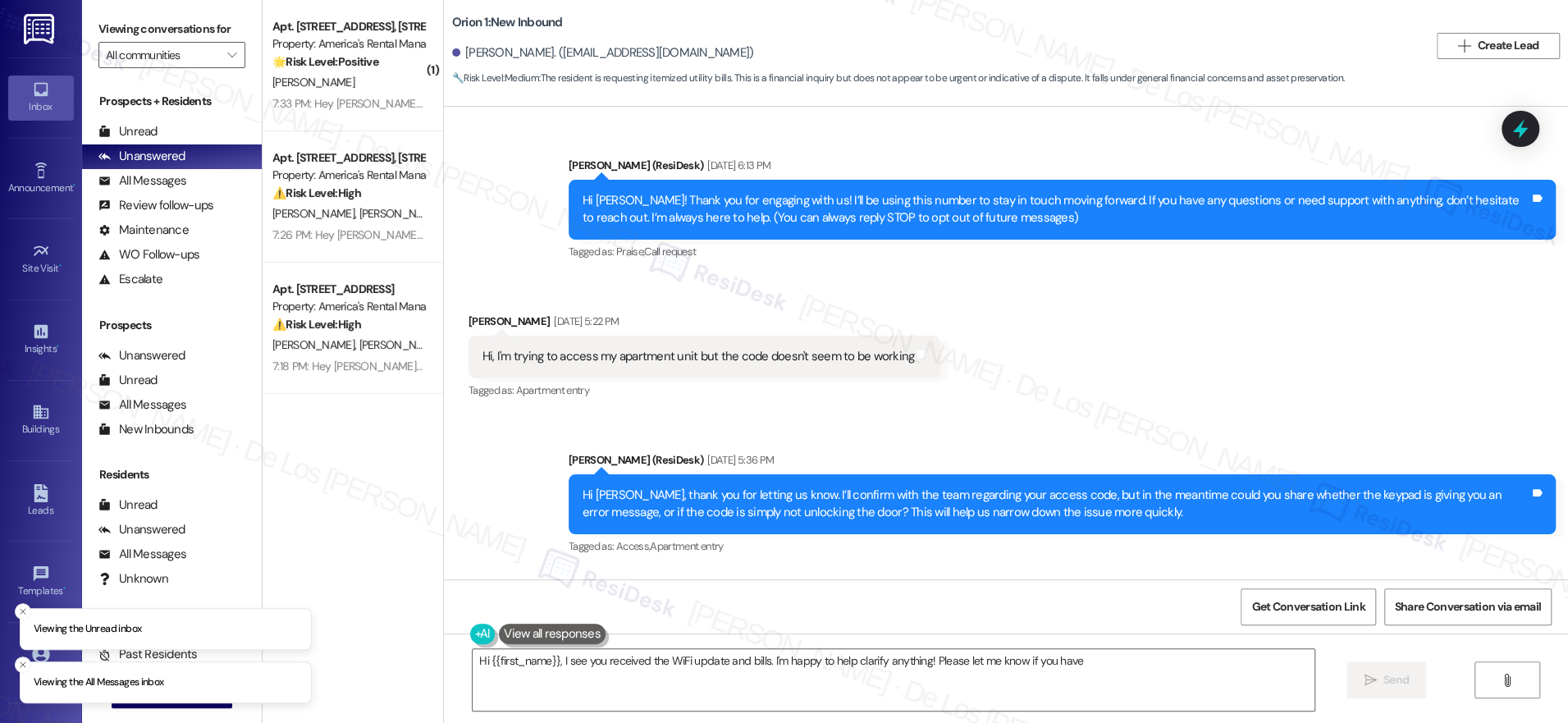
scroll to position [6239, 0]
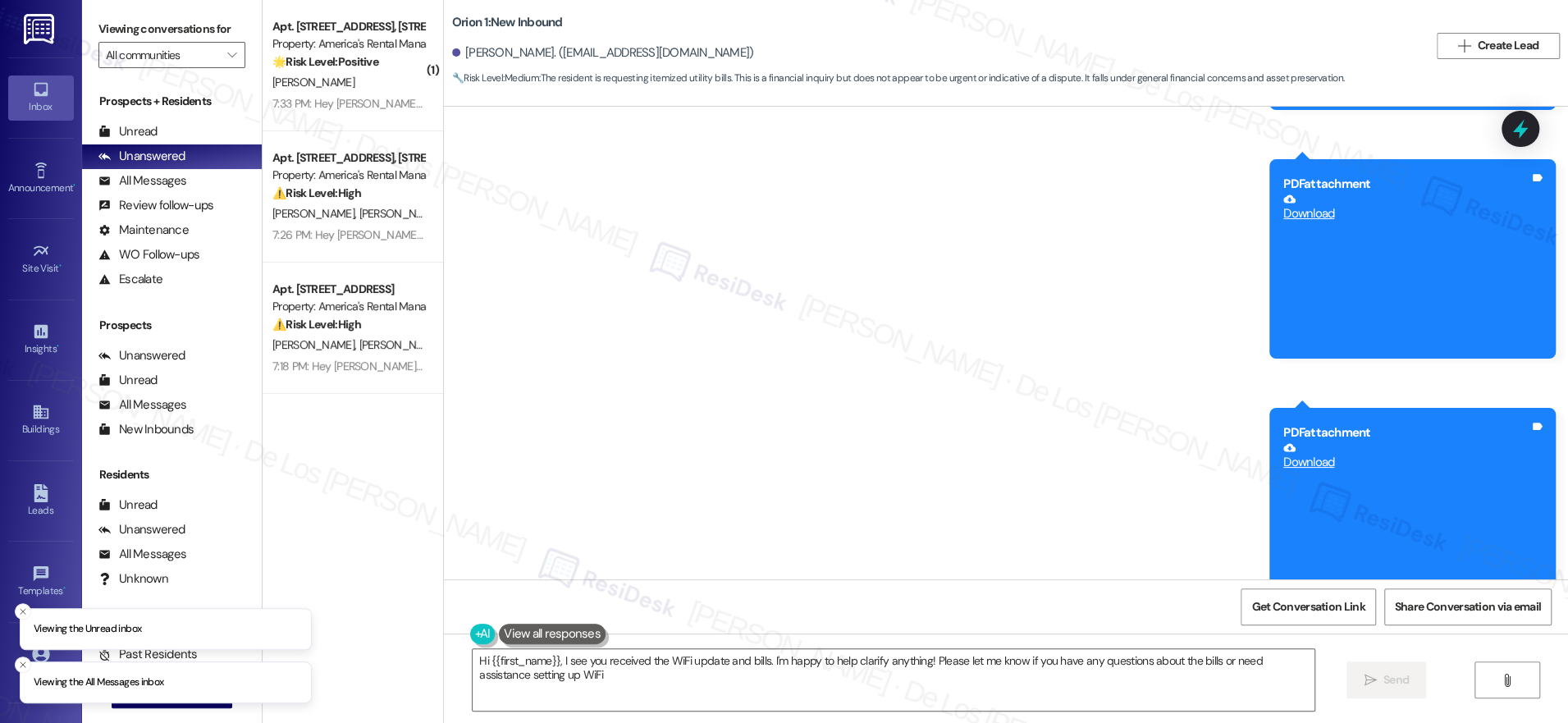
type textarea "Hi {{first_name}}, I see you received the WiFi update and bills. I'm happy to h…"
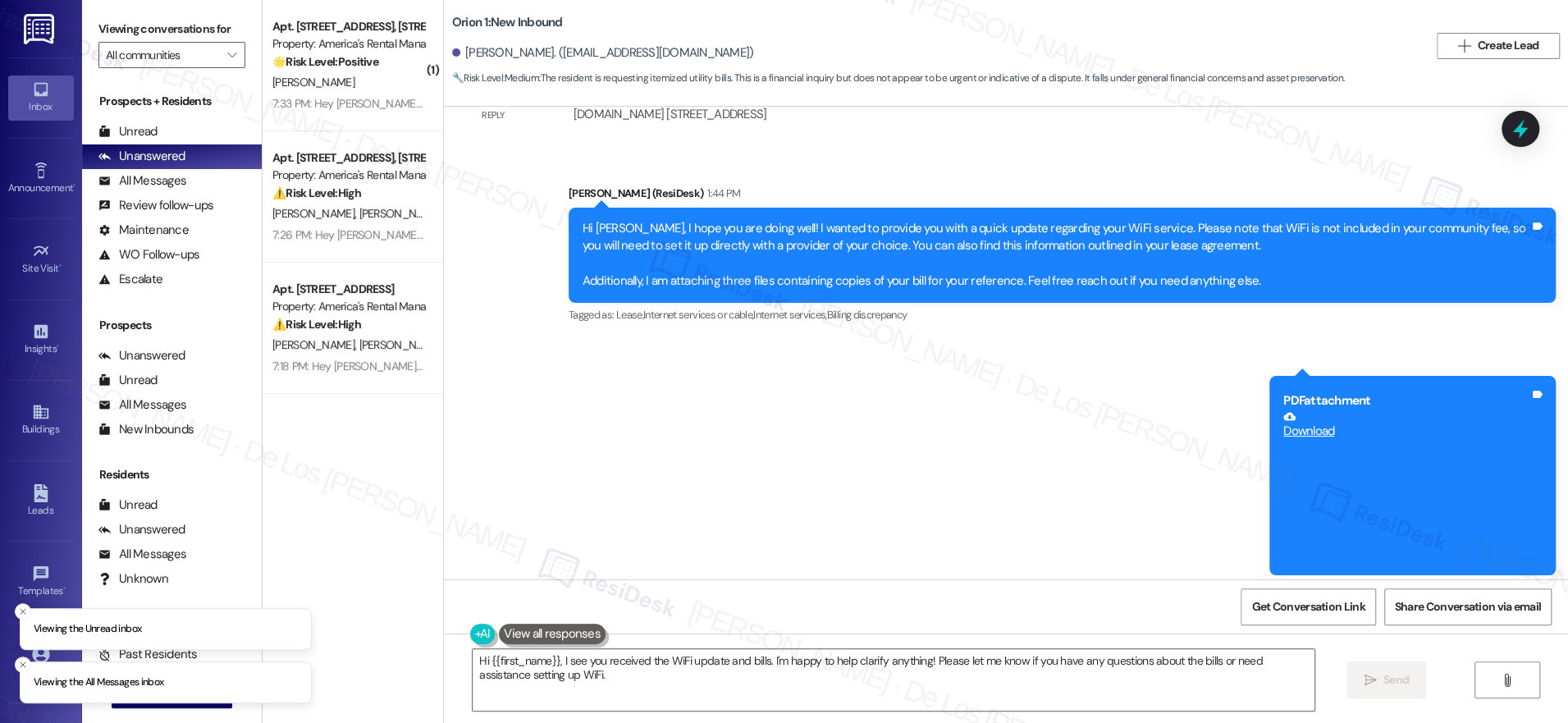
scroll to position [5684, 0]
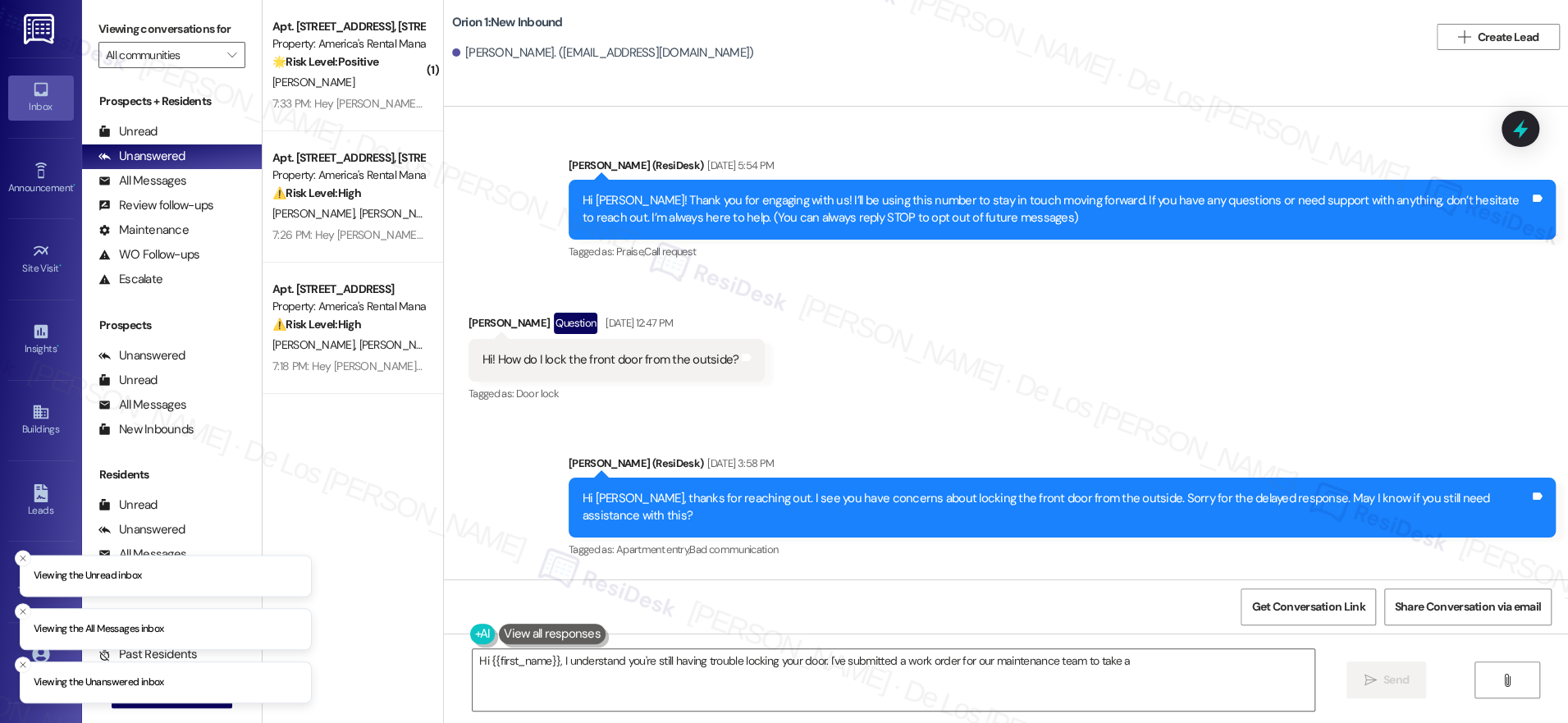
scroll to position [2057, 0]
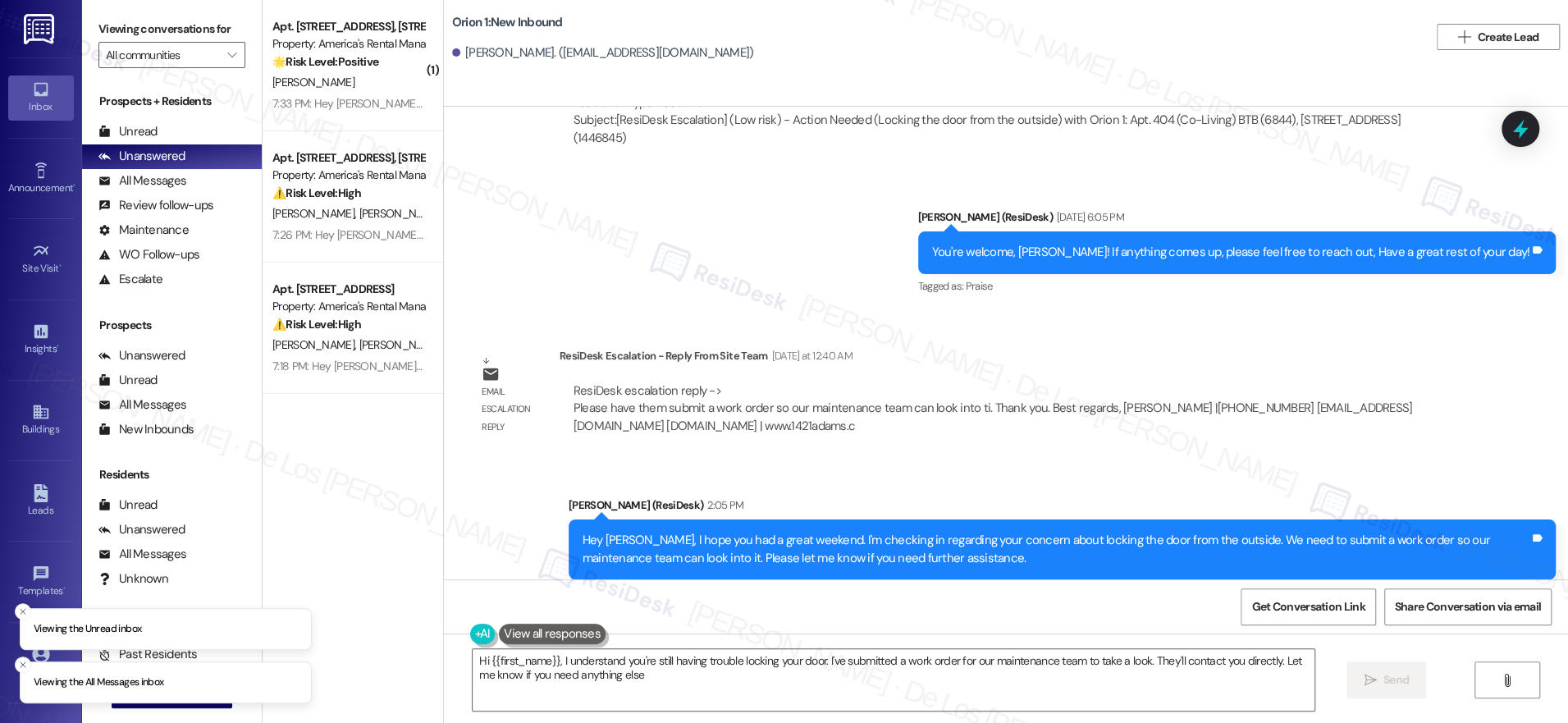
type textarea "Hi {{first_name}}, I understand you're still having trouble locking your door. …"
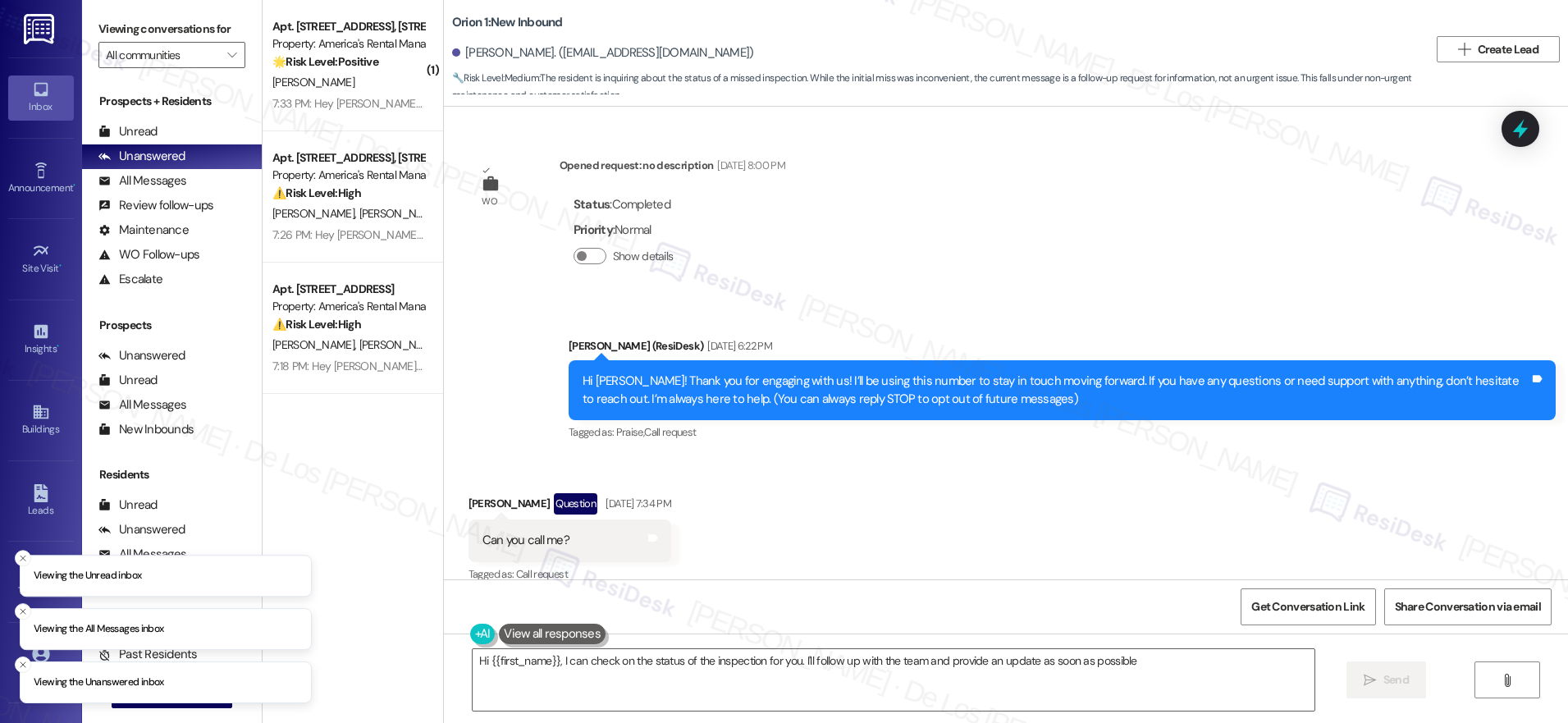
type textarea "Hi {{first_name}}, I can check on the status of the inspection for you. I'll fo…"
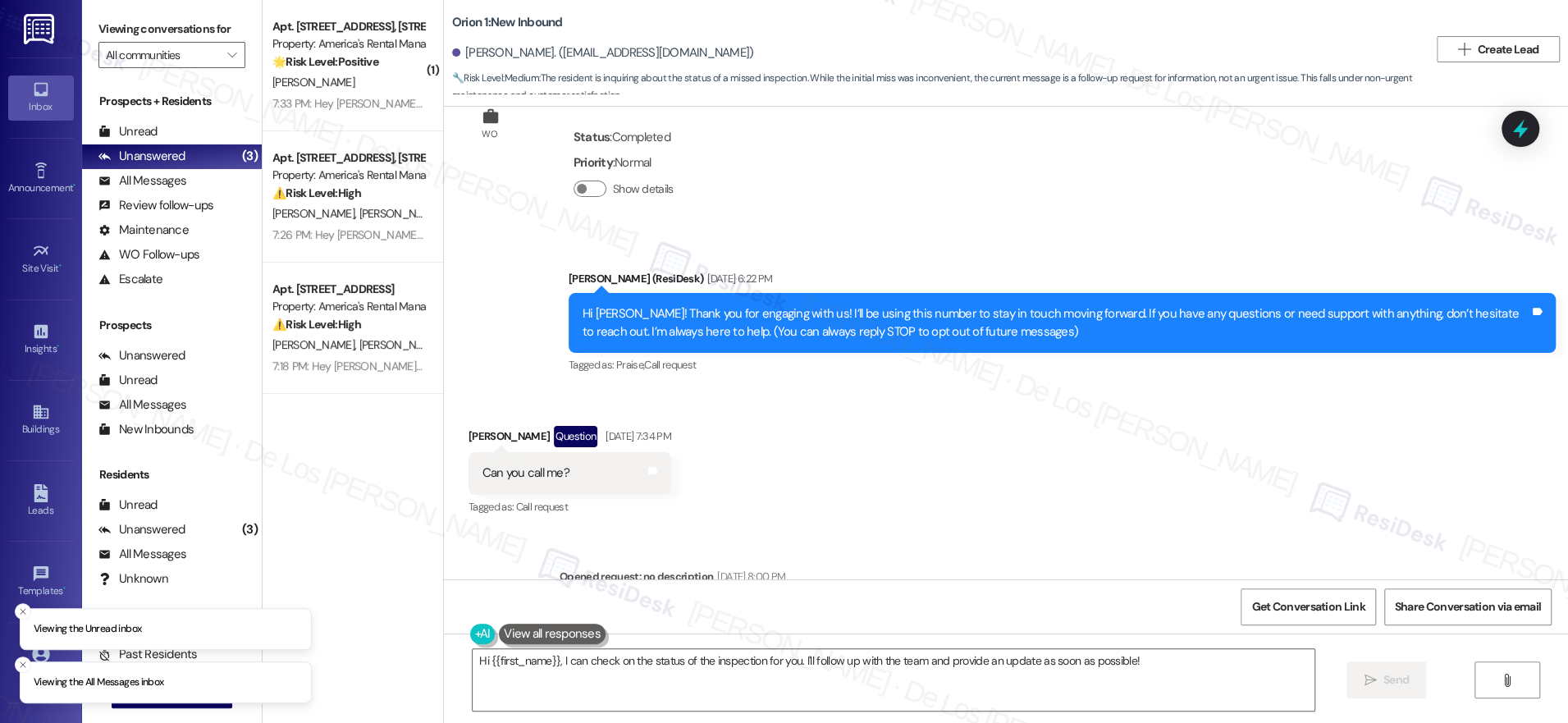
scroll to position [280, 0]
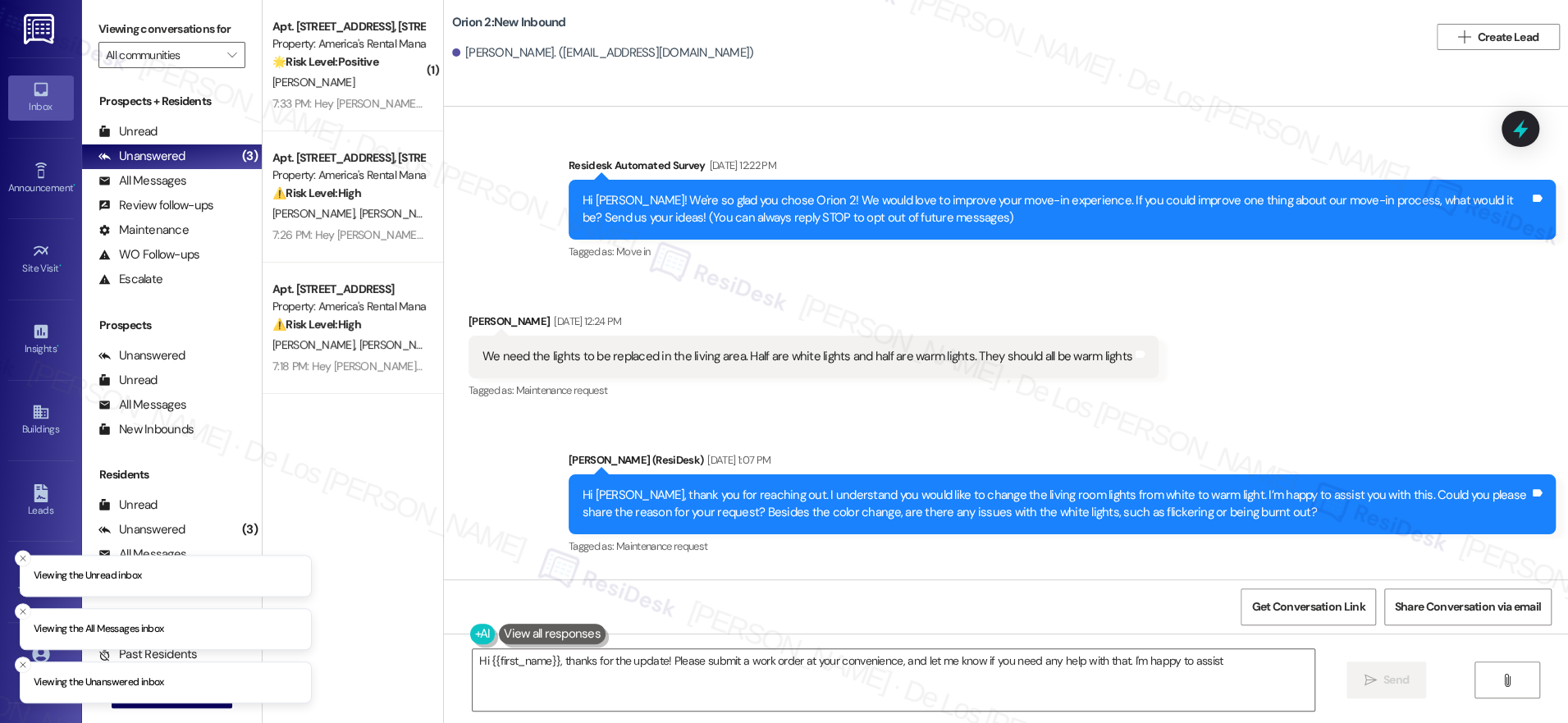
type textarea "Hi {{first_name}}, thanks for the update! Please submit a work order at your co…"
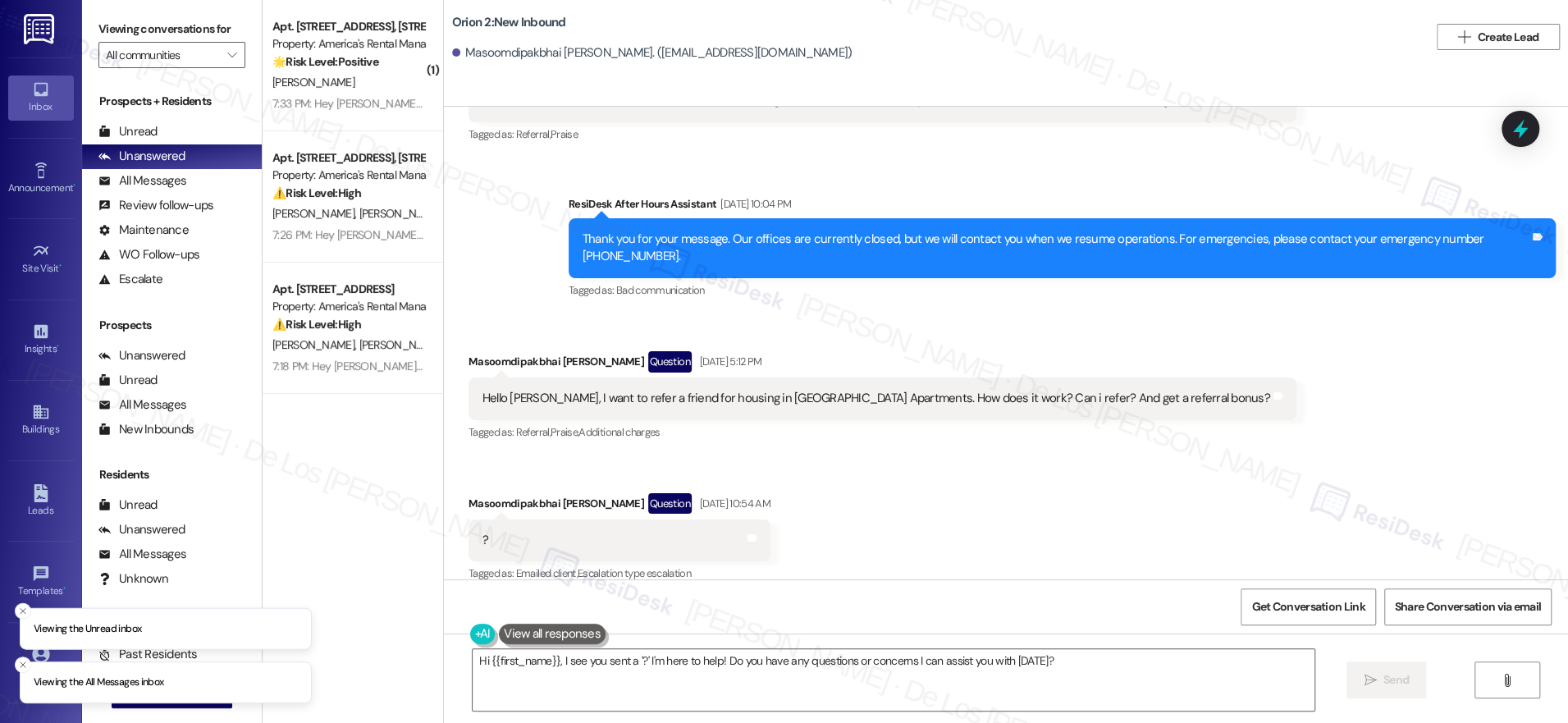
scroll to position [2120, 0]
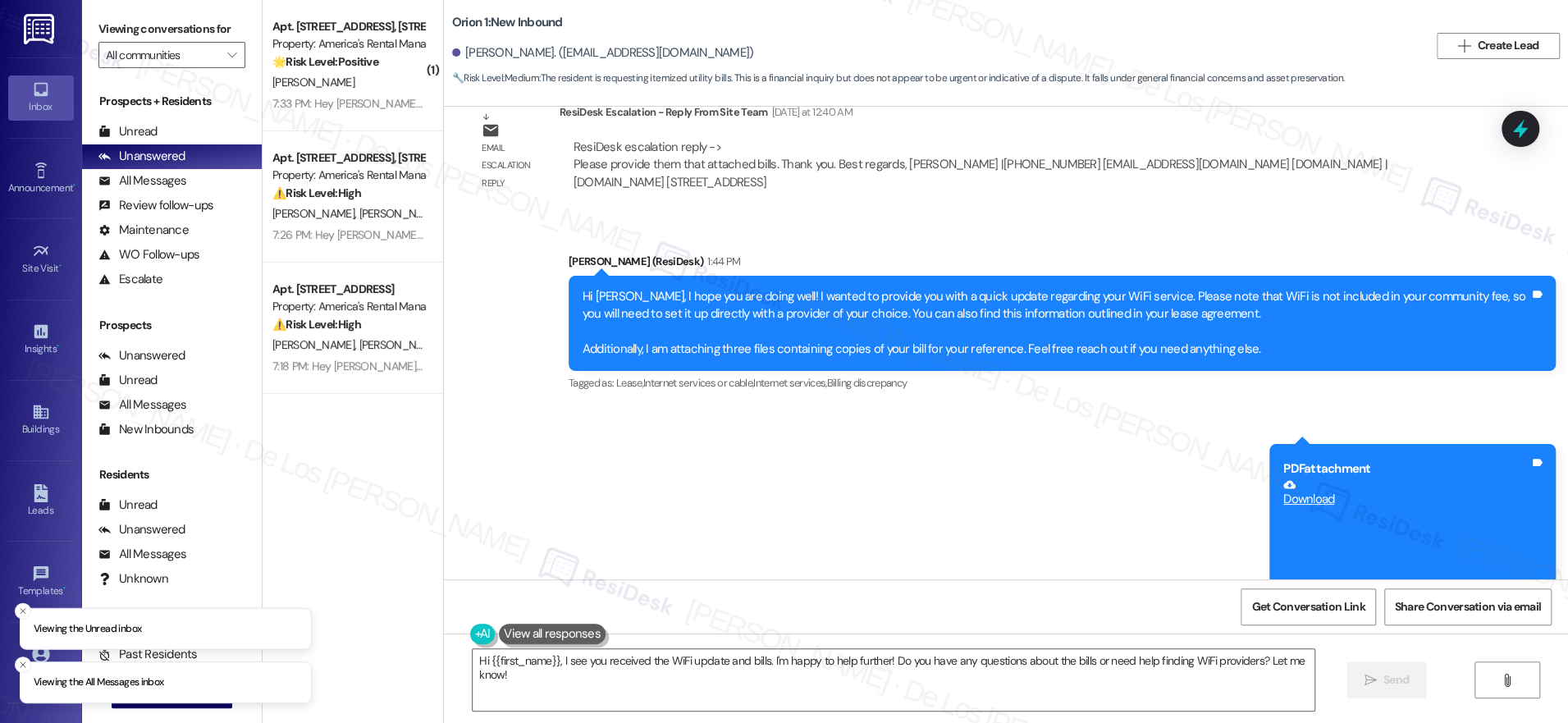
scroll to position [5563, 0]
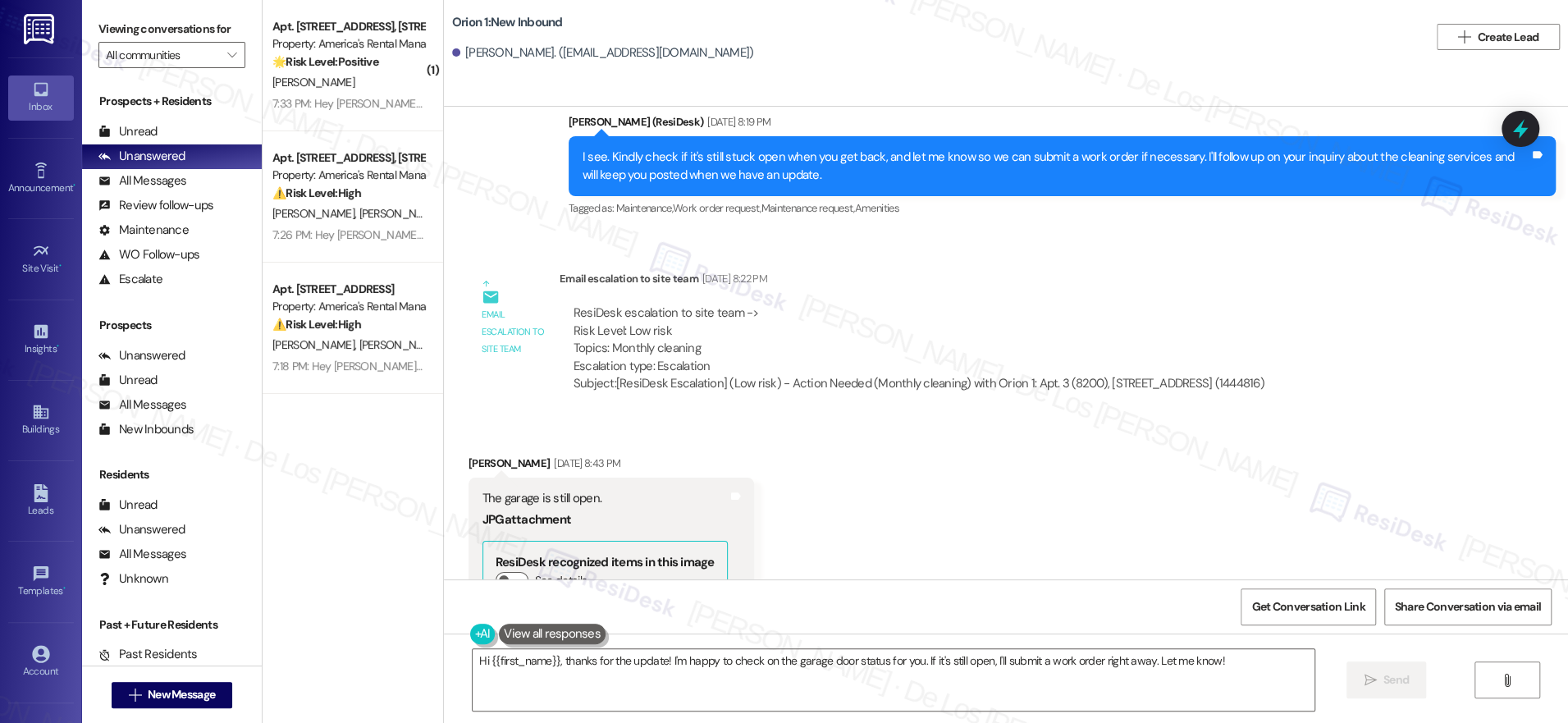
scroll to position [2471, 0]
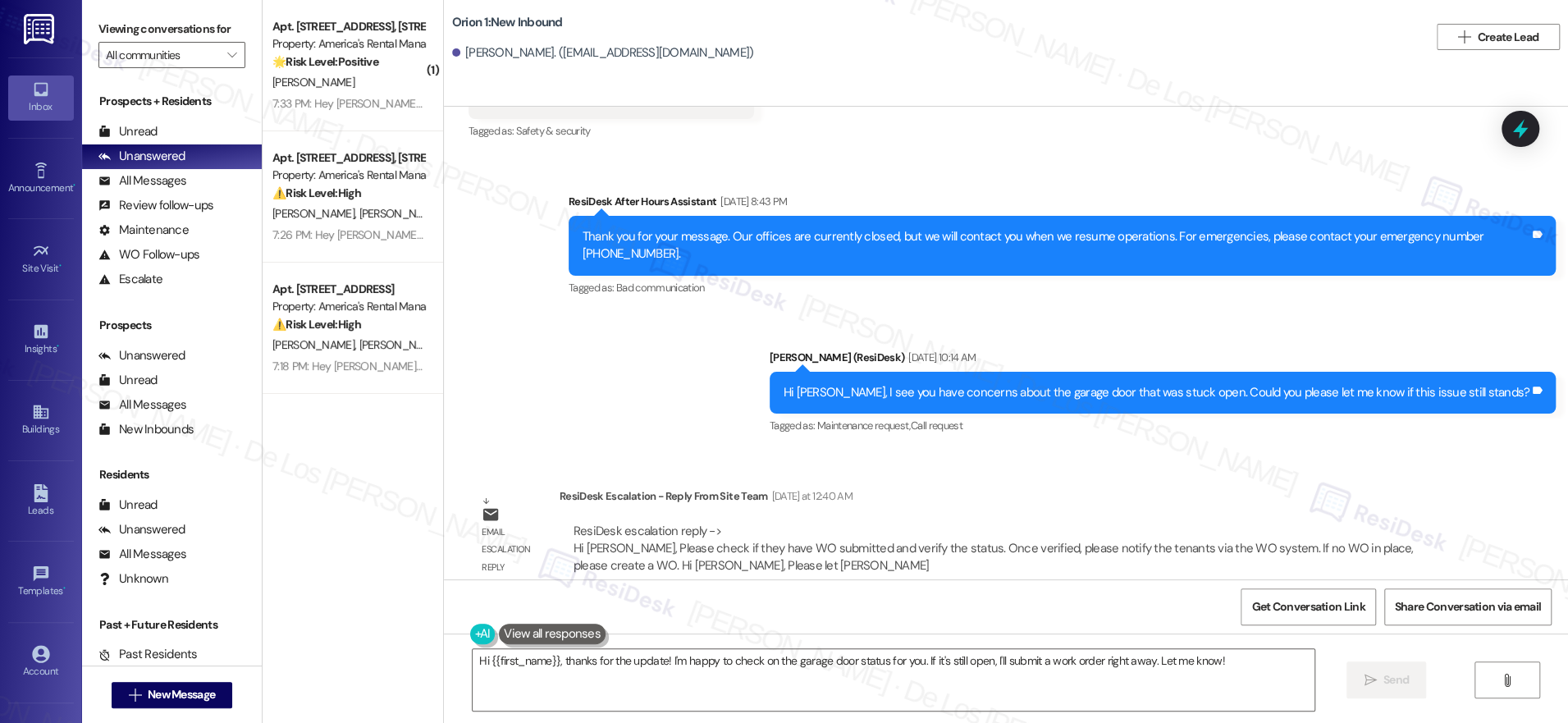
click at [884, 384] on div "Hi [PERSON_NAME], I see you have concerns about the garage door that was stuck …" at bounding box center [1157, 392] width 746 height 17
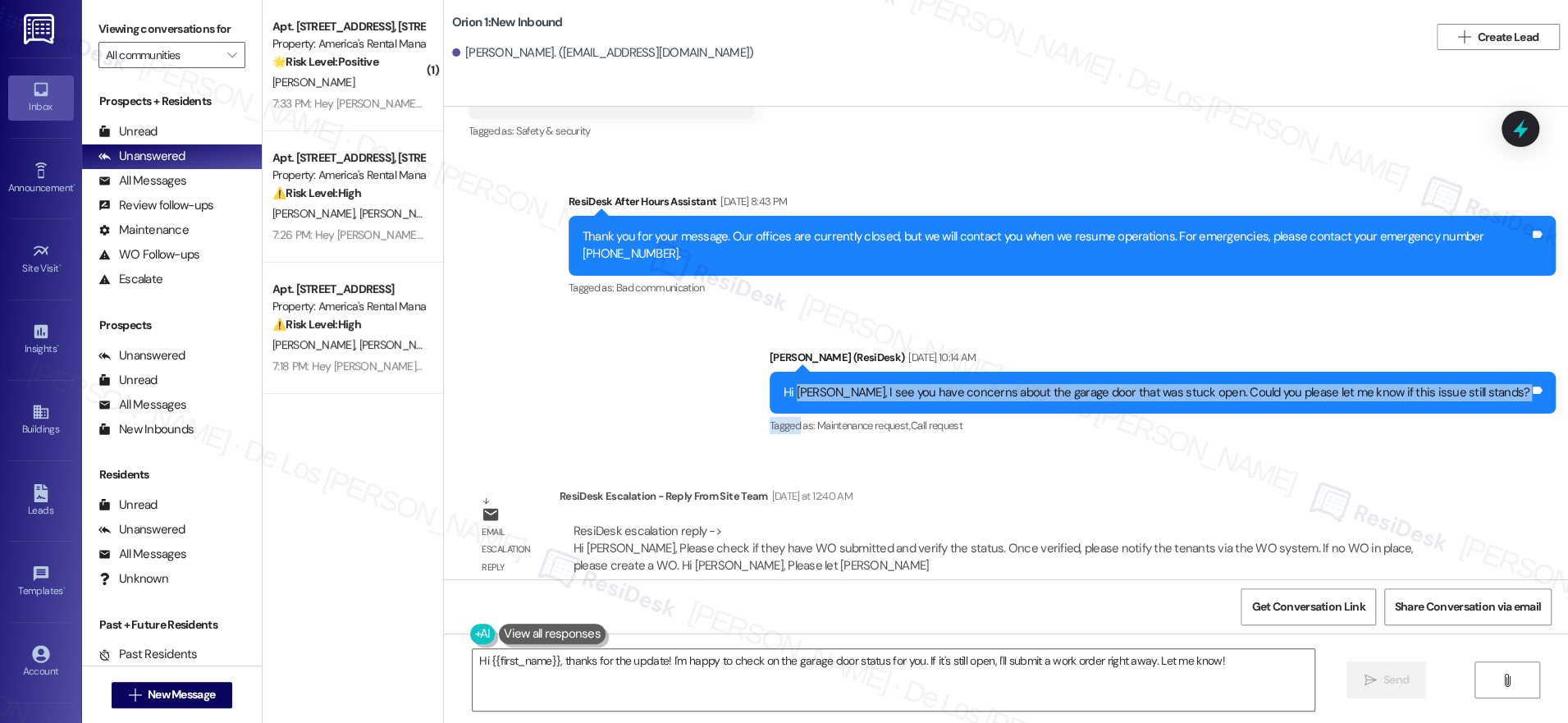
drag, startPoint x: 884, startPoint y: 370, endPoint x: 1449, endPoint y: 395, distance: 565.6
click at [1449, 395] on div "[PERSON_NAME] (ResiDesk) [DATE] 10:14 AM Hi [PERSON_NAME], I see you have conce…" at bounding box center [1163, 394] width 786 height 90
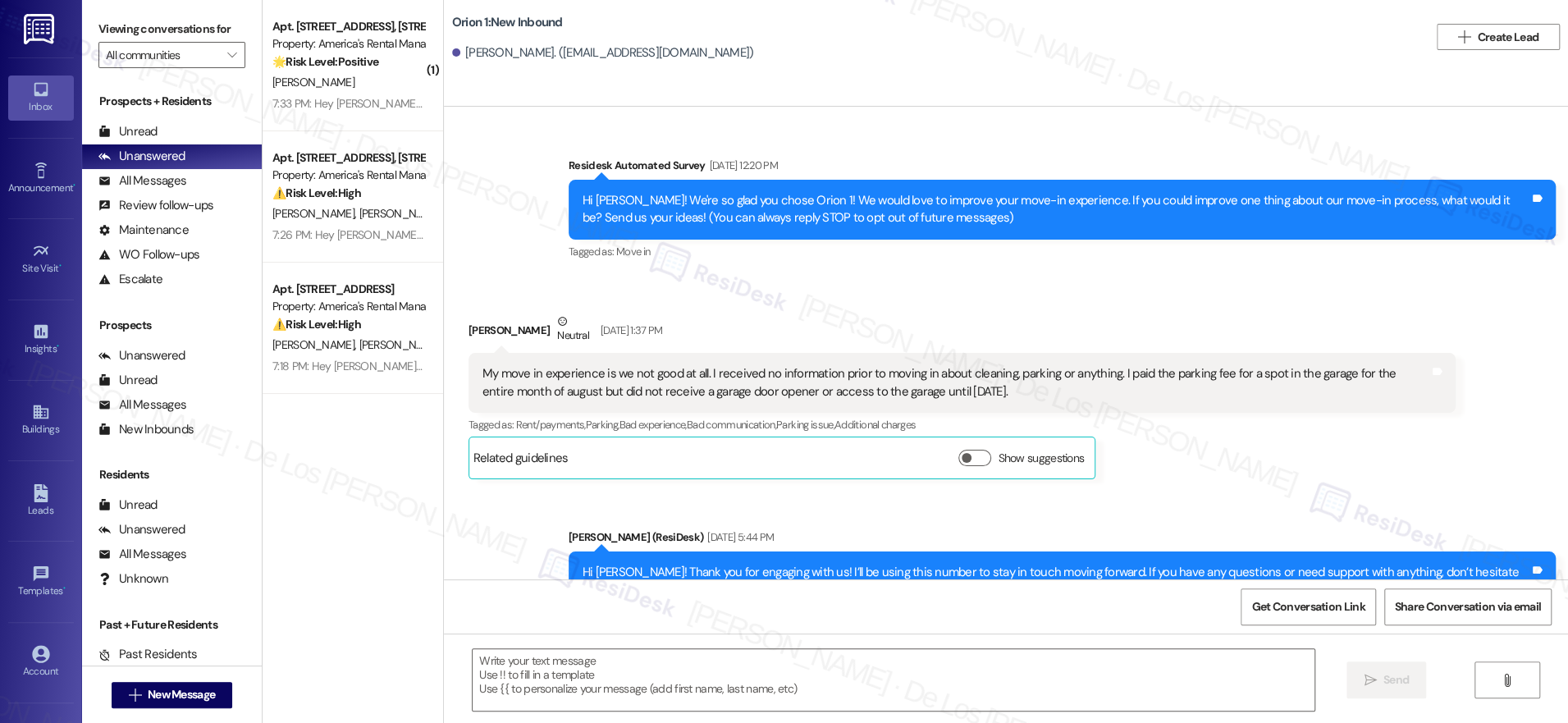
scroll to position [2471, 0]
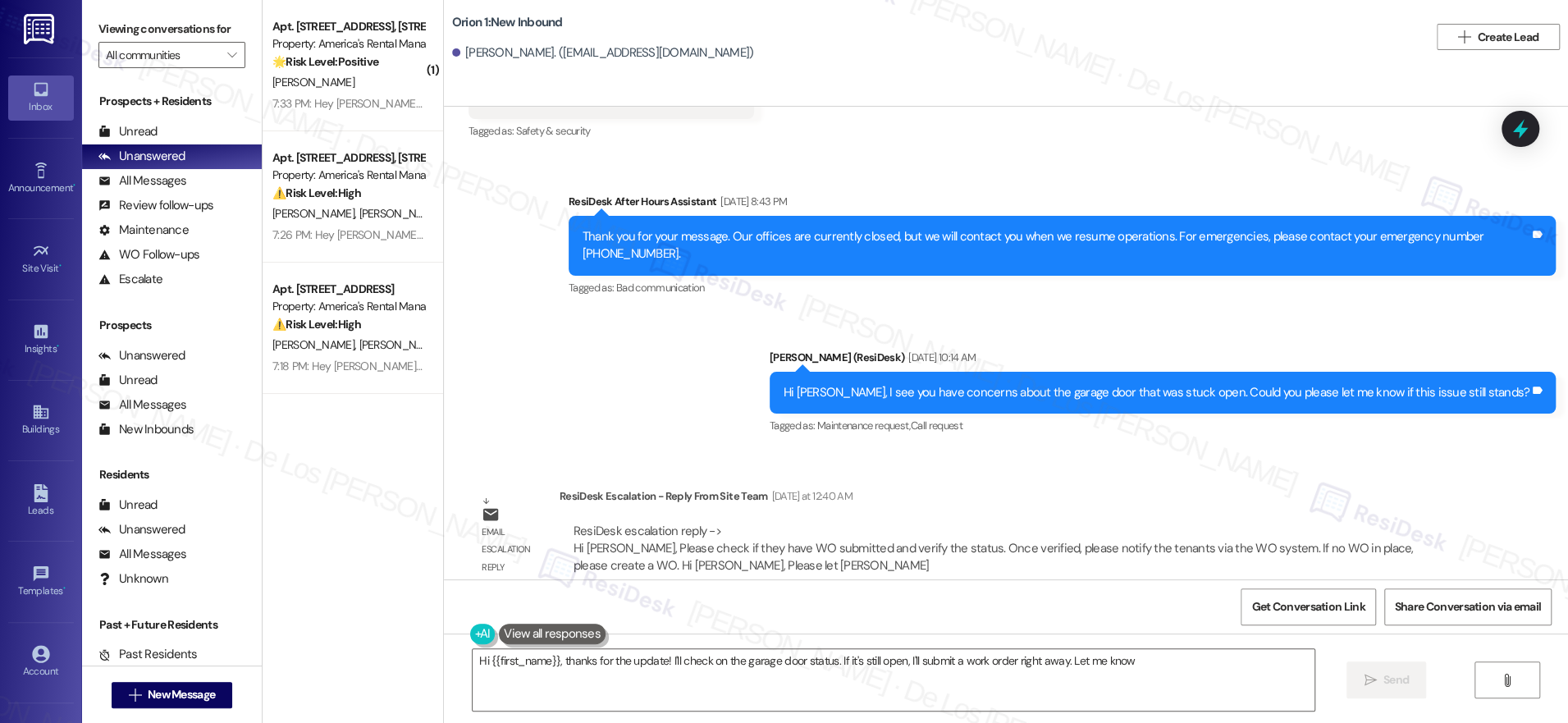
type textarea "Hi {{first_name}}, thanks for the update! I'll check on the garage door status.…"
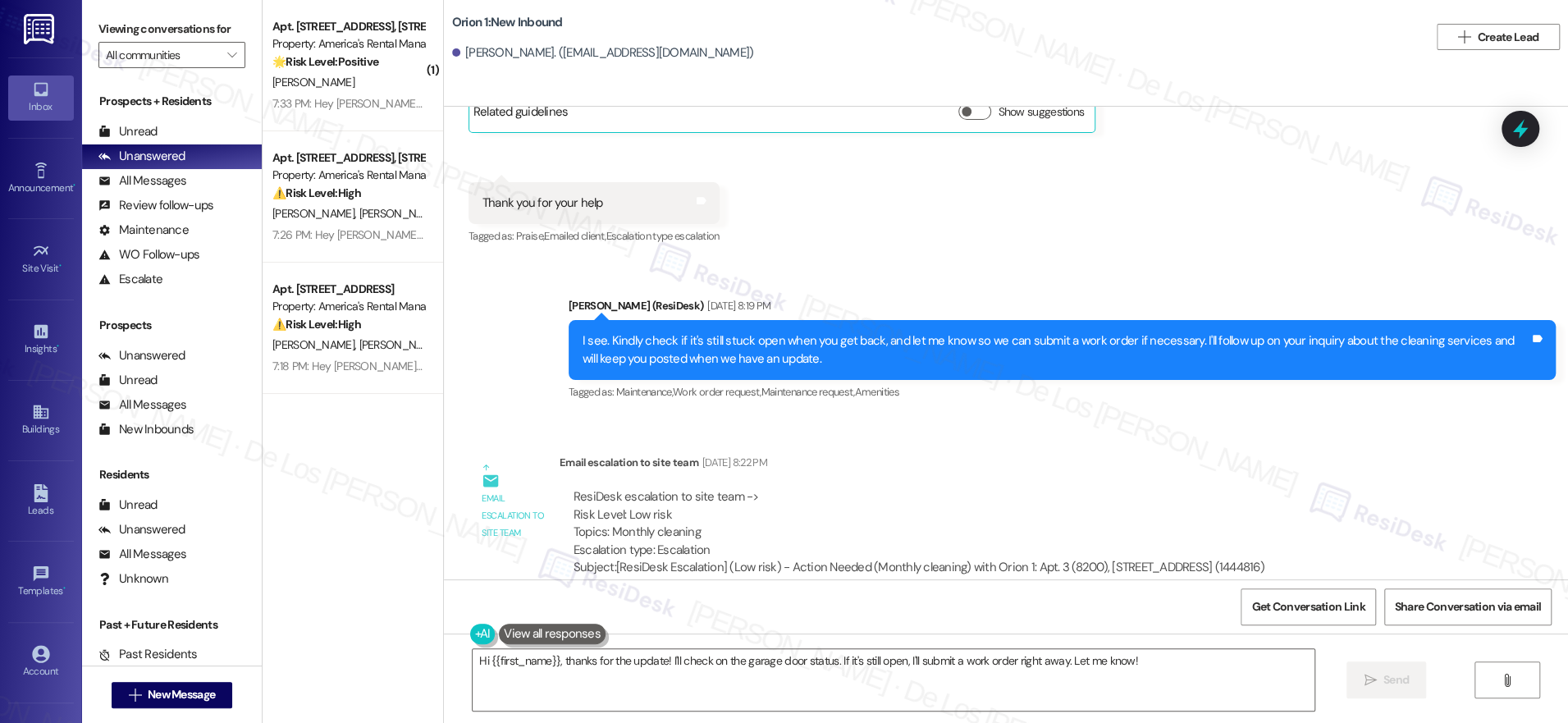
scroll to position [1553, 0]
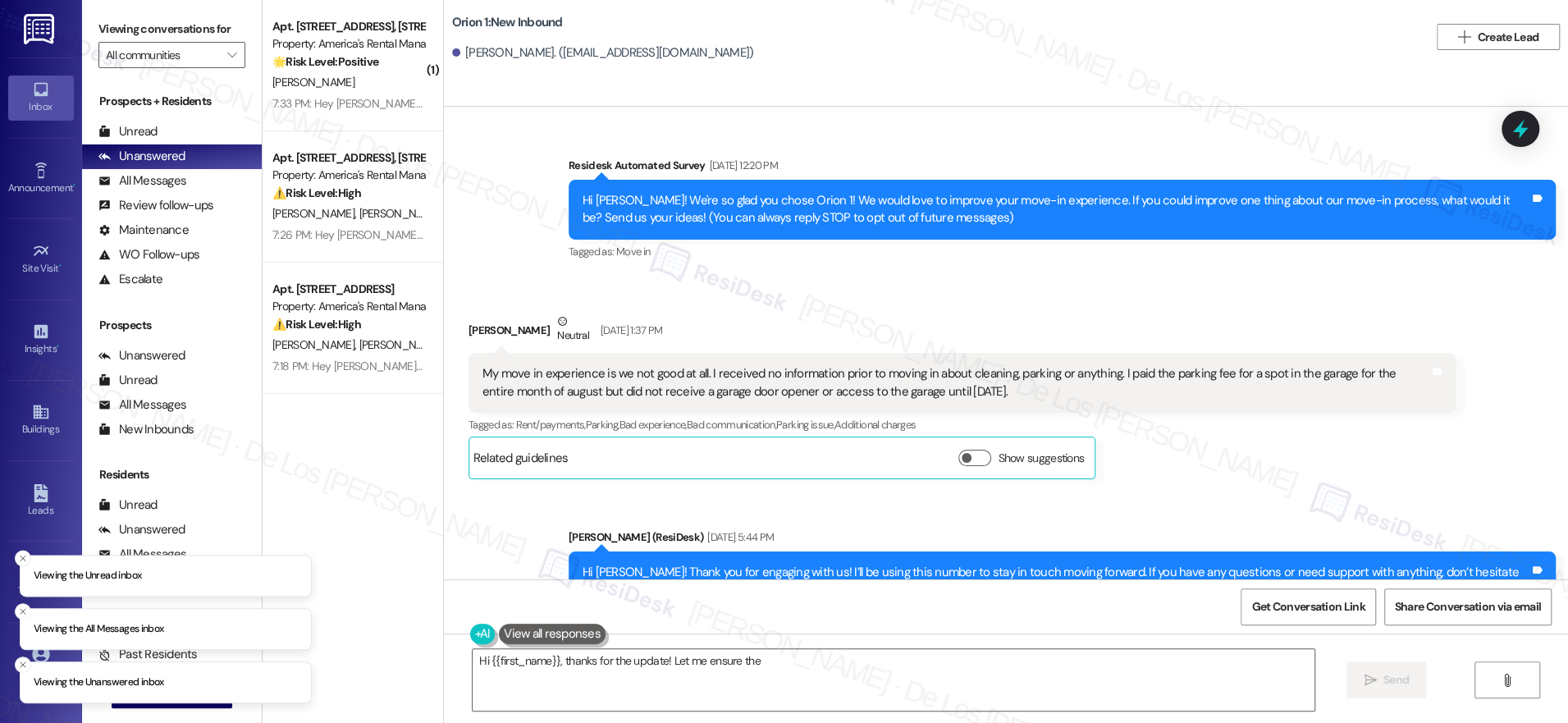
scroll to position [2471, 0]
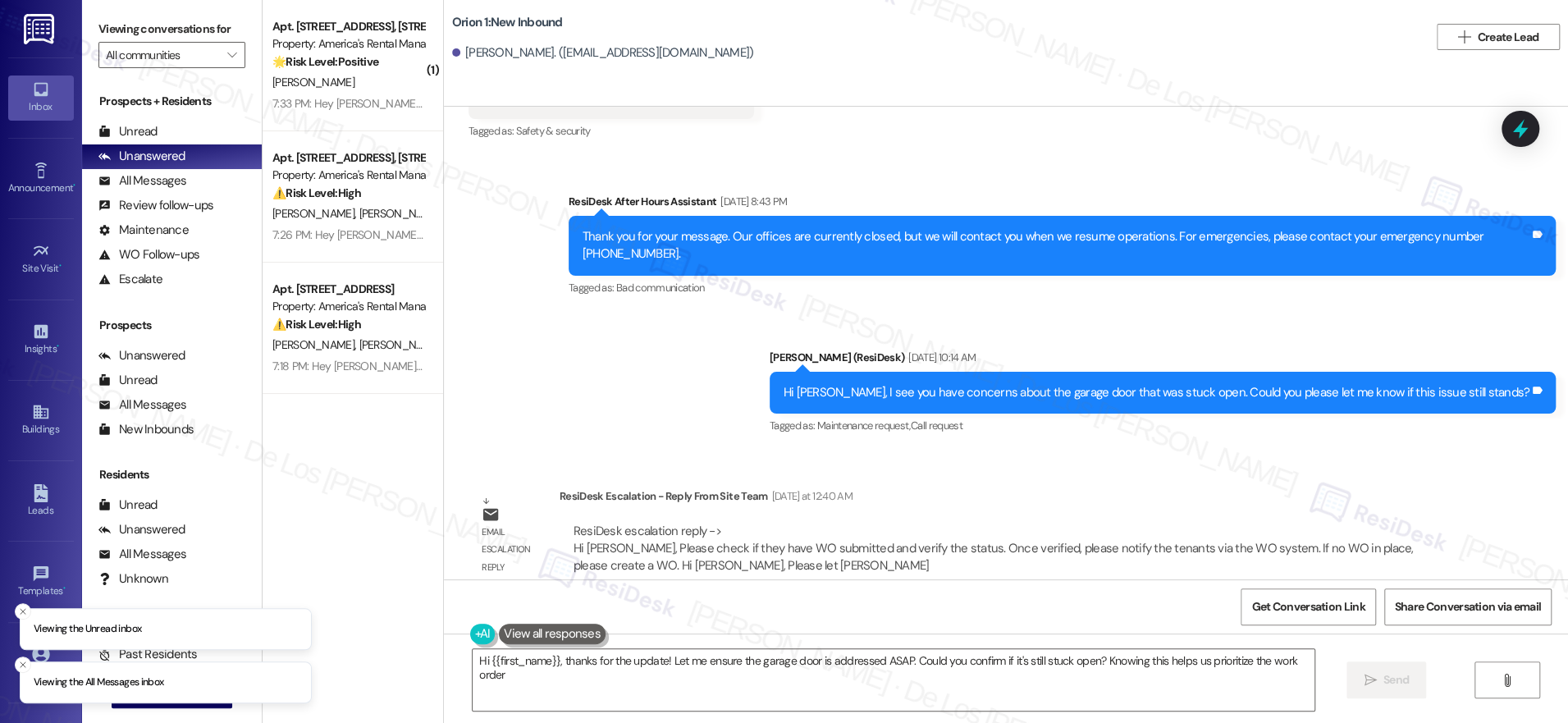
type textarea "Hi {{first_name}}, thanks for the update! Let me ensure the garage door is addr…"
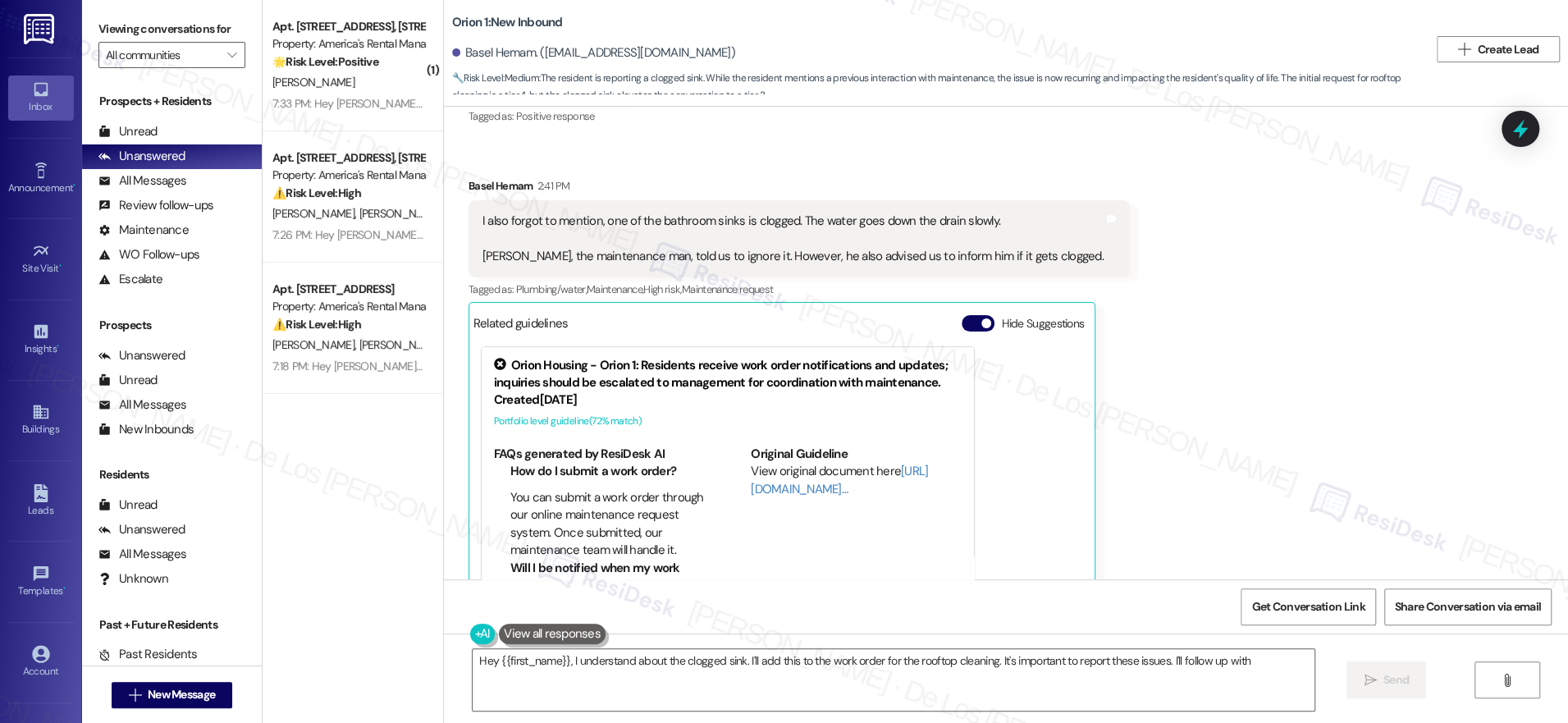
scroll to position [7708, 0]
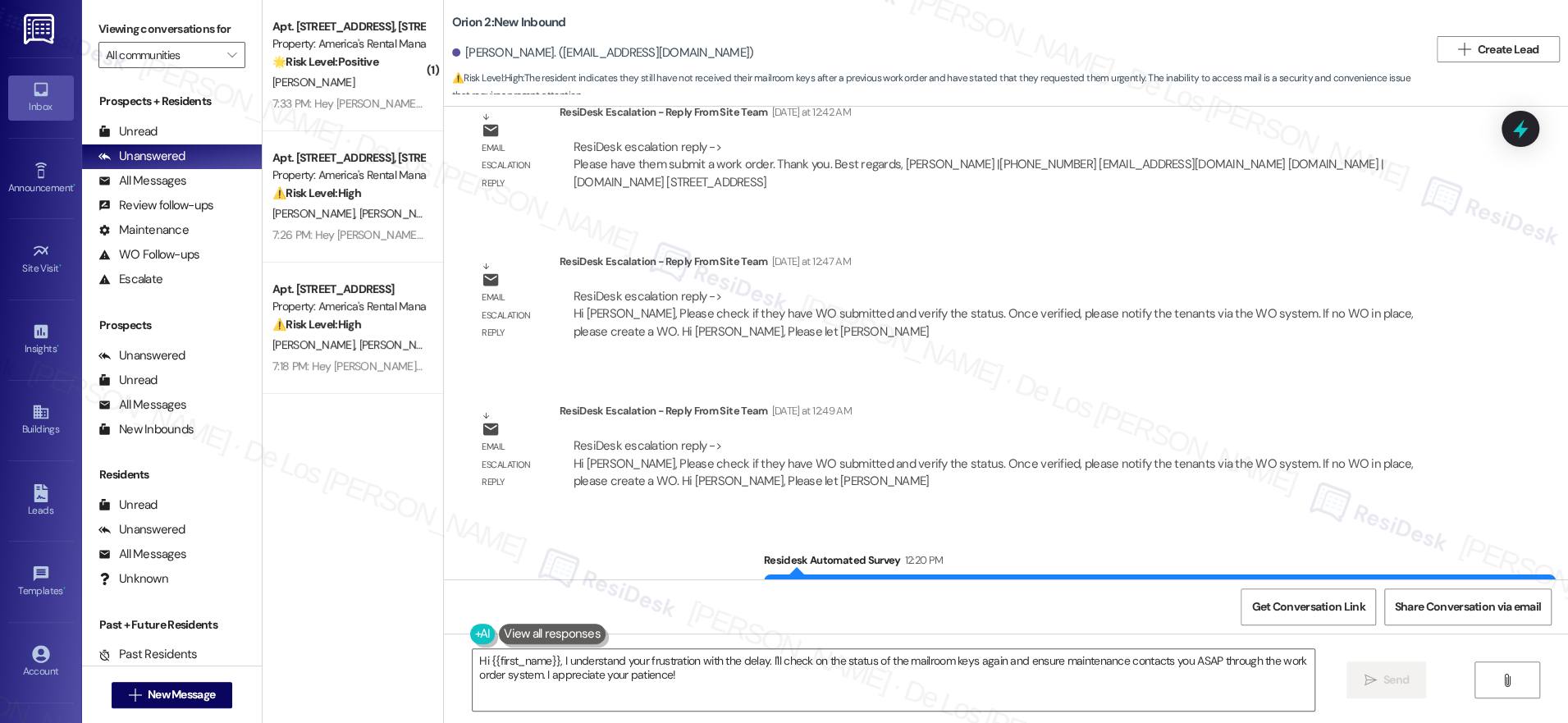
scroll to position [6027, 0]
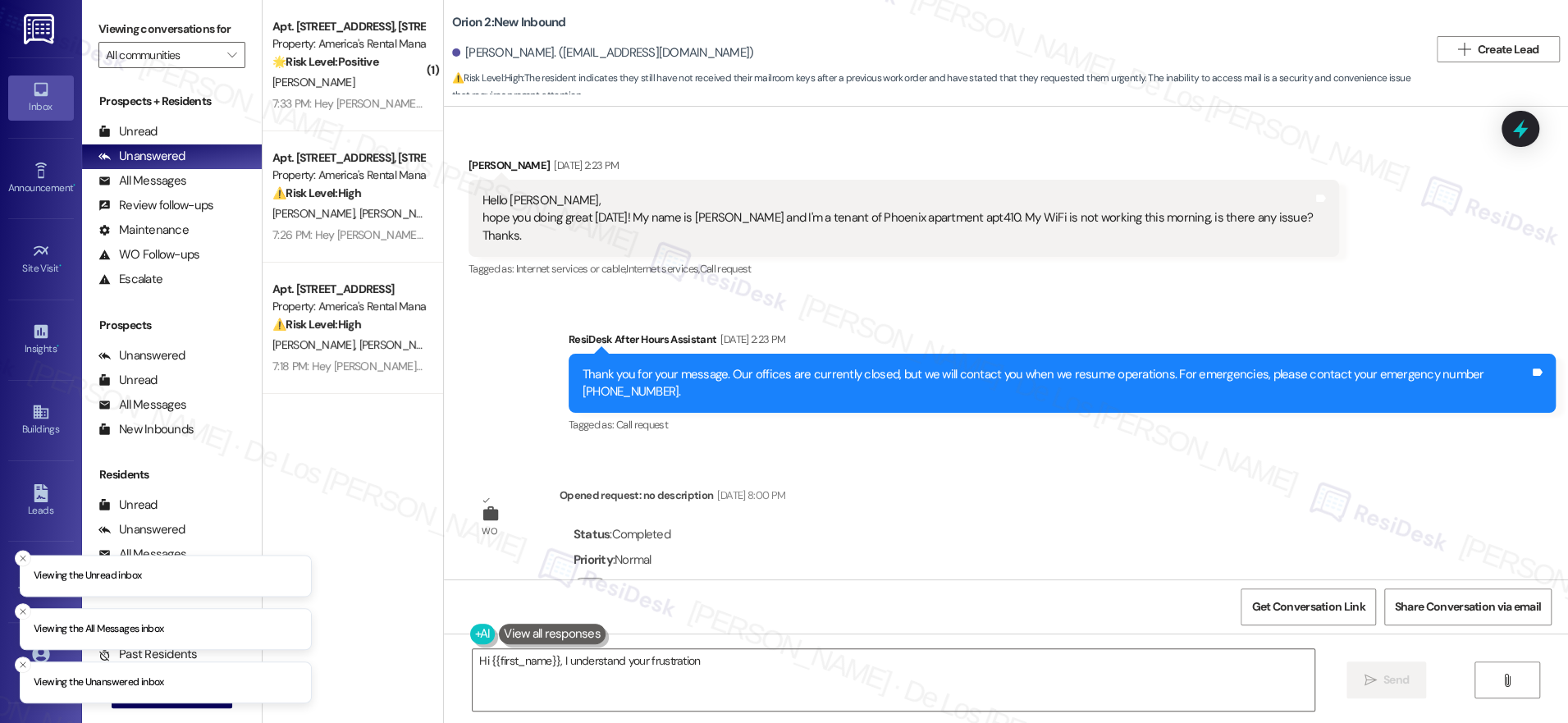
scroll to position [6464, 0]
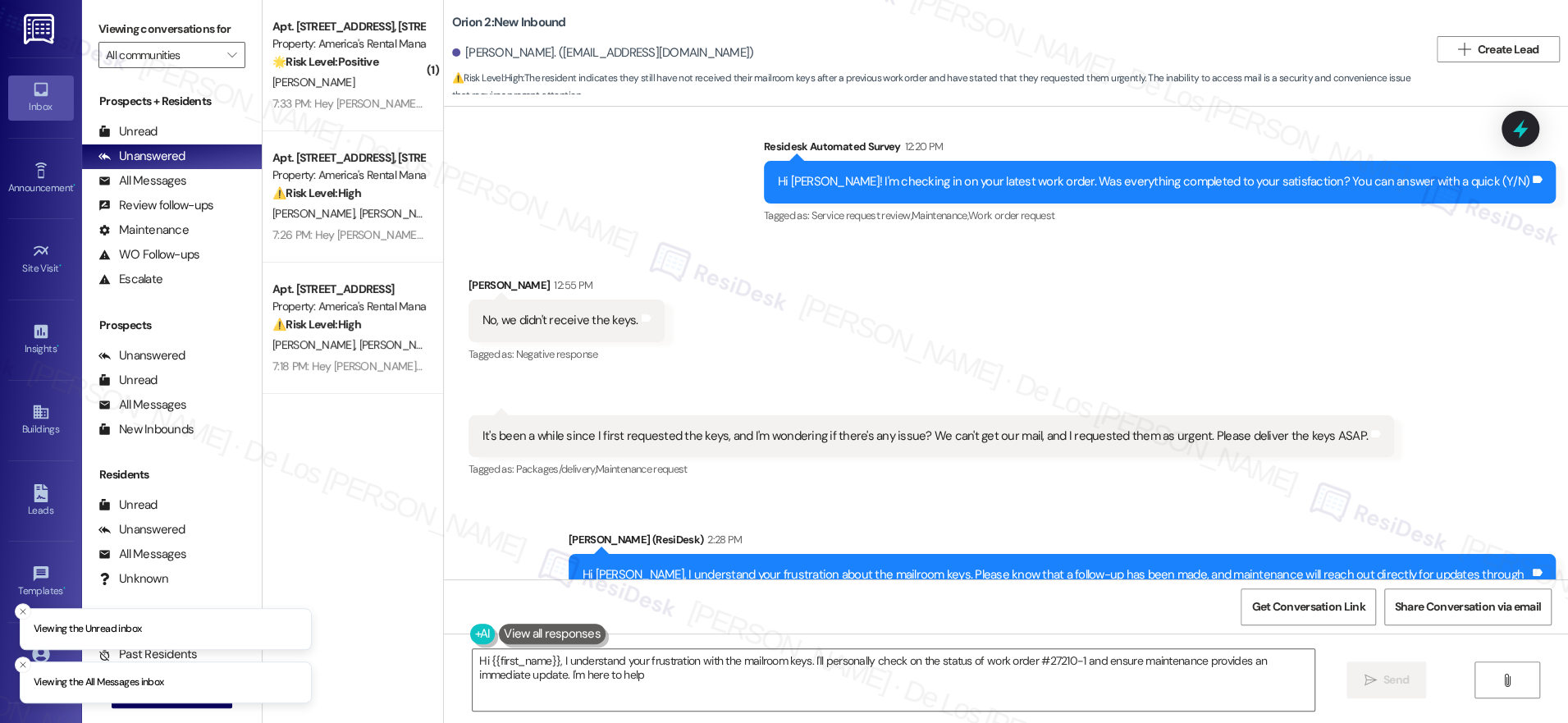
type textarea "Hi {{first_name}}, I understand your frustration with the mailroom keys. I'll p…"
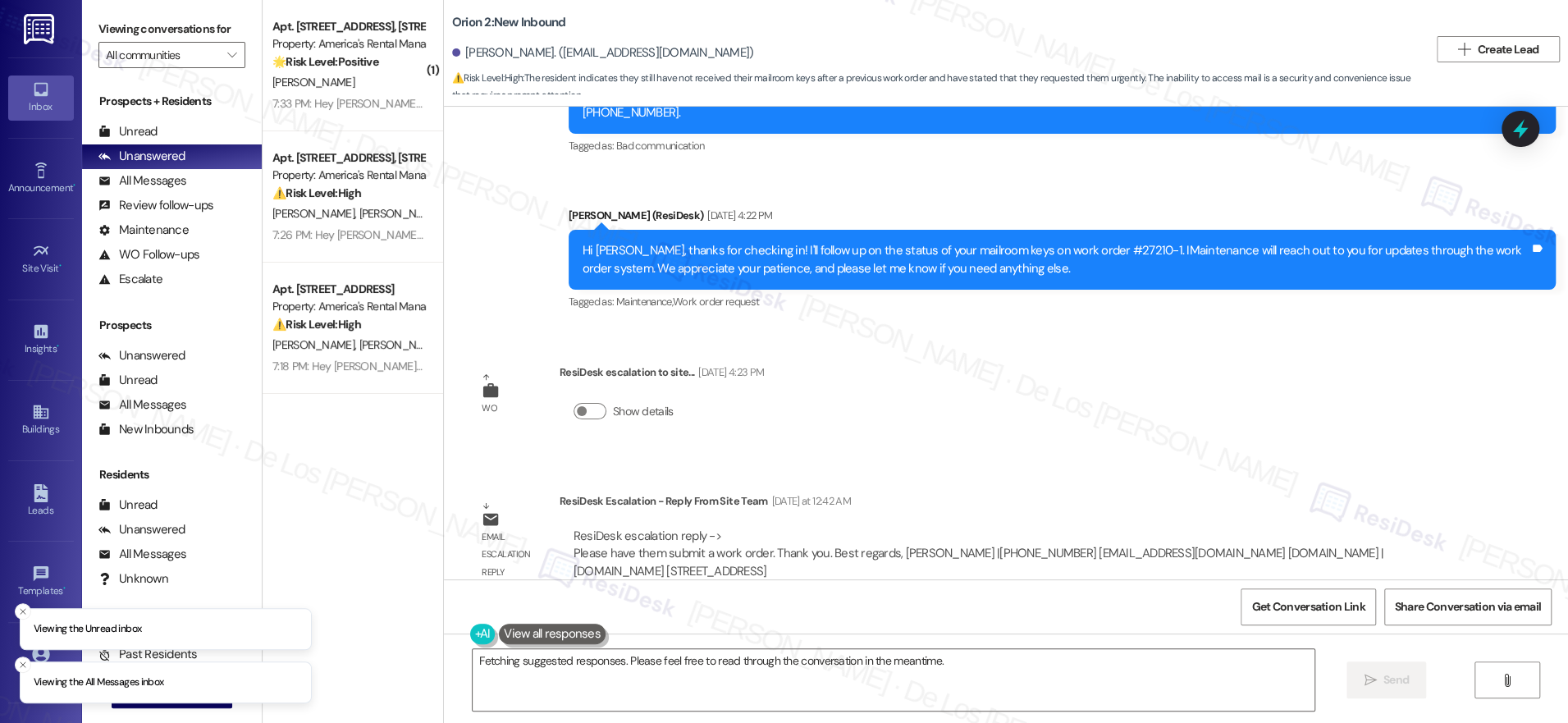
scroll to position [5597, 0]
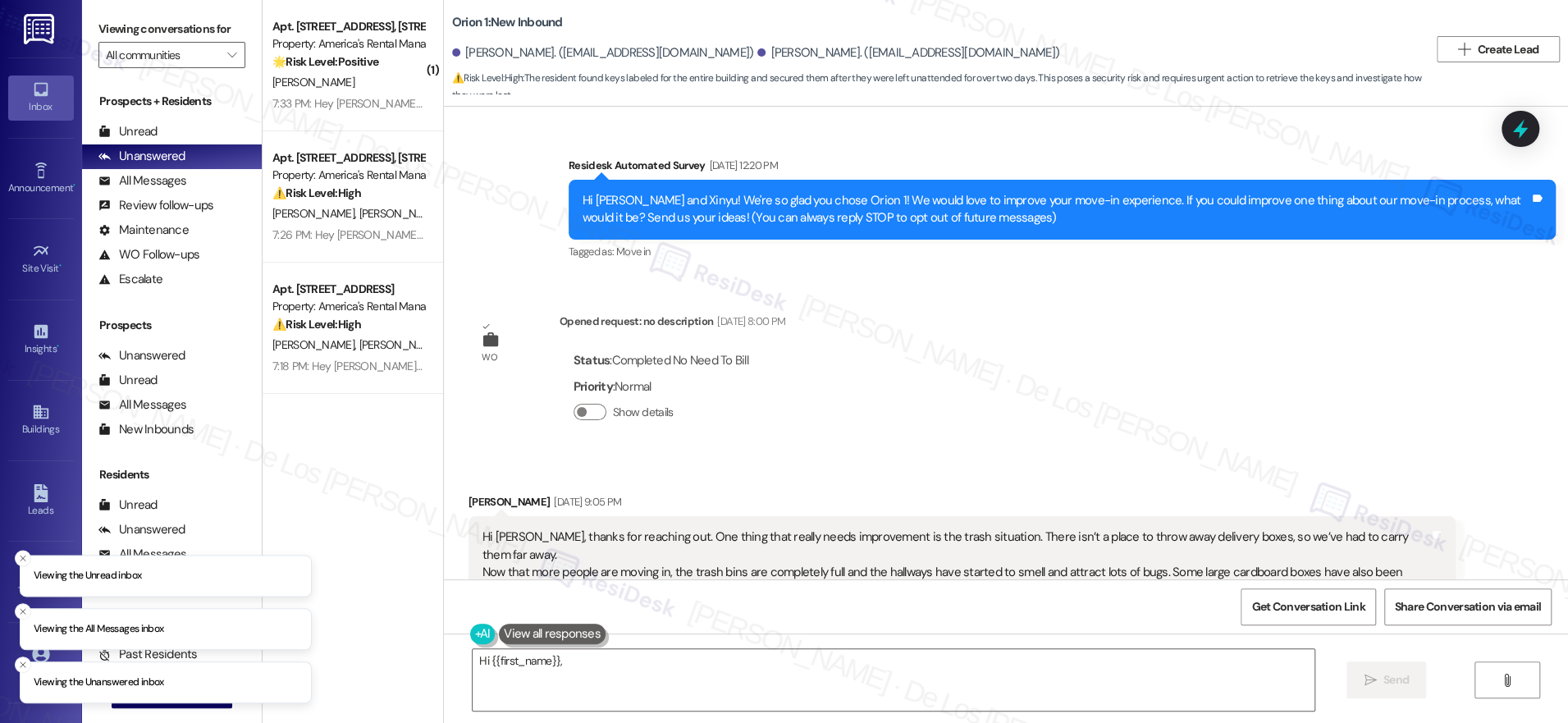
scroll to position [5738, 0]
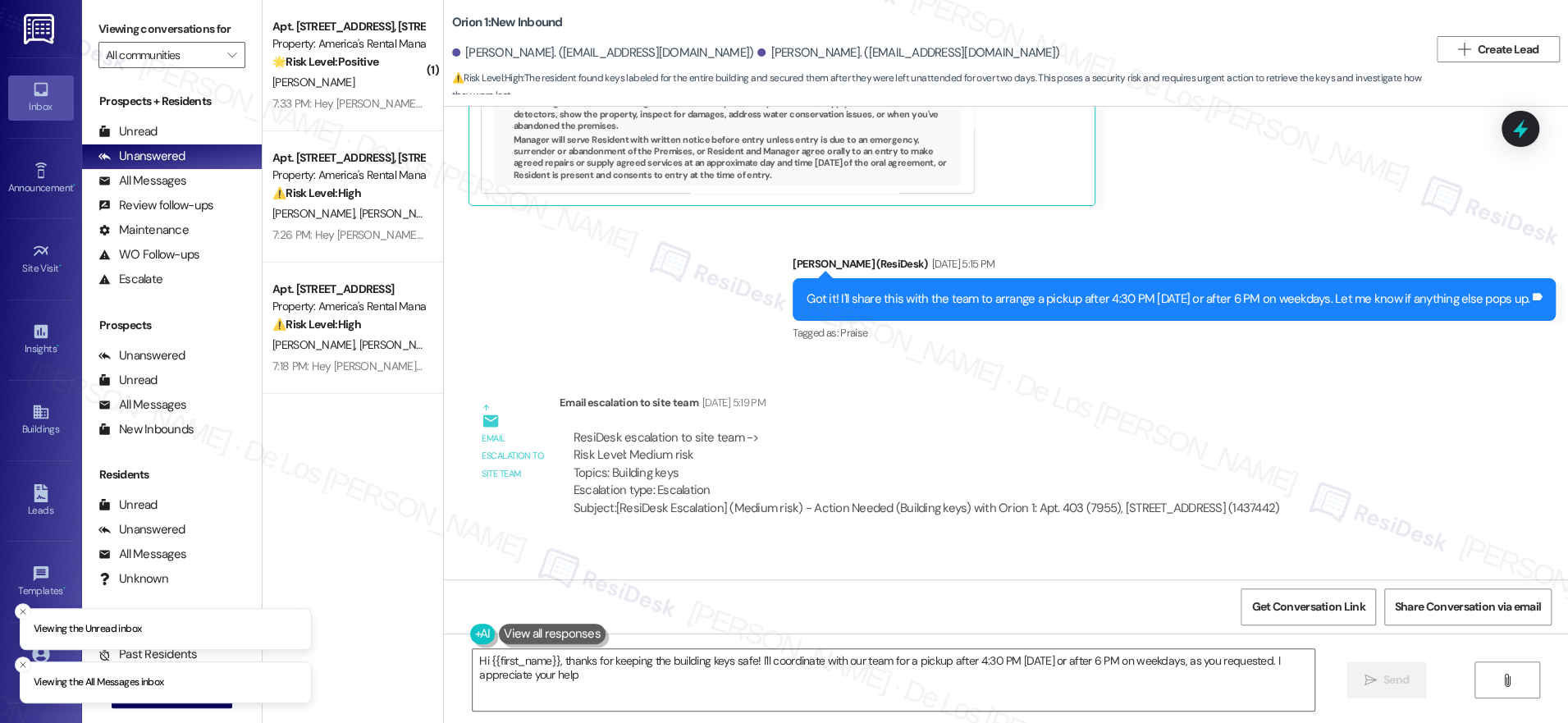
type textarea "Hi {{first_name}}, thanks for keeping the building keys safe! I'll coordinate w…"
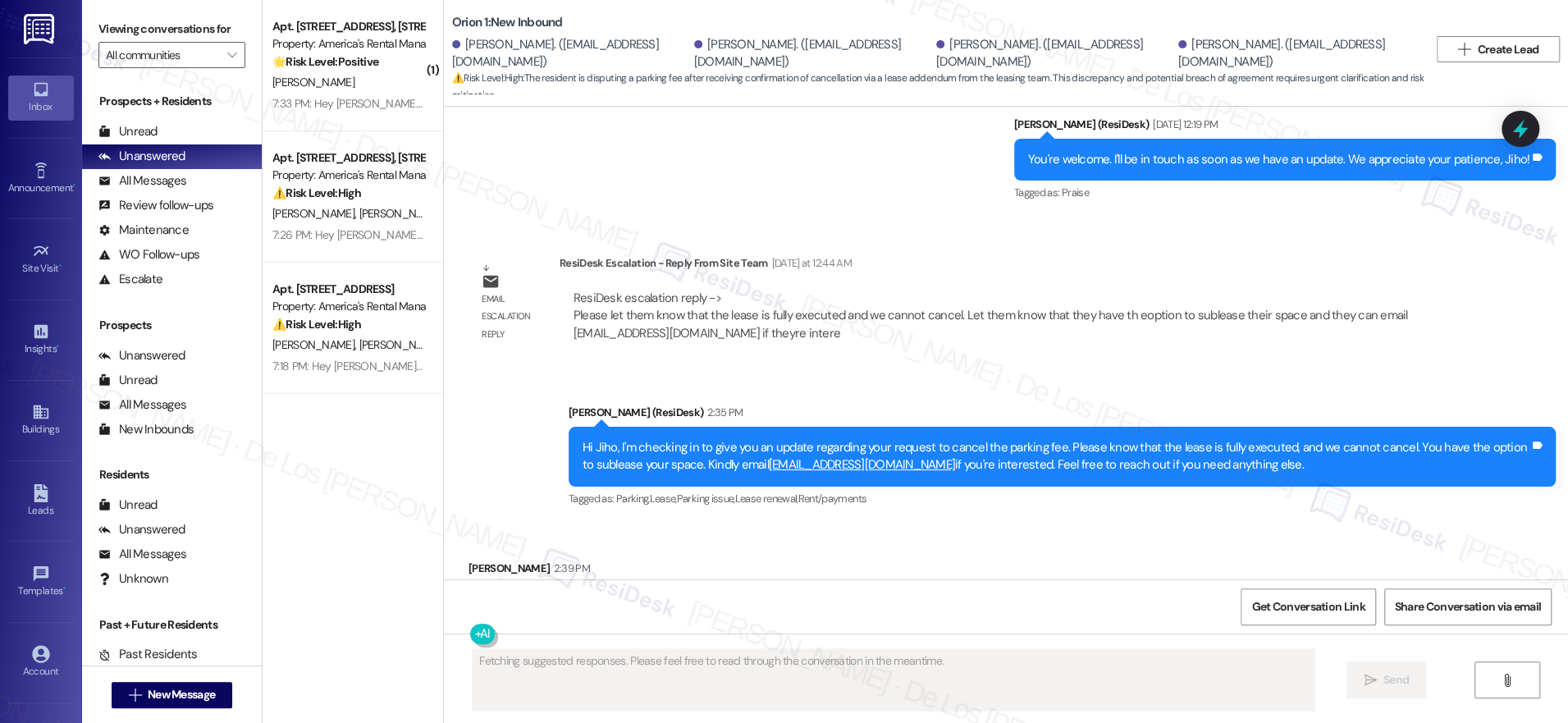
scroll to position [7537, 0]
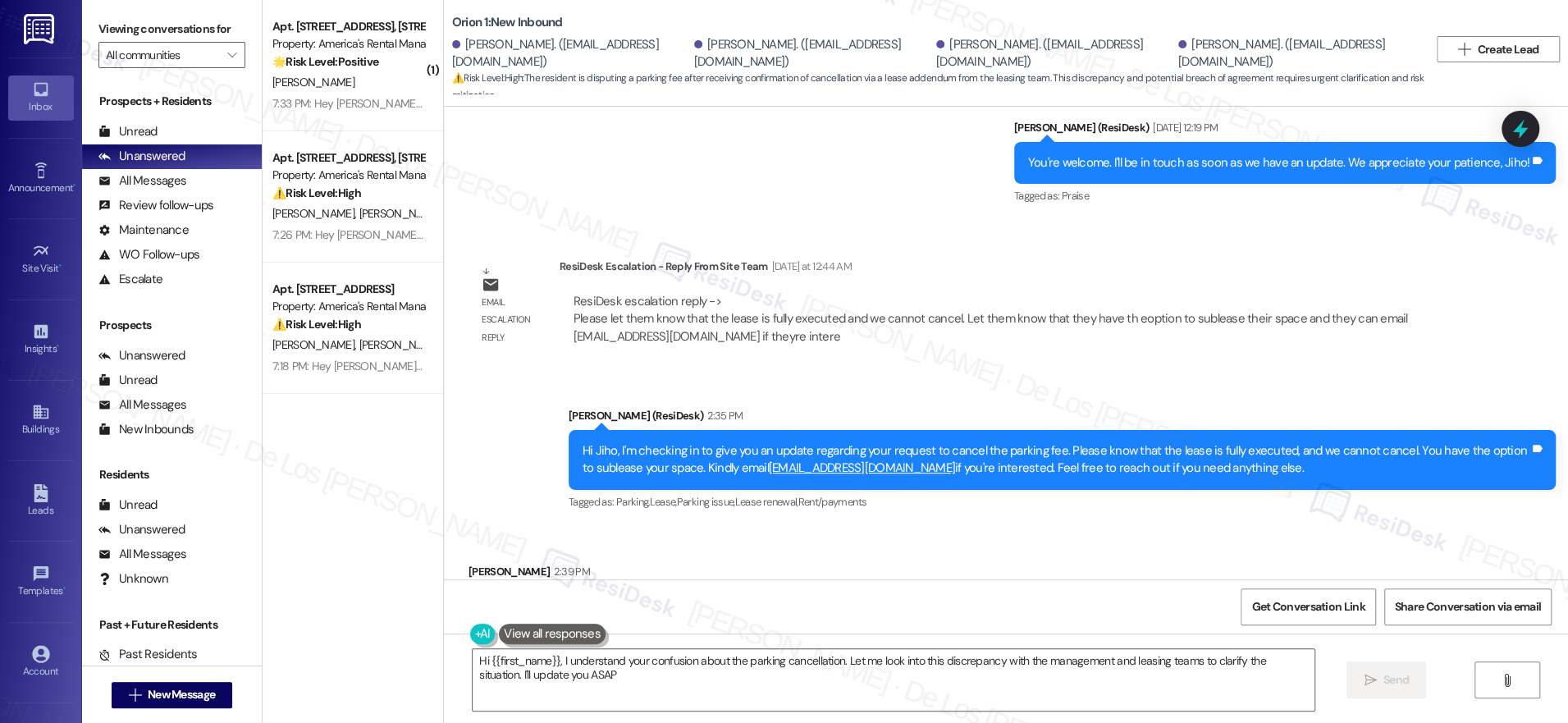
type textarea "Hi {{first_name}}, I understand your confusion about the parking cancellation. …"
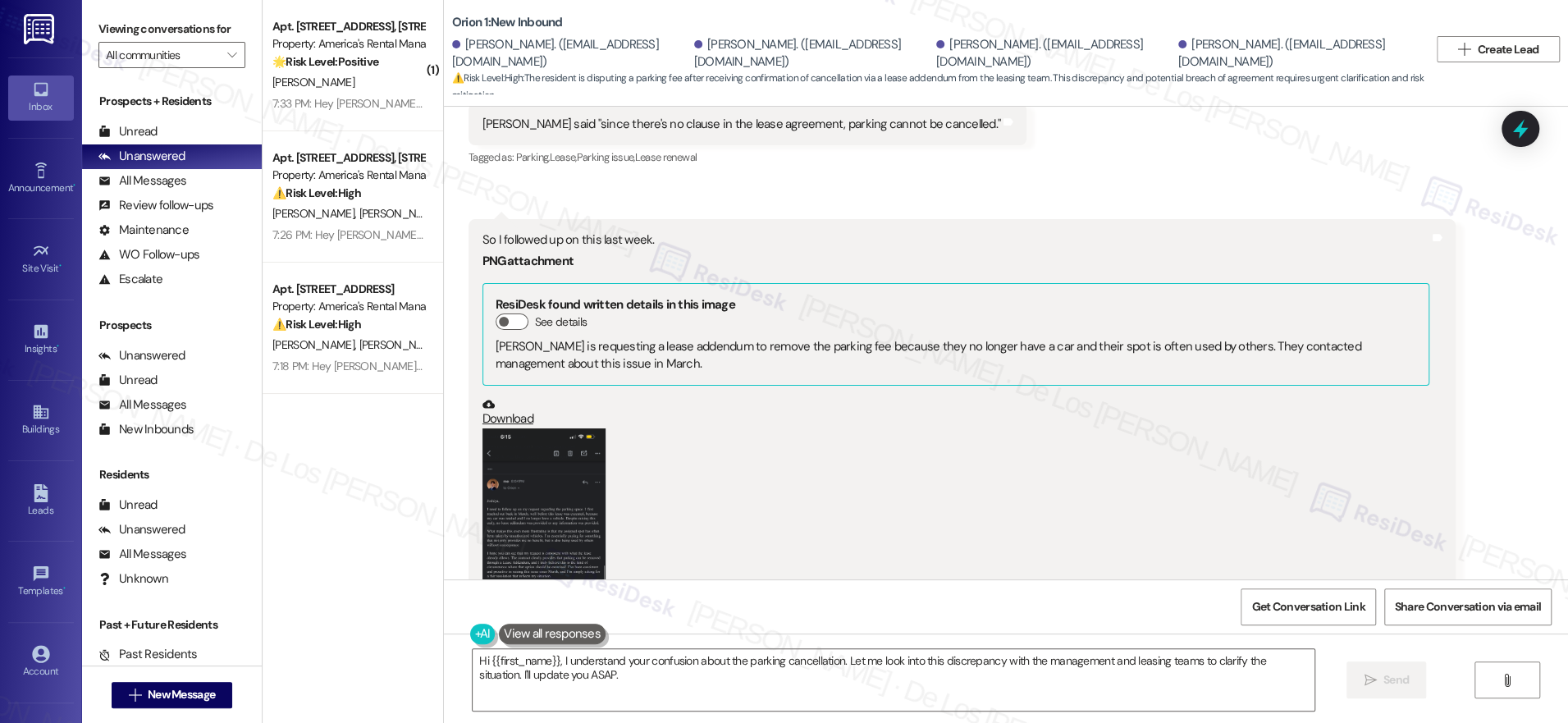
scroll to position [6154, 0]
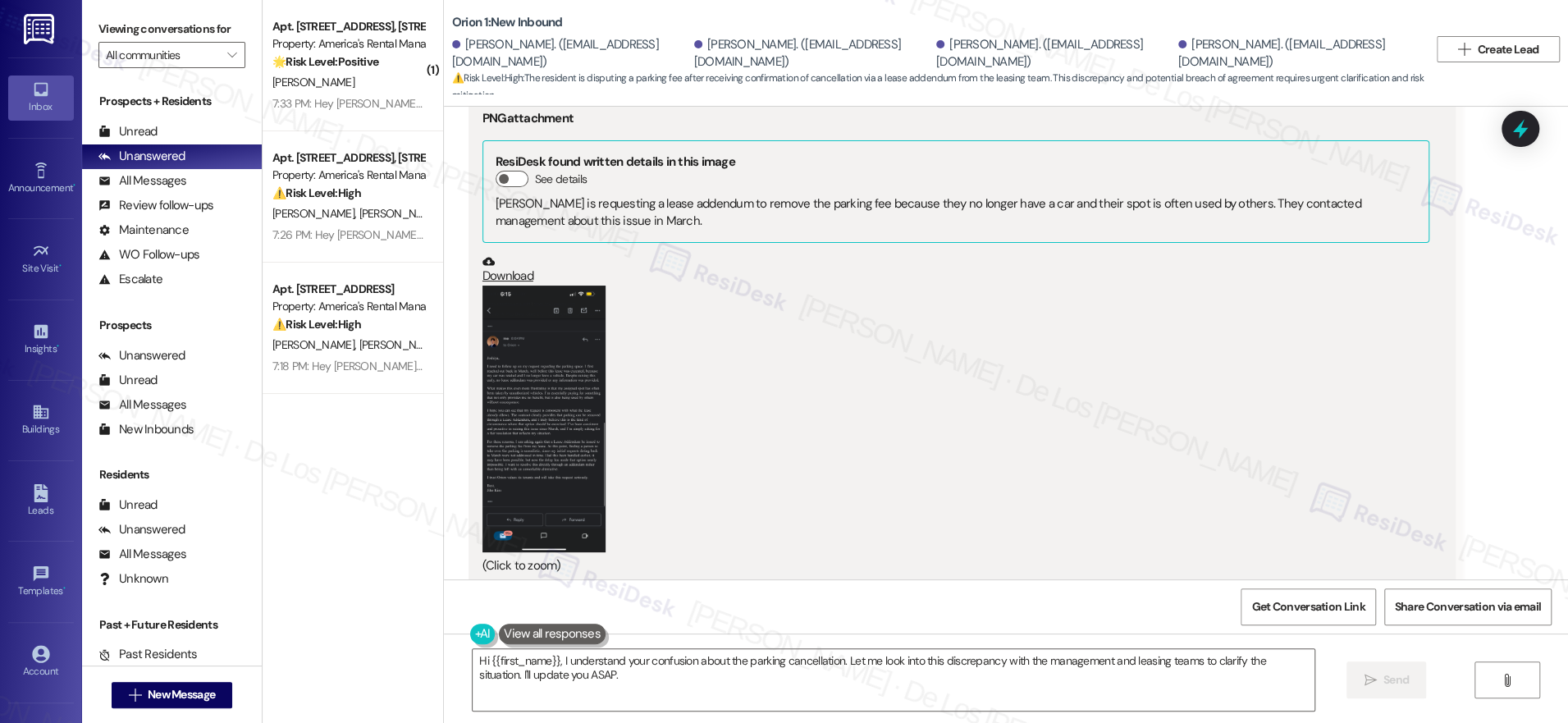
click at [546, 339] on button "Zoom image" at bounding box center [544, 419] width 123 height 267
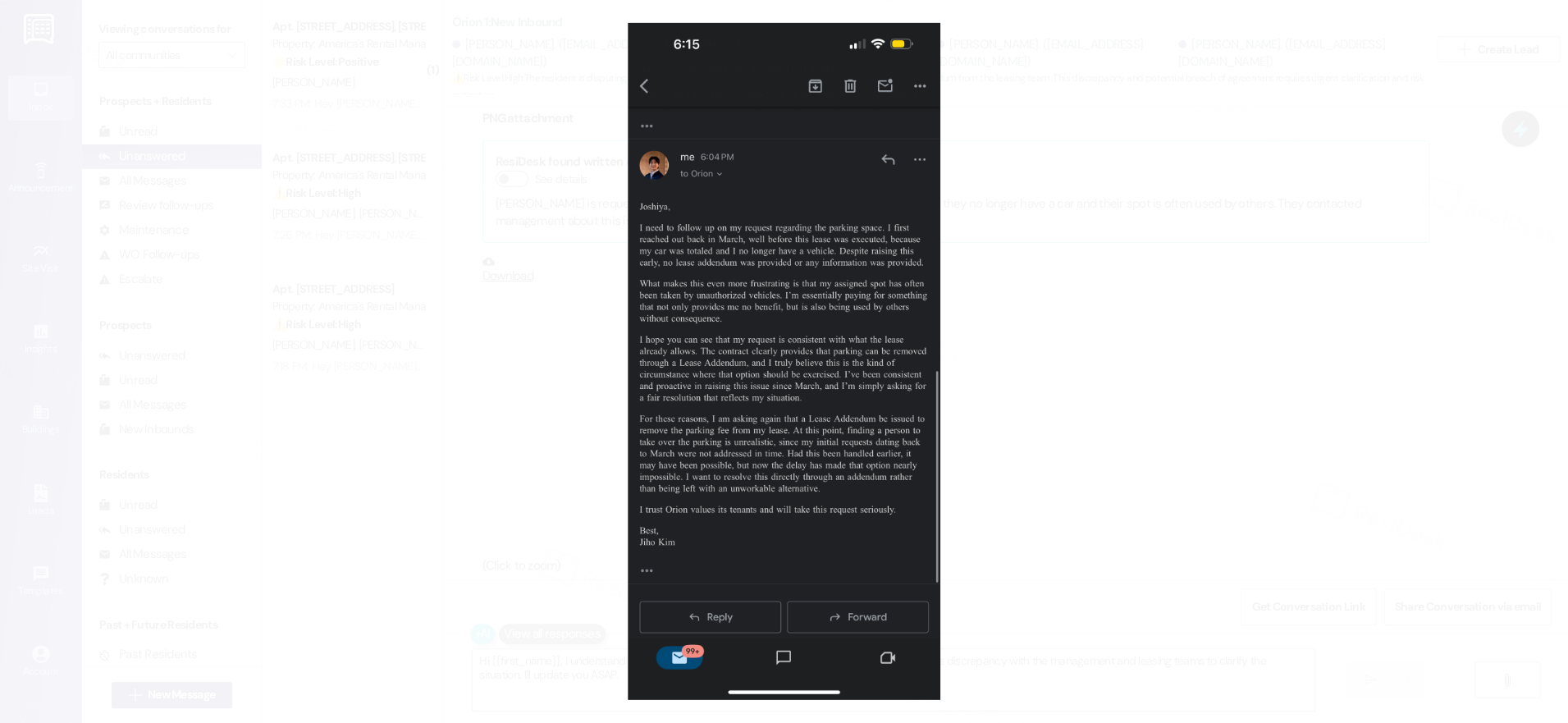
click at [1125, 288] on button "Unzoom image" at bounding box center [784, 362] width 1568 height 723
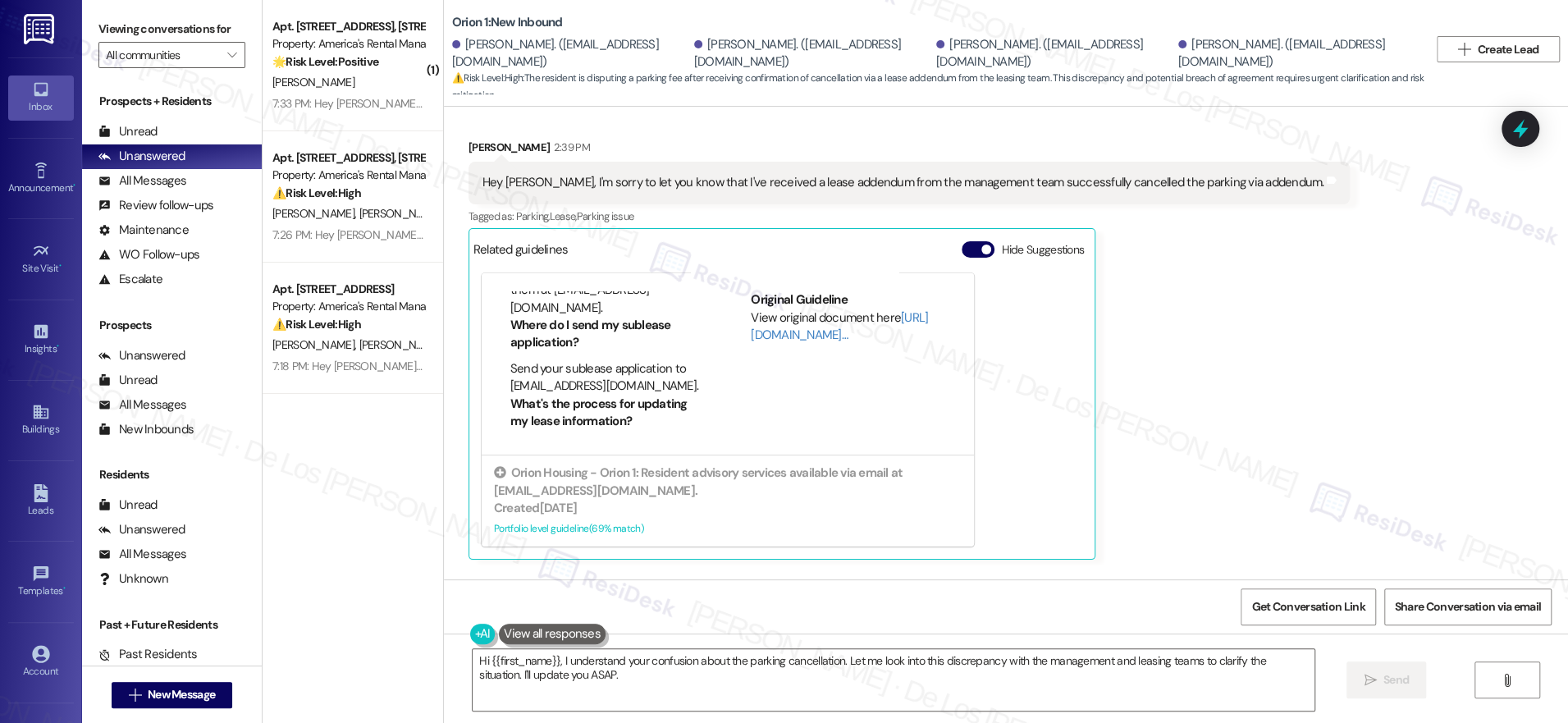
scroll to position [8946, 0]
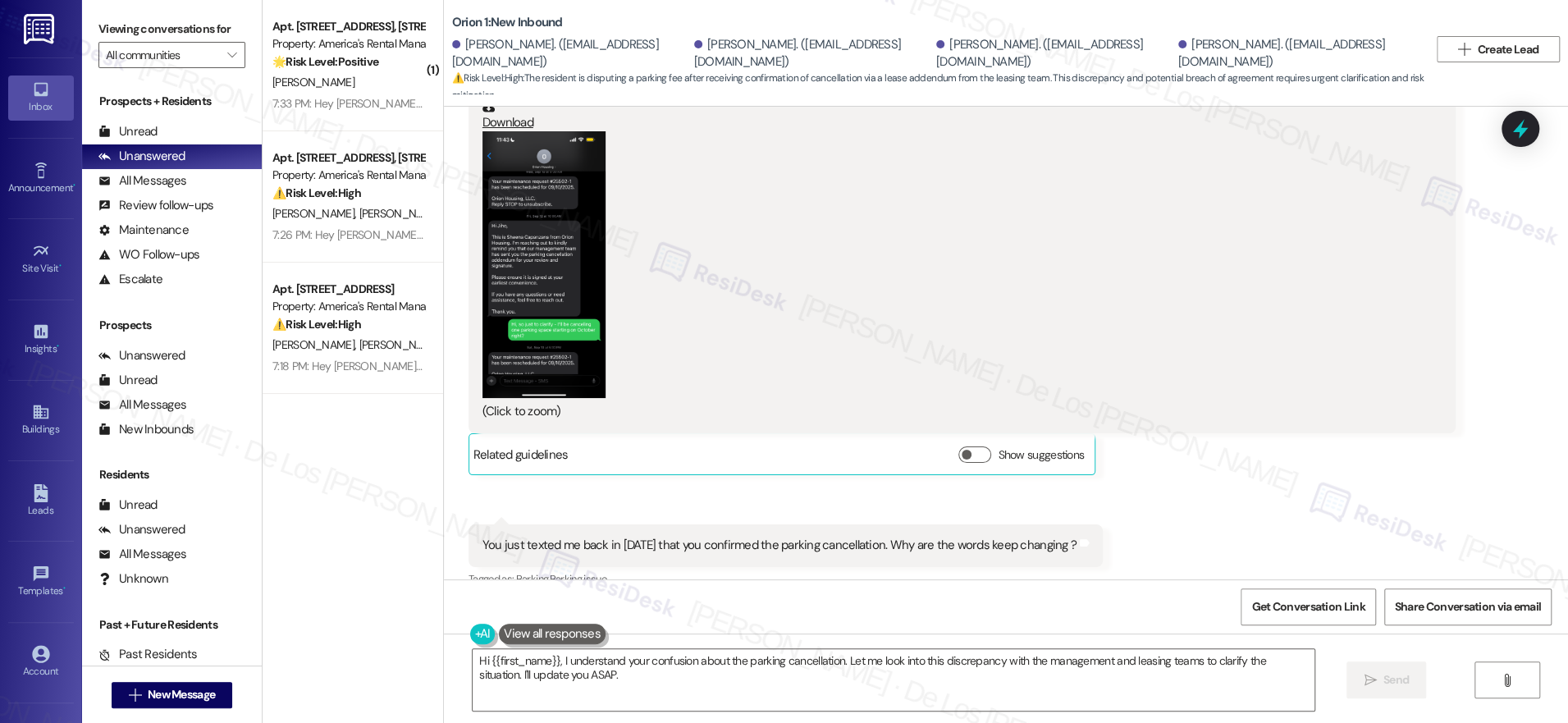
click at [552, 229] on button "Zoom image" at bounding box center [544, 264] width 123 height 267
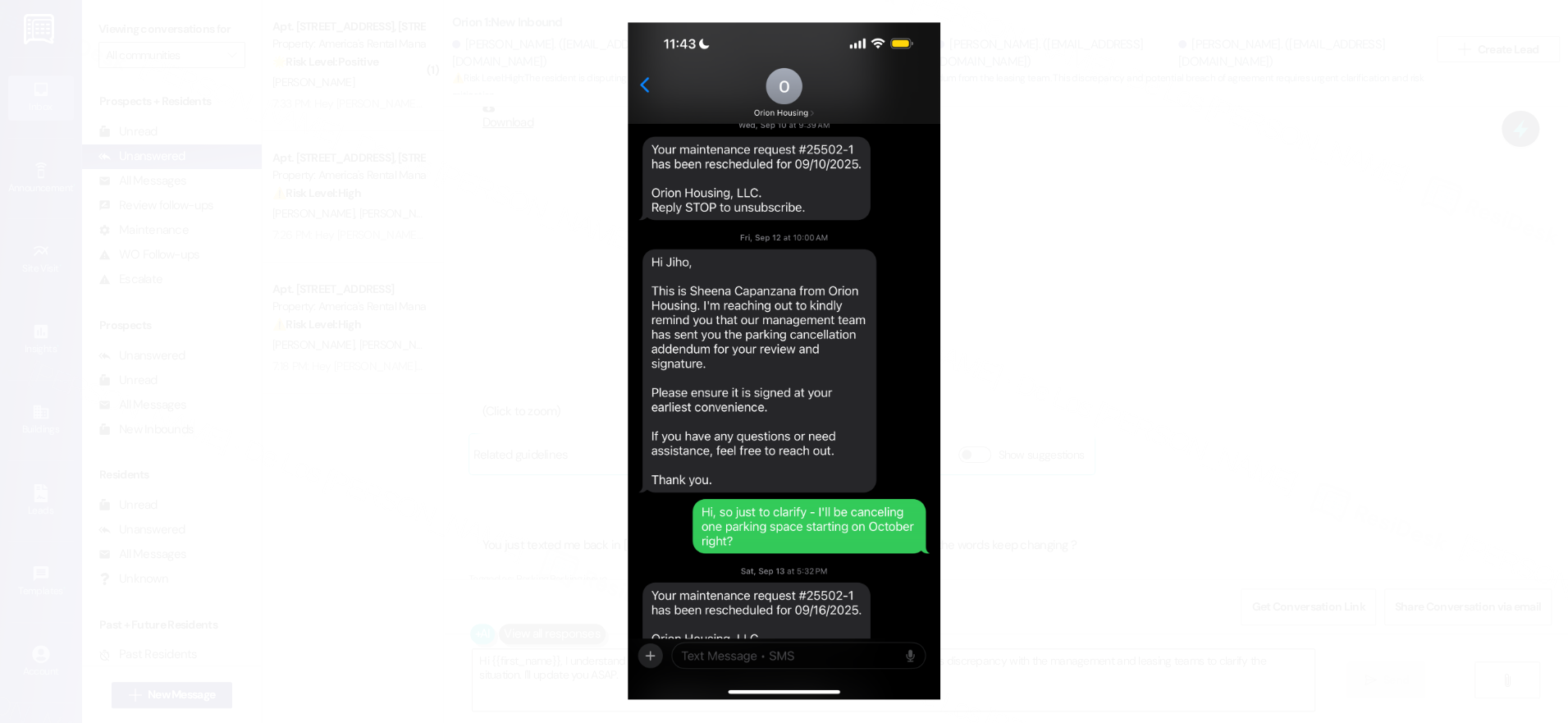
click at [1203, 393] on button "Unzoom image" at bounding box center [784, 362] width 1568 height 723
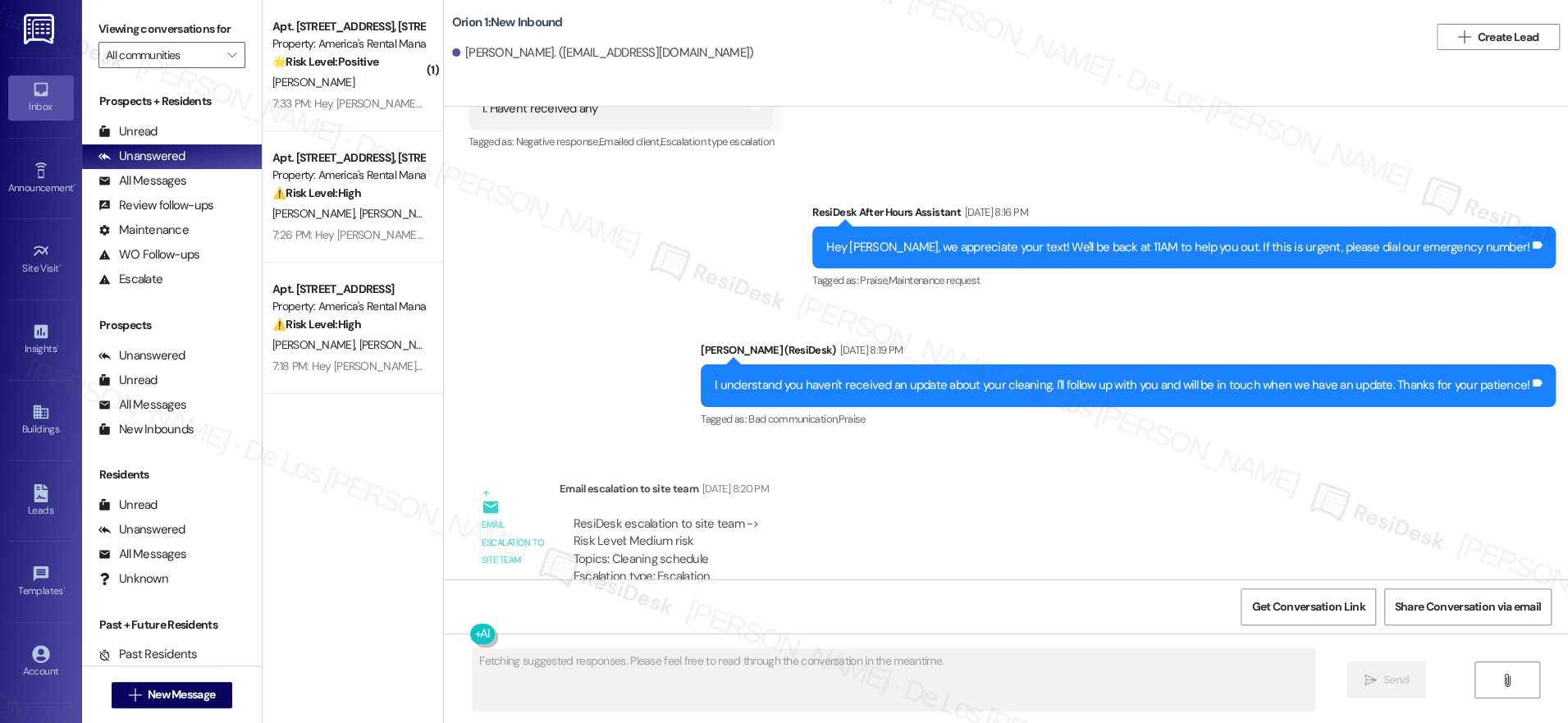
scroll to position [1611, 0]
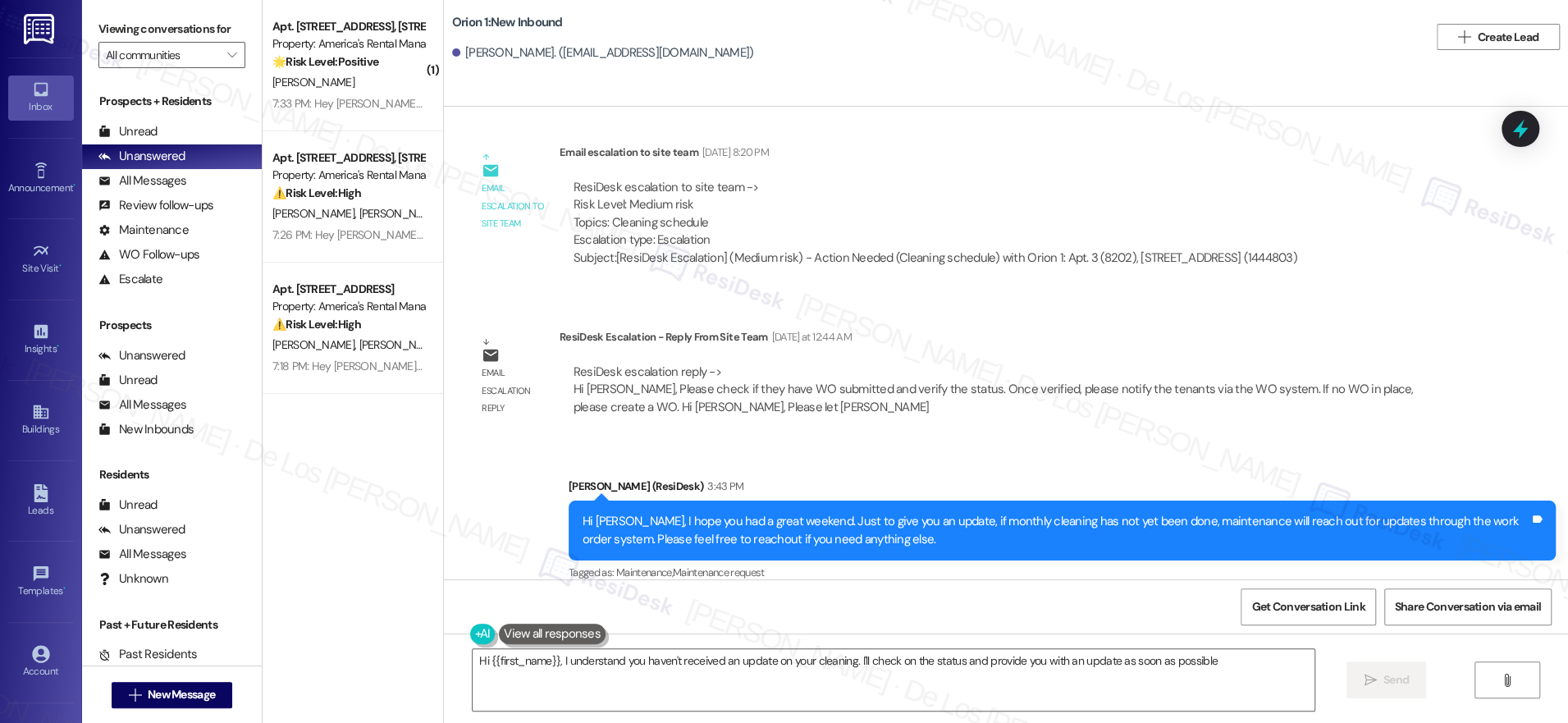
type textarea "Hi {{first_name}}, I understand you haven't received an update on your cleaning…"
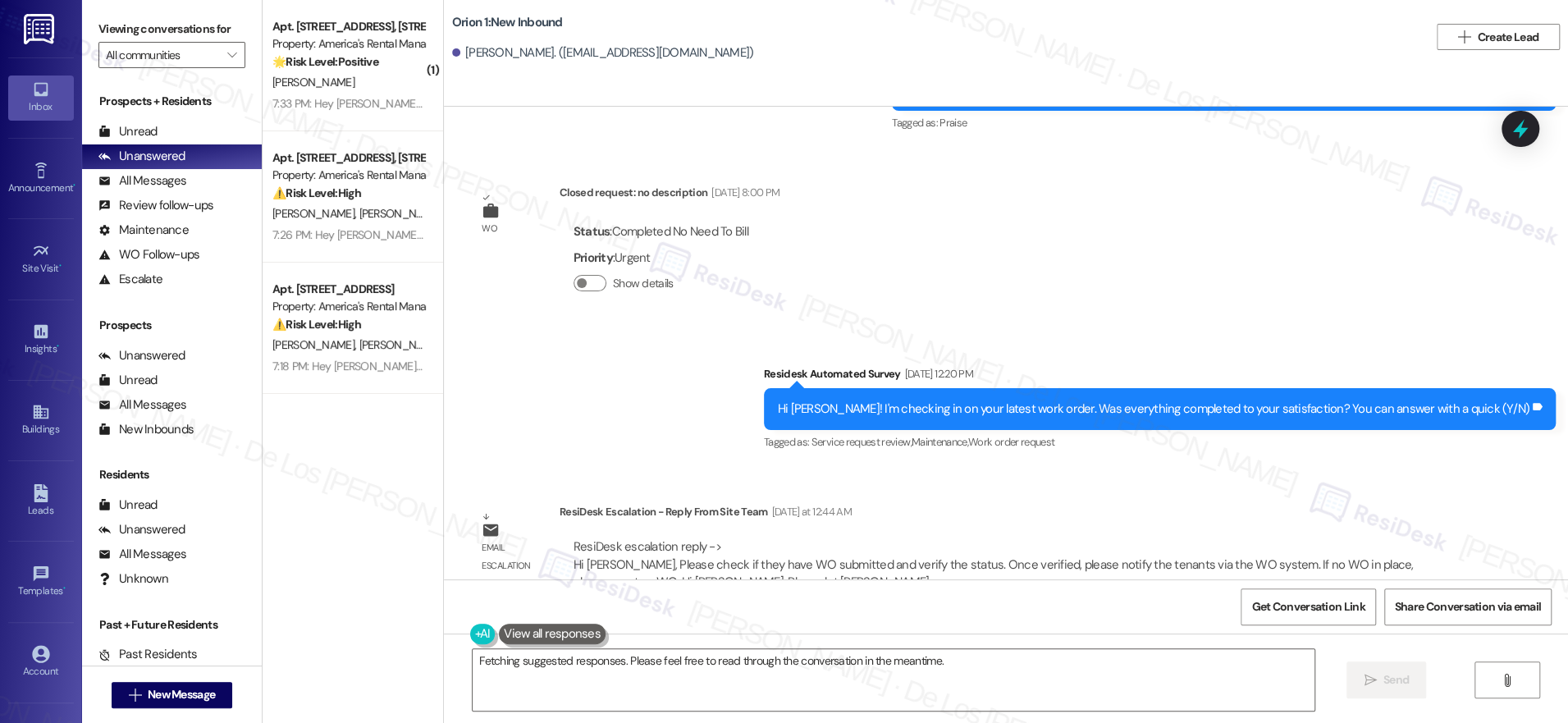
scroll to position [3396, 0]
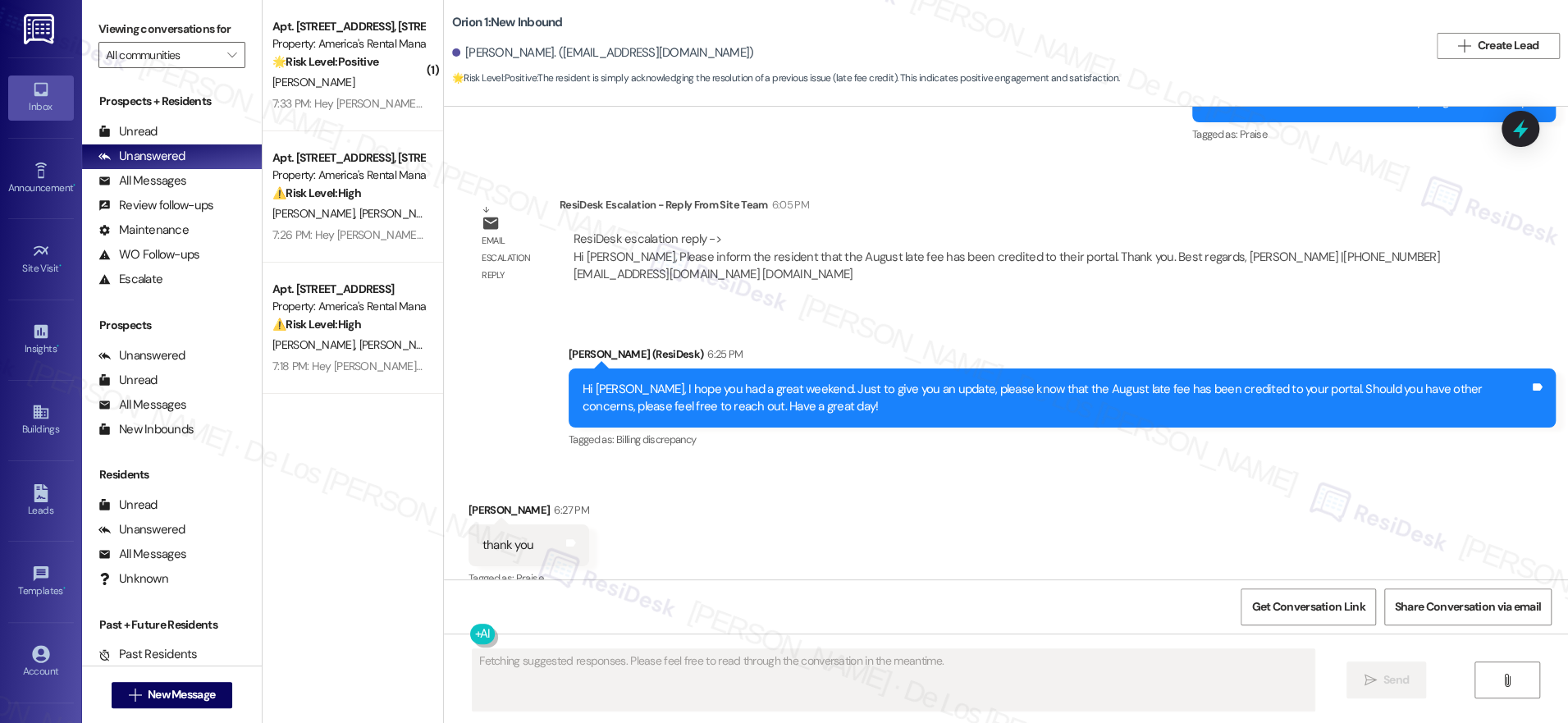
scroll to position [4852, 0]
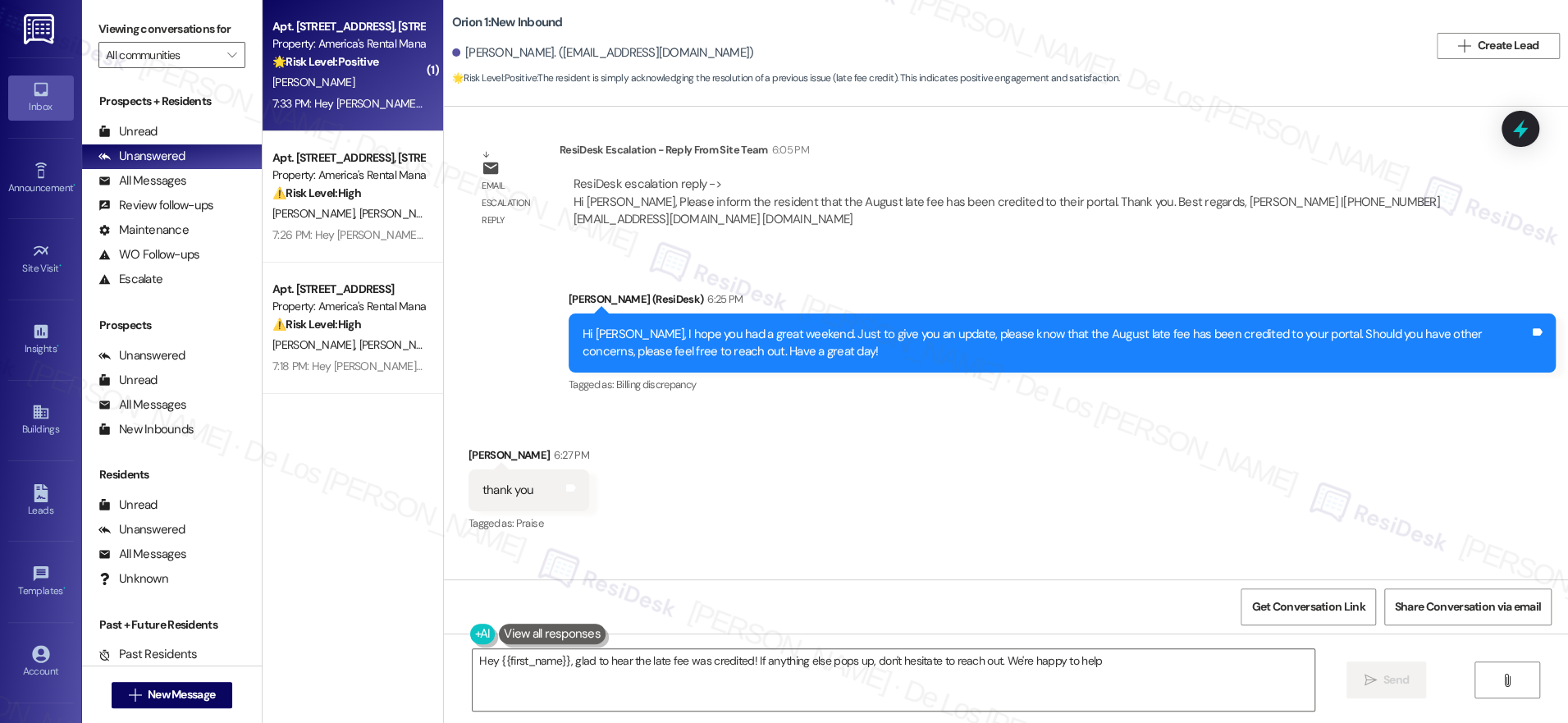
type textarea "Hey {{first_name}}, glad to hear the late fee was credited! If anything else po…"
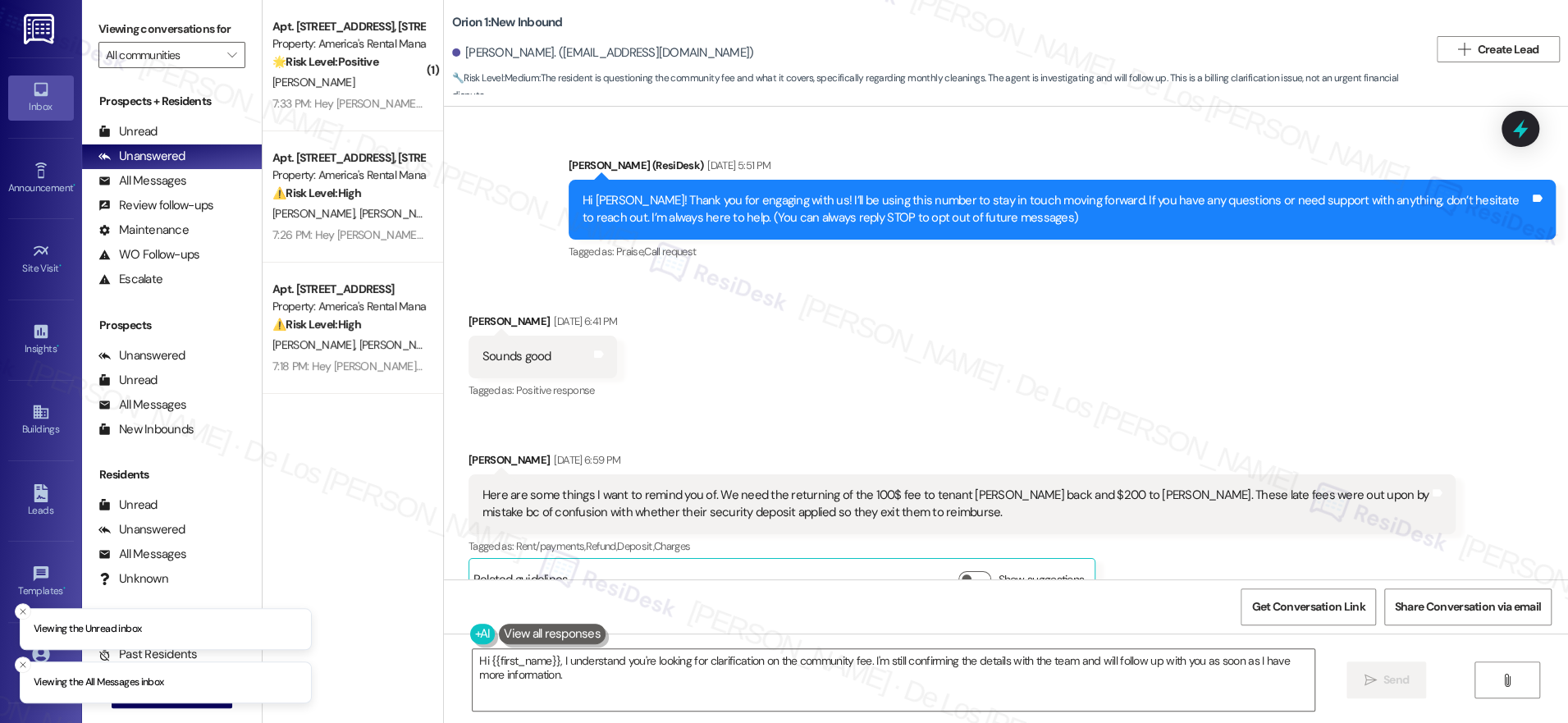
scroll to position [14793, 0]
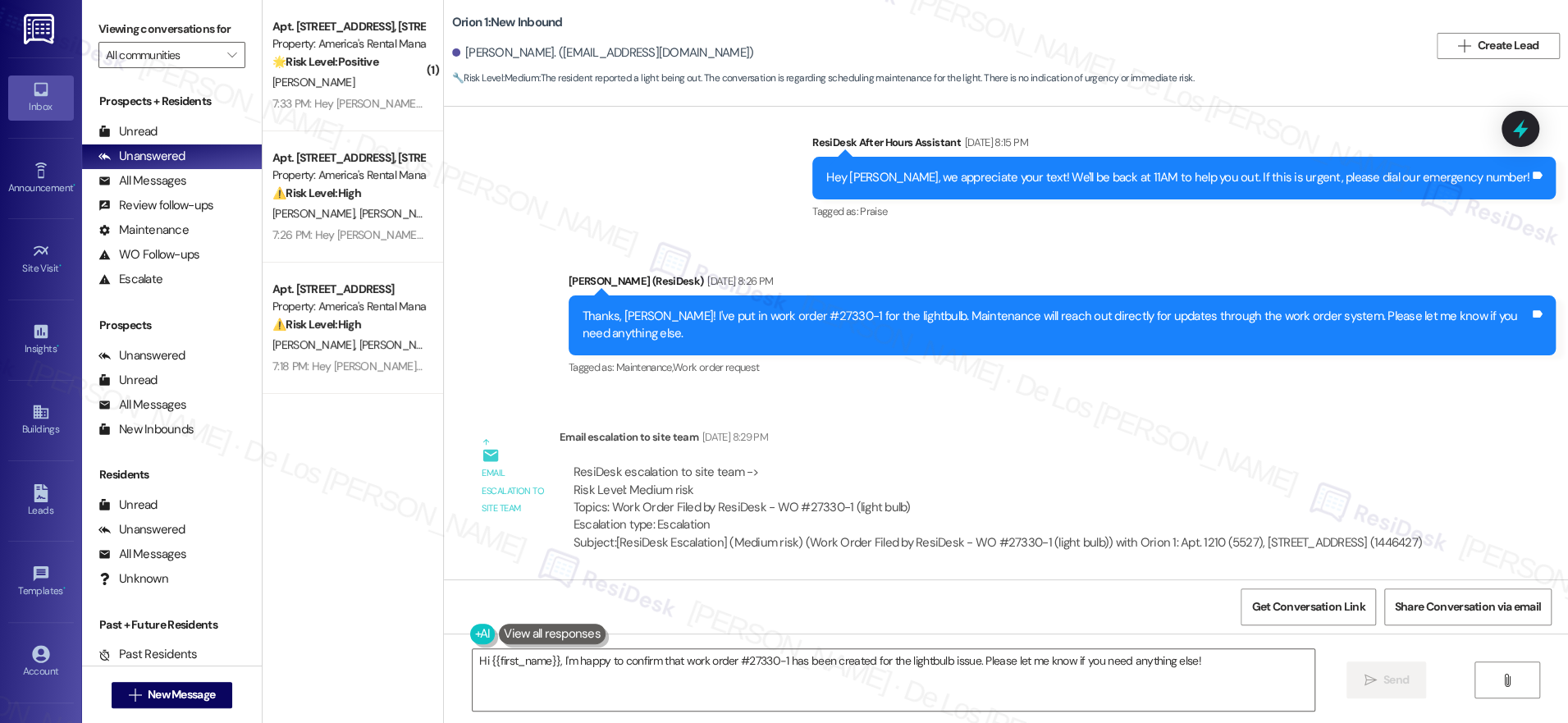
scroll to position [1265, 0]
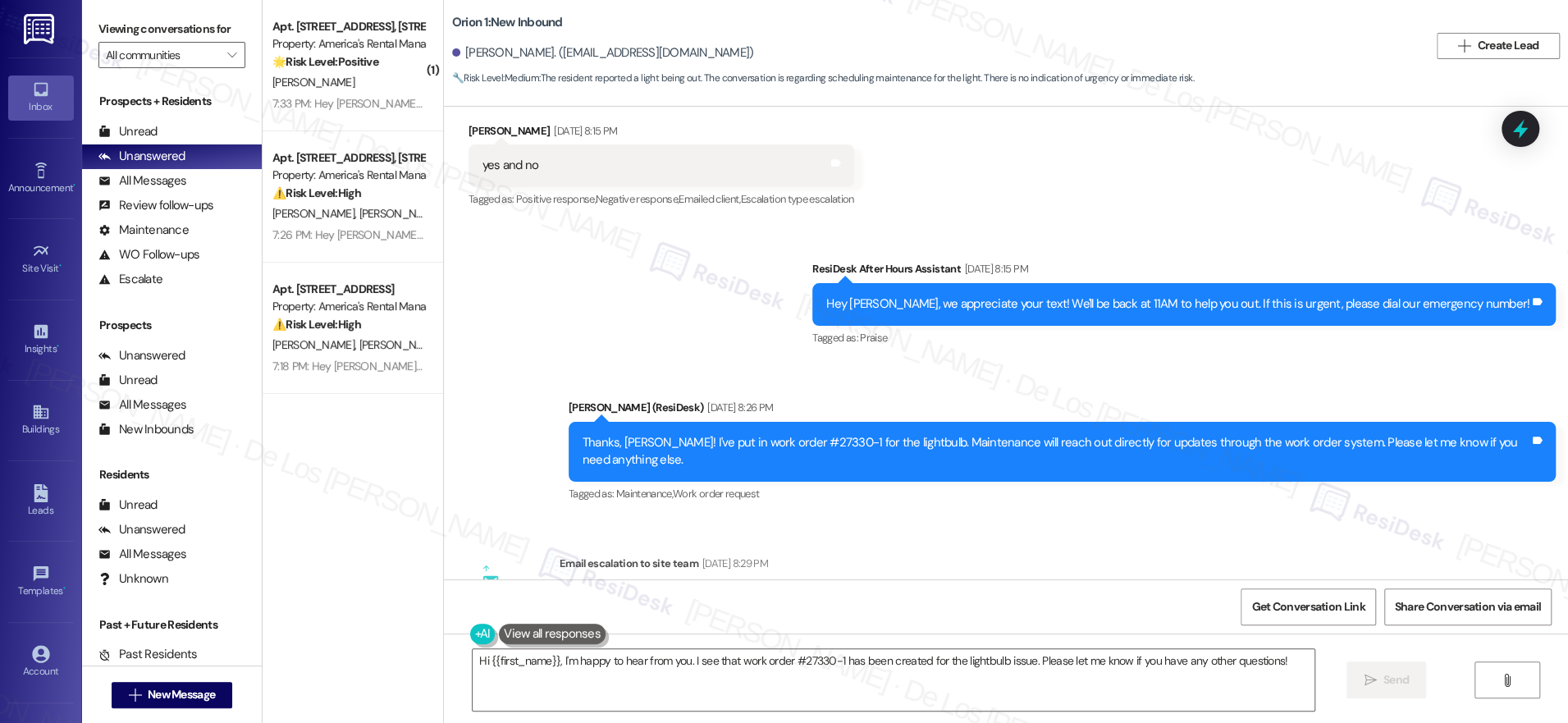
scroll to position [1153, 0]
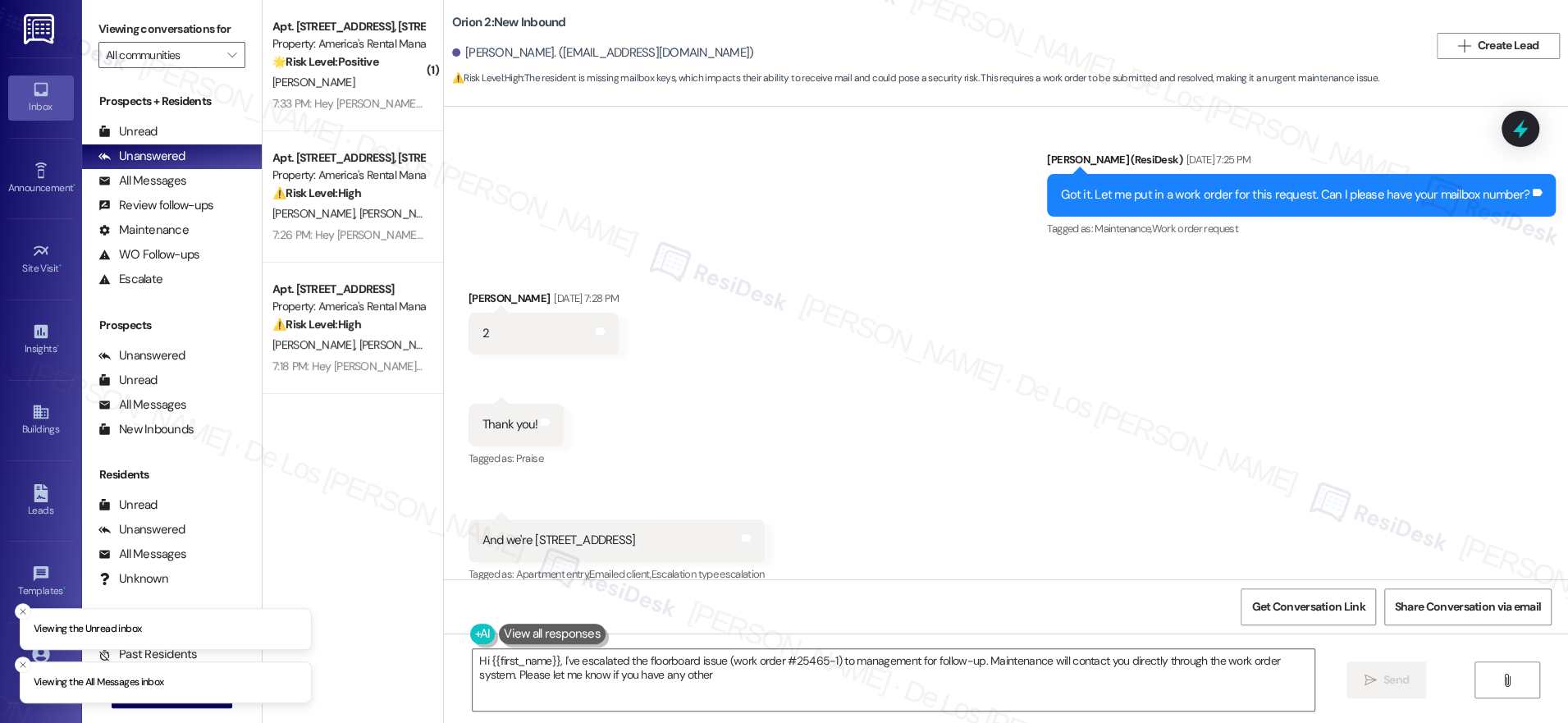
scroll to position [2372, 0]
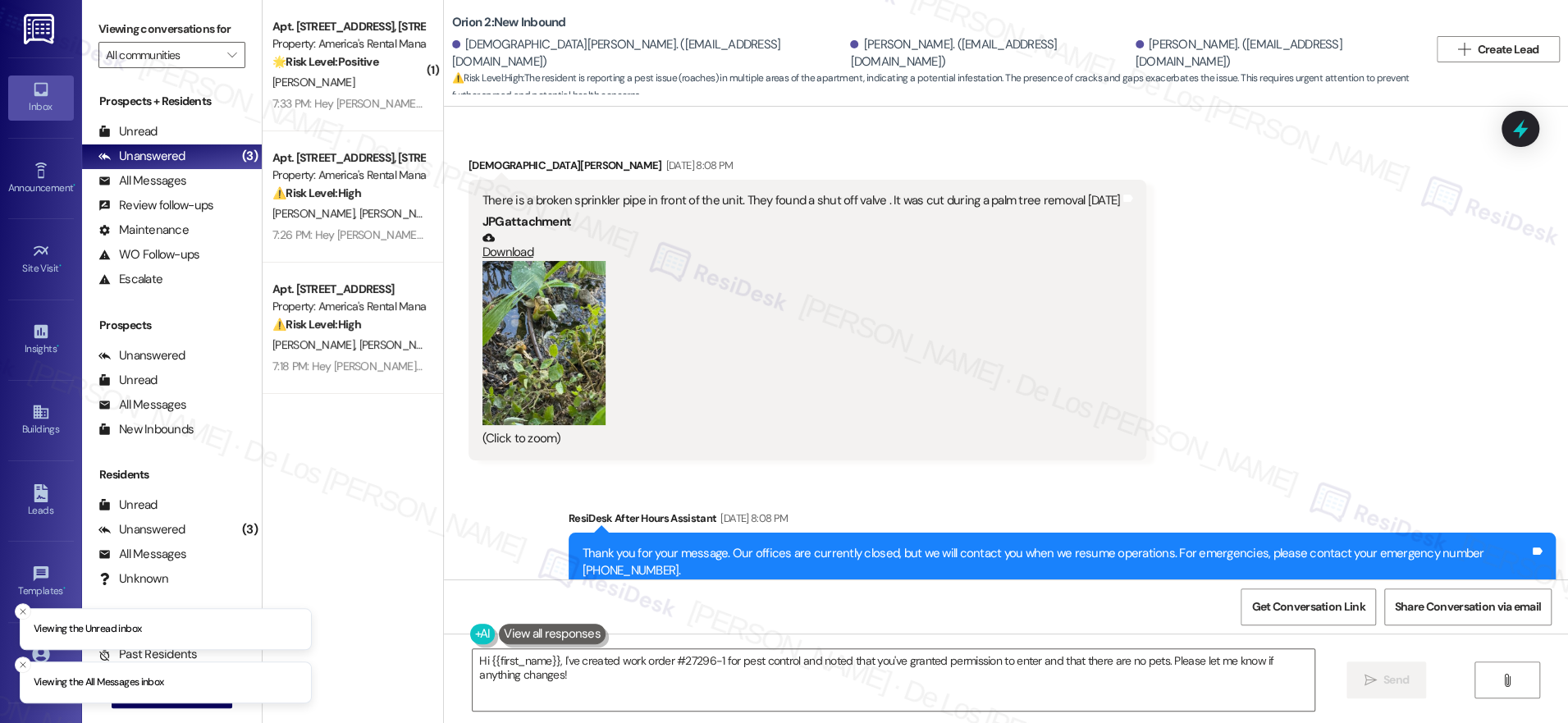
scroll to position [2137, 0]
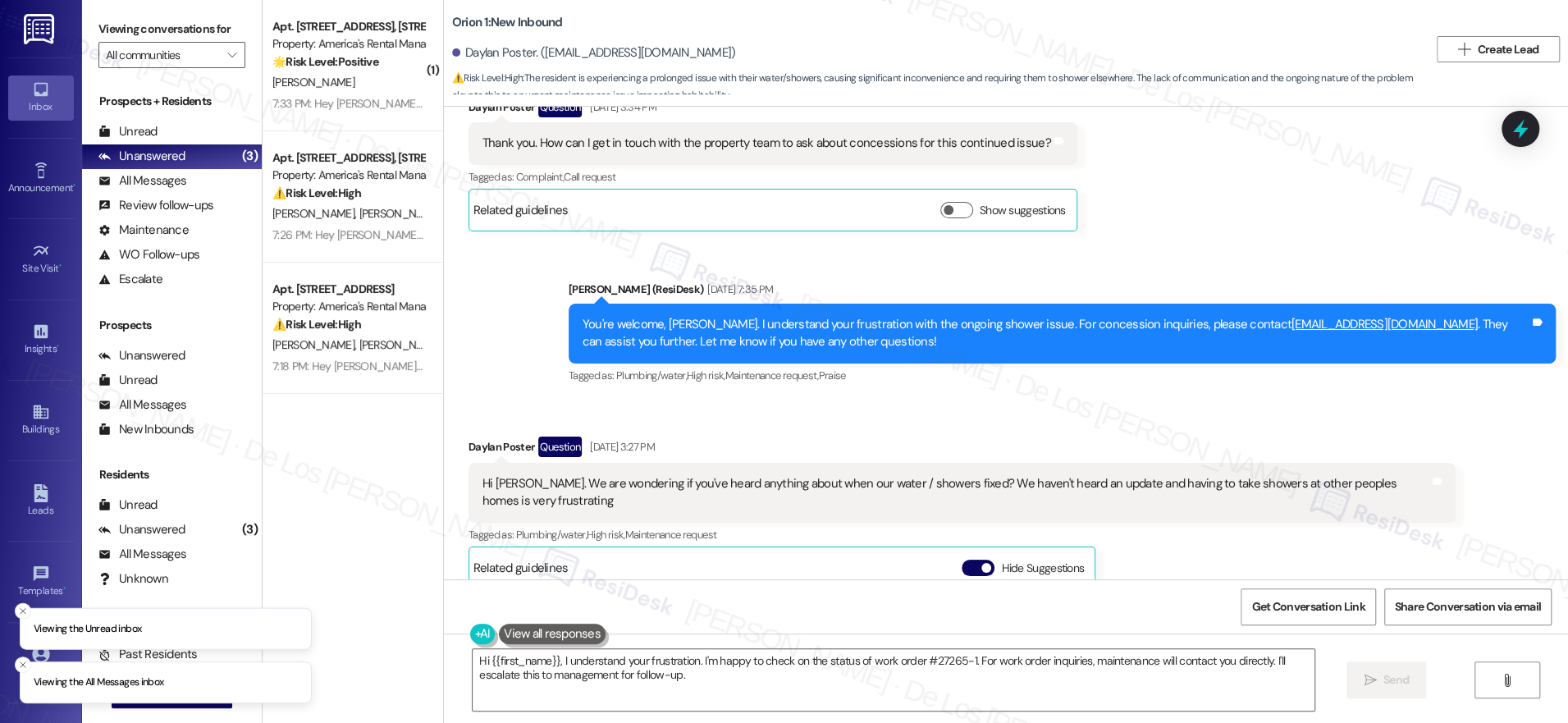
scroll to position [3106, 0]
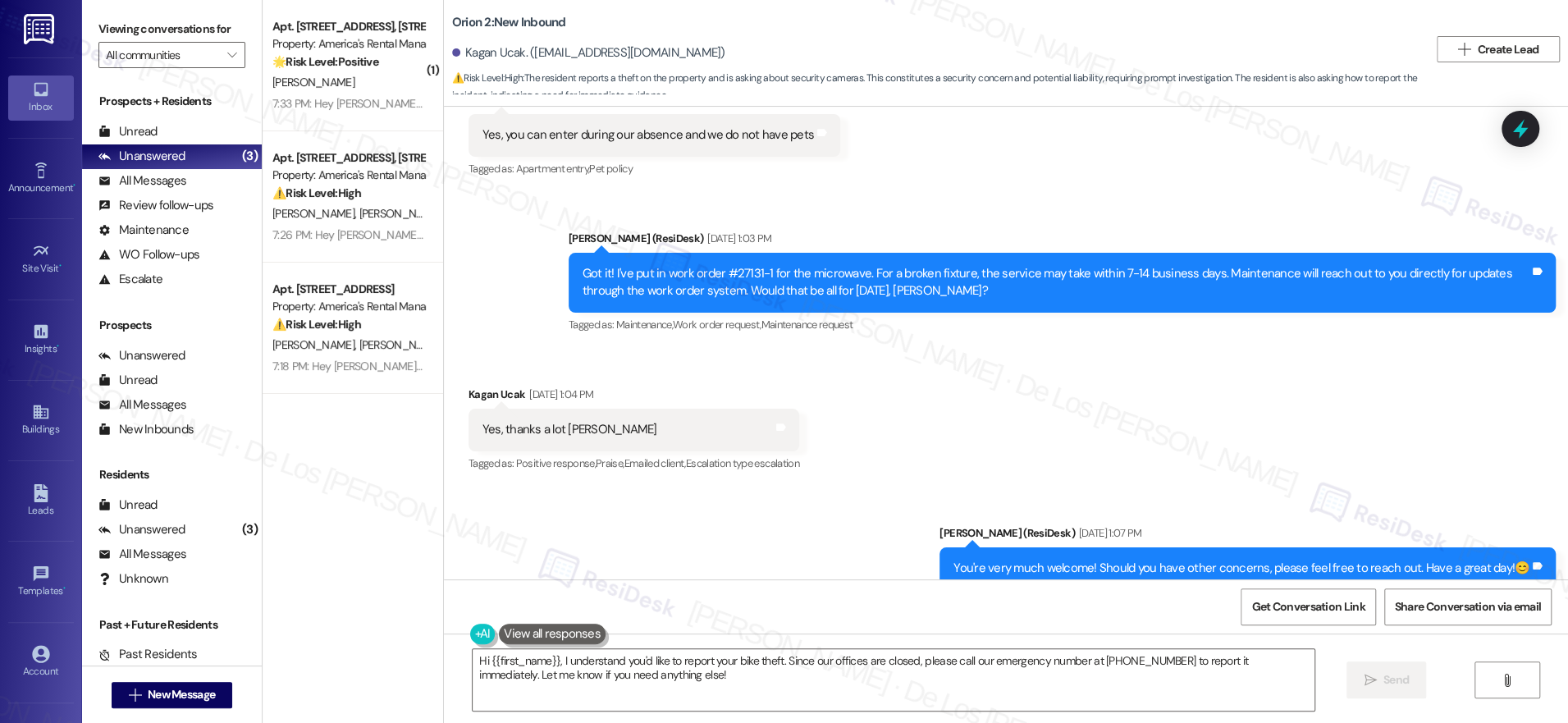
scroll to position [7564, 0]
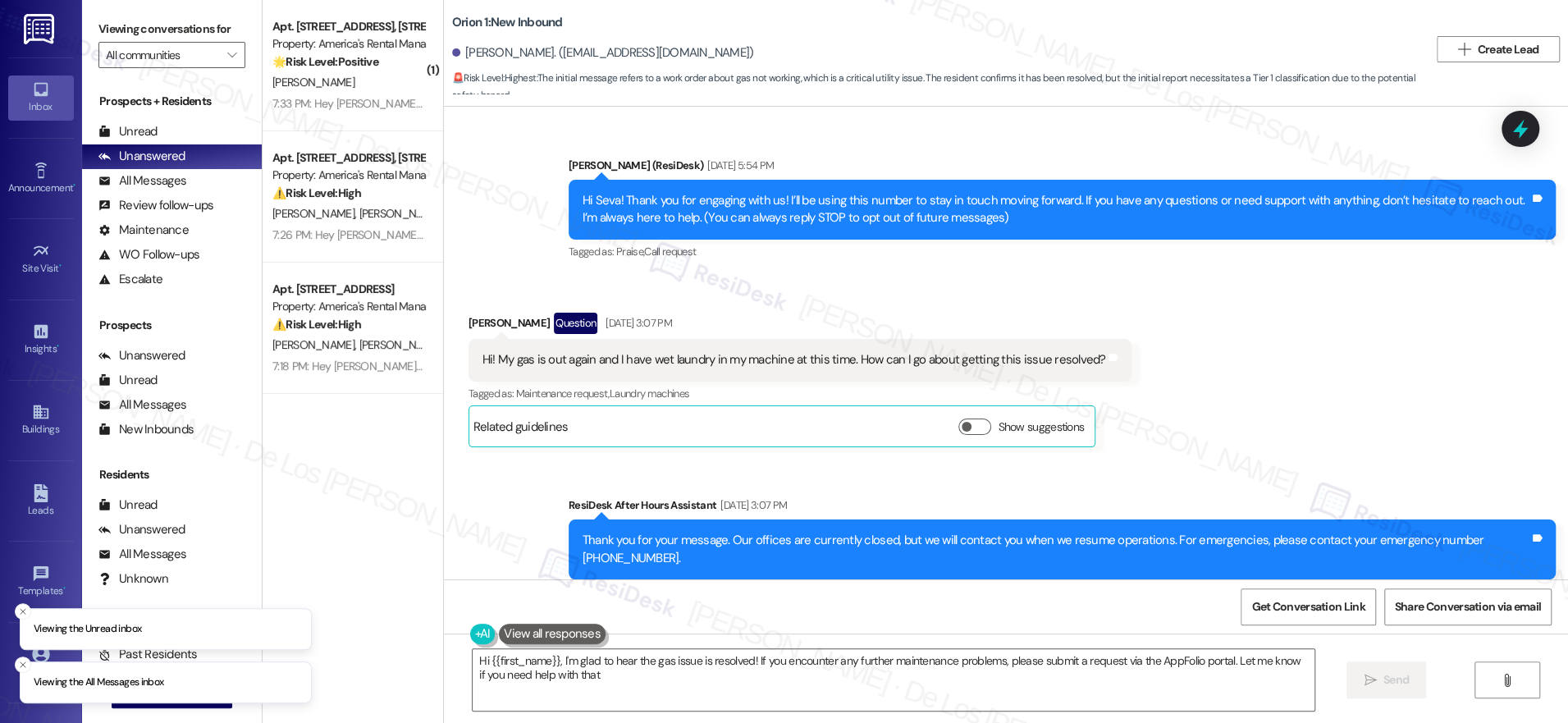
type textarea "Hi {{first_name}}, I'm glad to hear the gas issue is resolved! If you encounter…"
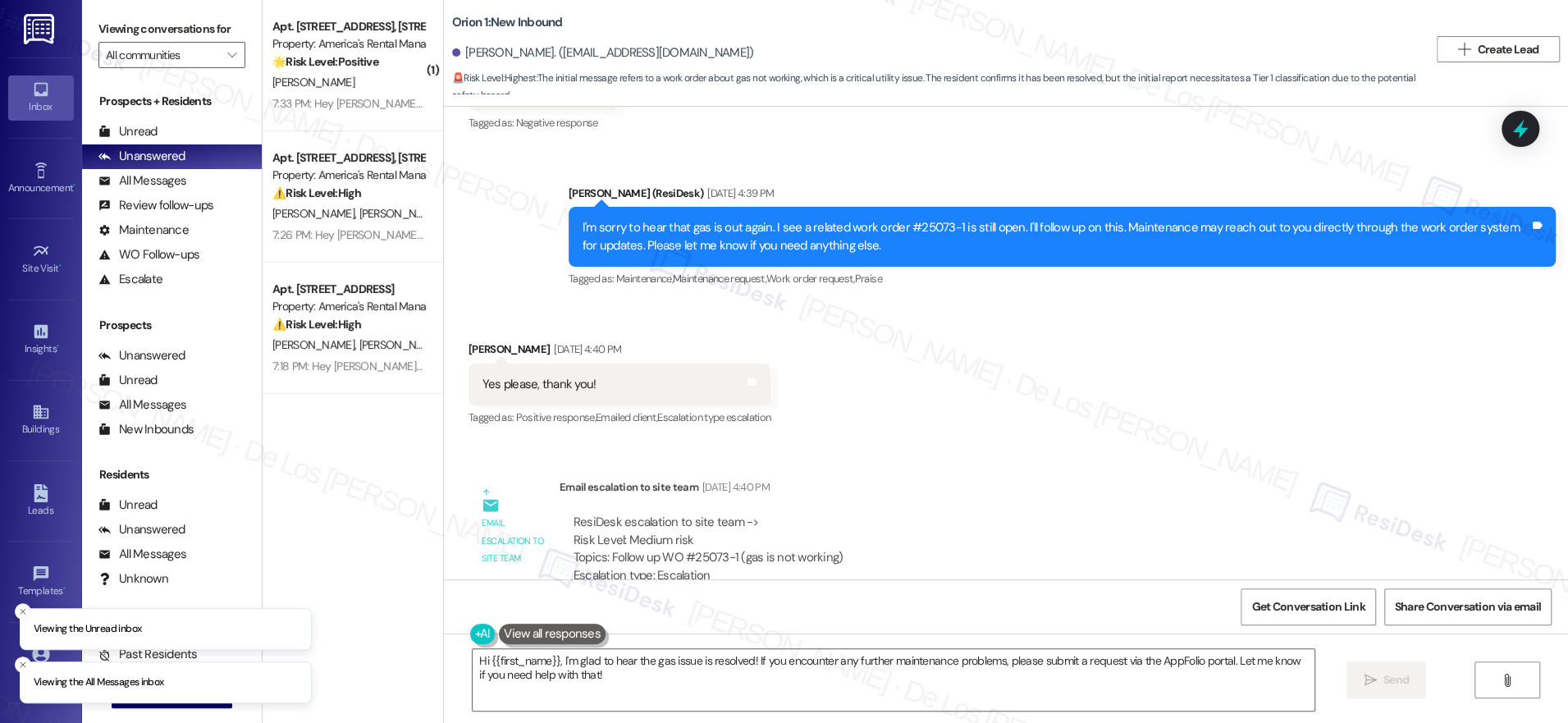
scroll to position [1262, 0]
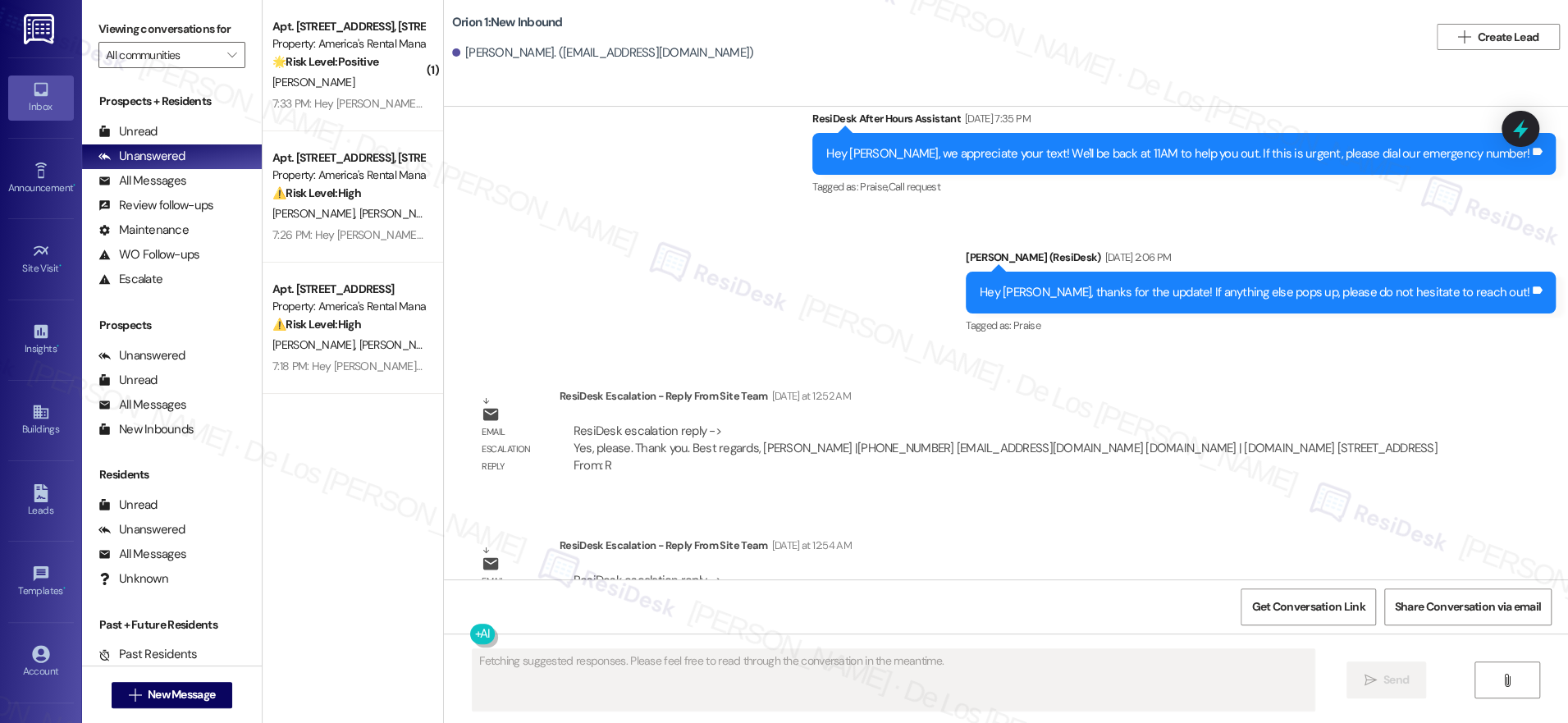
scroll to position [5001, 0]
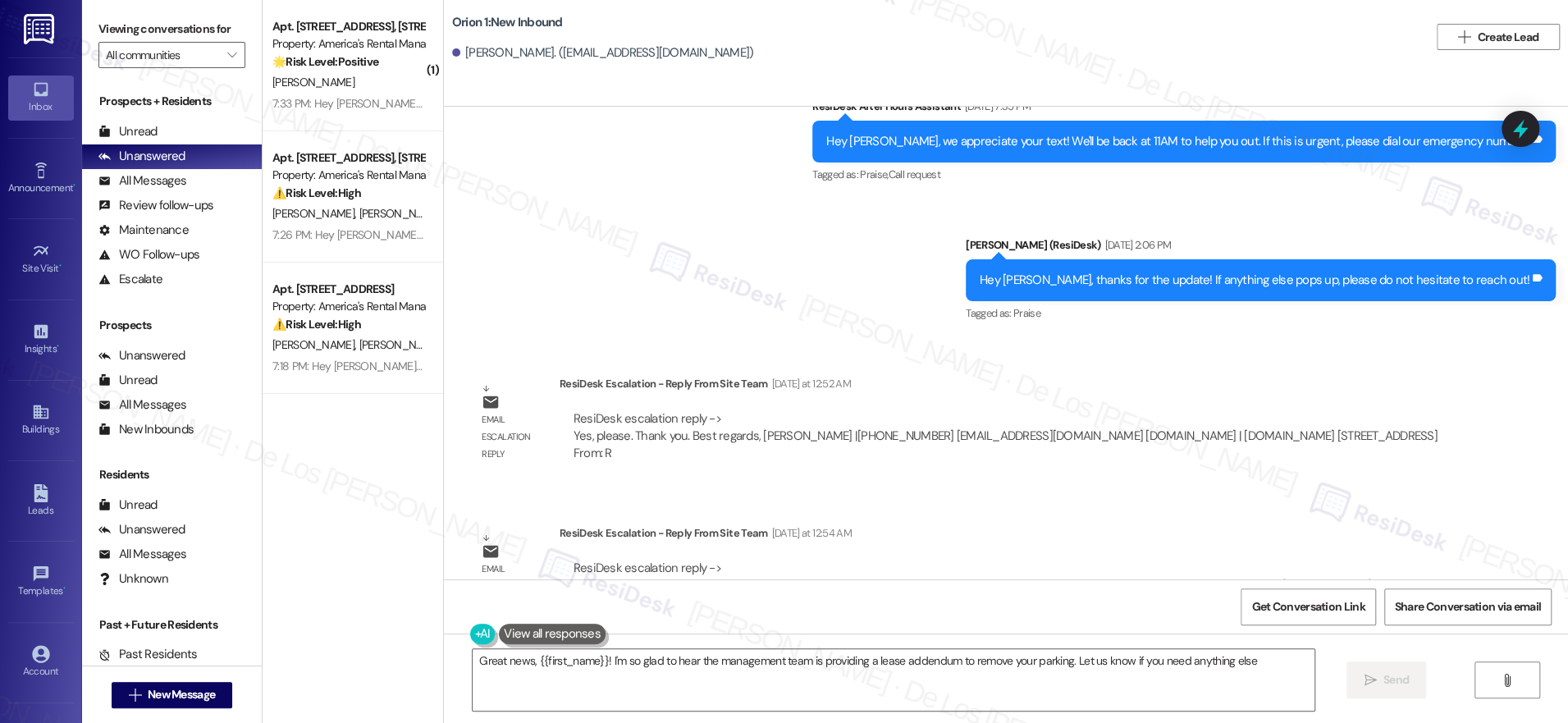
type textarea "Great news, {{first_name}}! I'm so glad to hear the management team is providin…"
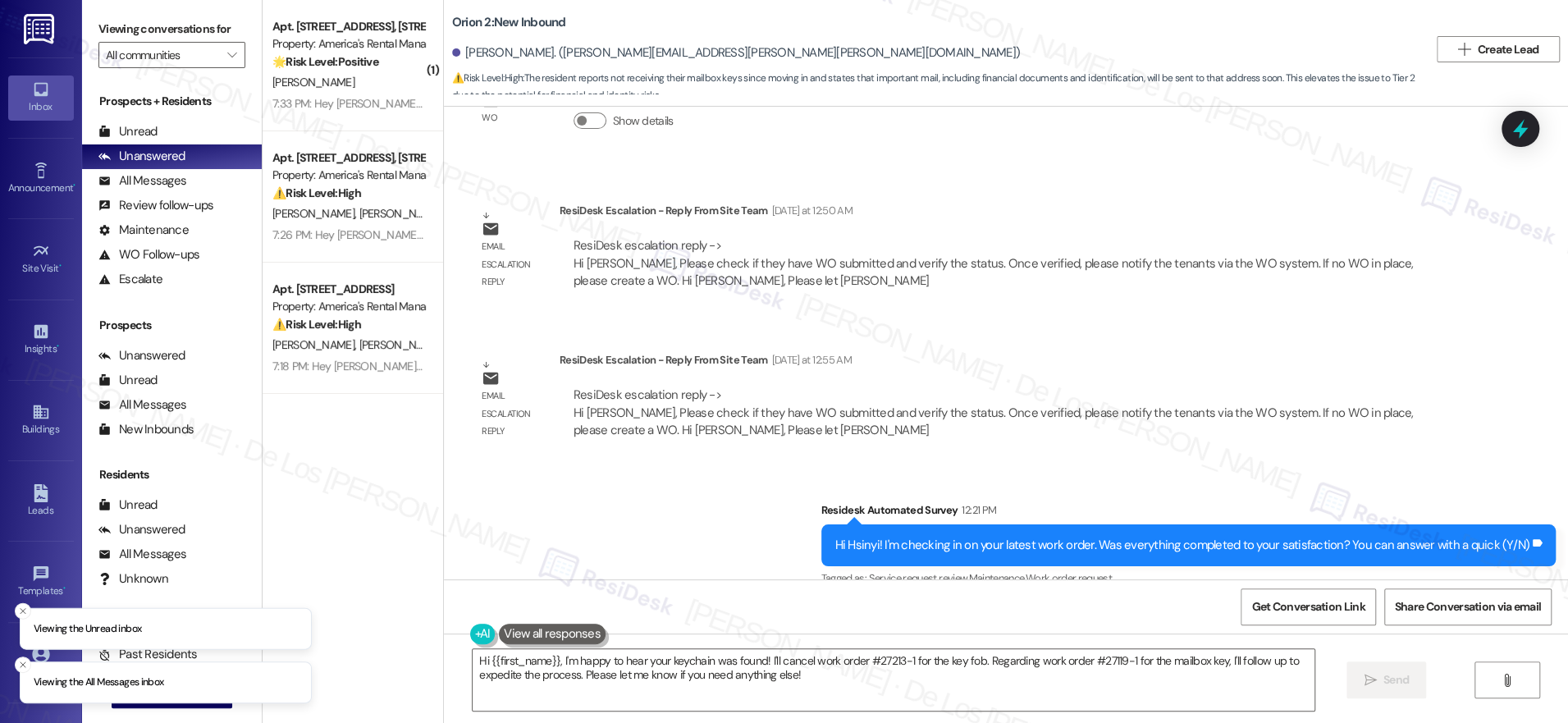
scroll to position [1898, 0]
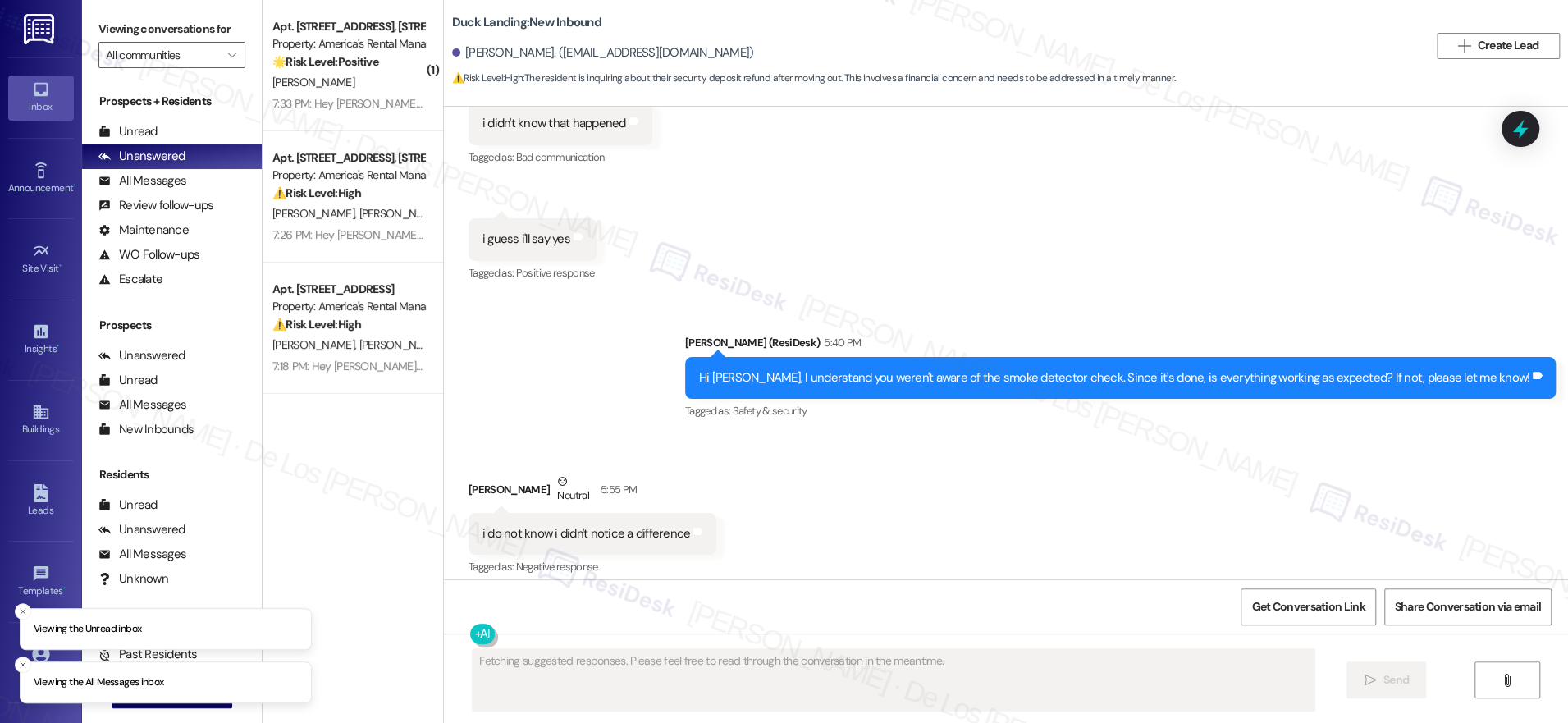
scroll to position [7577, 0]
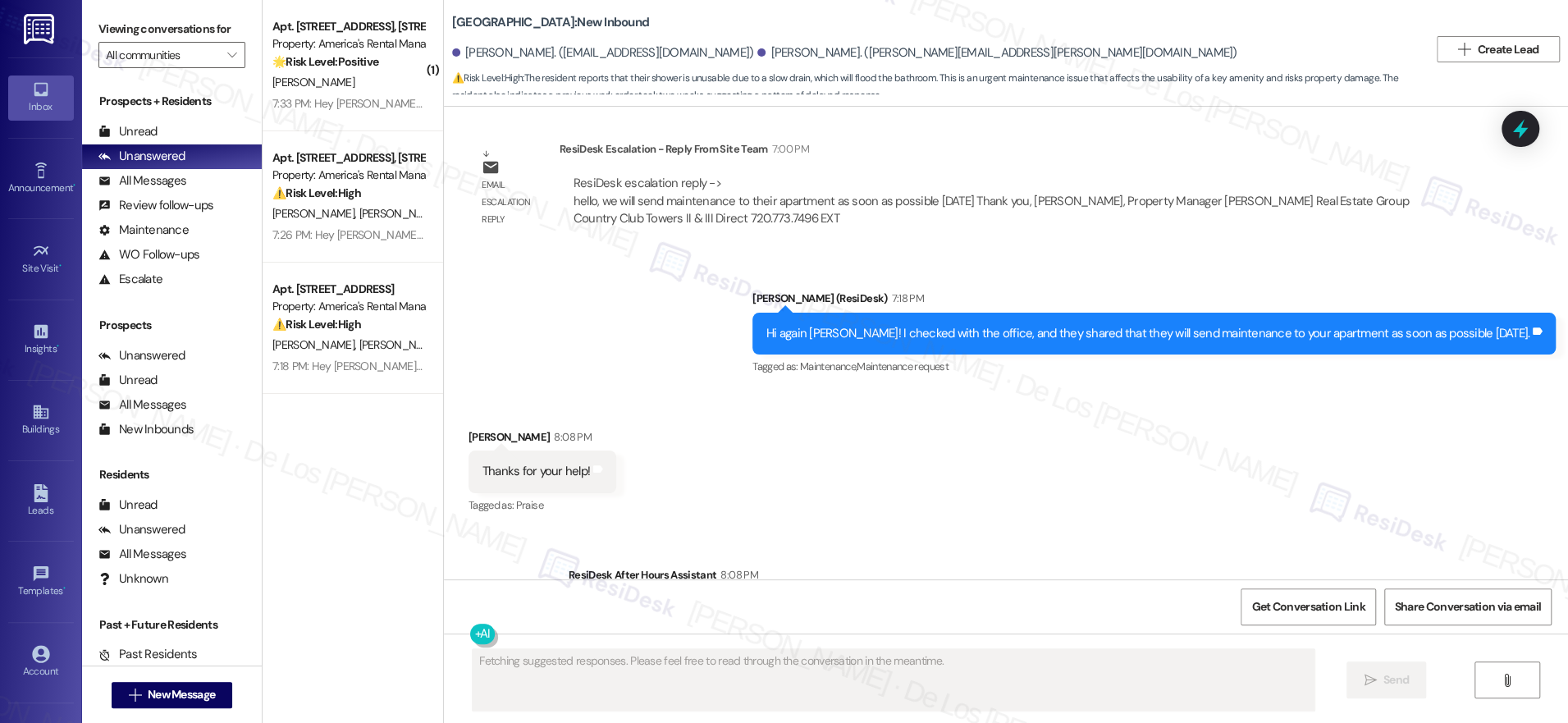
scroll to position [1920, 0]
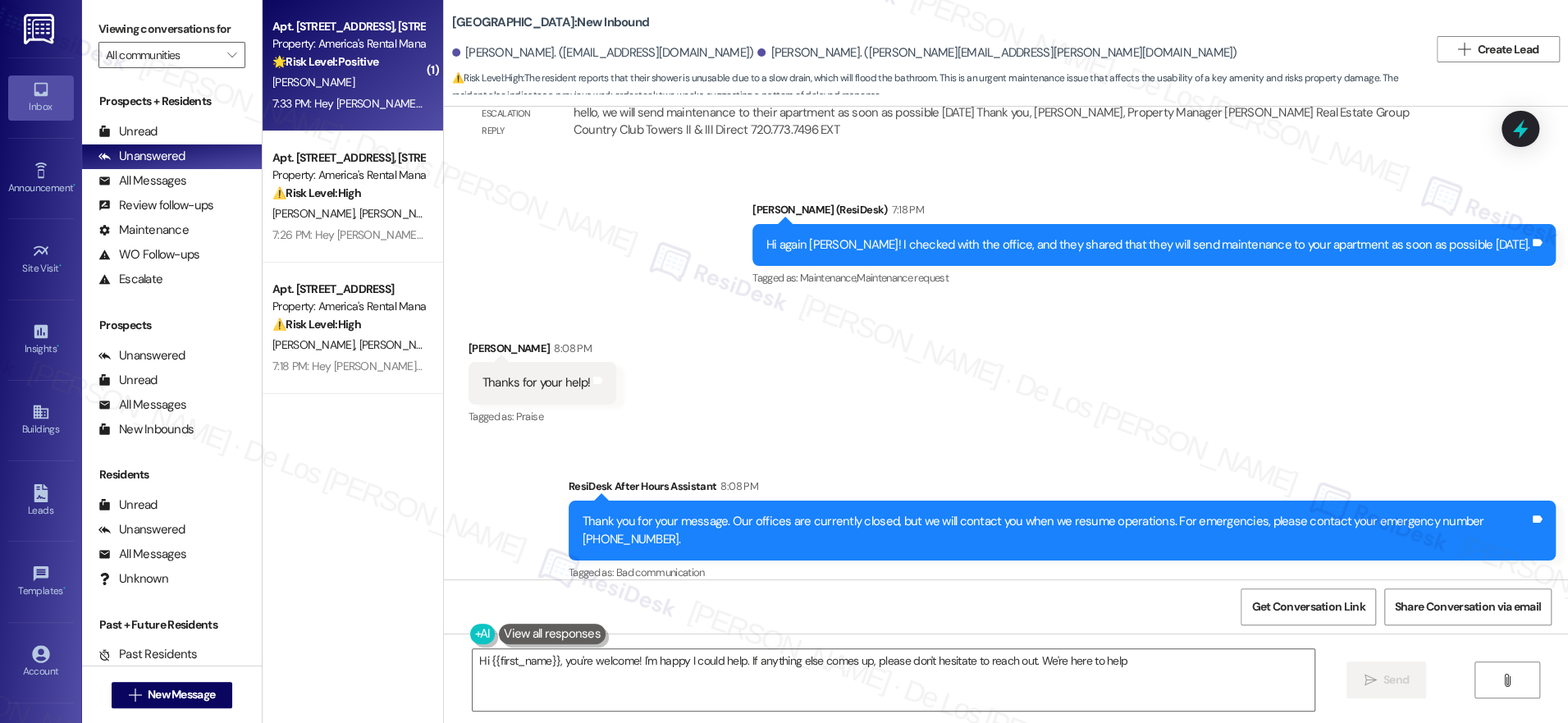
type textarea "Hi {{first_name}}, you're welcome! I'm happy I could help. If anything else com…"
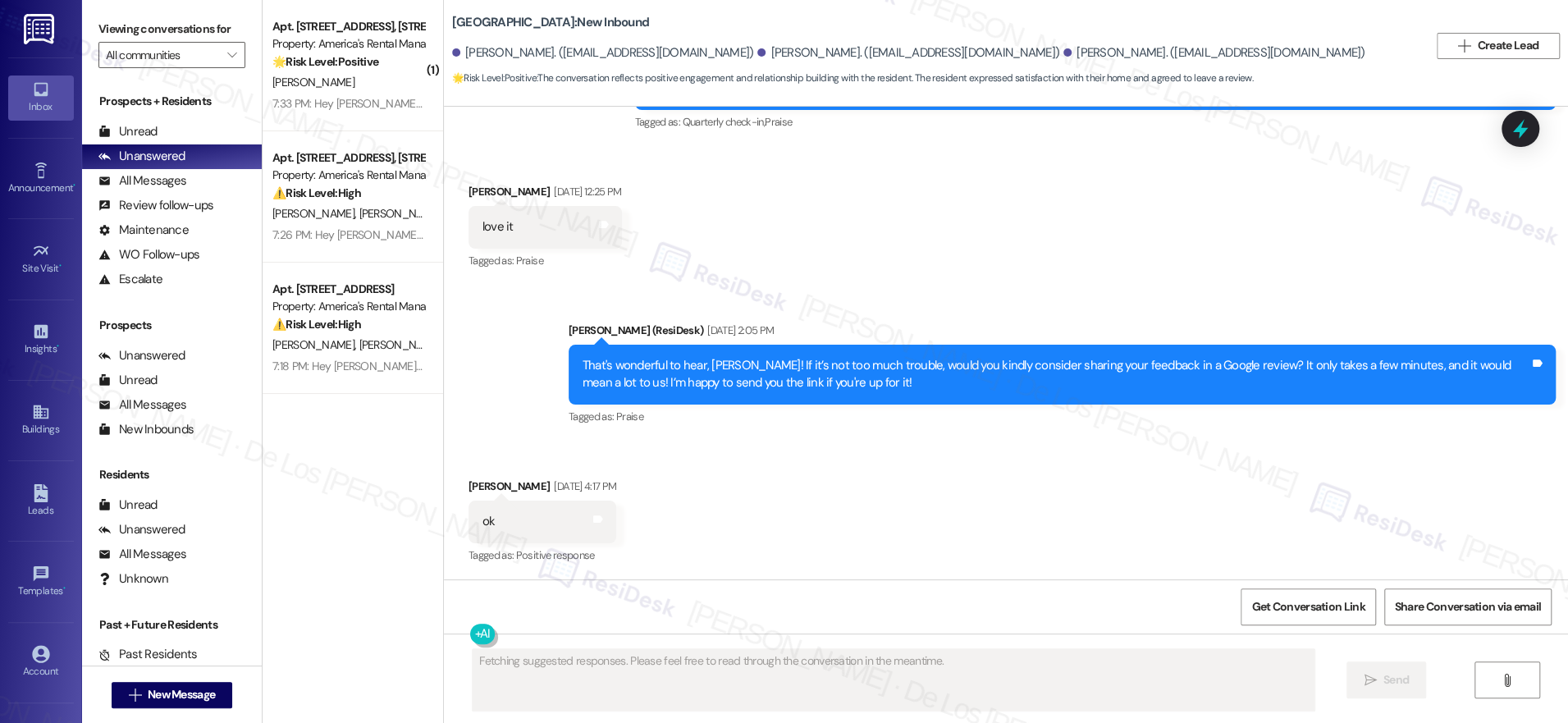
scroll to position [477, 0]
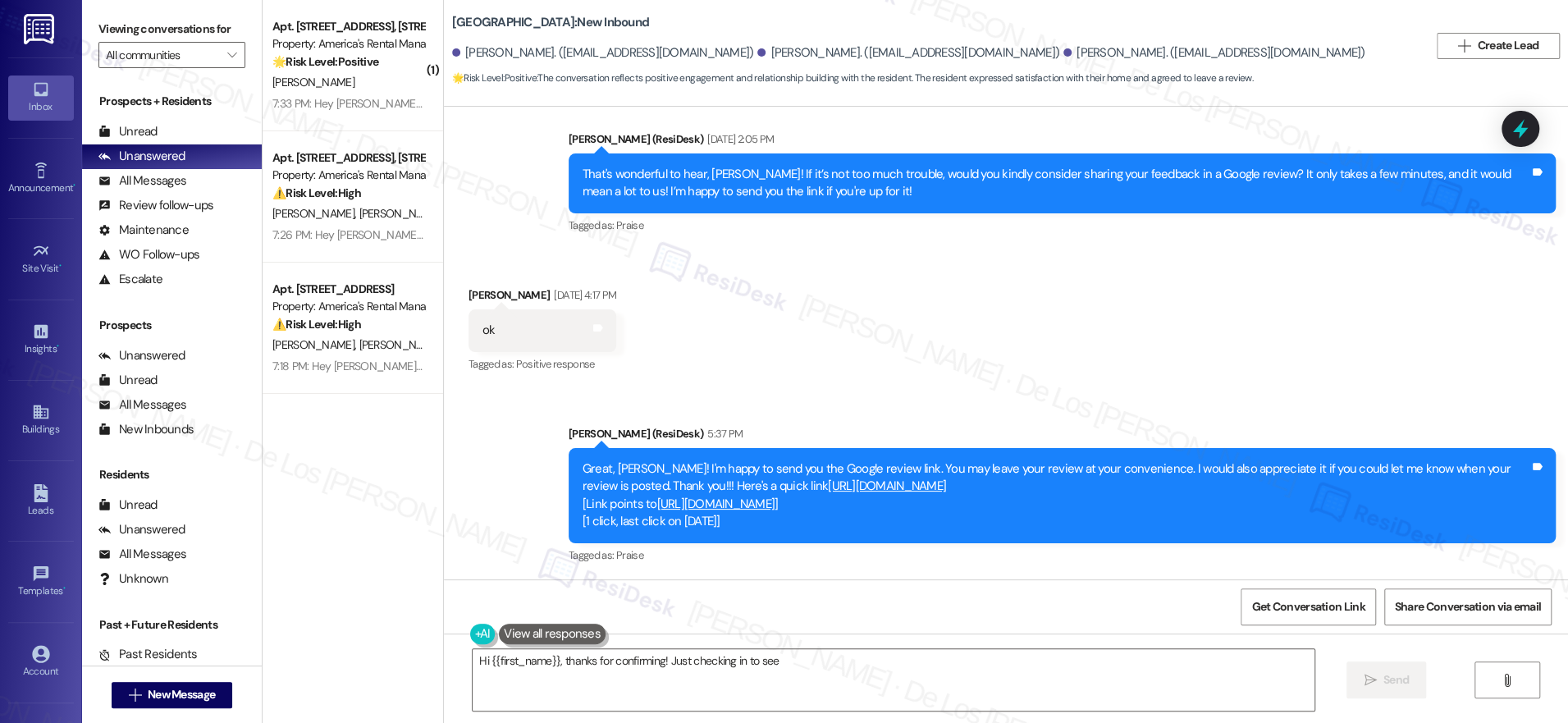
click at [776, 502] on link "[URL][DOMAIN_NAME]" at bounding box center [716, 504] width 118 height 17
type textarea "Hi {{first_name}}, thanks for confirming! Just checking in to see if you were a…"
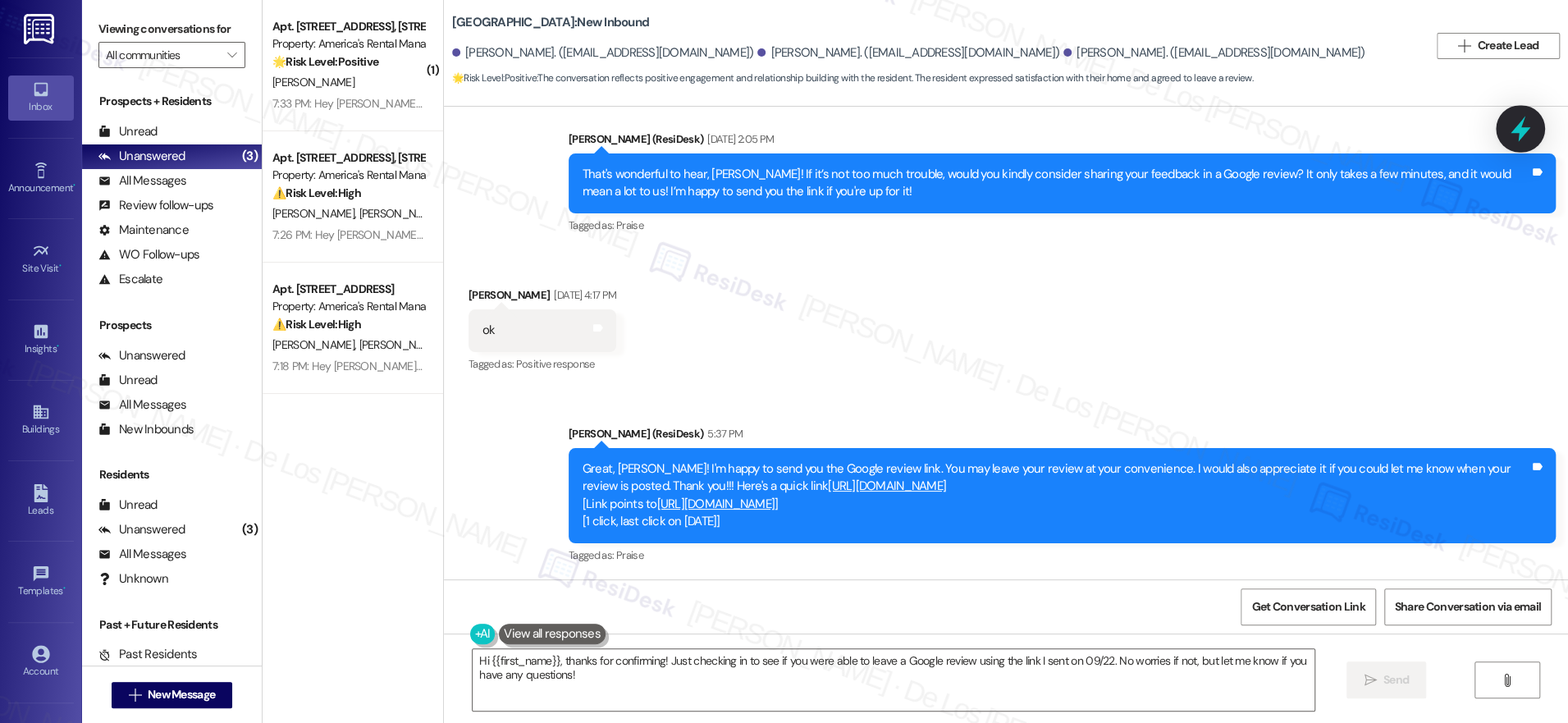
click at [1511, 127] on icon at bounding box center [1521, 129] width 28 height 28
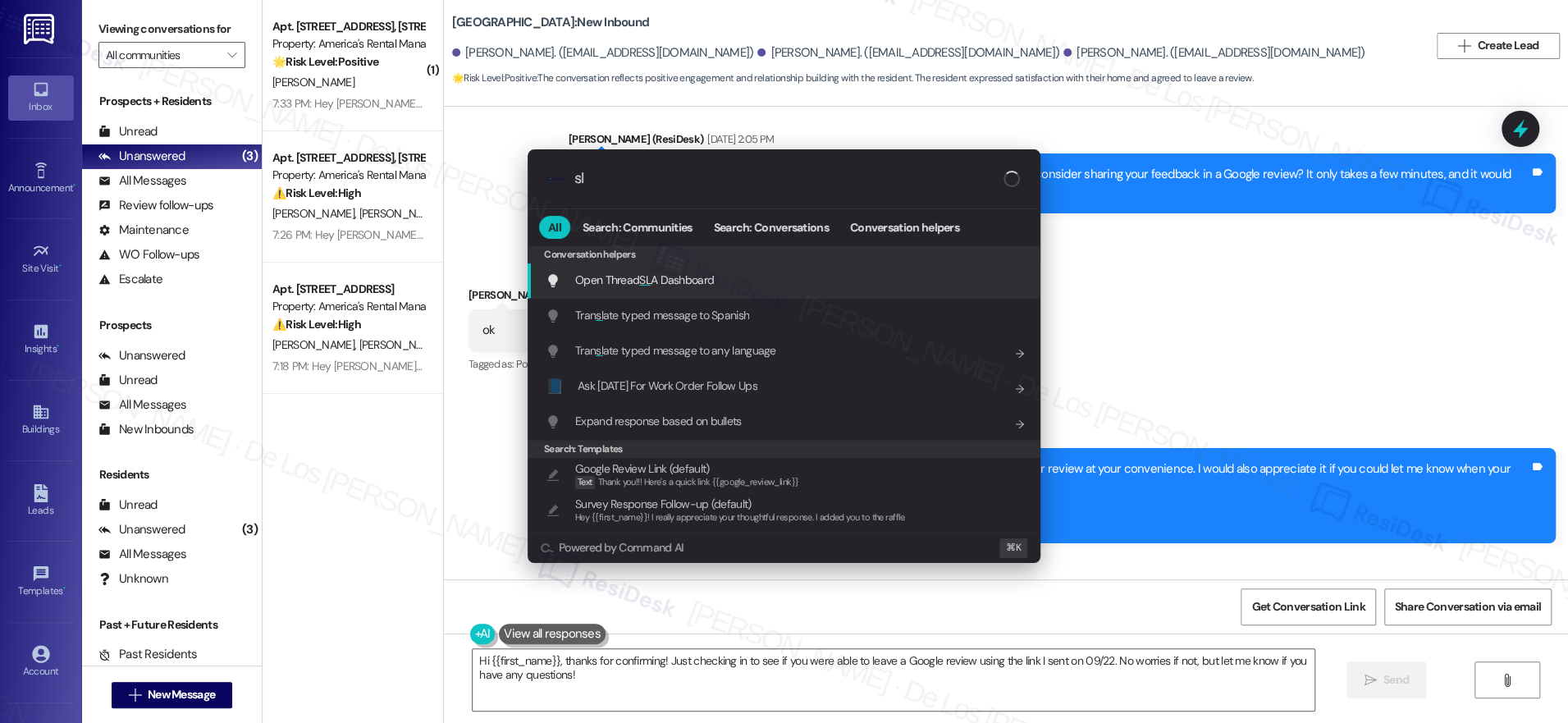
type input "sla"
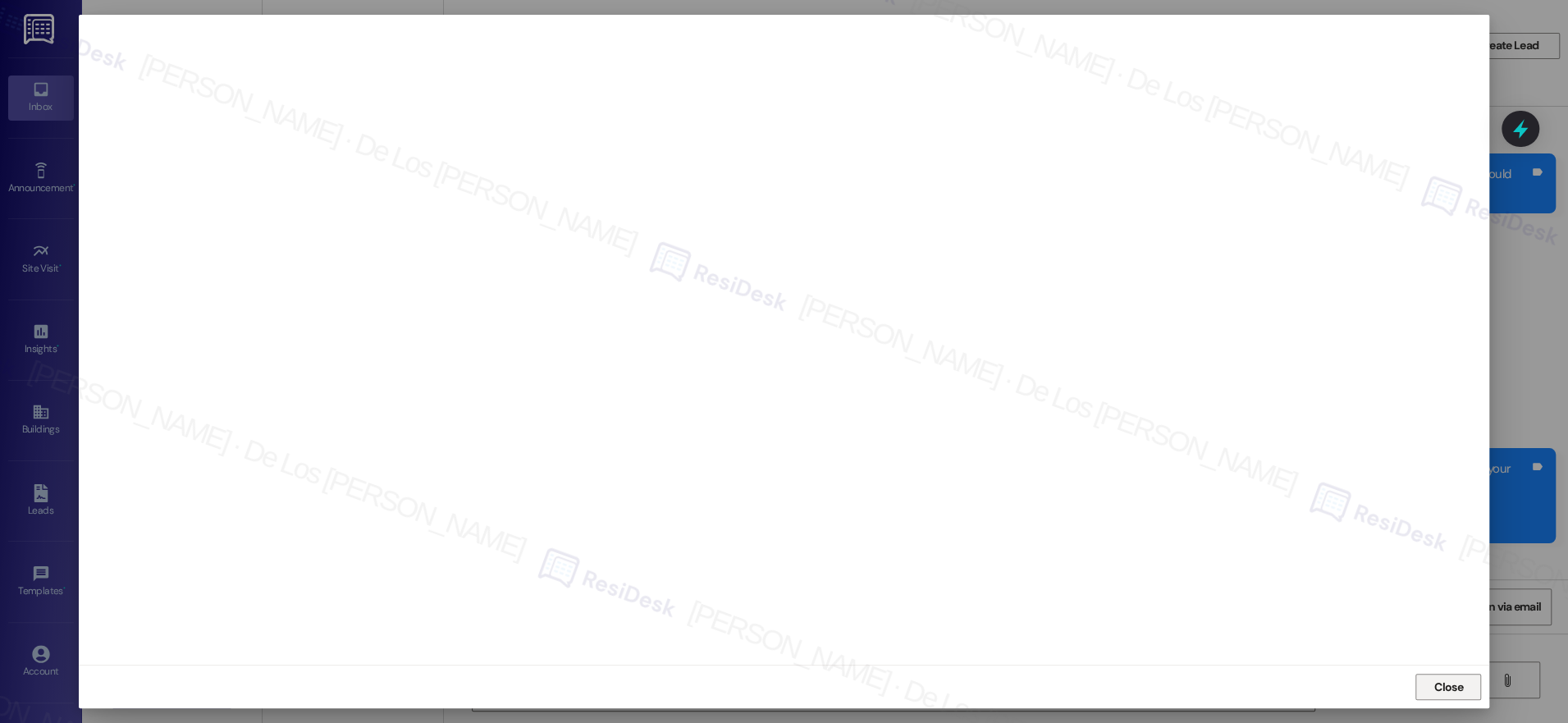
click at [1452, 677] on span "Close" at bounding box center [1448, 687] width 35 height 25
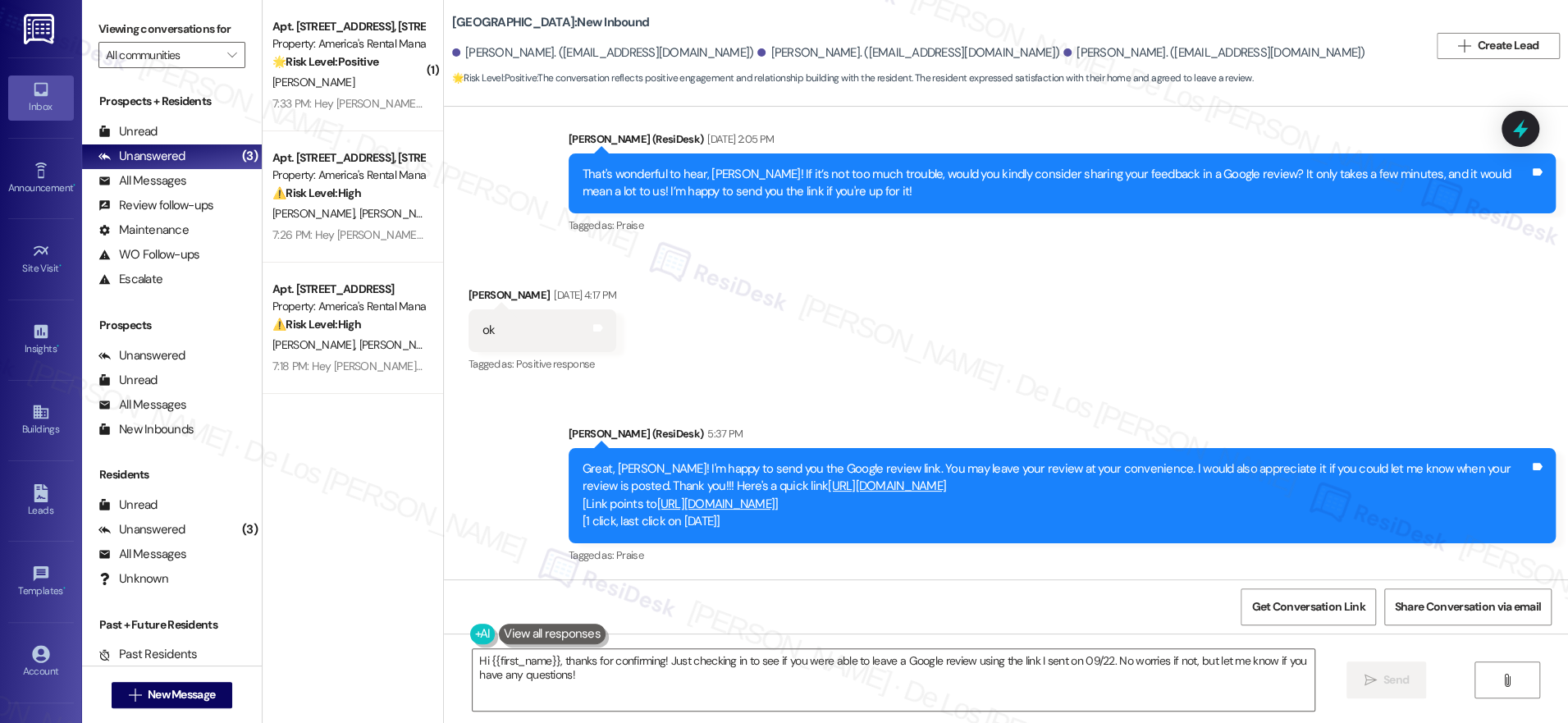
click at [1237, 276] on div "Received via SMS [PERSON_NAME] [DATE] 4:17 PM ok Tags and notes Tagged as: Posi…" at bounding box center [1007, 318] width 1125 height 139
click at [776, 502] on link "[URL][DOMAIN_NAME]" at bounding box center [716, 504] width 118 height 17
